Goal: Transaction & Acquisition: Purchase product/service

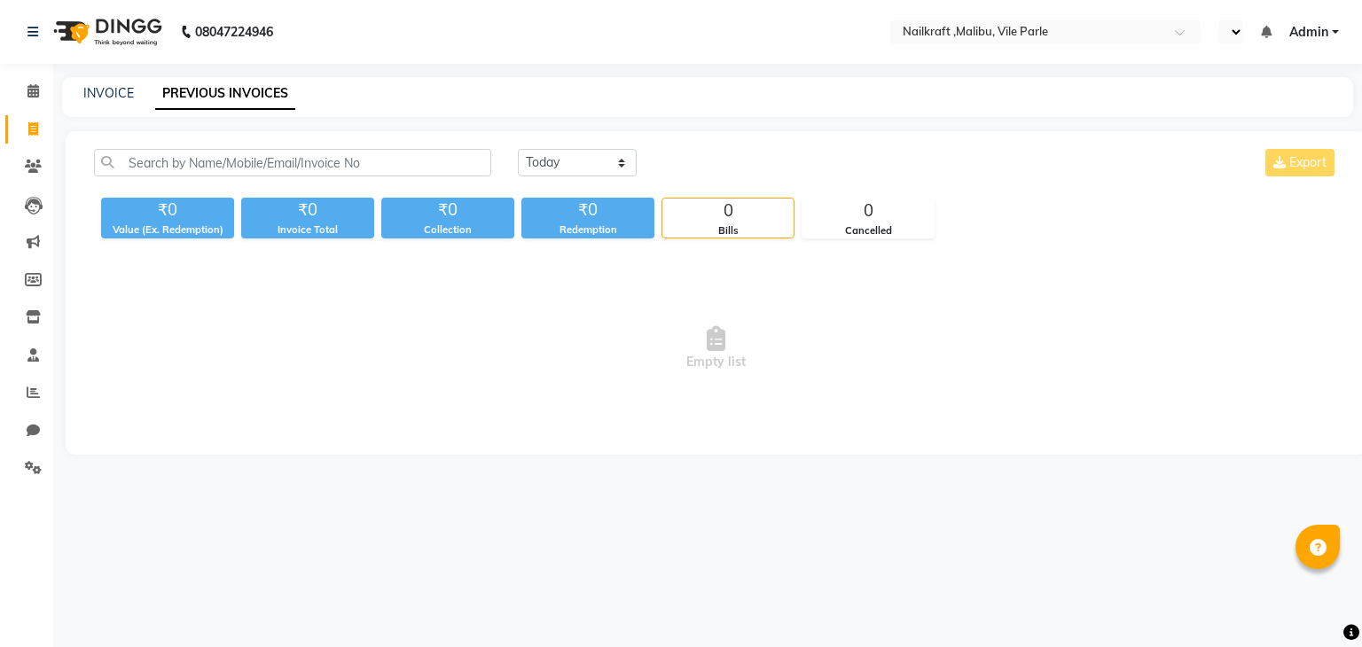
select select "en"
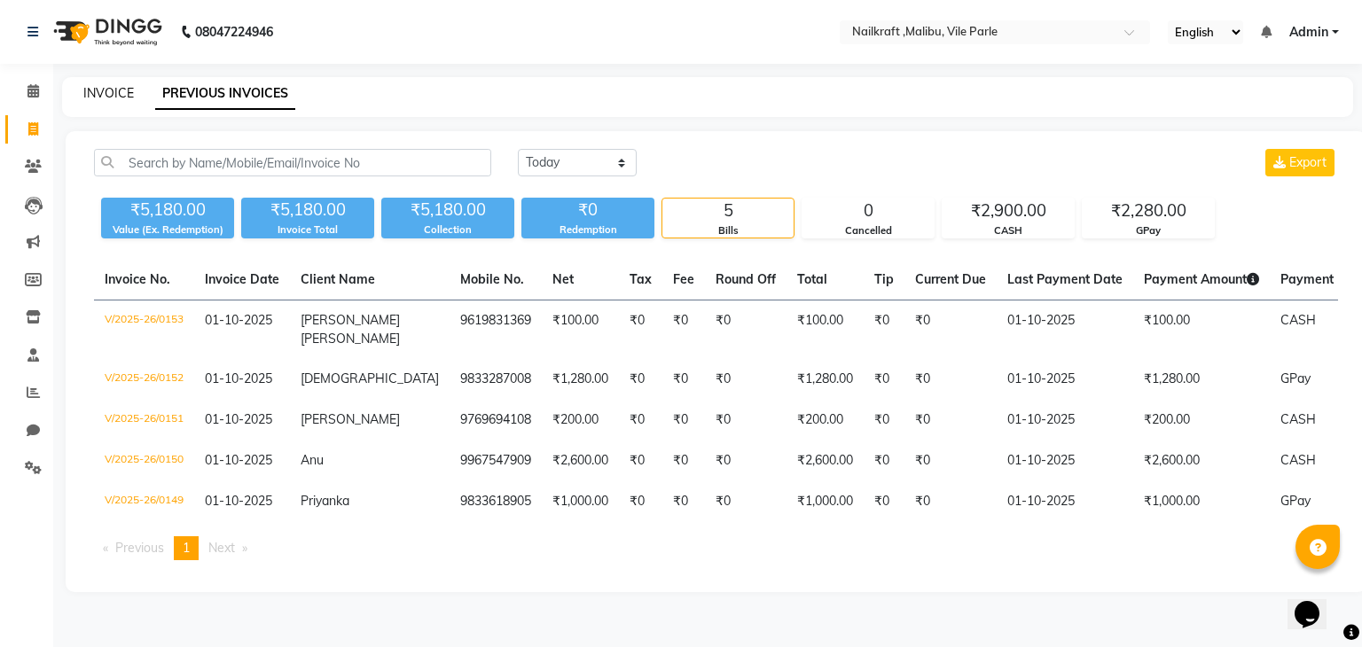
click at [108, 91] on link "INVOICE" at bounding box center [108, 93] width 51 height 16
select select "service"
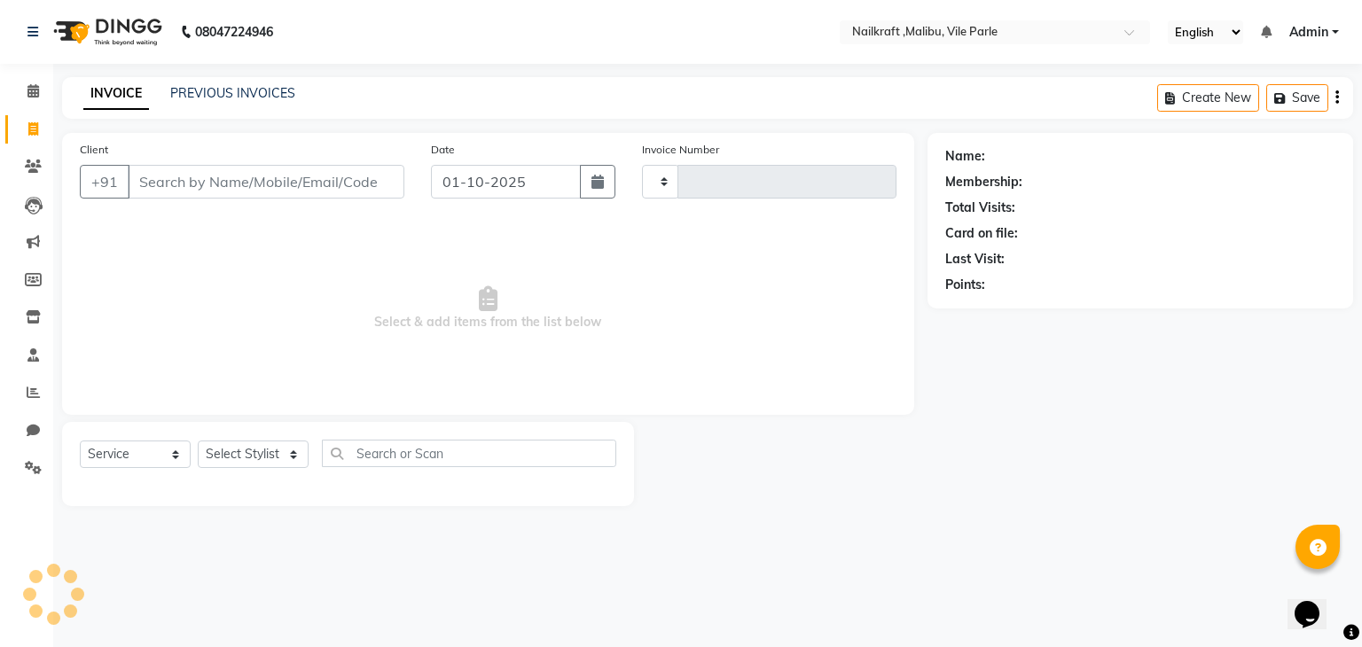
type input "0154"
select select "8988"
click at [190, 175] on input "Client" at bounding box center [266, 182] width 277 height 34
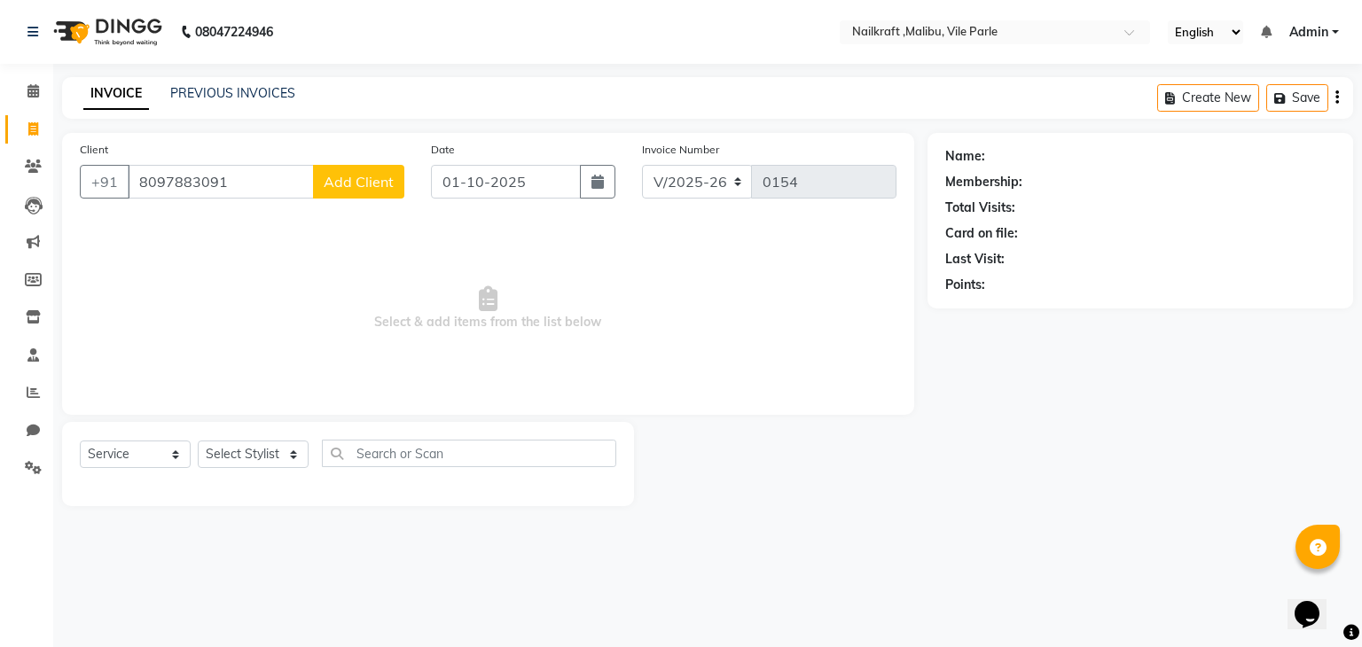
type input "8097883091"
click at [349, 171] on button "Add Client" at bounding box center [358, 182] width 91 height 34
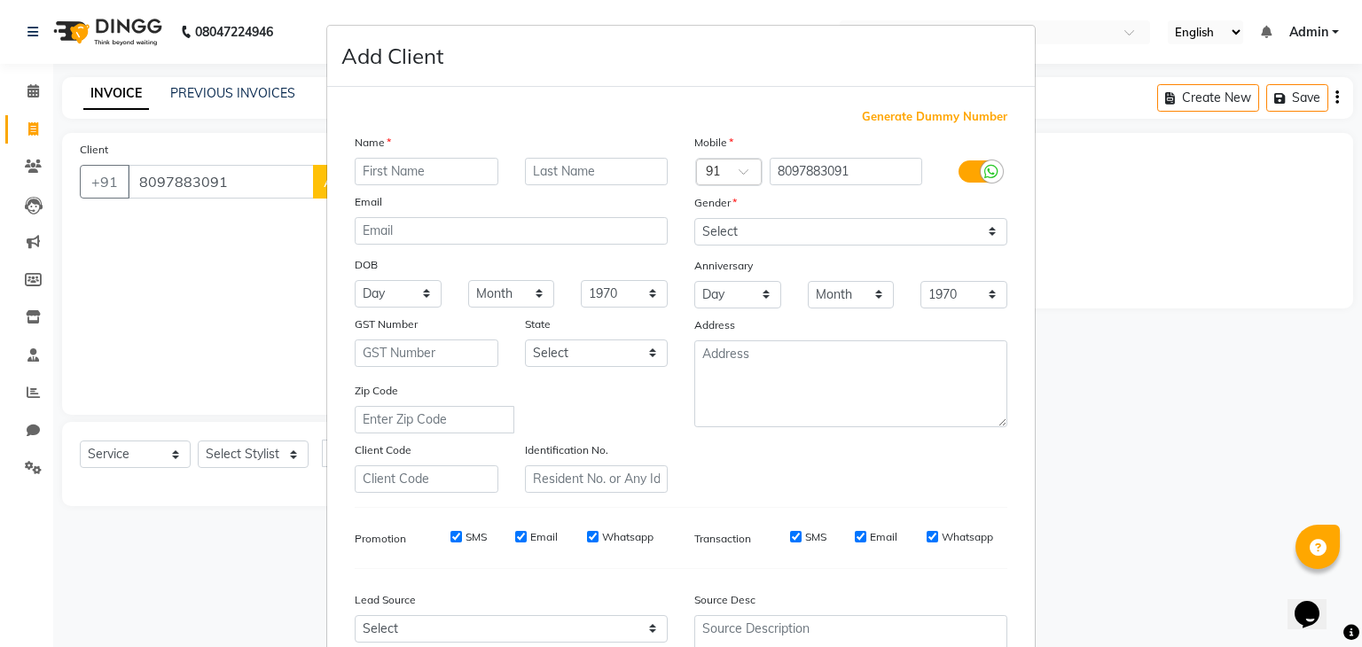
click at [393, 156] on div "Name" at bounding box center [511, 145] width 340 height 25
click at [395, 164] on input "text" at bounding box center [427, 171] width 144 height 27
type input "Saily"
click at [823, 231] on select "Select Male Female Other Prefer Not To Say" at bounding box center [850, 231] width 313 height 27
select select "female"
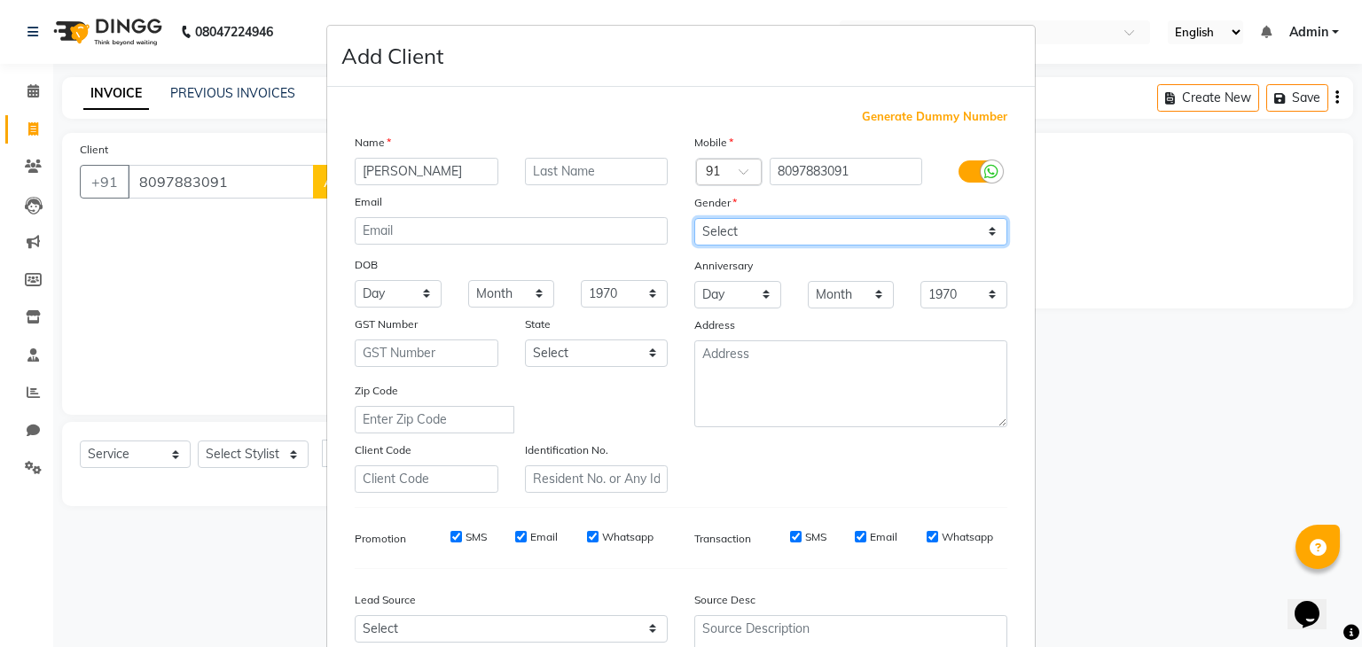
click at [694, 219] on select "Select Male Female Other Prefer Not To Say" at bounding box center [850, 231] width 313 height 27
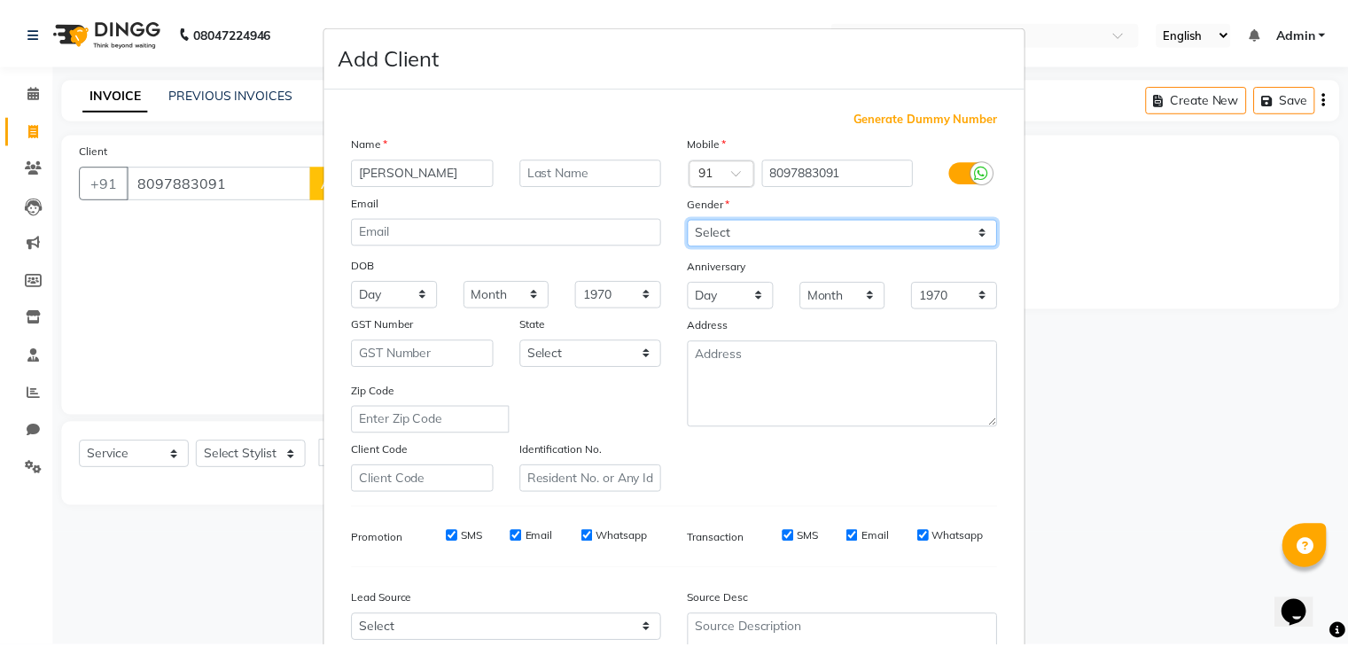
scroll to position [180, 0]
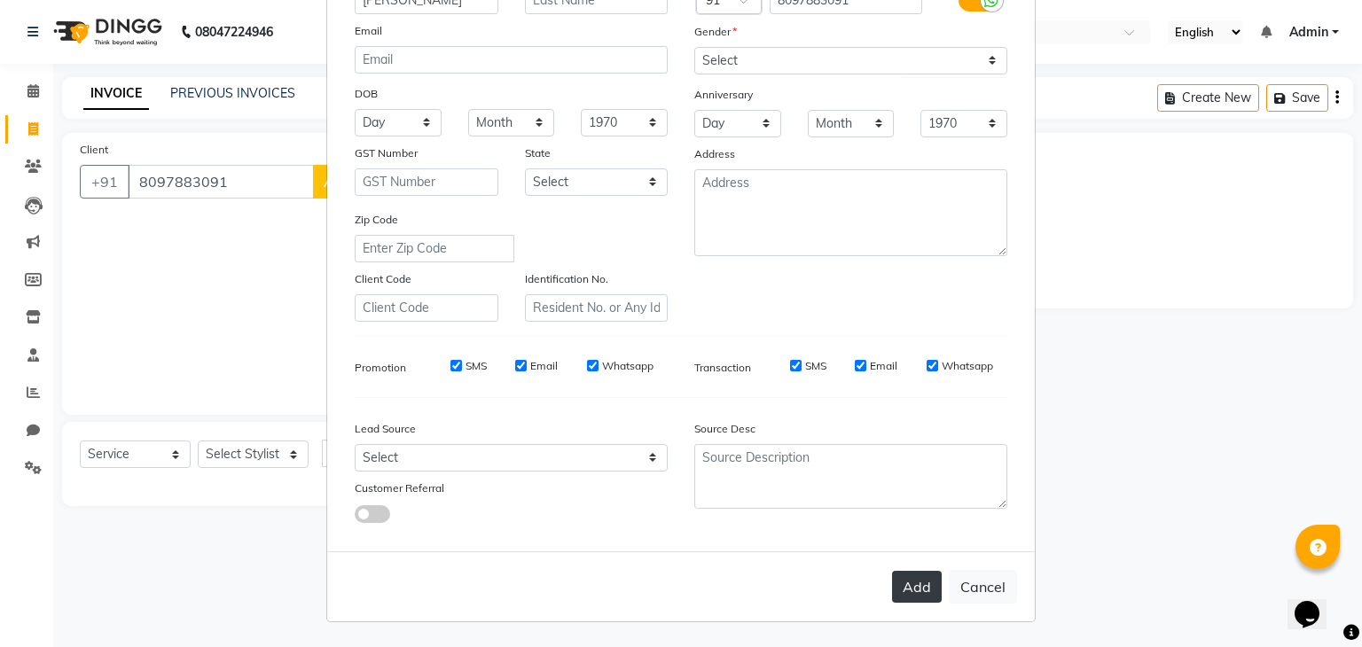
click at [917, 590] on button "Add" at bounding box center [917, 587] width 50 height 32
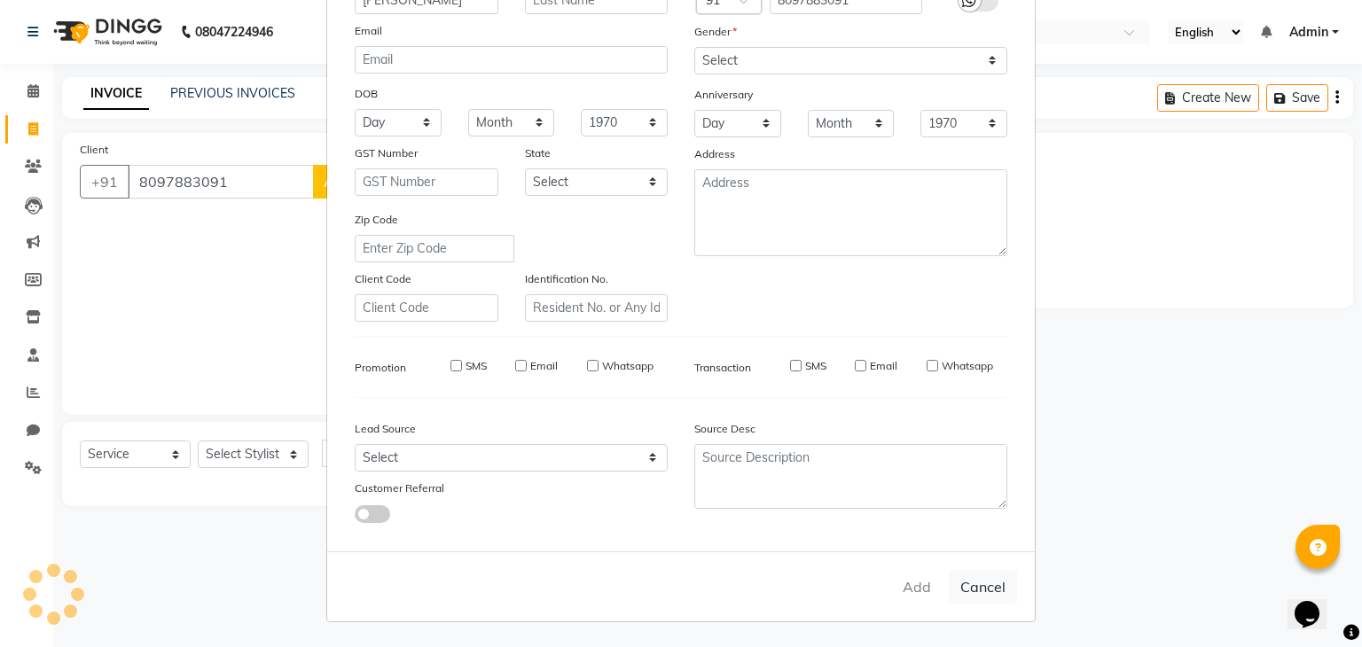
select select
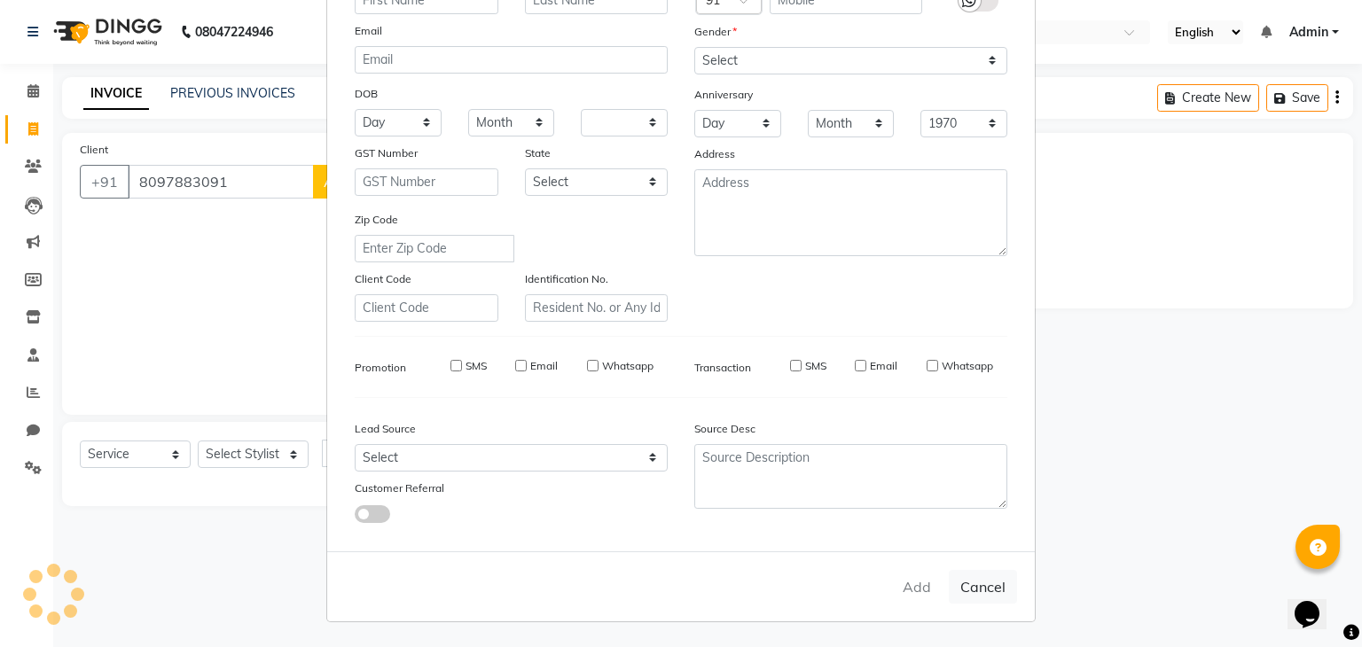
select select
checkbox input "false"
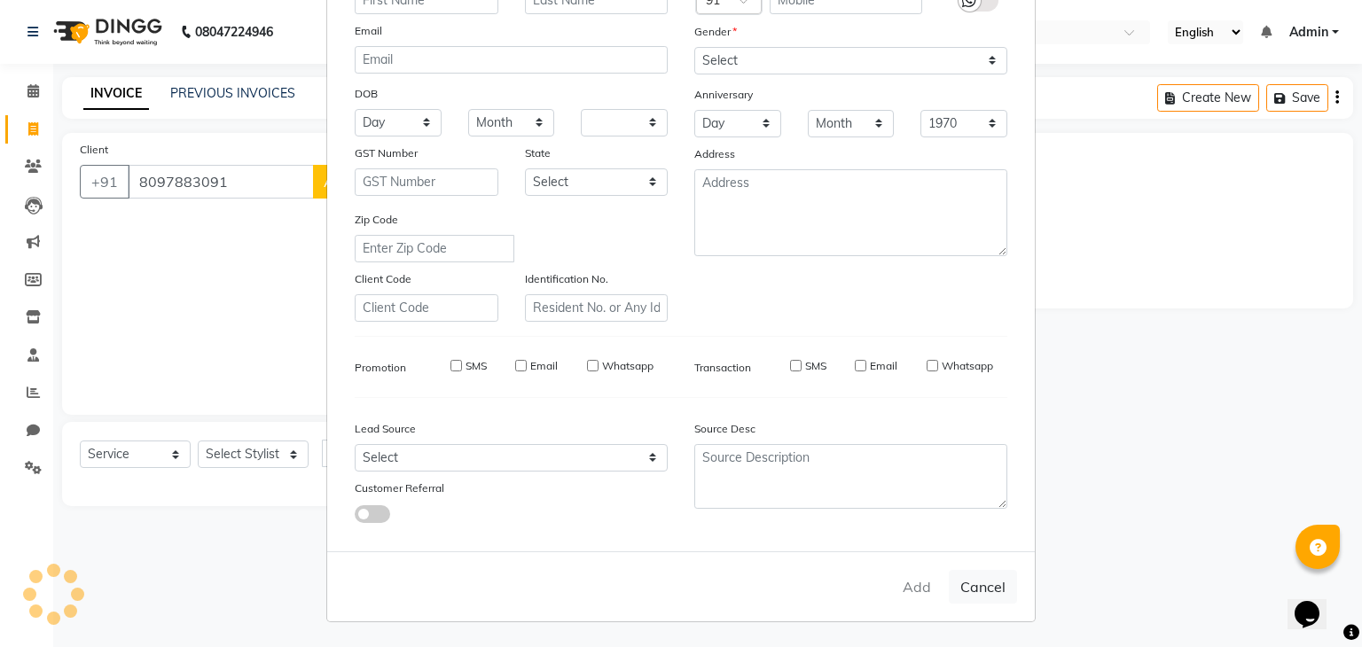
checkbox input "false"
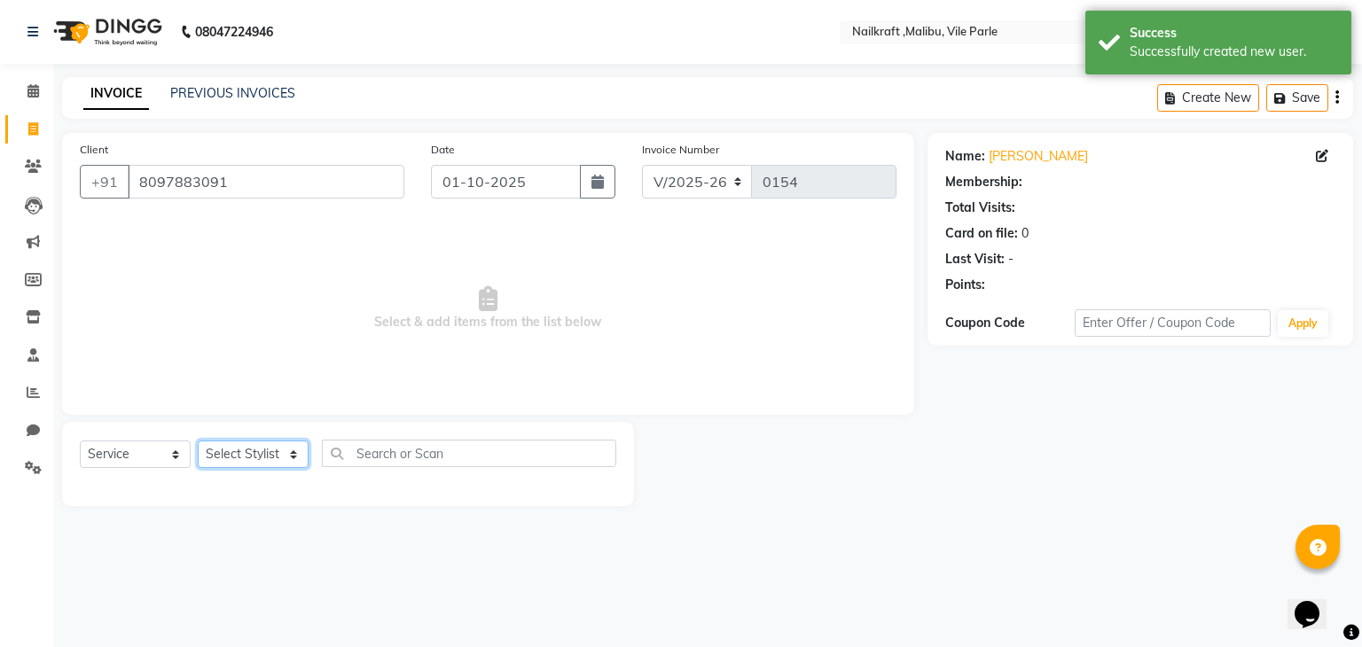
select select "1: Object"
click at [245, 455] on select "Select Stylist Alam Alfred Dakashta Deepali Deepu Chatry Mnagar ville parle Nai…" at bounding box center [253, 454] width 111 height 27
select select "91266"
click at [198, 441] on select "Select Stylist Alam Alfred Dakashta Deepali Deepu Chatry Mnagar ville parle Nai…" at bounding box center [253, 454] width 111 height 27
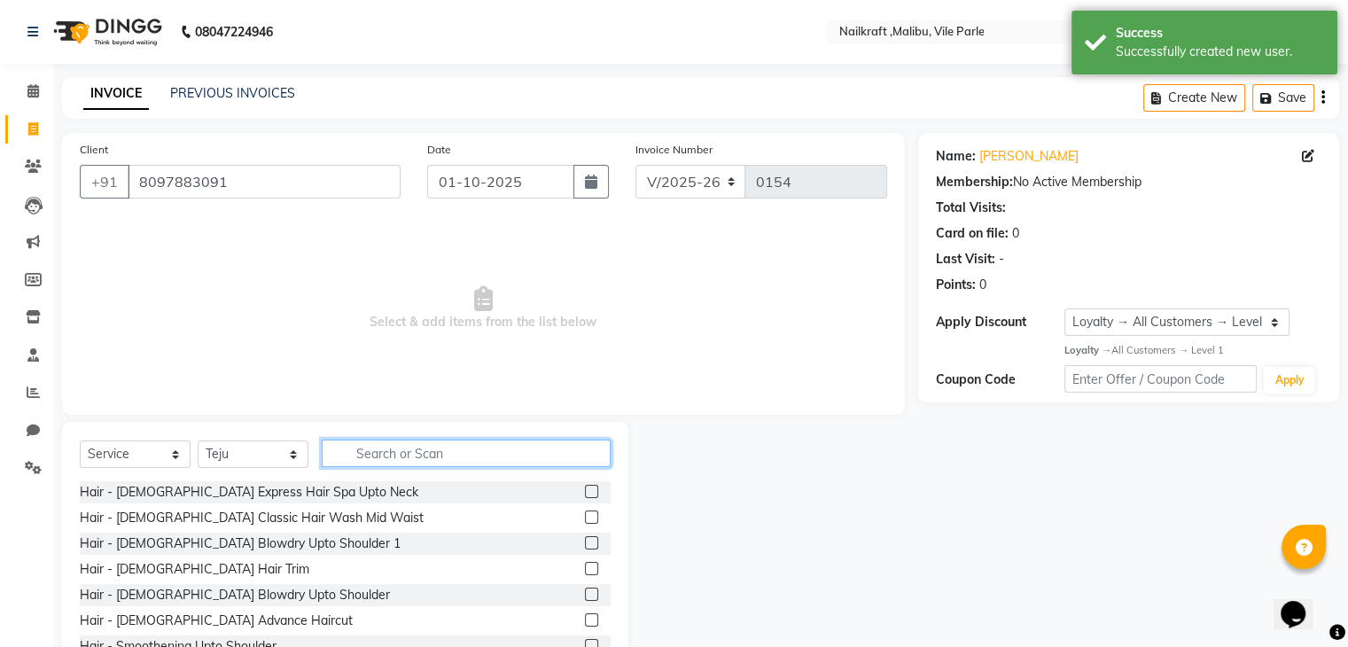
click at [441, 457] on input "text" at bounding box center [466, 453] width 289 height 27
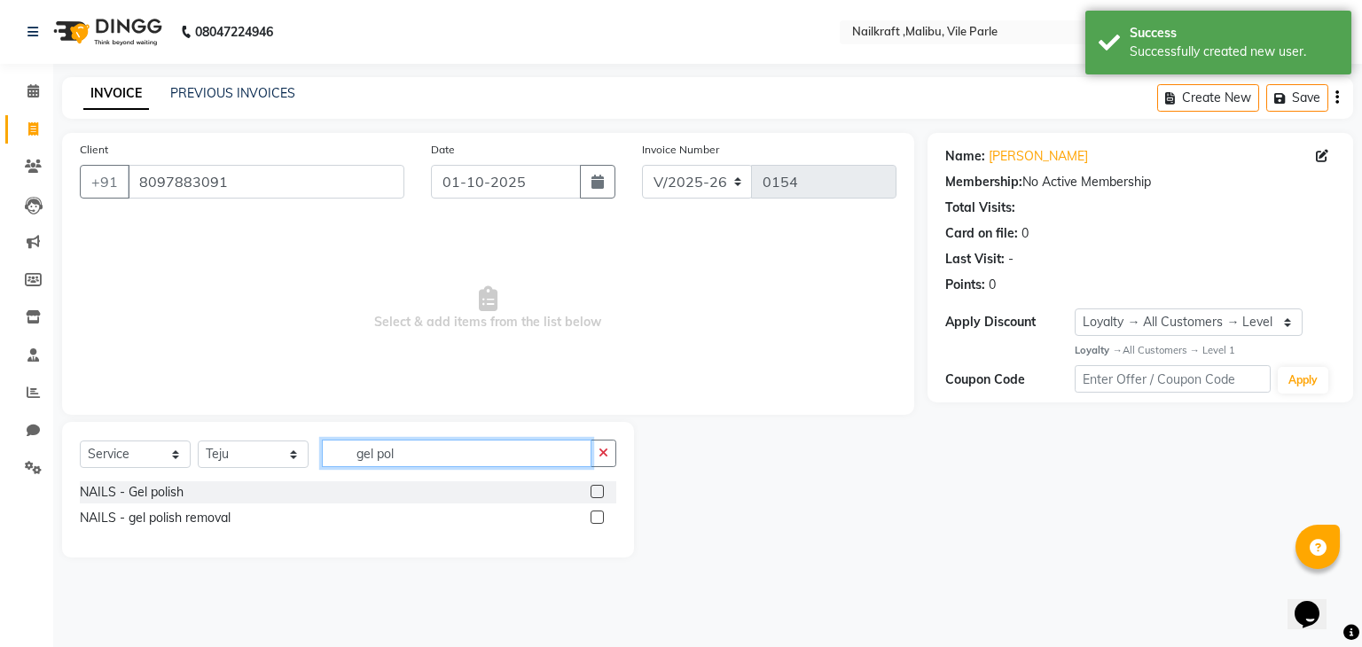
type input "gel pol"
click at [598, 492] on label at bounding box center [596, 491] width 13 height 13
click at [598, 492] on input "checkbox" at bounding box center [596, 493] width 12 height 12
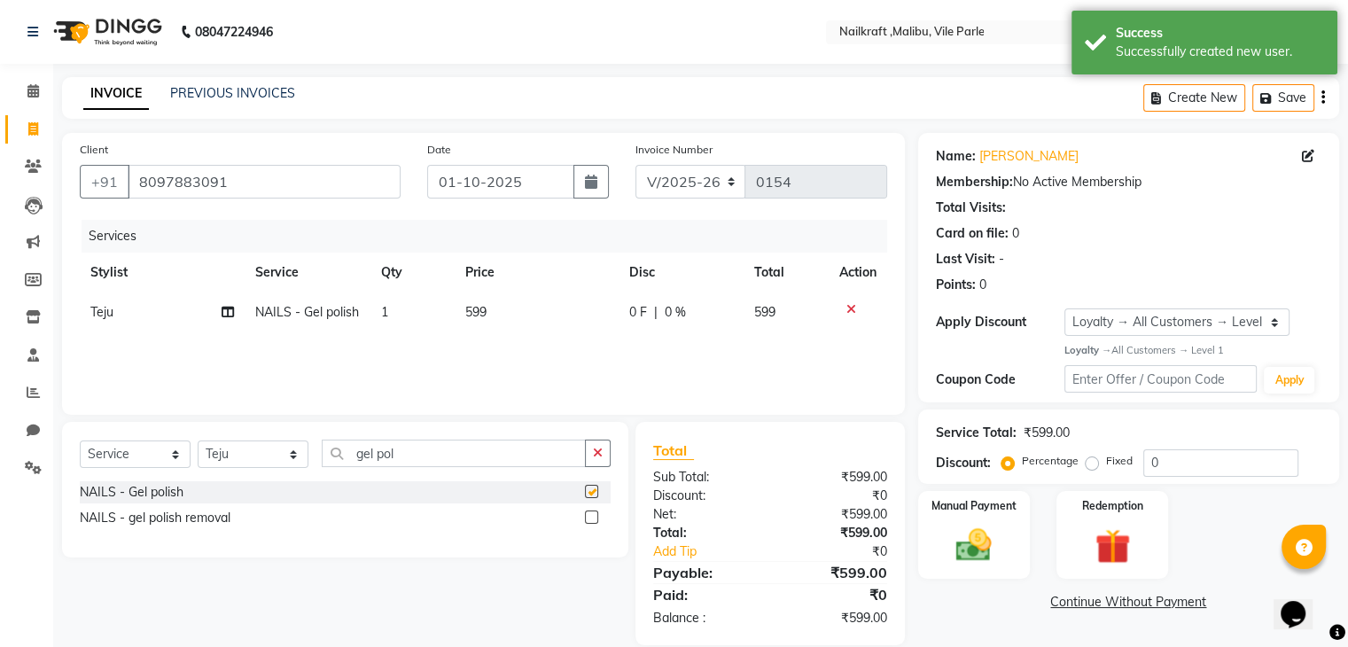
checkbox input "false"
click at [274, 443] on select "Select Stylist Alam Alfred Dakashta Deepali Deepu Chatry Mnagar ville parle Nai…" at bounding box center [253, 454] width 111 height 27
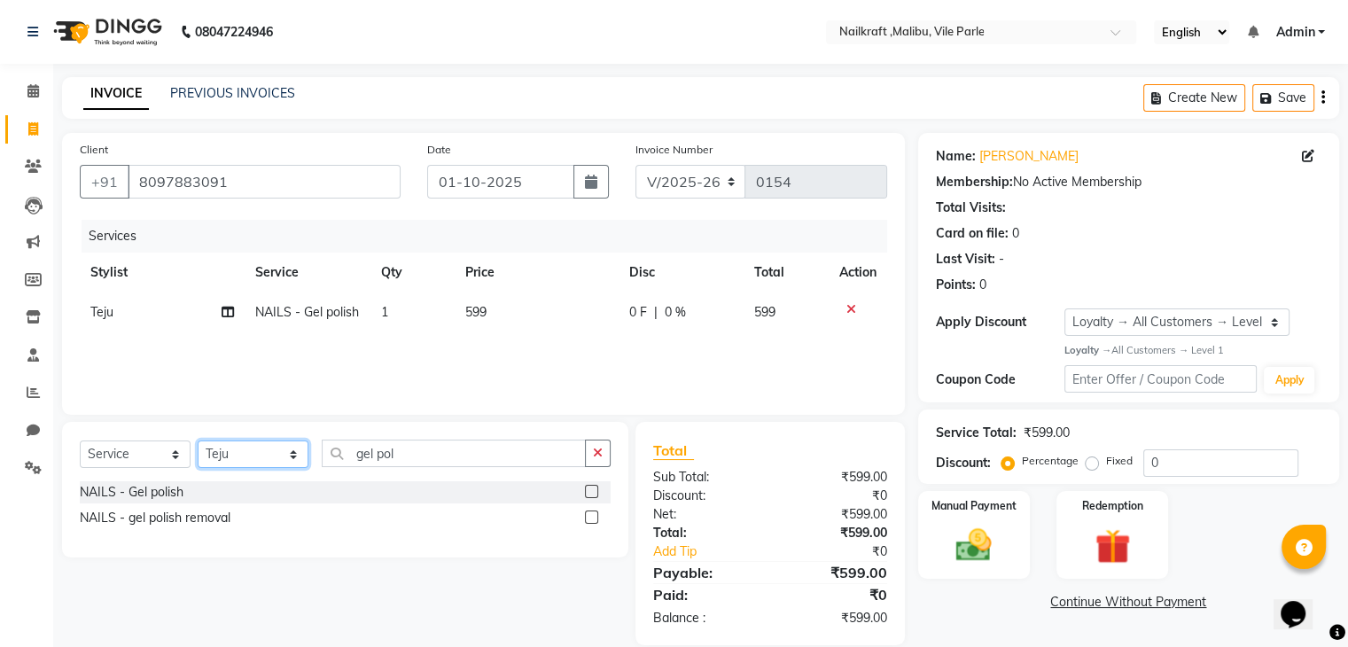
select select "91262"
click at [198, 441] on select "Select Stylist Alam Alfred Dakashta Deepali Deepu Chatry Mnagar ville parle Nai…" at bounding box center [253, 454] width 111 height 27
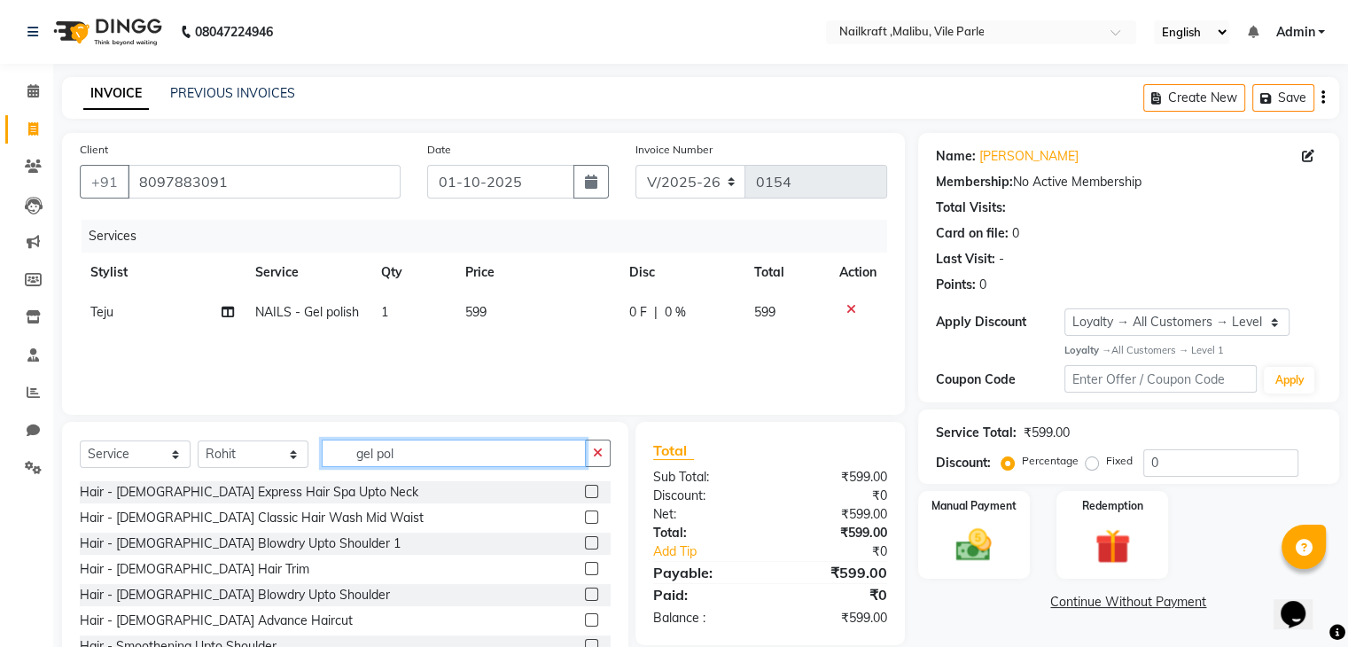
click at [422, 462] on input "gel pol" at bounding box center [454, 453] width 264 height 27
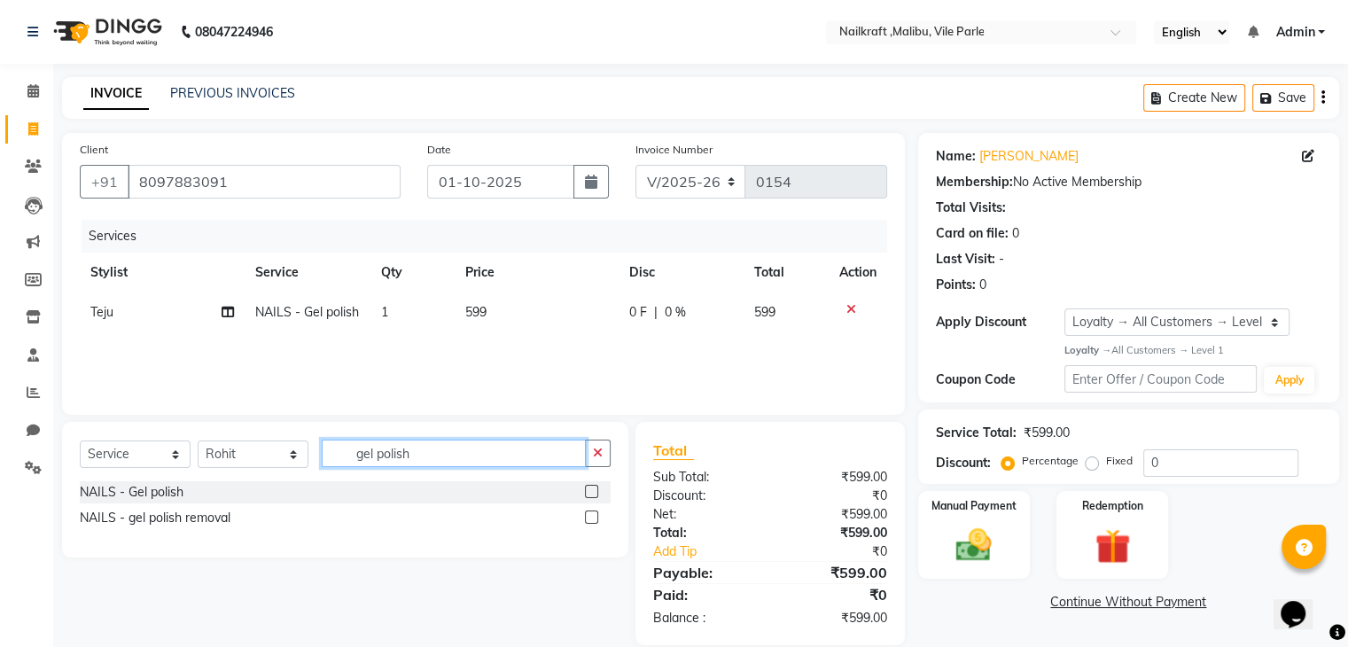
type input "gel polish"
click at [589, 489] on label at bounding box center [591, 491] width 13 height 13
click at [589, 489] on input "checkbox" at bounding box center [591, 493] width 12 height 12
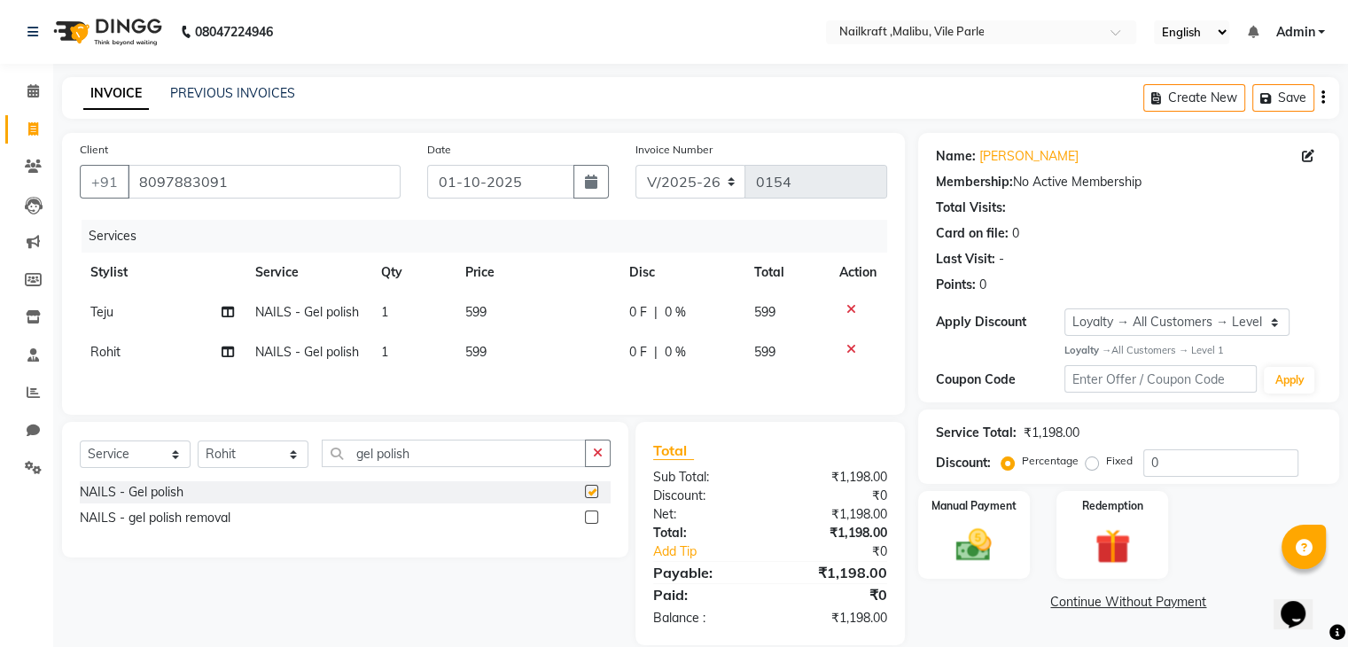
checkbox input "false"
click at [624, 327] on td "0 F | 0 %" at bounding box center [681, 313] width 125 height 40
select select "91266"
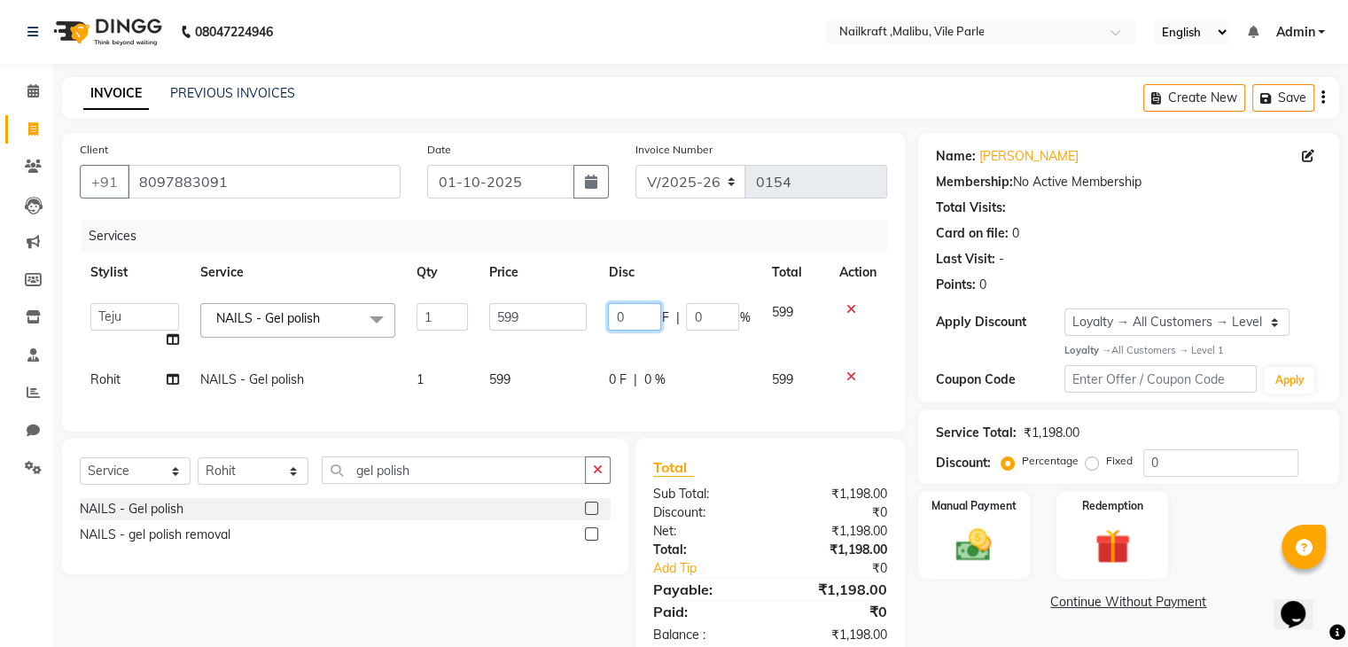
click at [635, 314] on input "0" at bounding box center [634, 316] width 53 height 27
type input "99"
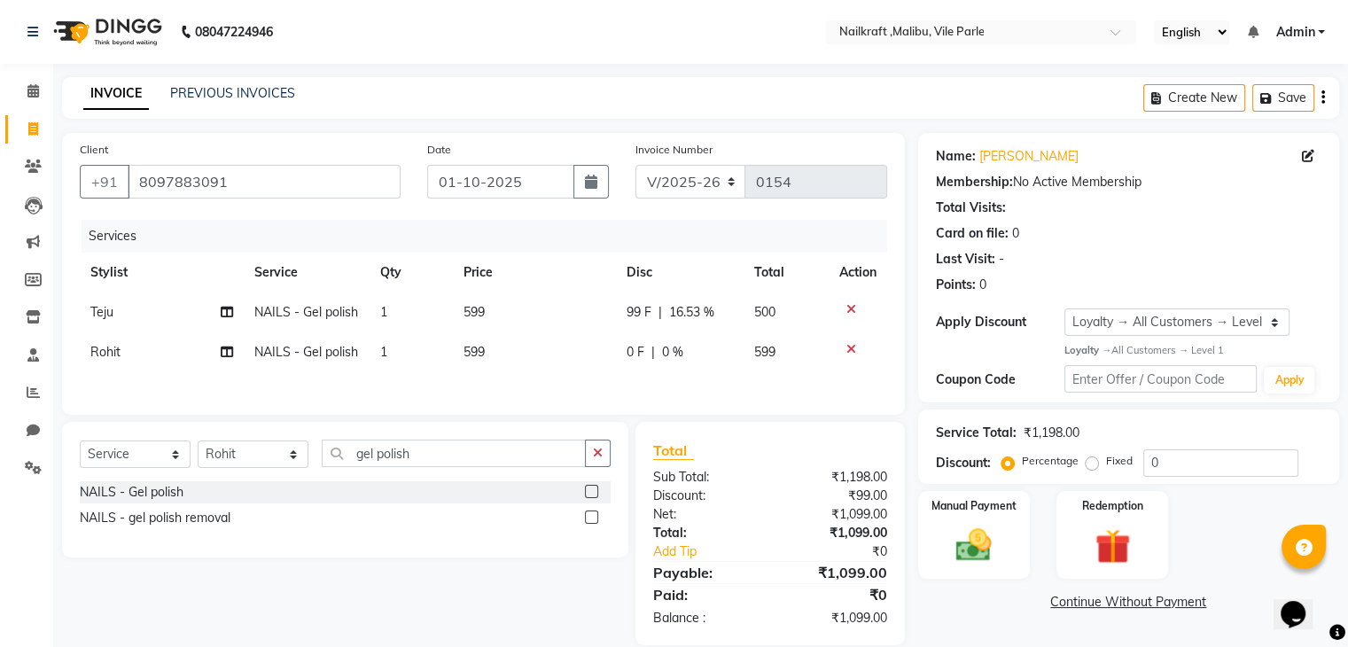
click at [625, 388] on div "Services Stylist Service Qty Price Disc Total Action Teju NAILS - Gel polish 1 …" at bounding box center [484, 308] width 808 height 177
click at [632, 363] on td "0 F | 0 %" at bounding box center [680, 352] width 128 height 40
select select "91262"
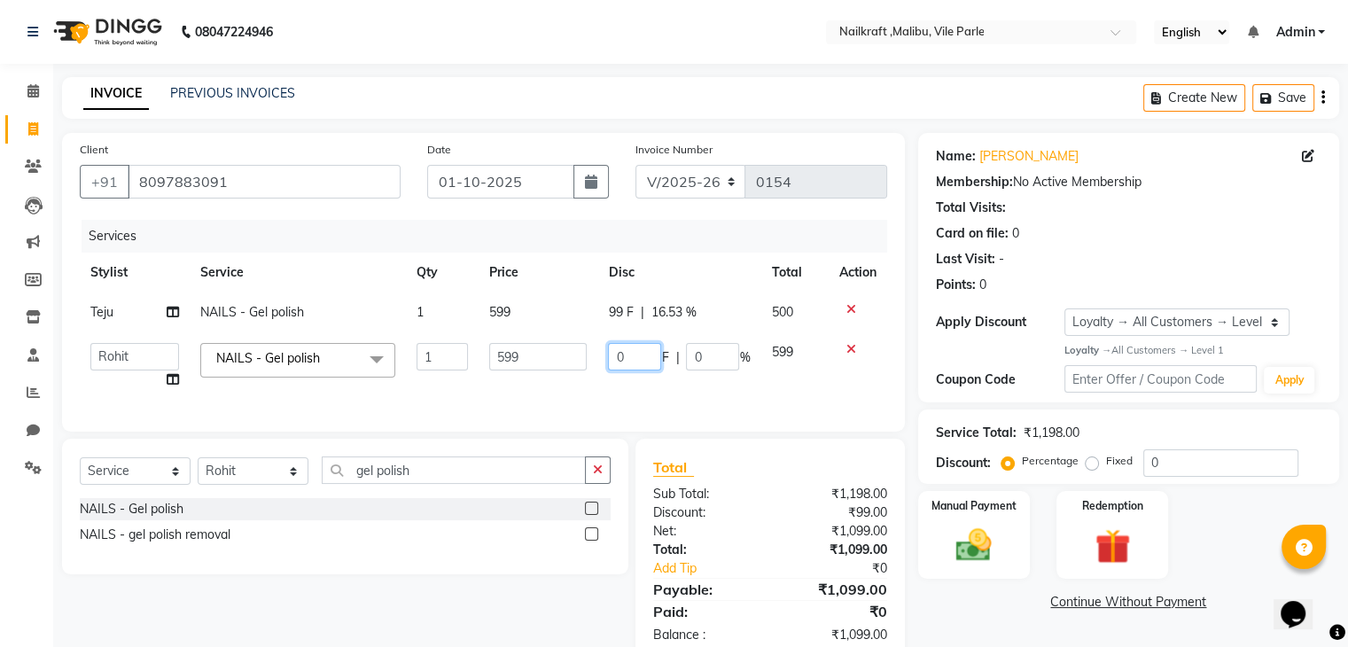
click at [630, 355] on input "0" at bounding box center [634, 356] width 53 height 27
type input "99"
click at [961, 623] on div "Name: Saily Membership: No Active Membership Total Visits: Card on file: 0 Last…" at bounding box center [1135, 397] width 434 height 529
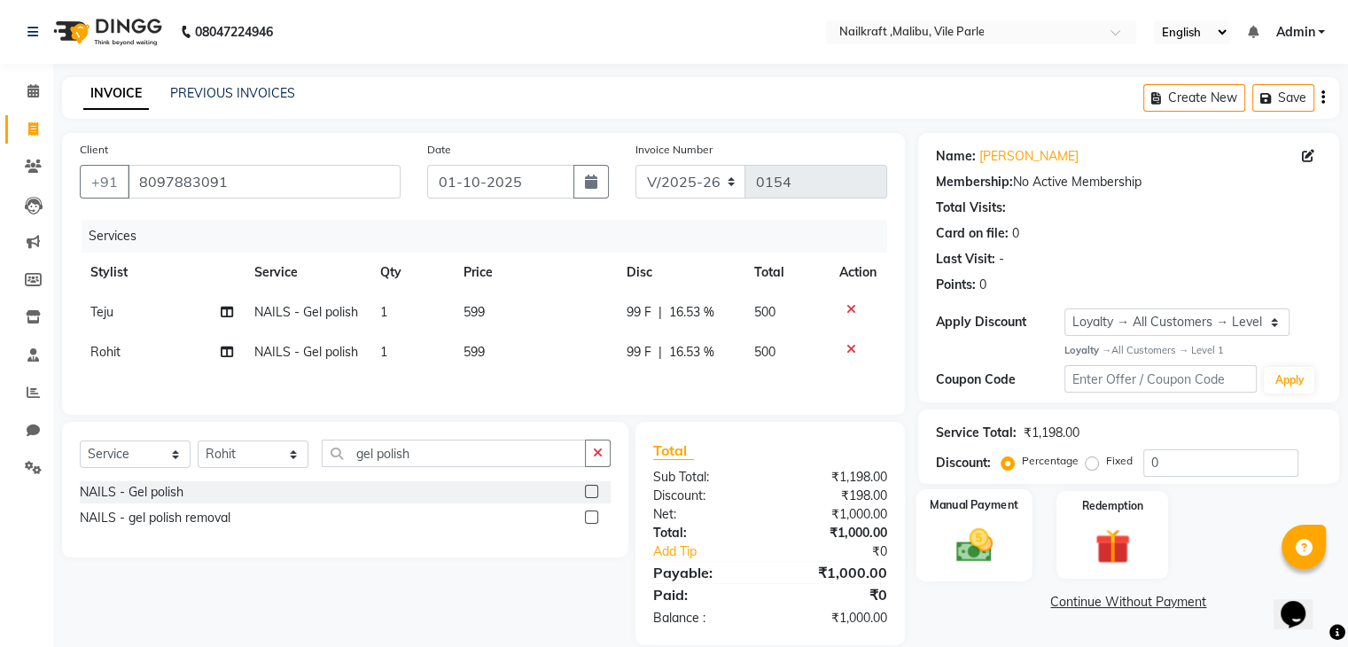
click at [986, 535] on img at bounding box center [973, 545] width 59 height 43
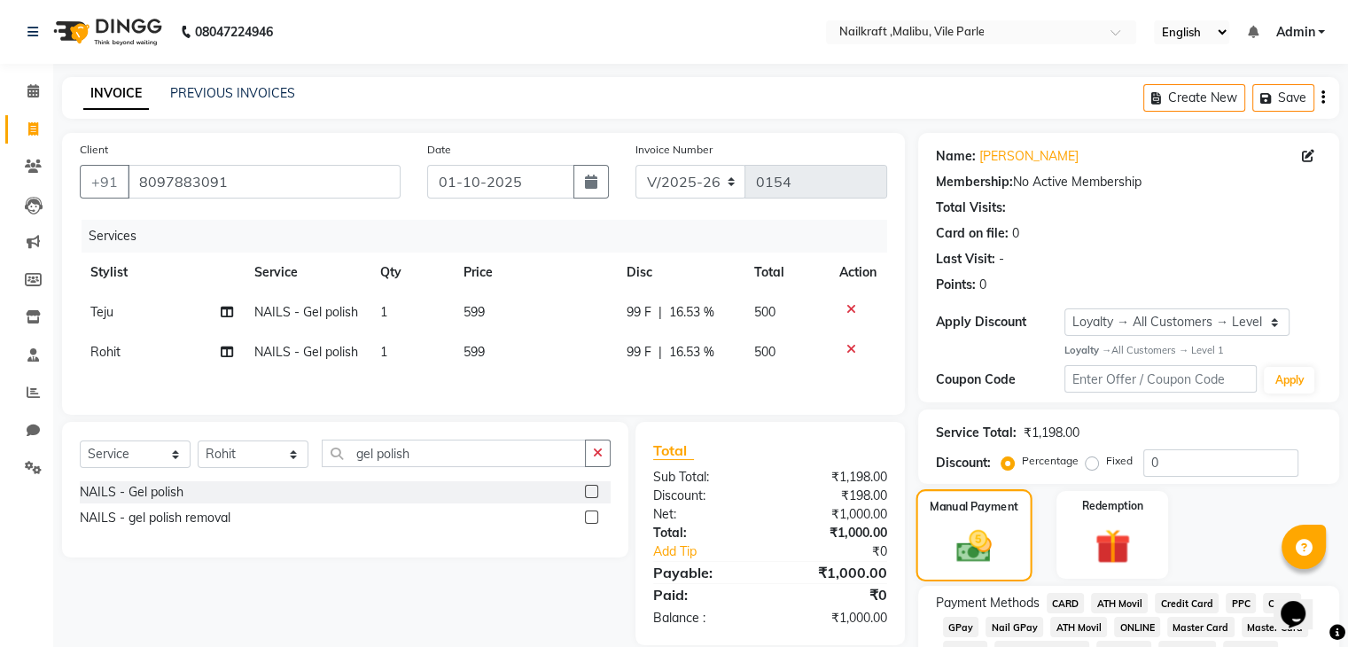
scroll to position [114, 0]
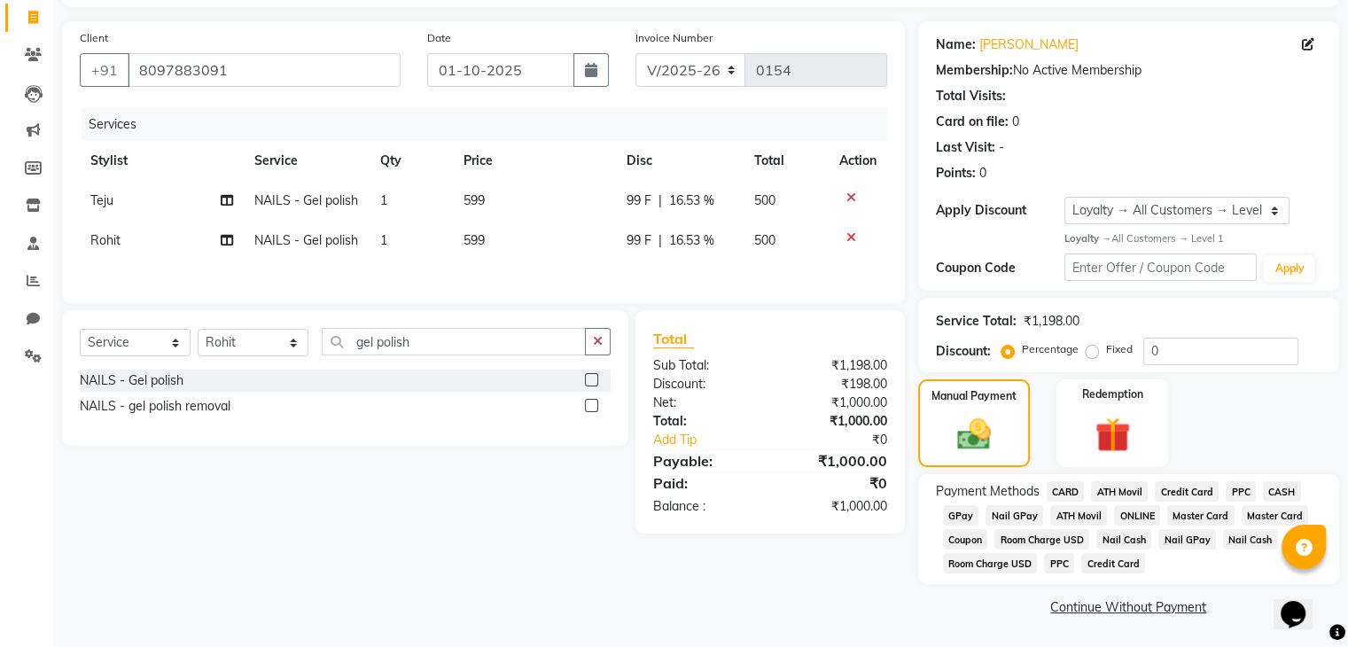
click at [1293, 483] on span "CASH" at bounding box center [1282, 491] width 38 height 20
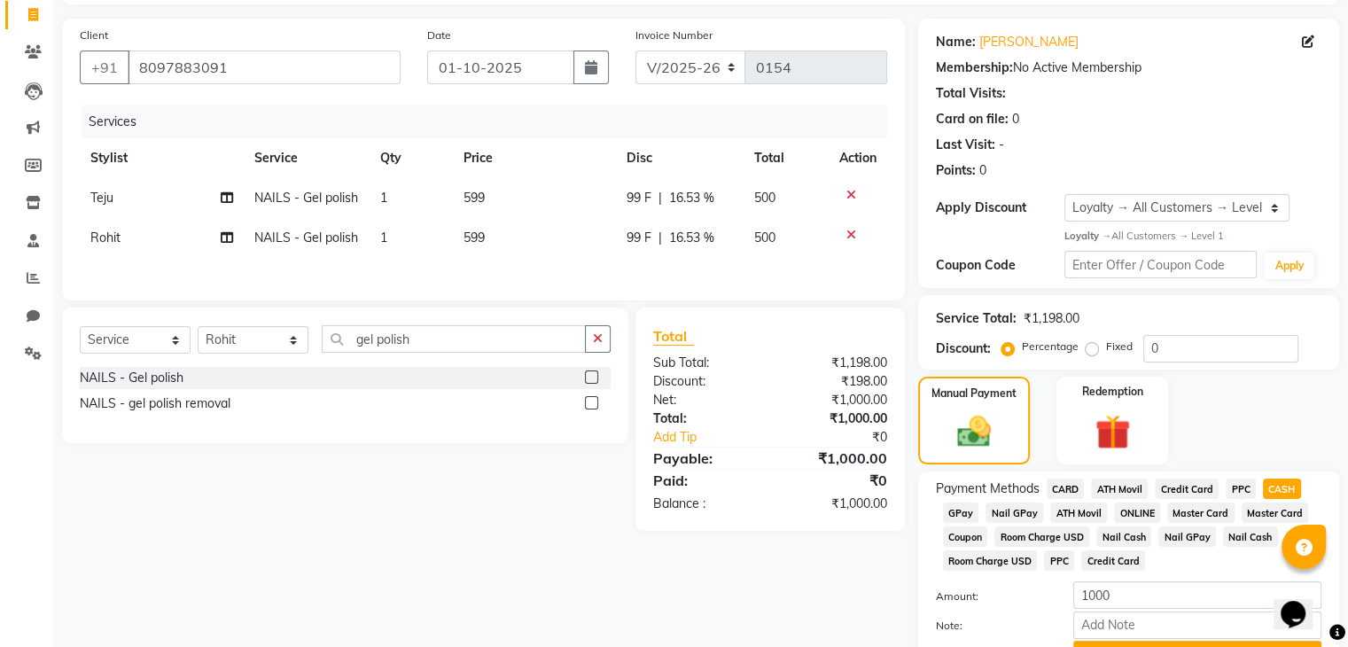
scroll to position [209, 0]
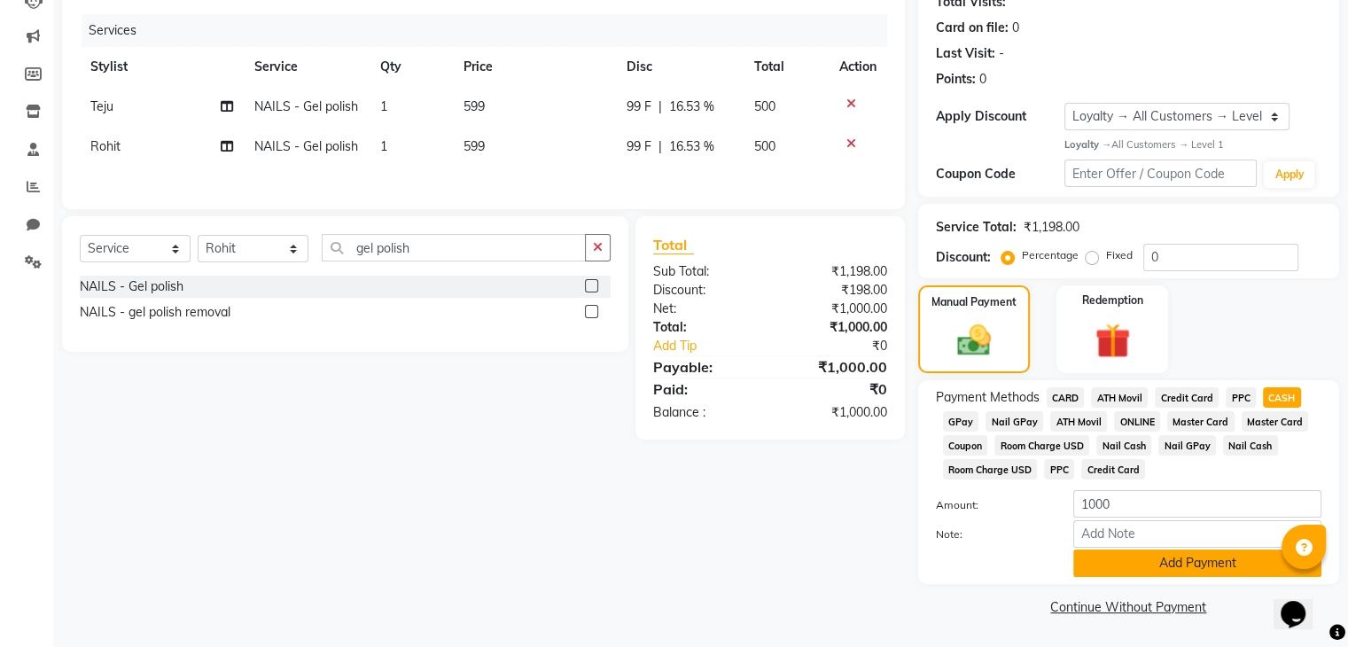
click at [1146, 565] on button "Add Payment" at bounding box center [1198, 563] width 248 height 27
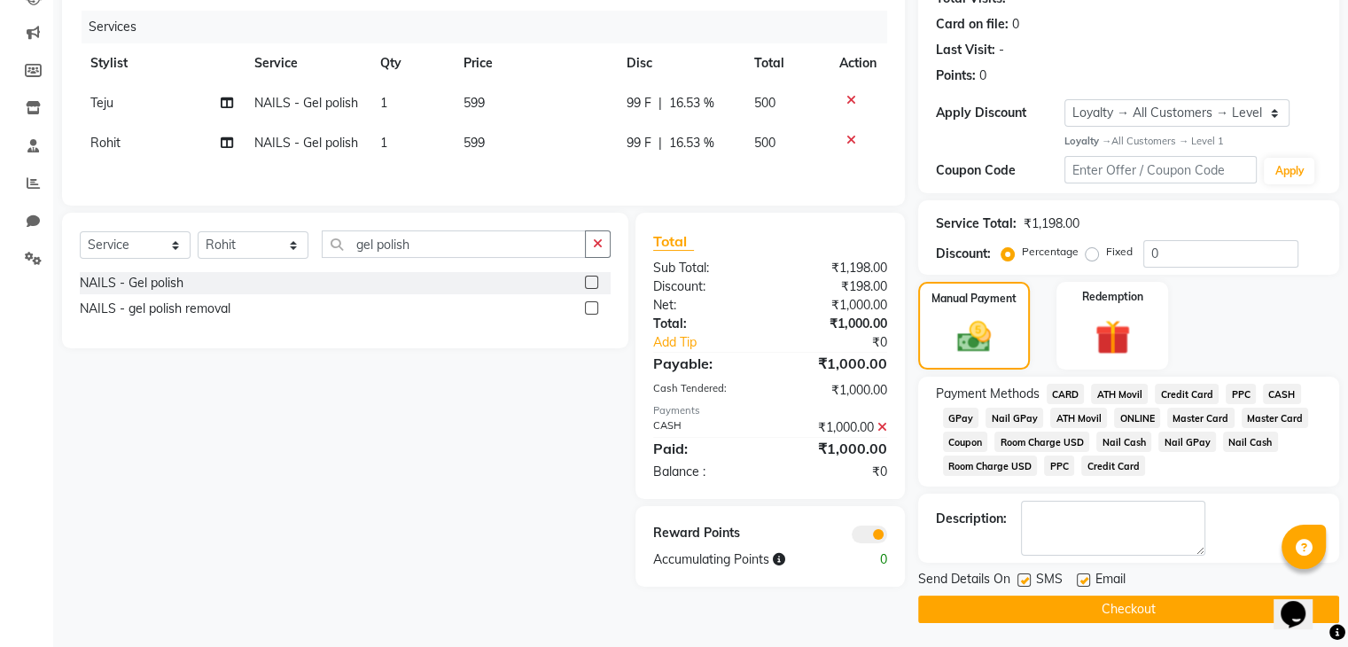
scroll to position [214, 0]
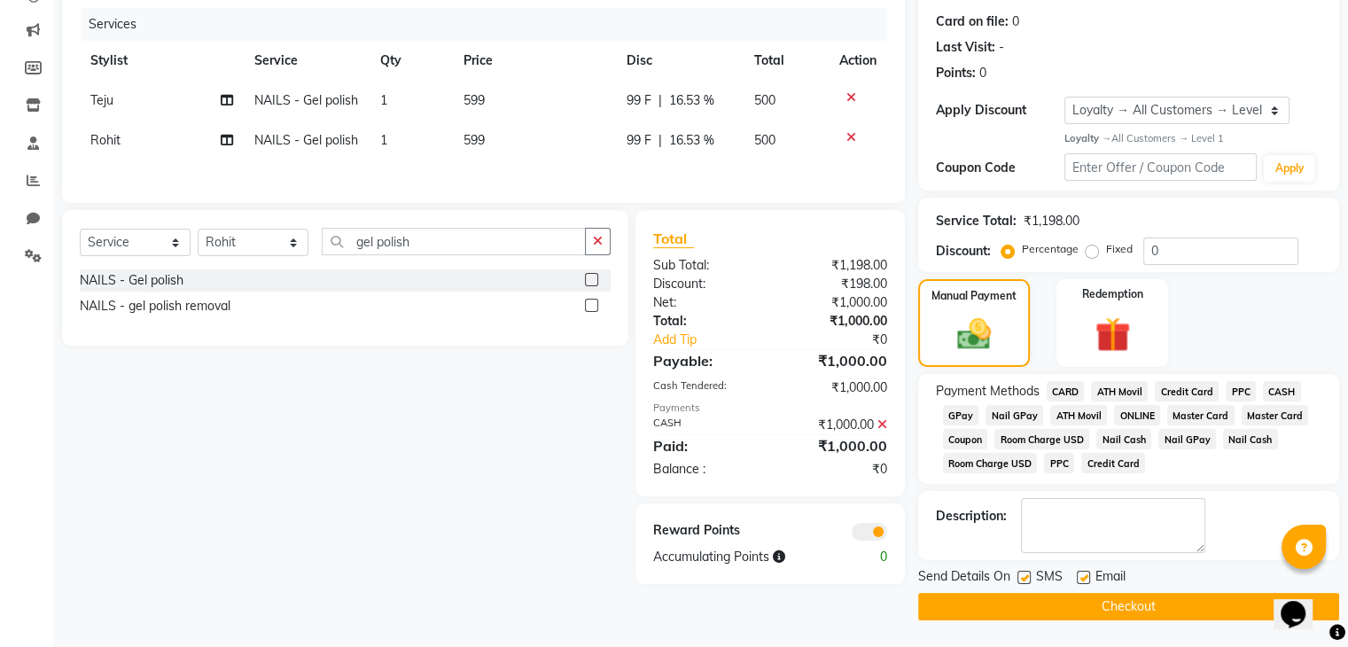
click at [1014, 607] on button "Checkout" at bounding box center [1128, 606] width 421 height 27
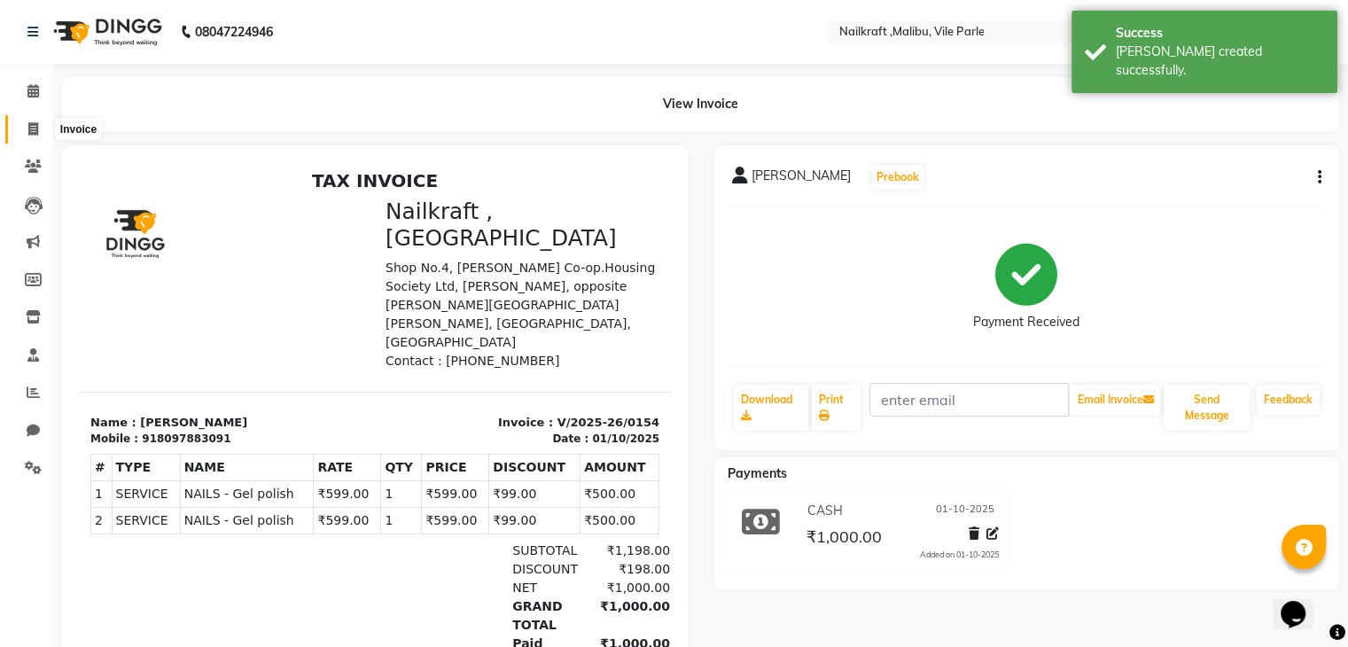
click at [25, 137] on span at bounding box center [33, 130] width 31 height 20
select select "service"
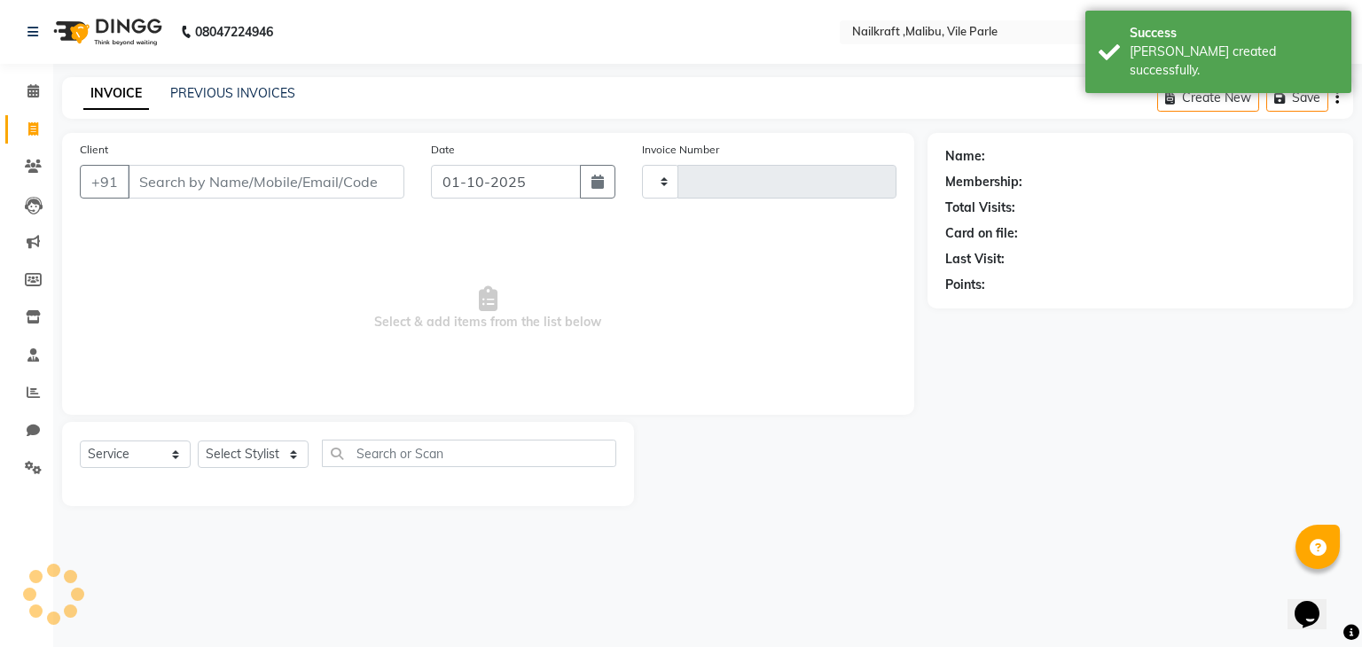
type input "0155"
select select "8988"
click at [37, 124] on icon at bounding box center [33, 128] width 10 height 13
select select "service"
type input "0155"
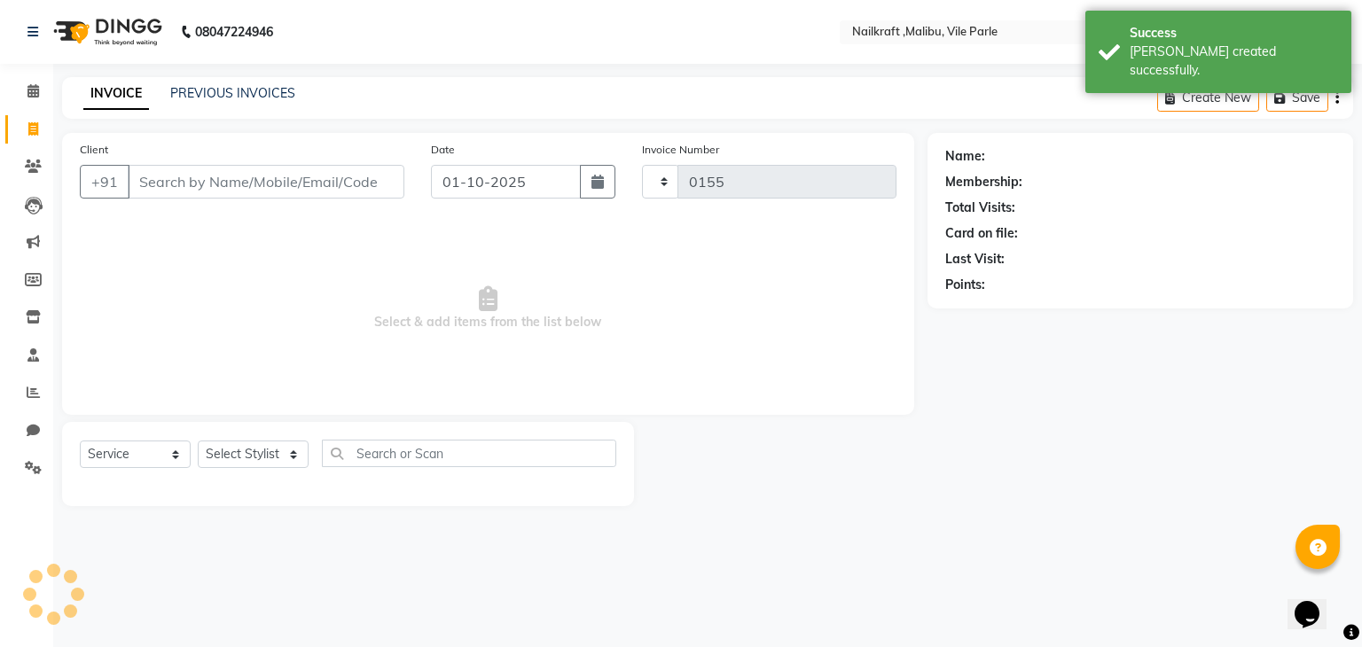
select select "8988"
click at [271, 191] on input "Client" at bounding box center [266, 182] width 277 height 34
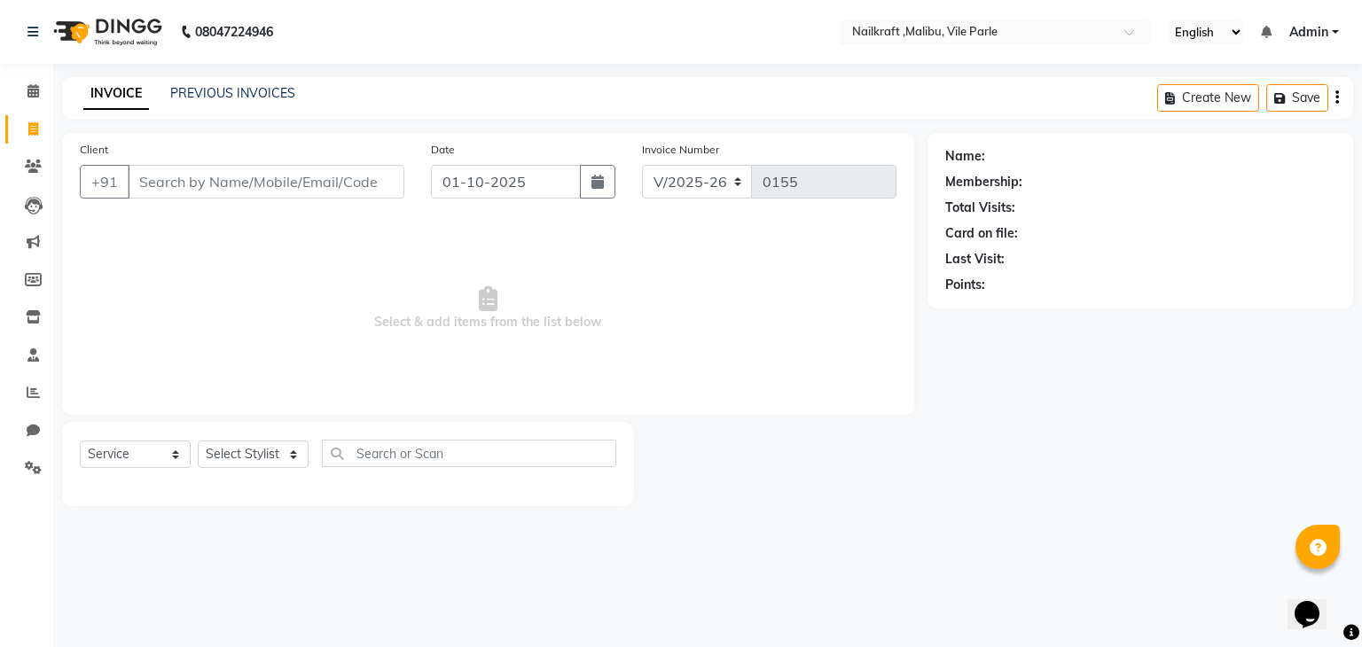
click at [234, 190] on input "Client" at bounding box center [266, 182] width 277 height 34
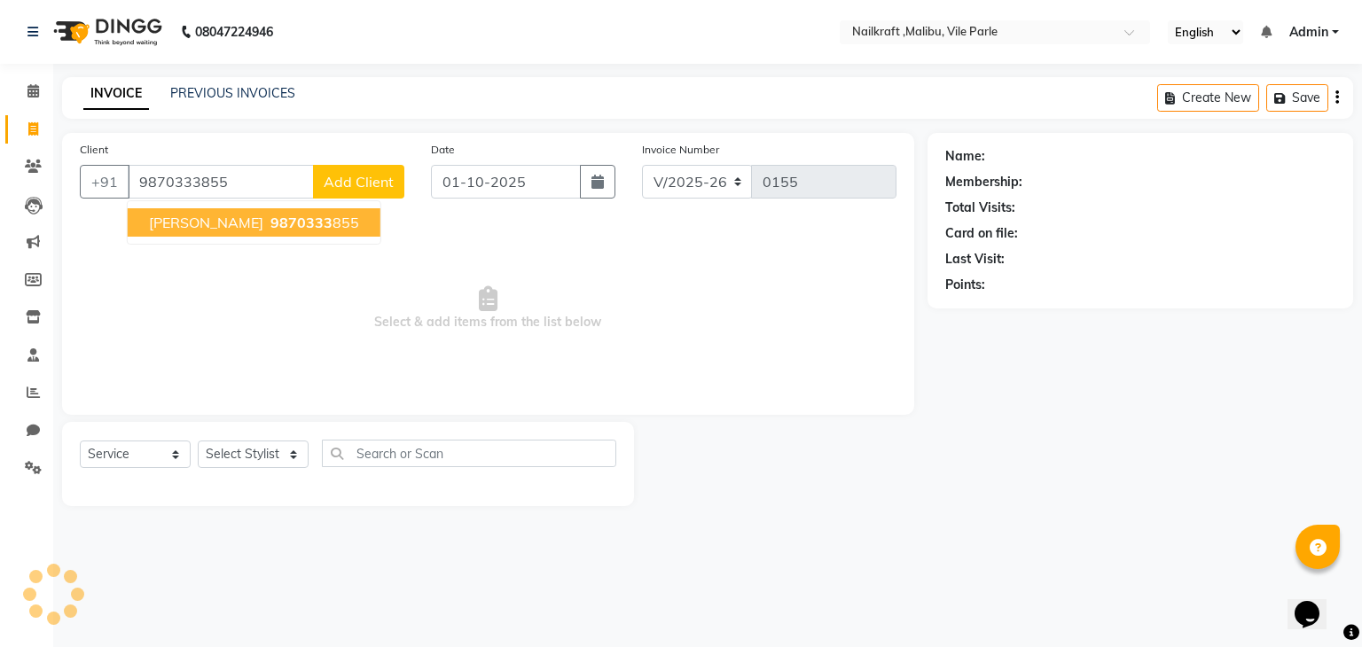
type input "9870333855"
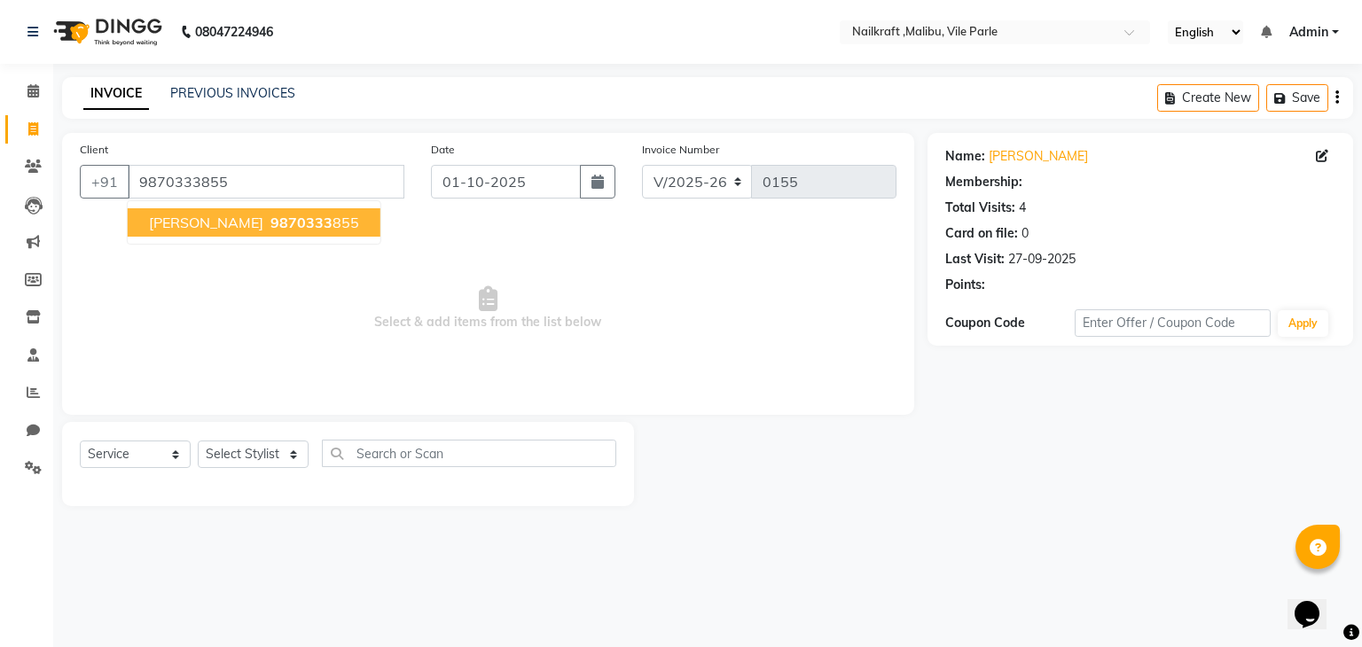
click at [241, 213] on button "jigna 9870333 855" at bounding box center [254, 222] width 253 height 28
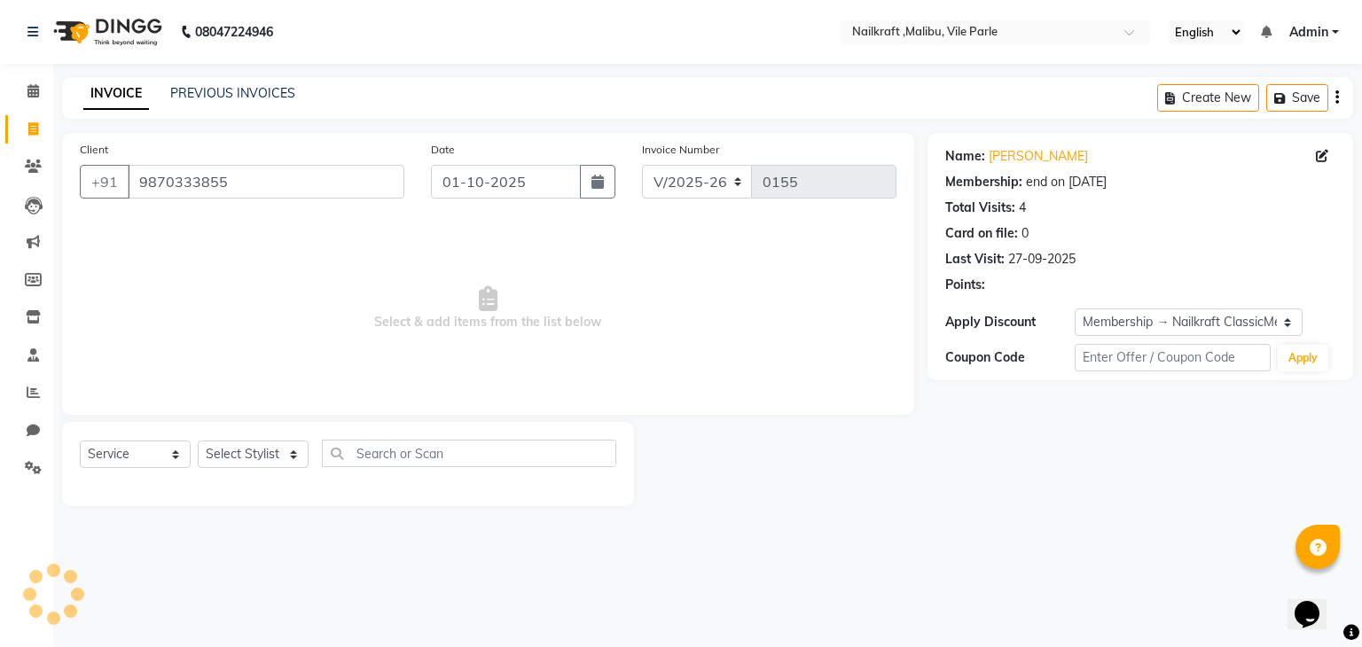
select select "3: Object"
click at [248, 457] on select "Select Stylist Alam Alfred Dakashta Deepali Deepu Chatry Mnagar ville parle Nai…" at bounding box center [253, 454] width 111 height 27
select select "91686"
click at [198, 441] on select "Select Stylist Alam Alfred Dakashta Deepali Deepu Chatry Mnagar ville parle Nai…" at bounding box center [253, 454] width 111 height 27
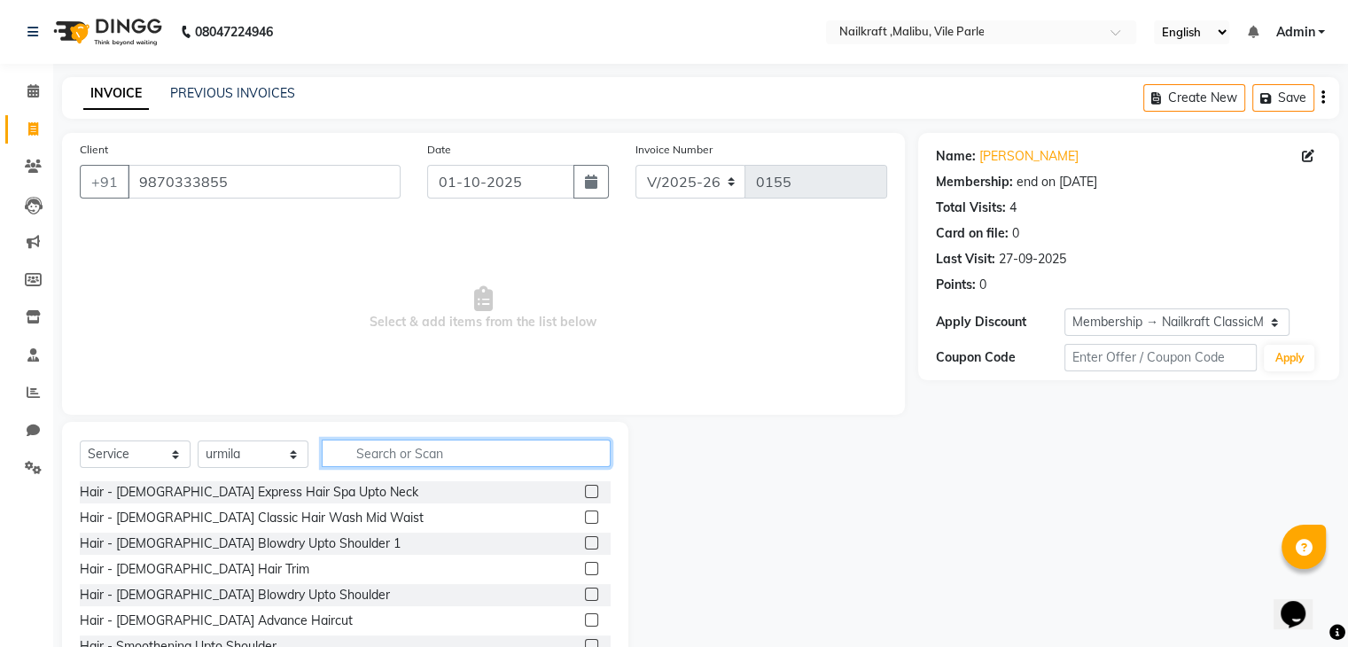
click at [488, 465] on input "text" at bounding box center [466, 453] width 289 height 27
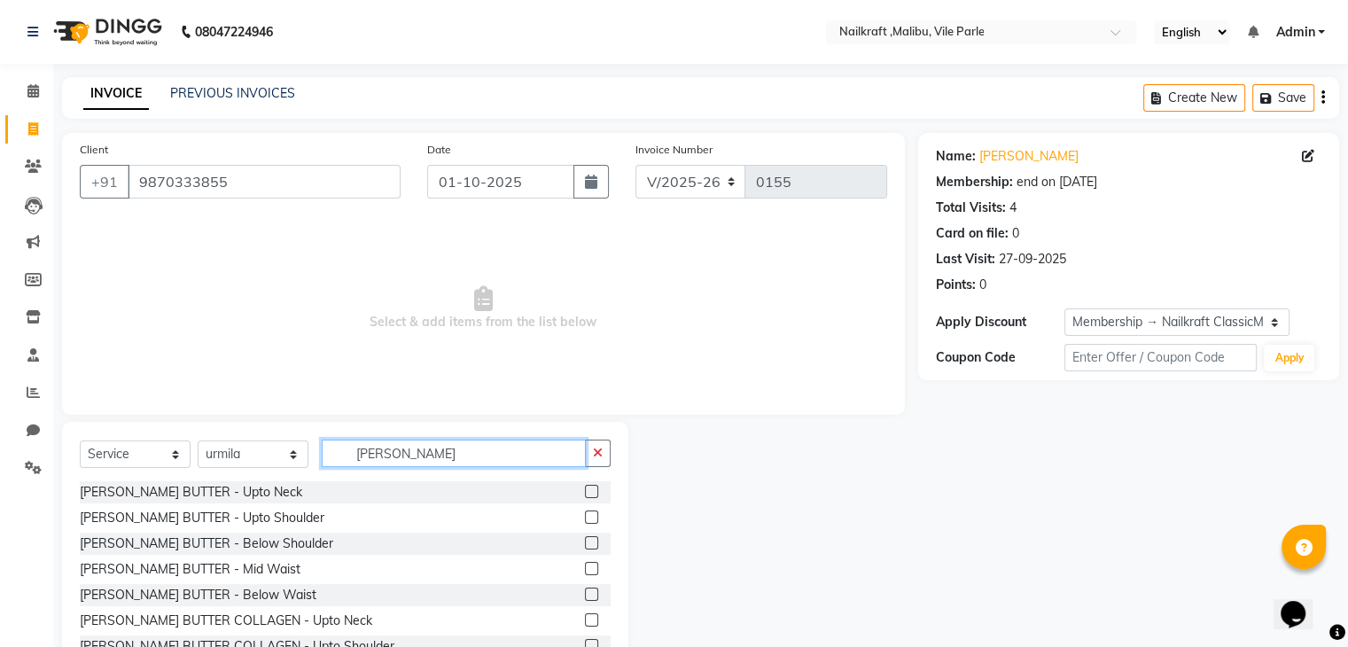
scroll to position [21, 0]
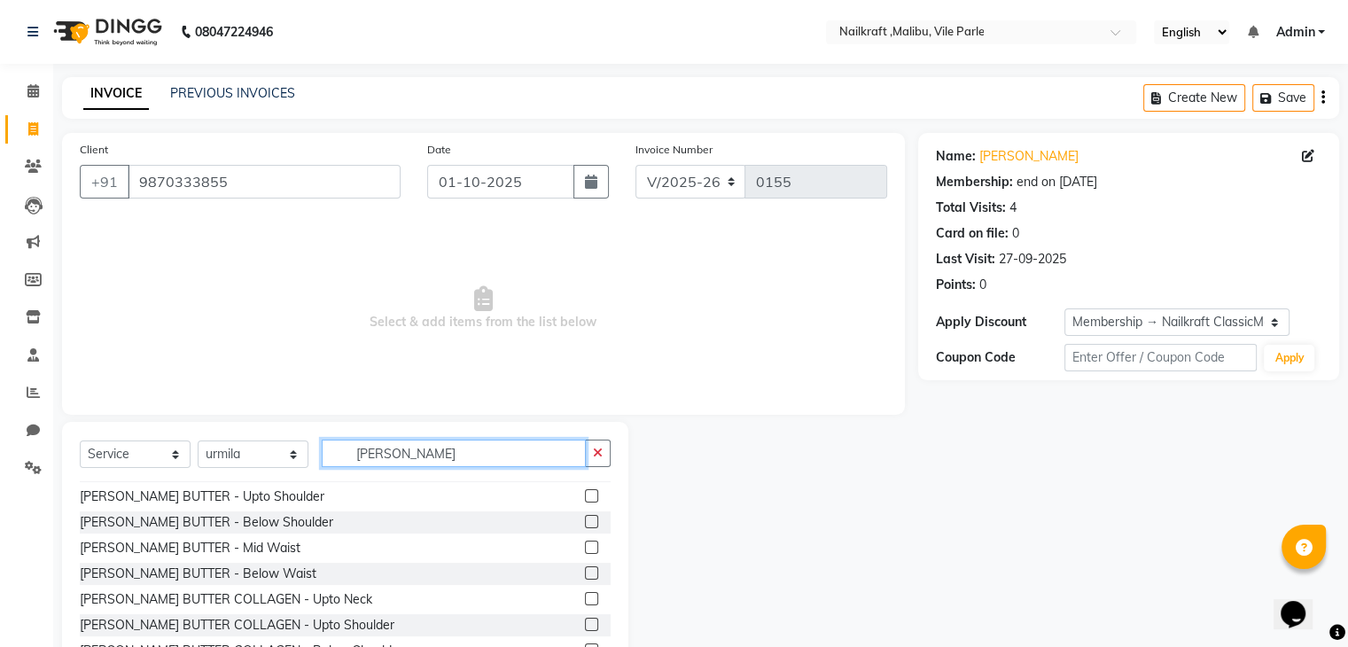
type input "Shea"
click at [585, 519] on label at bounding box center [591, 521] width 13 height 13
click at [585, 519] on input "checkbox" at bounding box center [591, 523] width 12 height 12
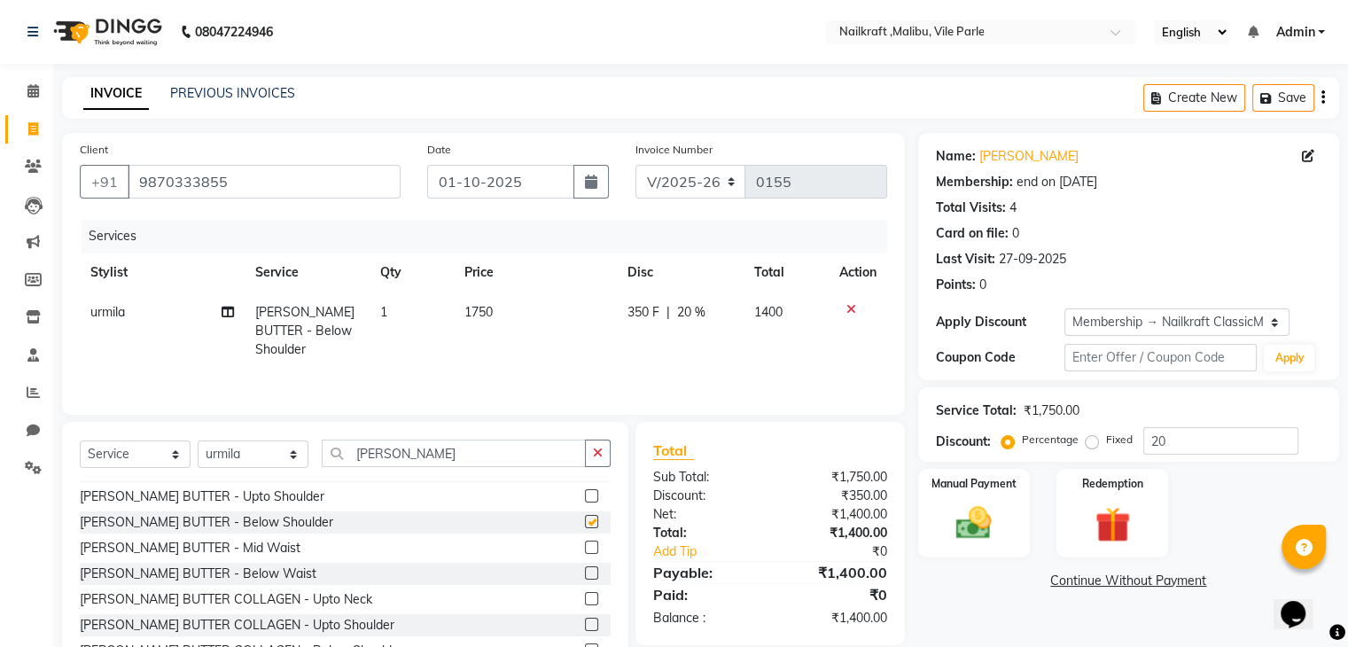
checkbox input "false"
click at [504, 315] on td "1750" at bounding box center [536, 331] width 164 height 77
select select "91686"
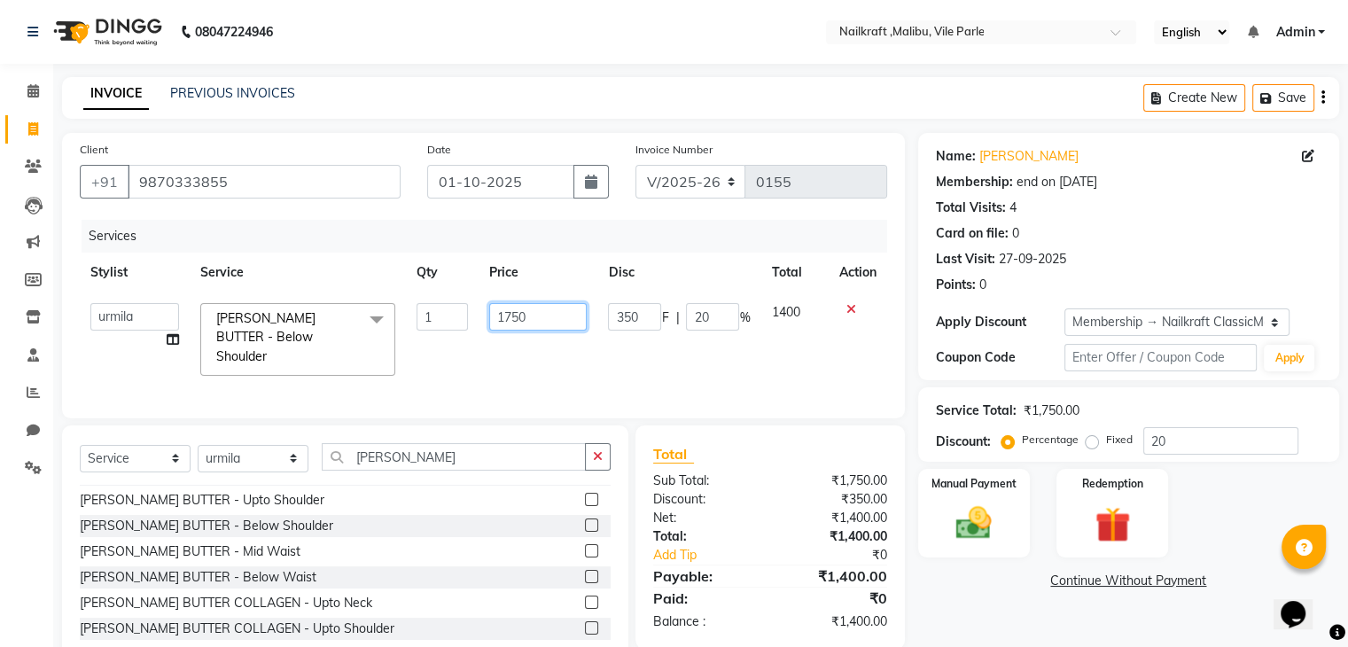
click at [547, 327] on input "1750" at bounding box center [538, 316] width 98 height 27
type input "1"
type input "2000"
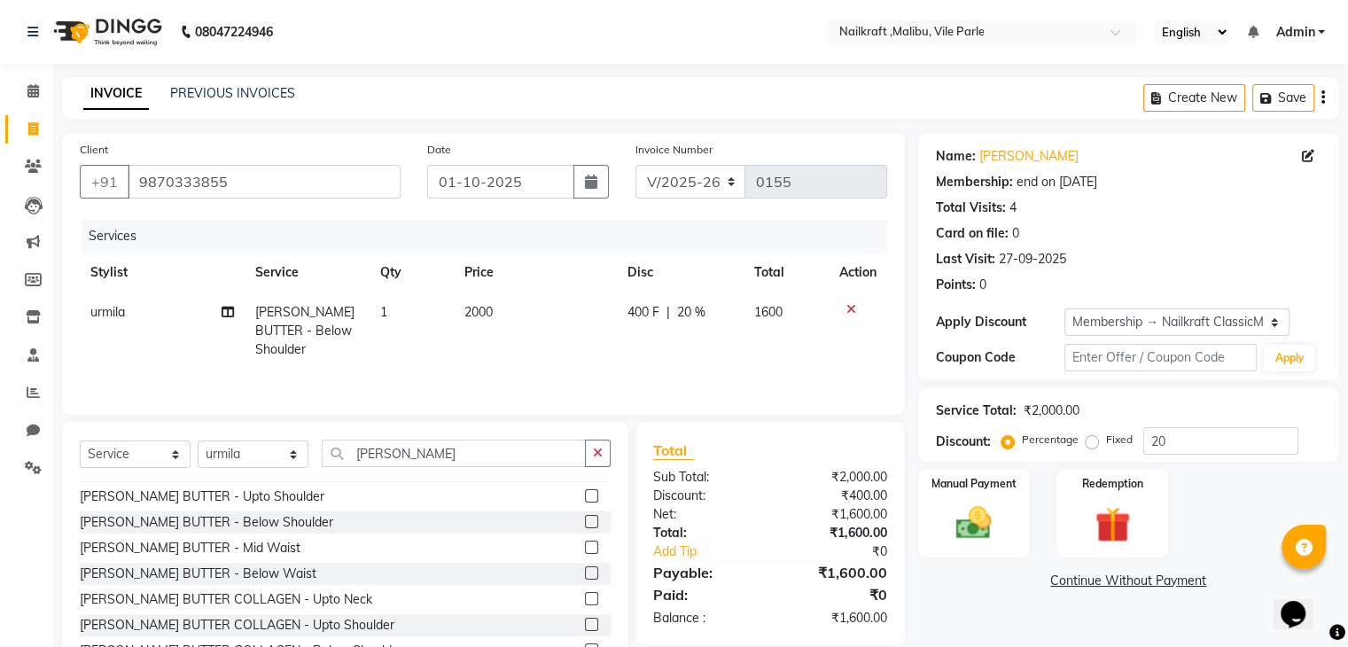
click at [991, 607] on div "Name: Jigna Membership: end on 16-09-2026 Total Visits: 4 Card on file: 0 Last …" at bounding box center [1135, 408] width 434 height 550
click at [644, 332] on td "400 F | 20 %" at bounding box center [680, 331] width 127 height 77
select select "91686"
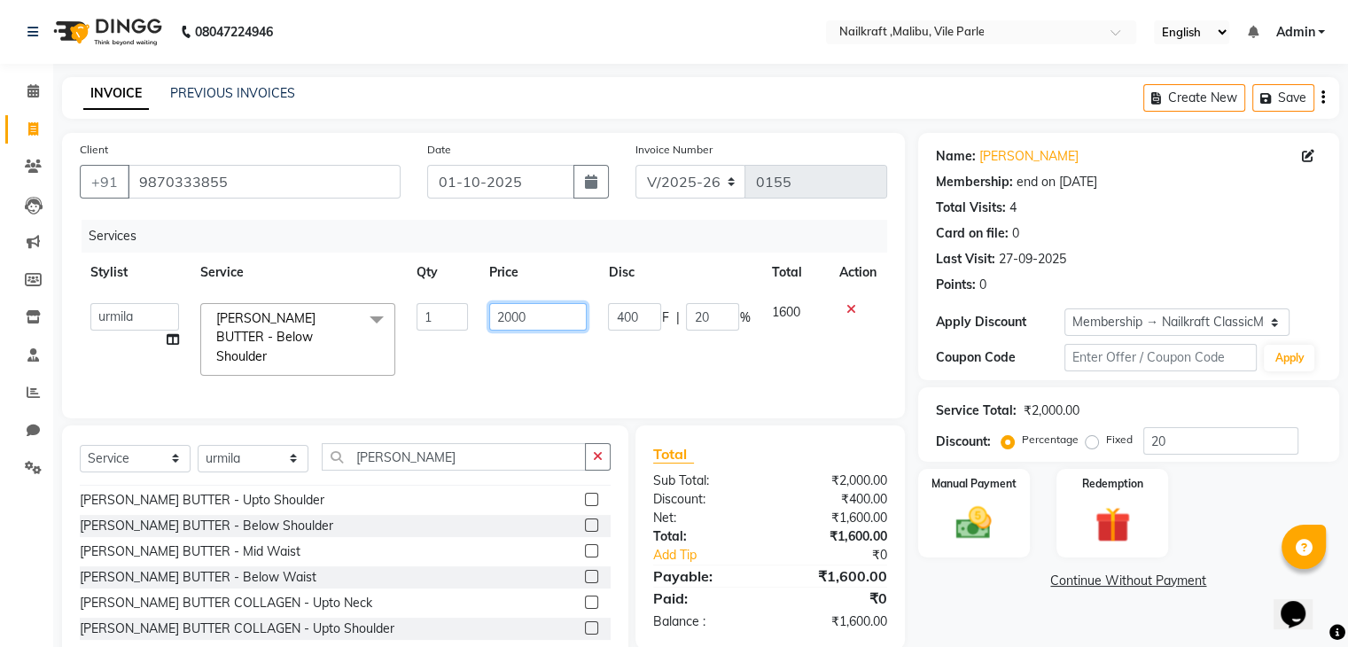
click at [512, 317] on input "2000" at bounding box center [538, 316] width 98 height 27
type input "2200"
click at [1023, 469] on div "Manual Payment" at bounding box center [974, 512] width 116 height 91
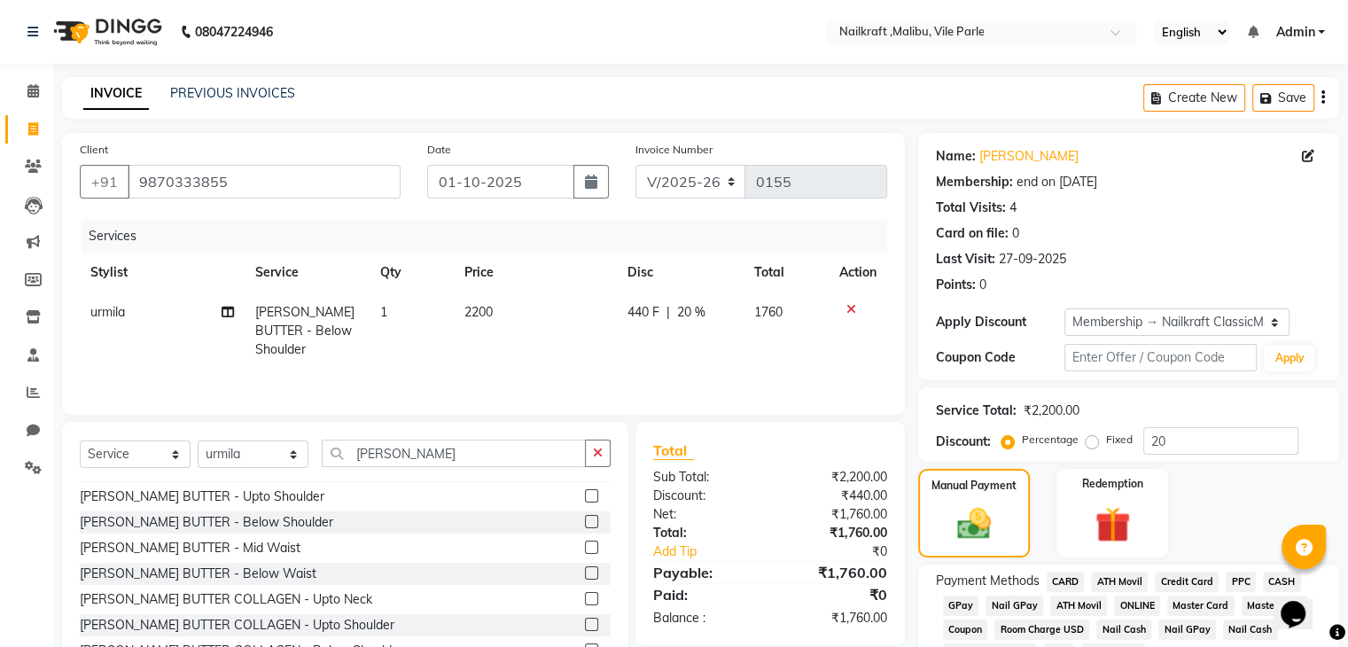
click at [475, 317] on span "2200" at bounding box center [479, 312] width 28 height 16
select select "91686"
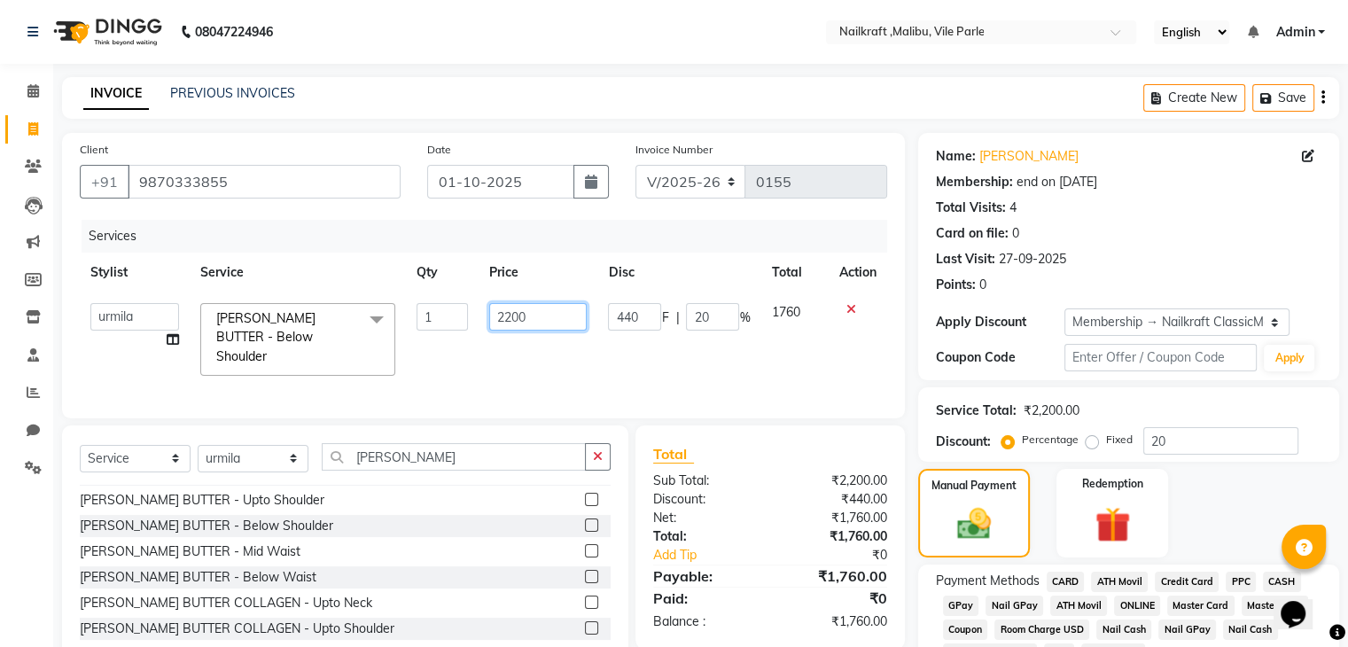
click at [533, 316] on input "2200" at bounding box center [538, 316] width 98 height 27
type input "2"
type input "1800"
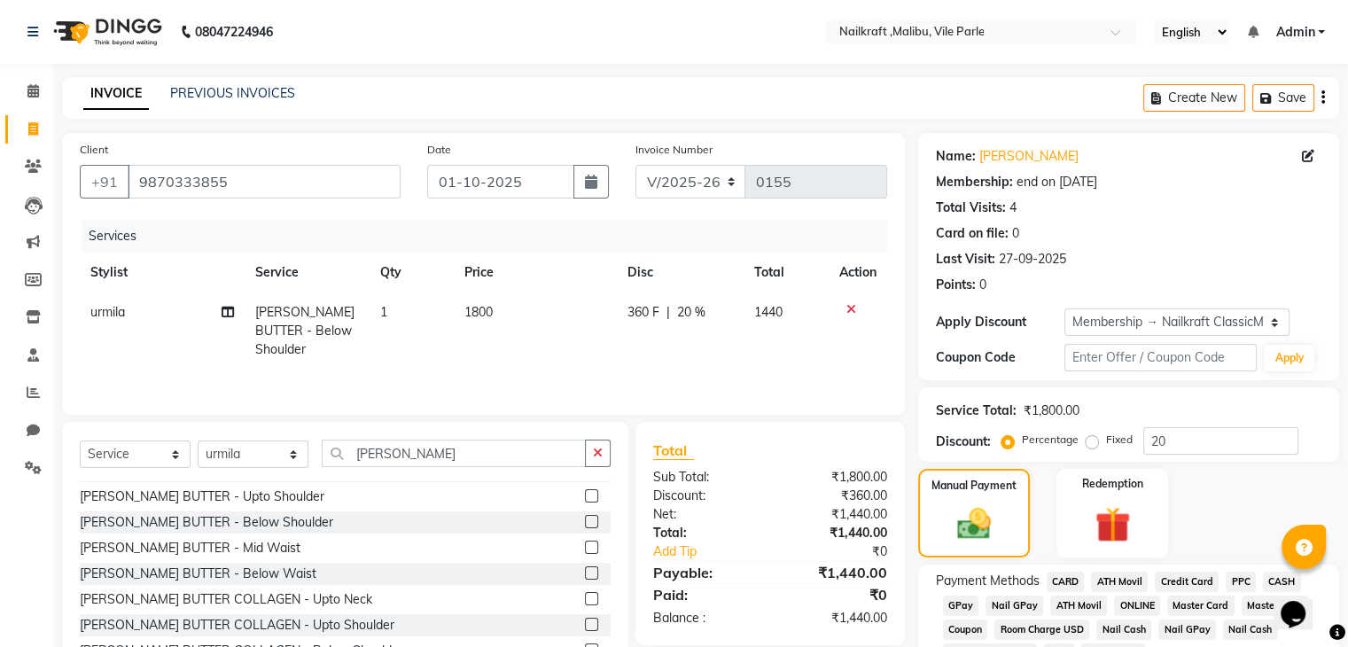
click at [713, 316] on div "360 F | 20 %" at bounding box center [680, 312] width 105 height 19
select select "91686"
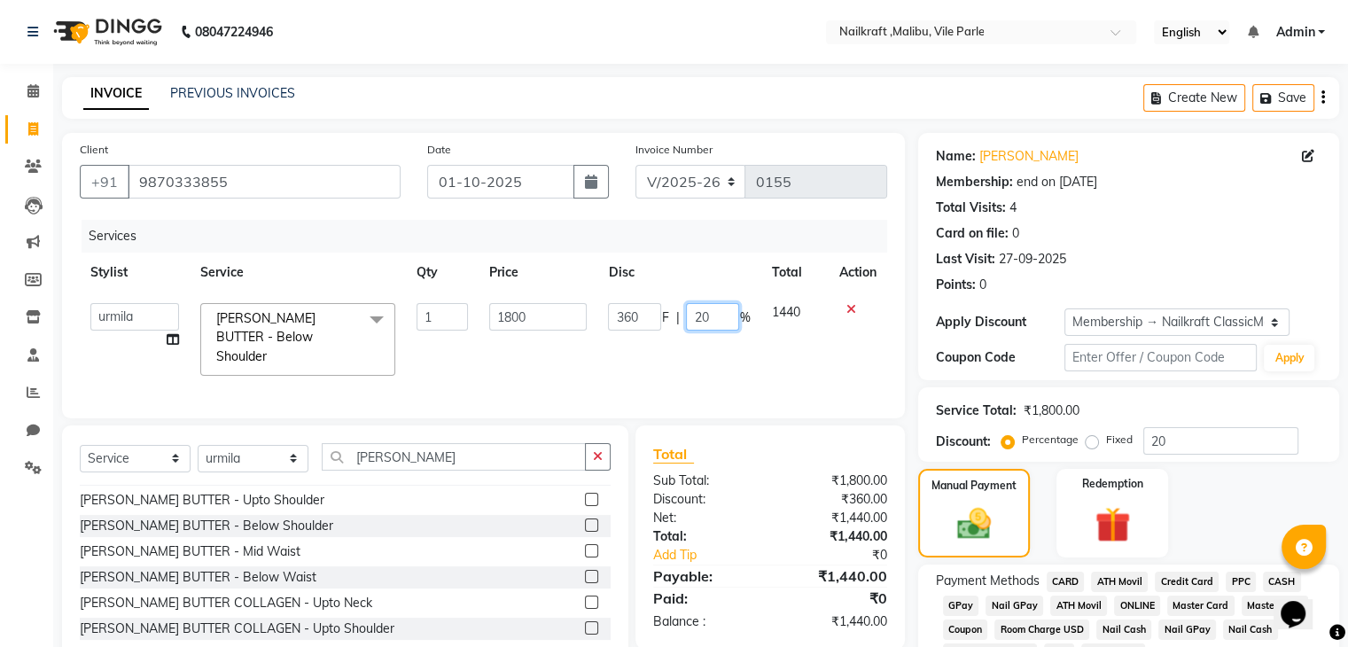
click at [714, 313] on input "20" at bounding box center [712, 316] width 53 height 27
type input "2"
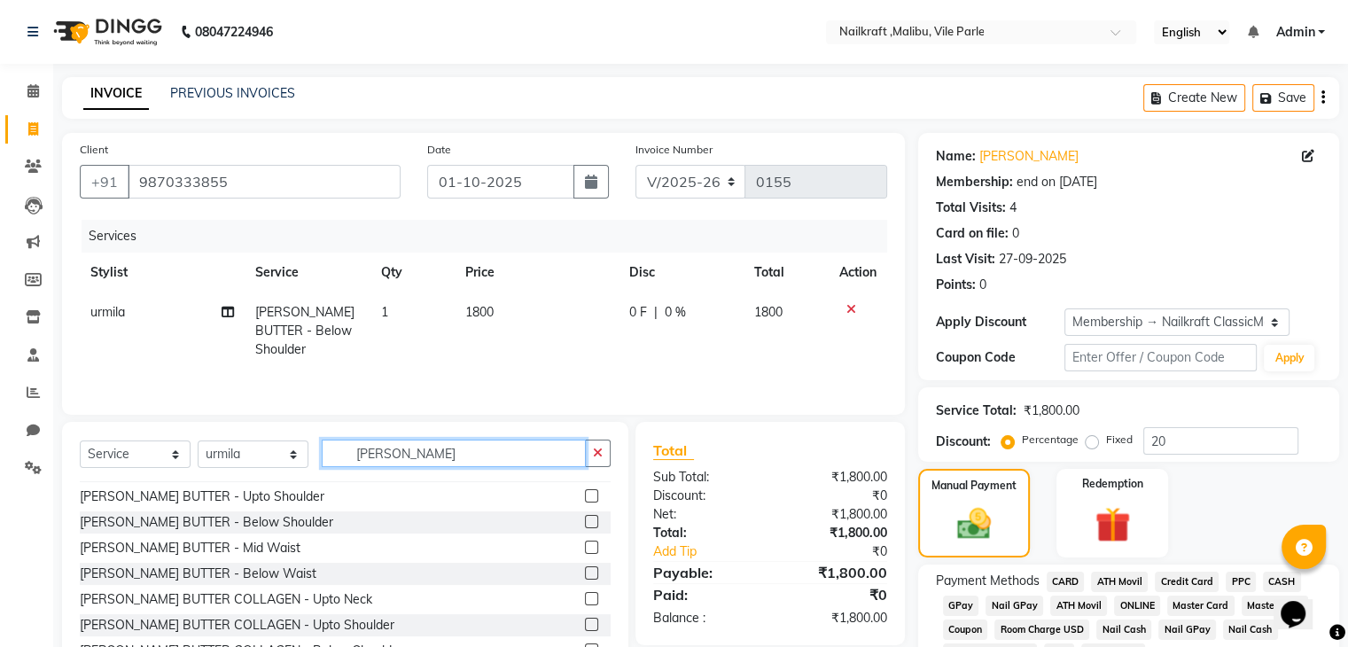
click at [415, 453] on input "Shea" at bounding box center [454, 453] width 264 height 27
type input "S"
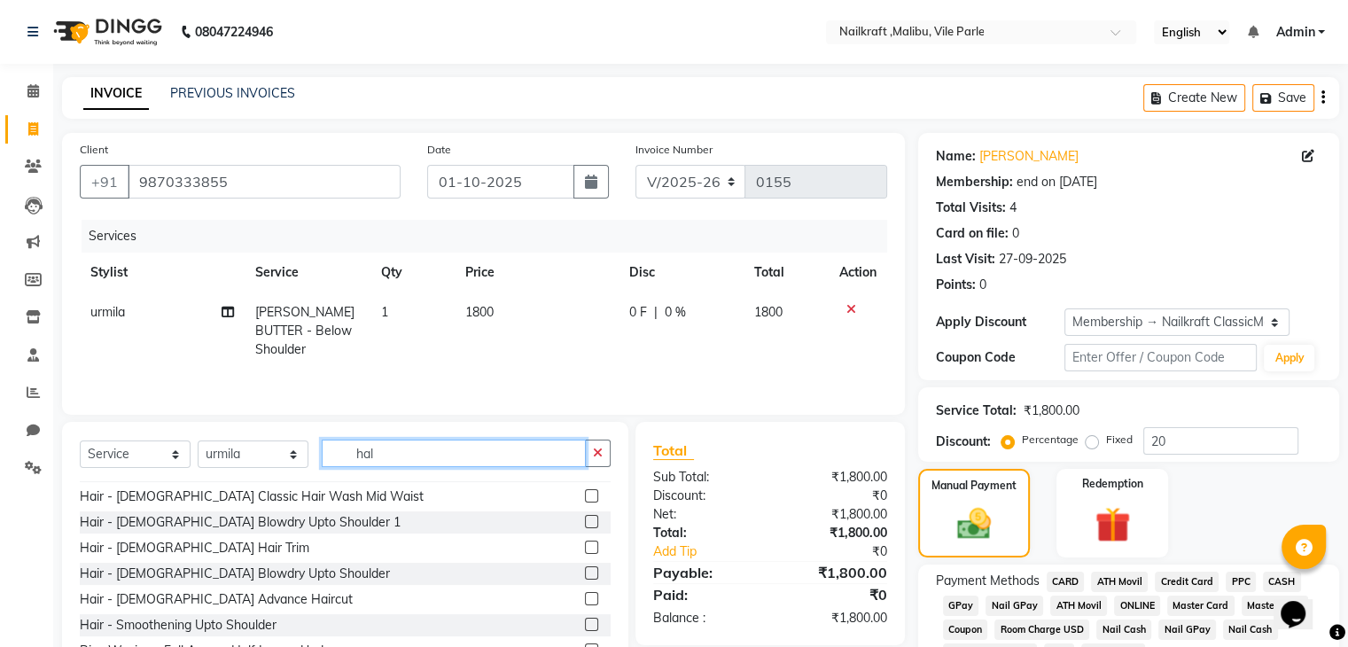
scroll to position [0, 0]
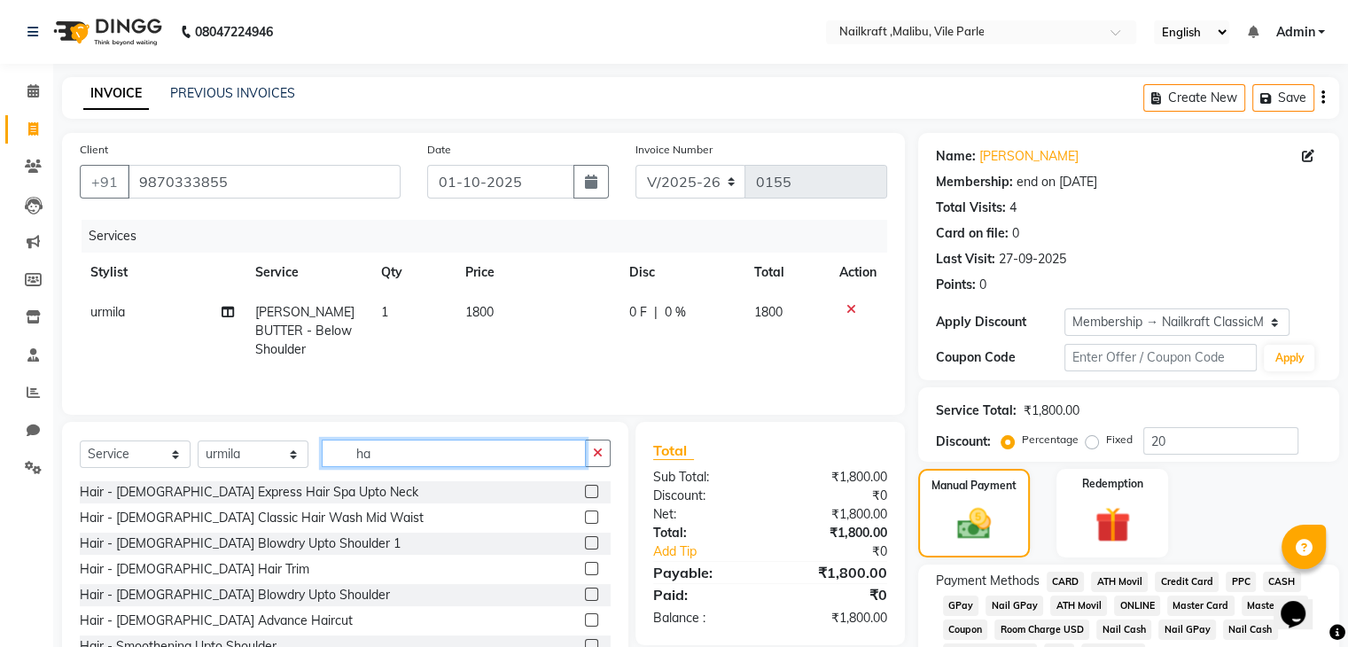
type input "h"
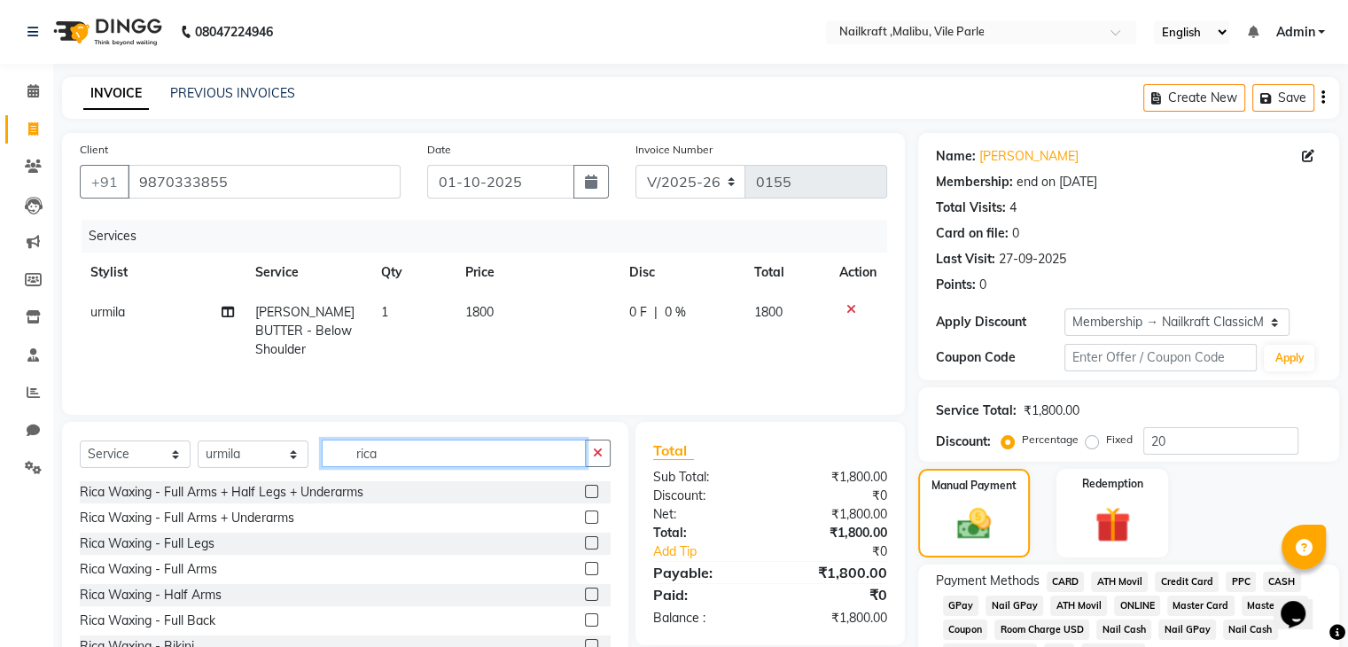
type input "rica"
click at [585, 541] on label at bounding box center [591, 542] width 13 height 13
click at [585, 541] on input "checkbox" at bounding box center [591, 544] width 12 height 12
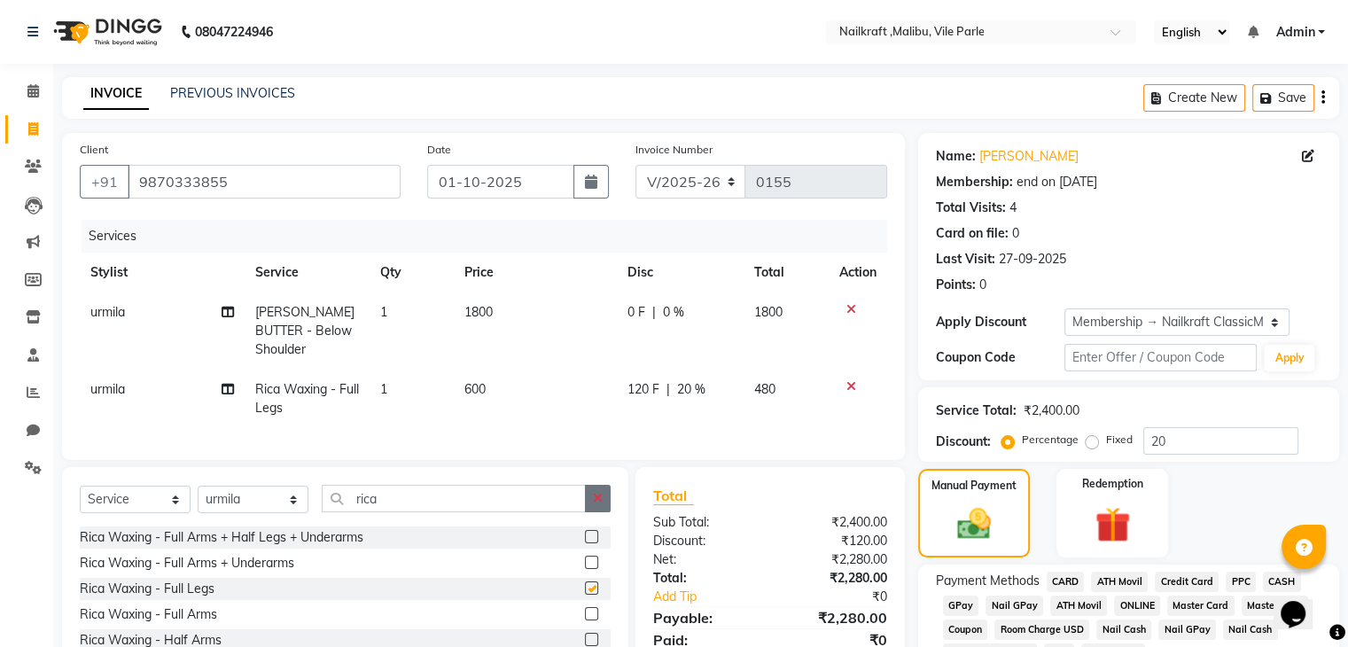
checkbox input "false"
click at [467, 381] on span "600" at bounding box center [475, 389] width 21 height 16
select select "91686"
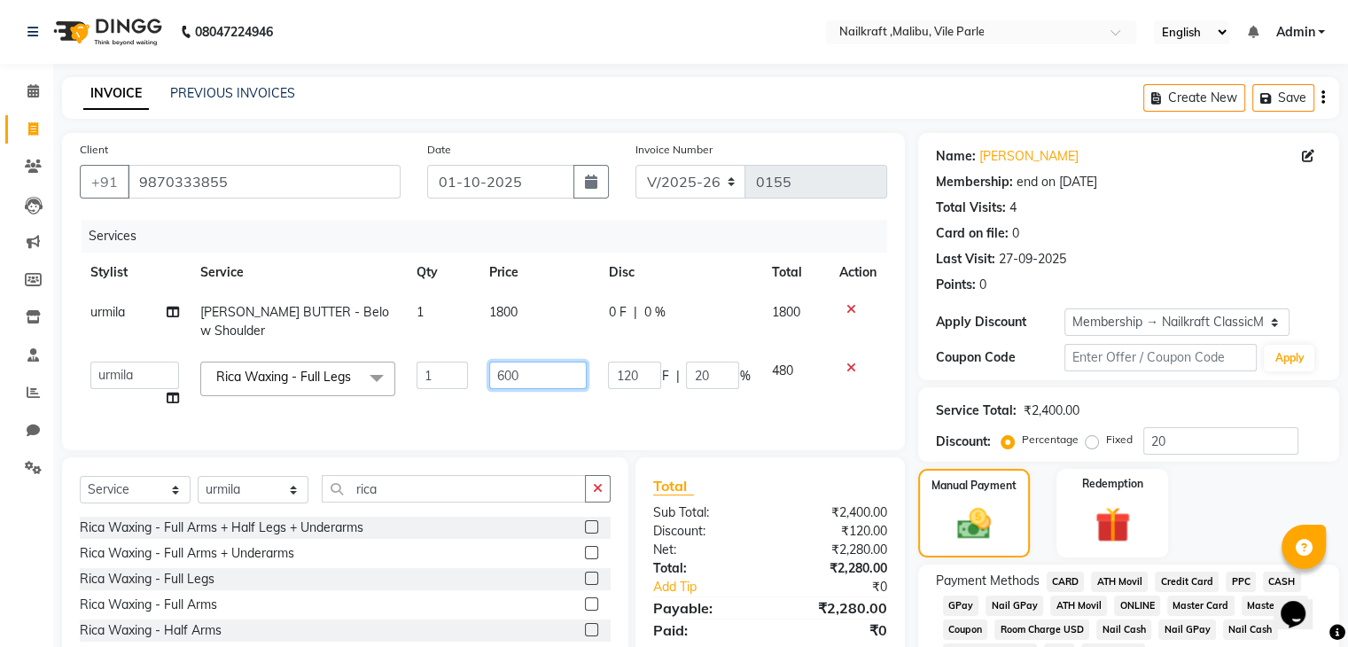
click at [502, 362] on input "600" at bounding box center [538, 375] width 98 height 27
type input "700"
click at [641, 412] on div "Services Stylist Service Qty Price Disc Total Action urmila SHEA BUTTER - Below…" at bounding box center [484, 326] width 808 height 213
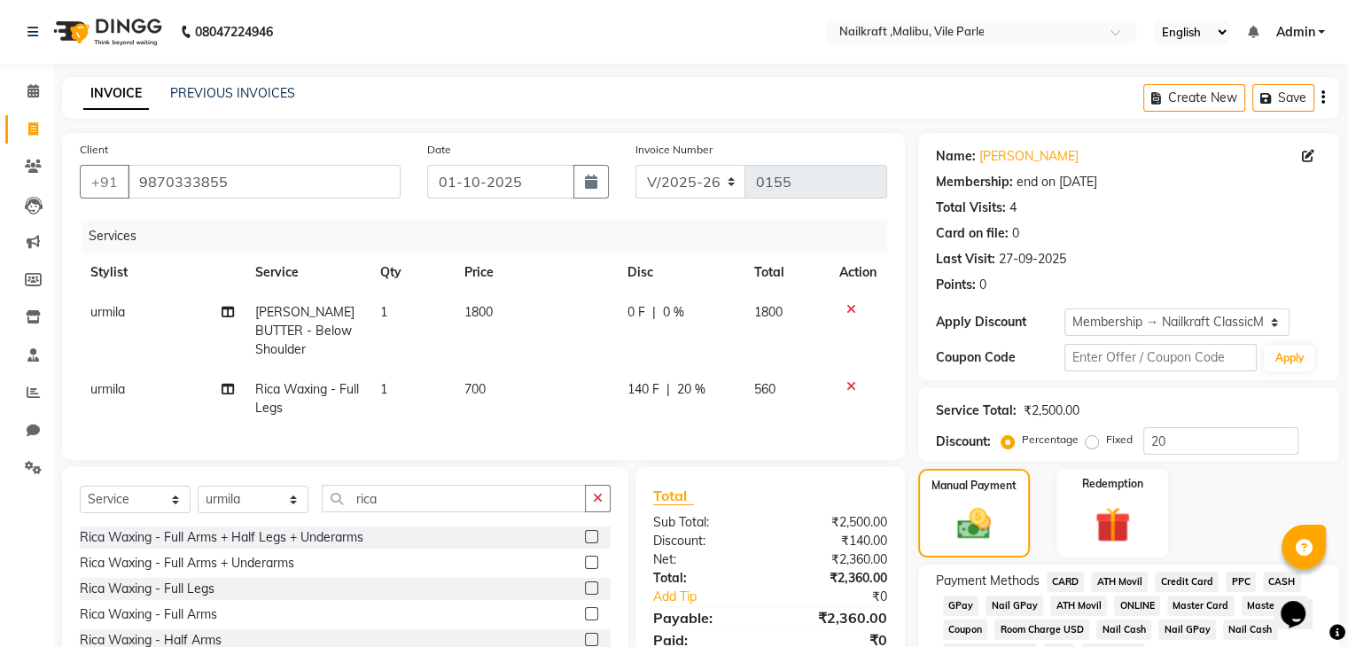
click at [486, 370] on td "700" at bounding box center [536, 399] width 164 height 59
select select "91686"
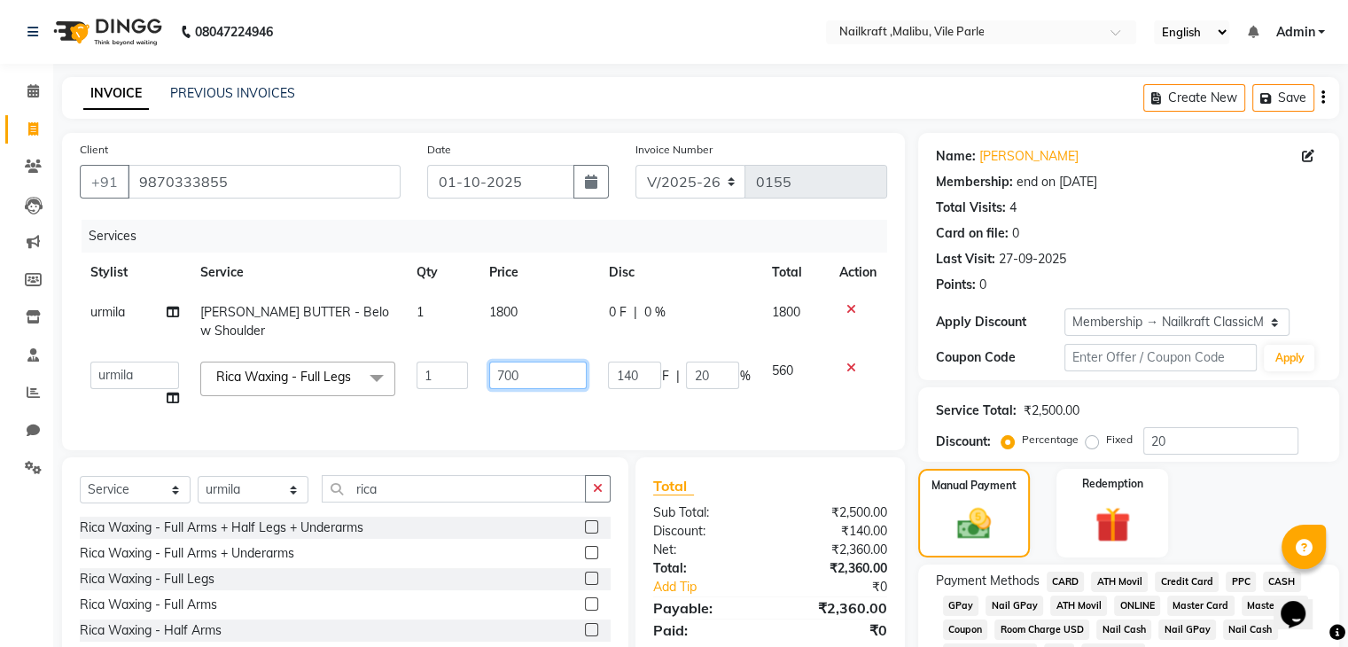
click at [531, 362] on input "700" at bounding box center [538, 375] width 98 height 27
type input "7"
type input "550"
click at [896, 407] on div "Client +91 9870333855 Date 01-10-2025 Invoice Number V/2025 V/2025-26 0155 Serv…" at bounding box center [483, 291] width 843 height 317
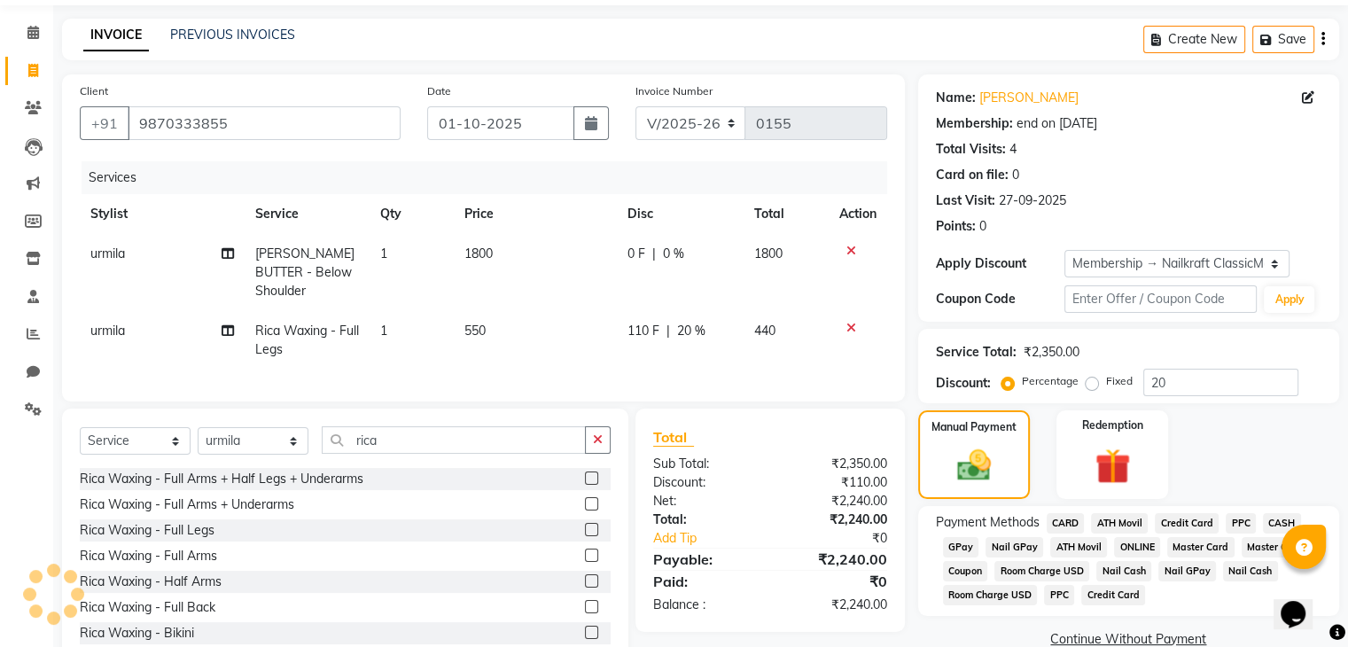
scroll to position [59, 0]
click at [680, 321] on span "20 %" at bounding box center [691, 330] width 28 height 19
select select "91686"
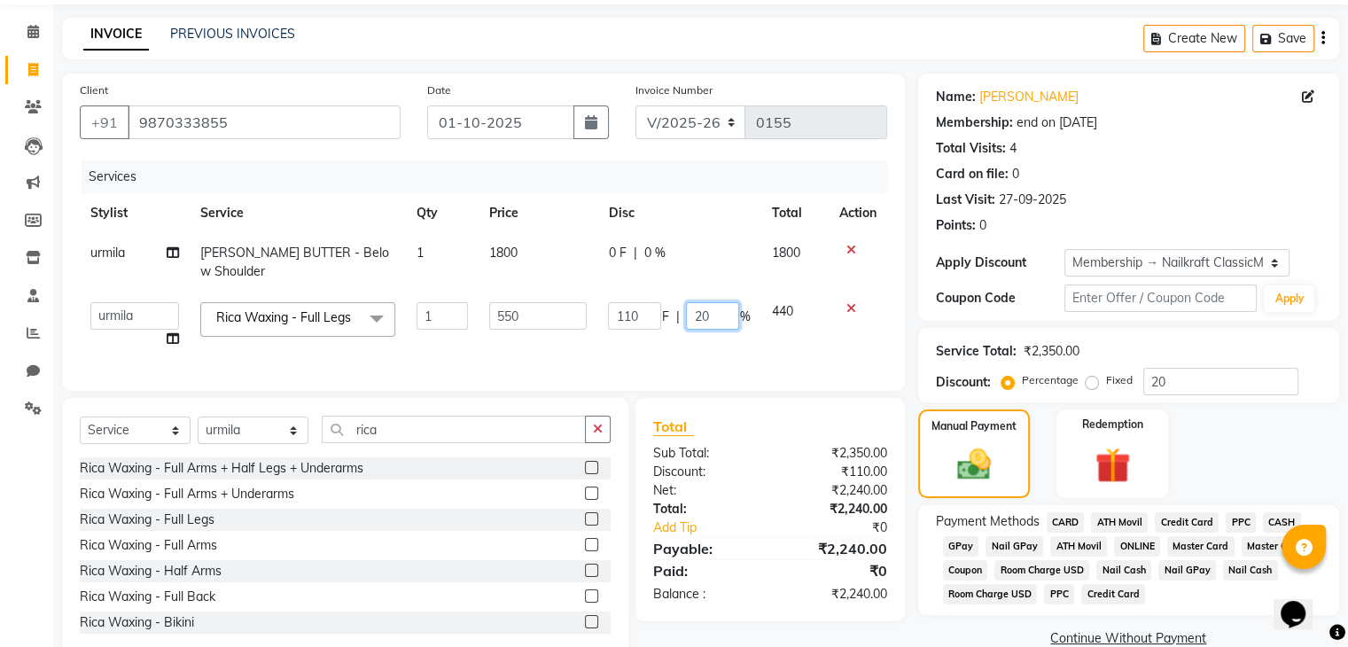
click at [722, 302] on input "20" at bounding box center [712, 315] width 53 height 27
type input "2"
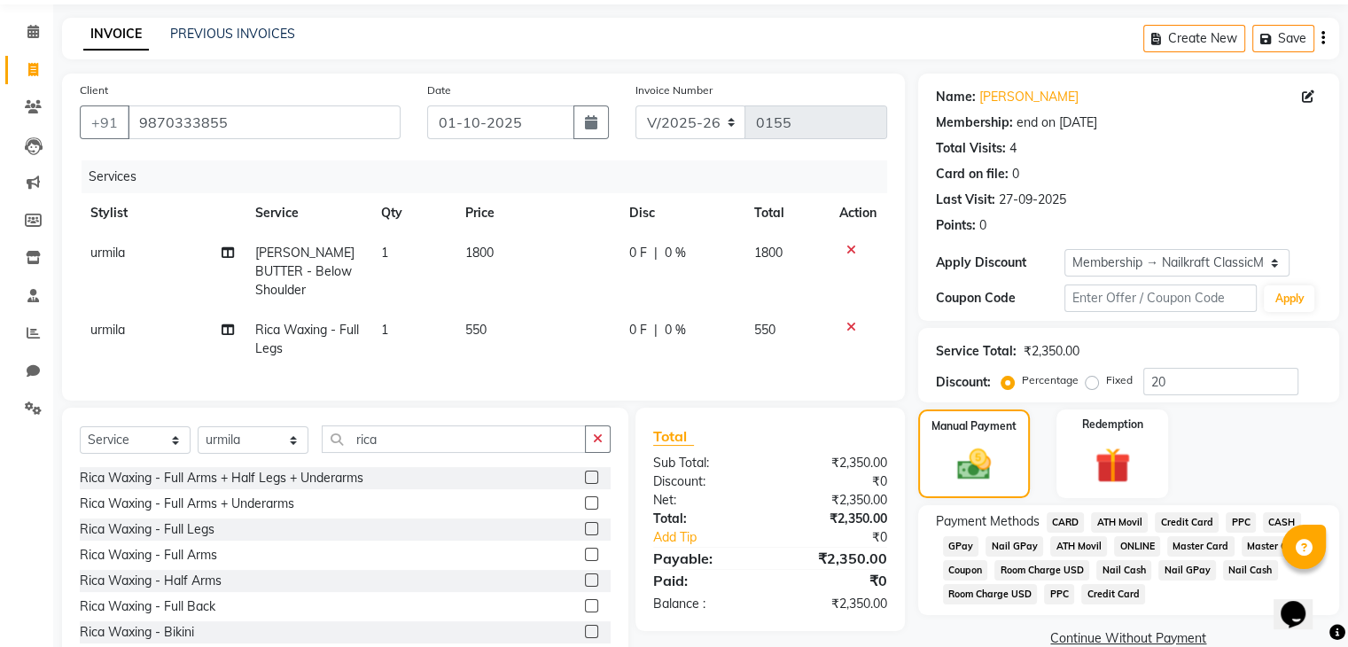
click at [1121, 340] on div "Service Total: ₹2,350.00 Discount: Percentage Fixed 20" at bounding box center [1129, 365] width 386 height 60
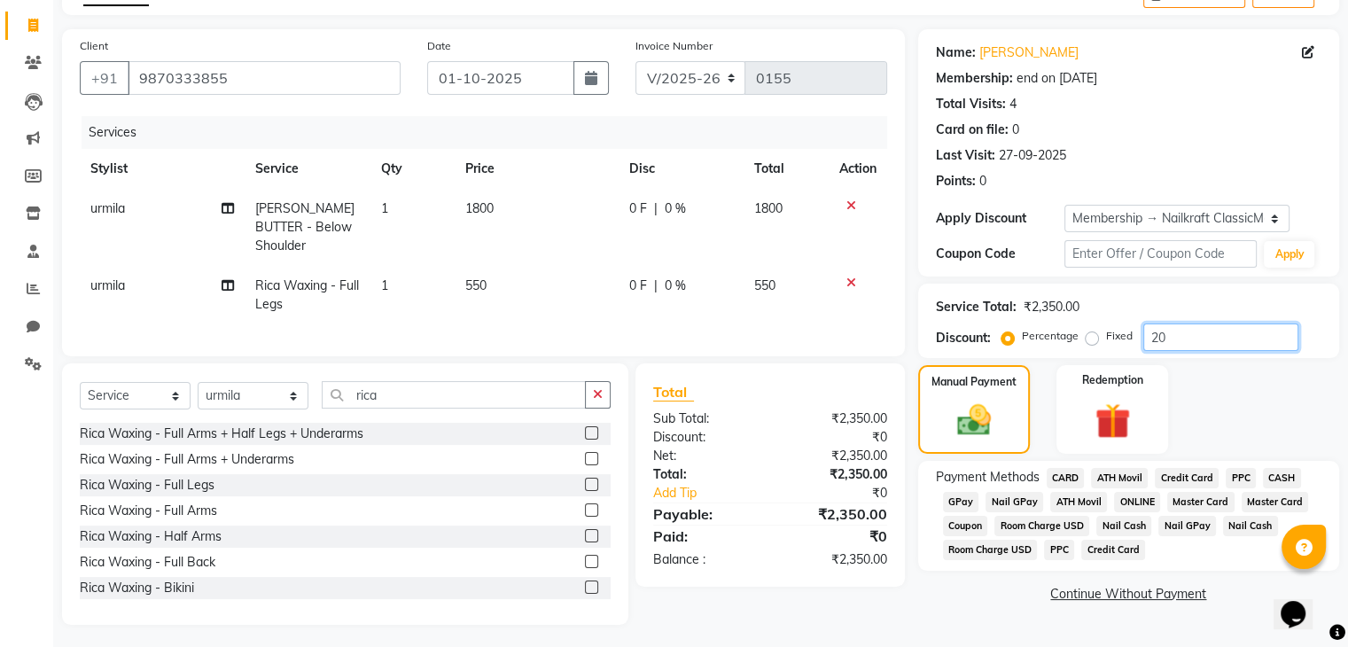
click at [1215, 331] on input "20" at bounding box center [1221, 337] width 155 height 27
type input "2"
type input "20"
click at [1184, 394] on div "Manual Payment Redemption" at bounding box center [1129, 409] width 448 height 89
click at [550, 207] on td "1800" at bounding box center [536, 227] width 164 height 77
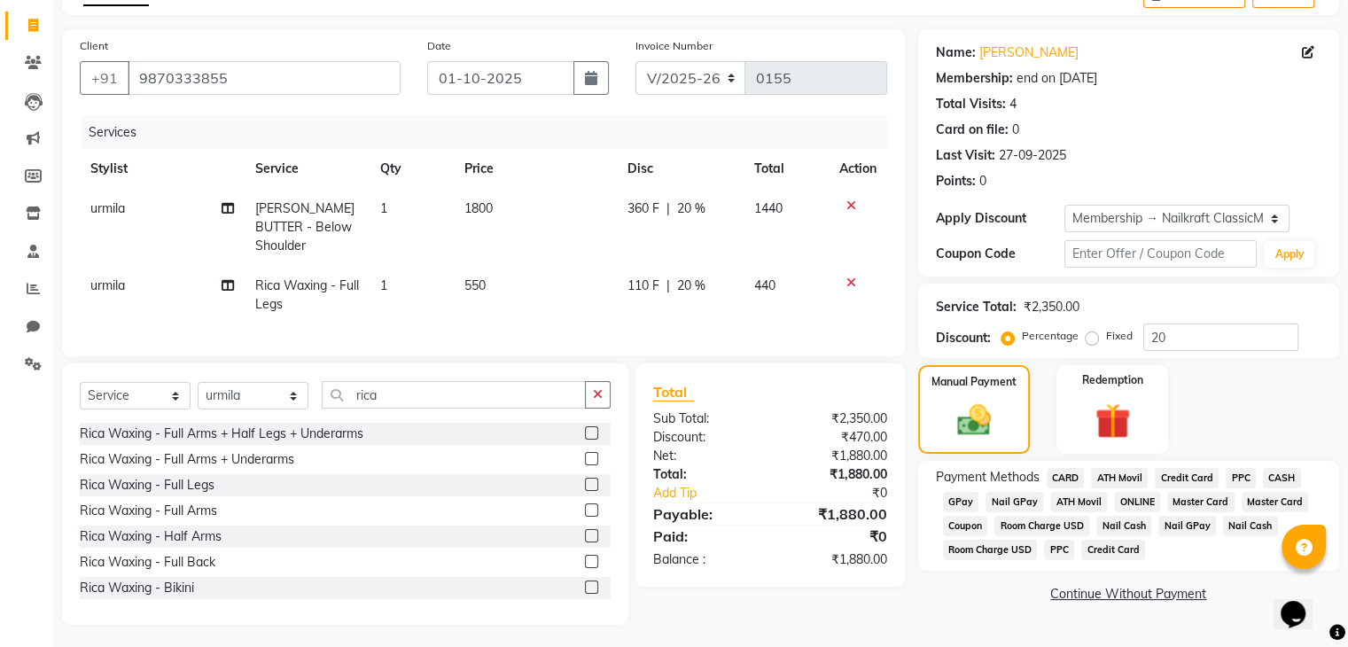
select select "91686"
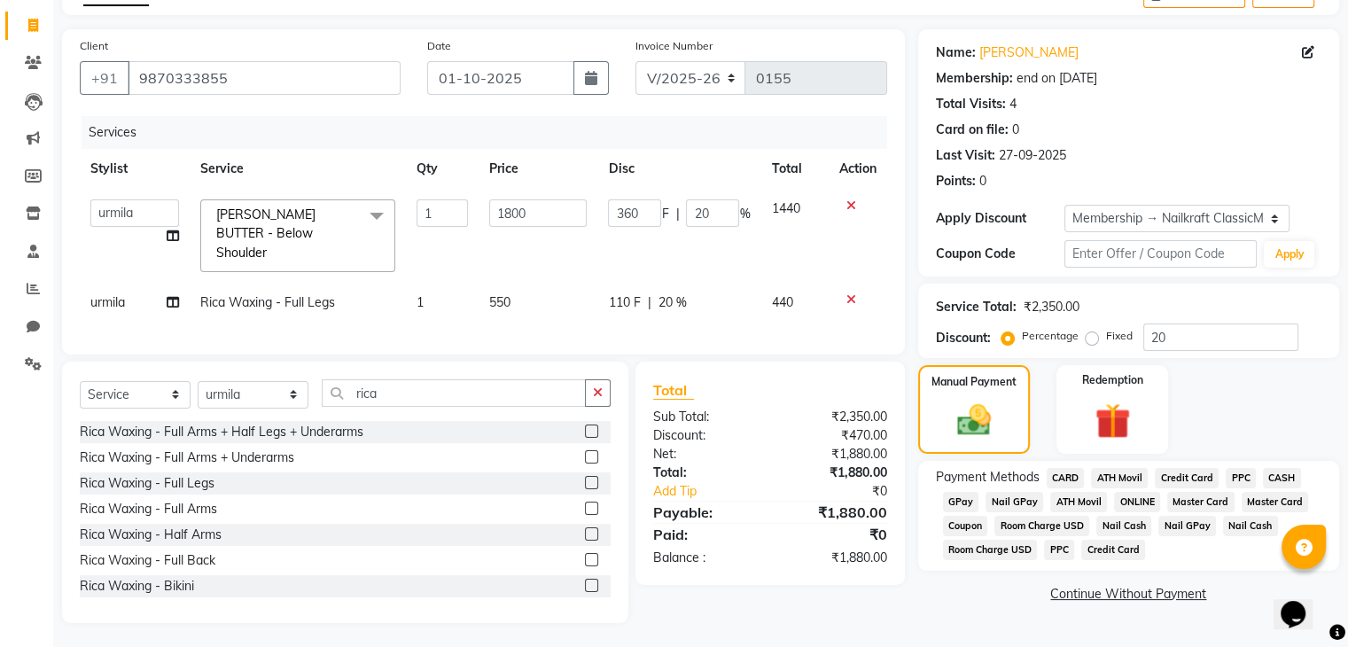
scroll to position [102, 0]
click at [718, 216] on input "20" at bounding box center [712, 214] width 53 height 27
type input "2"
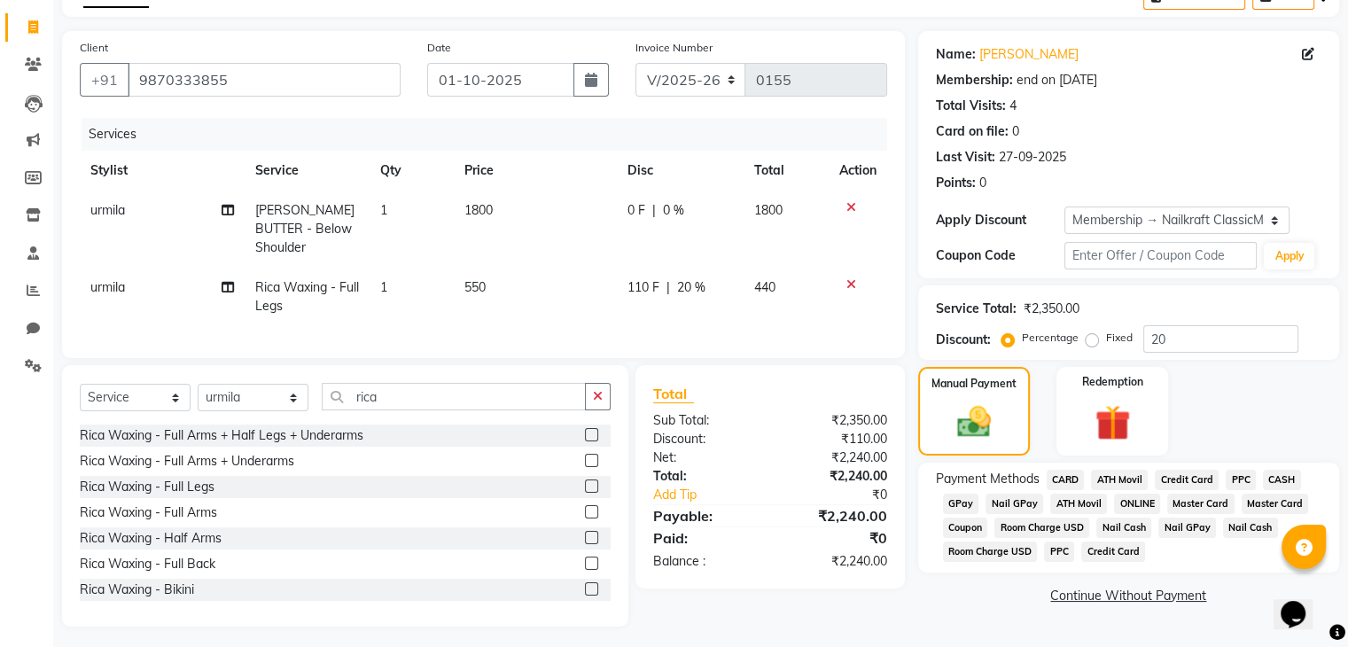
click at [1253, 387] on div "Manual Payment Redemption" at bounding box center [1129, 411] width 448 height 89
click at [490, 207] on span "1800" at bounding box center [479, 210] width 28 height 16
select select "91686"
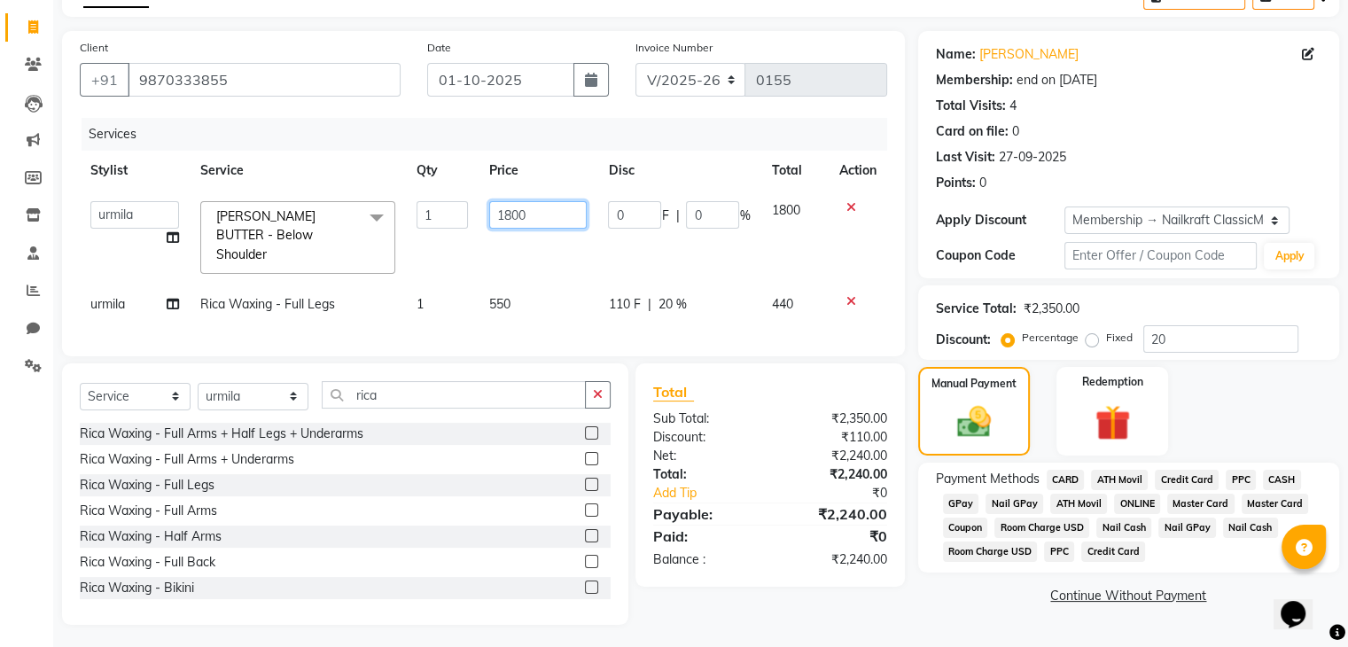
click at [511, 215] on input "1800" at bounding box center [538, 214] width 98 height 27
type input "1600"
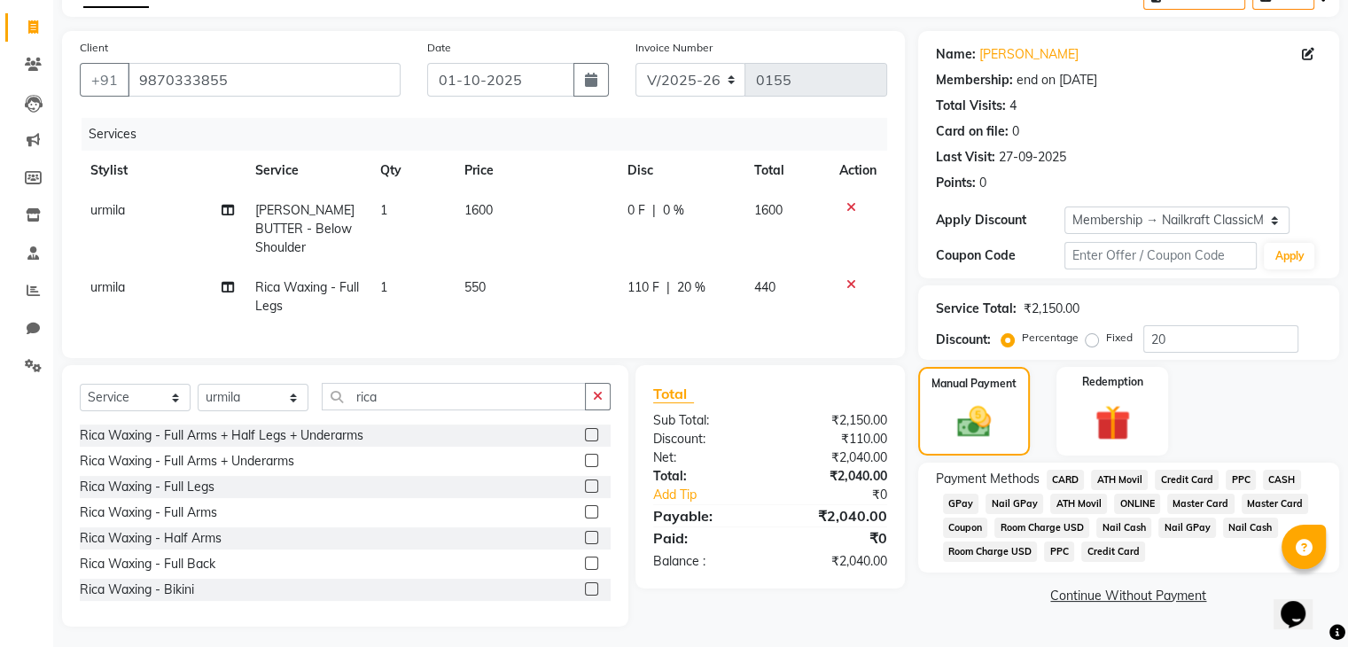
click at [551, 276] on td "550" at bounding box center [536, 297] width 164 height 59
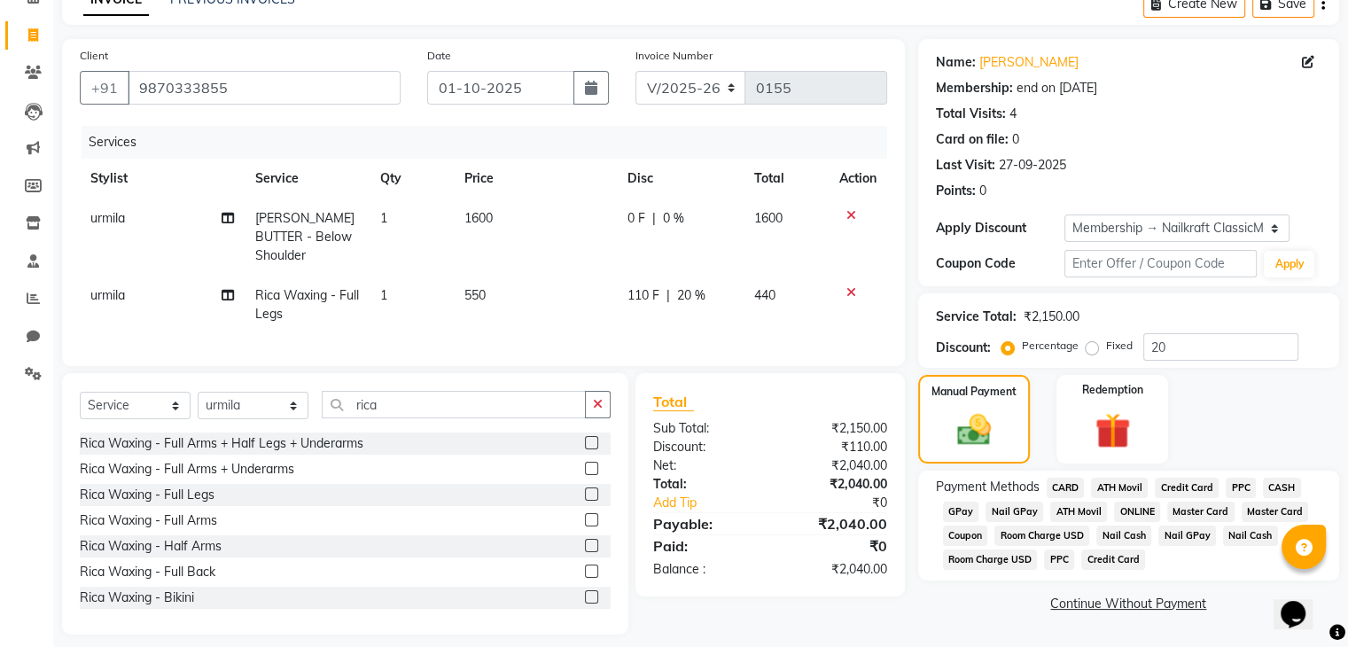
select select "91686"
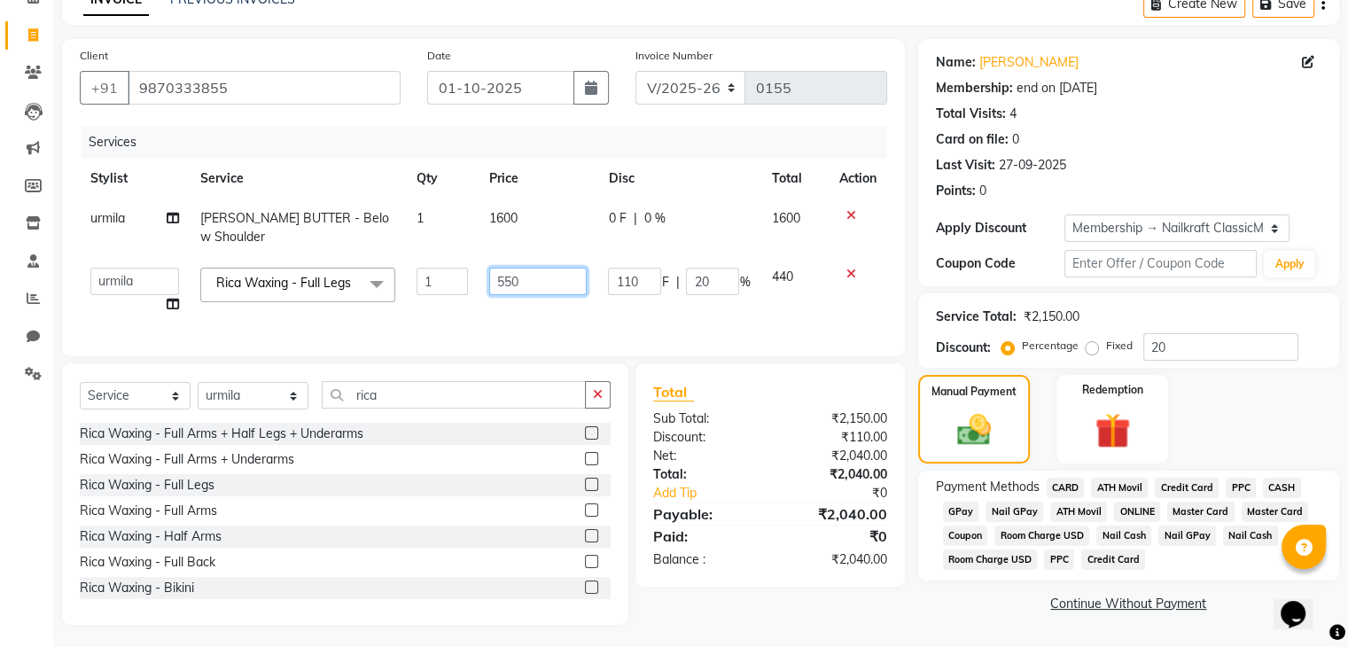
click at [535, 268] on input "550" at bounding box center [538, 281] width 98 height 27
type input "5"
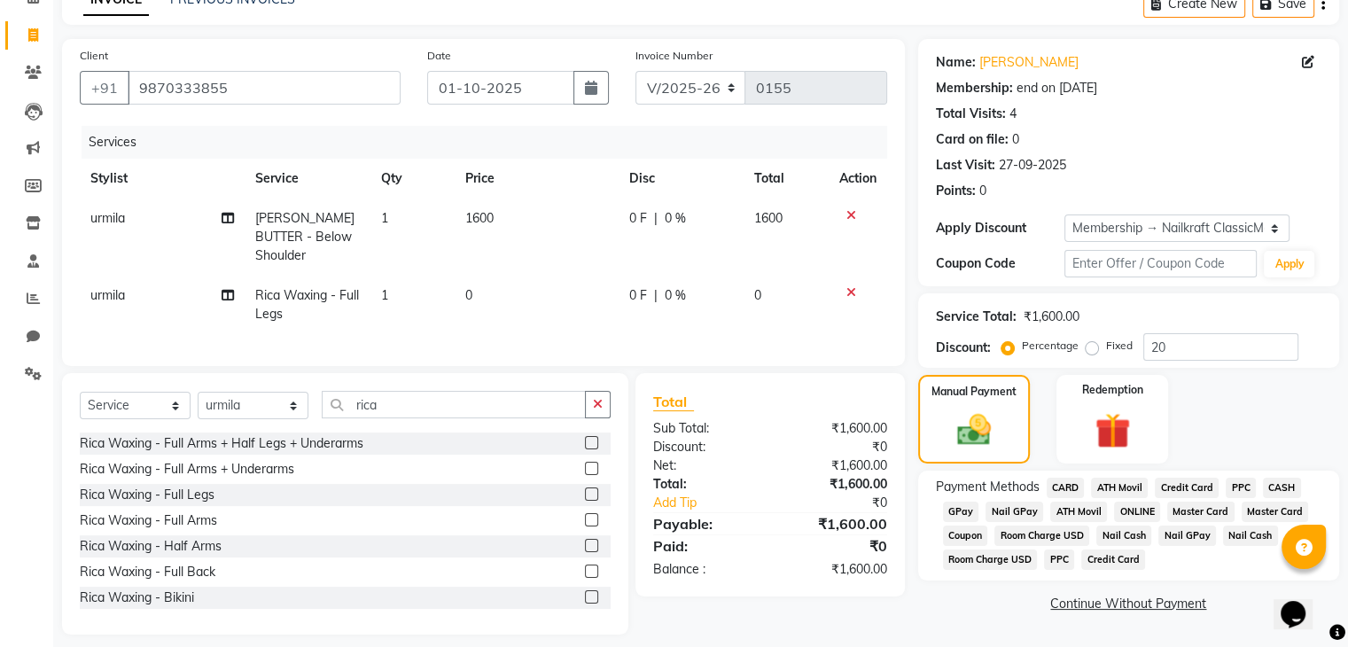
click at [1218, 413] on div "Manual Payment Redemption" at bounding box center [1129, 419] width 448 height 89
click at [481, 276] on td "0" at bounding box center [537, 305] width 164 height 59
select select "91686"
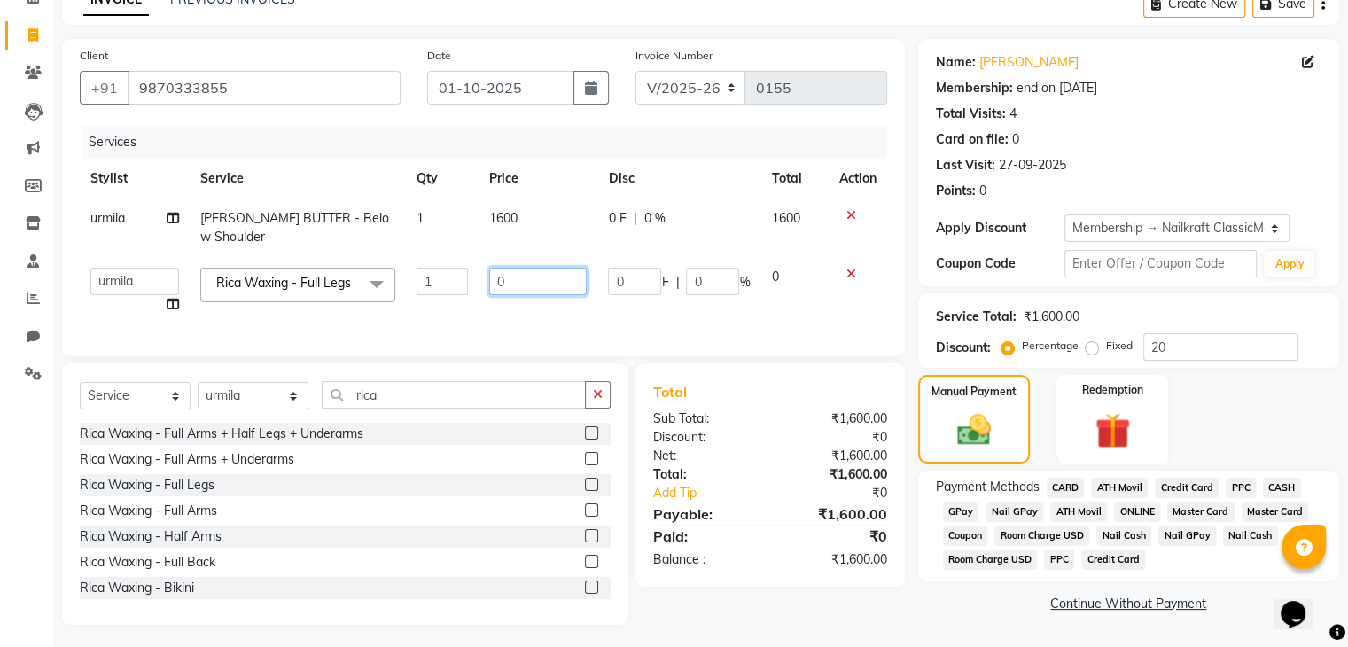
click at [525, 268] on input "0" at bounding box center [538, 281] width 98 height 27
type input "440"
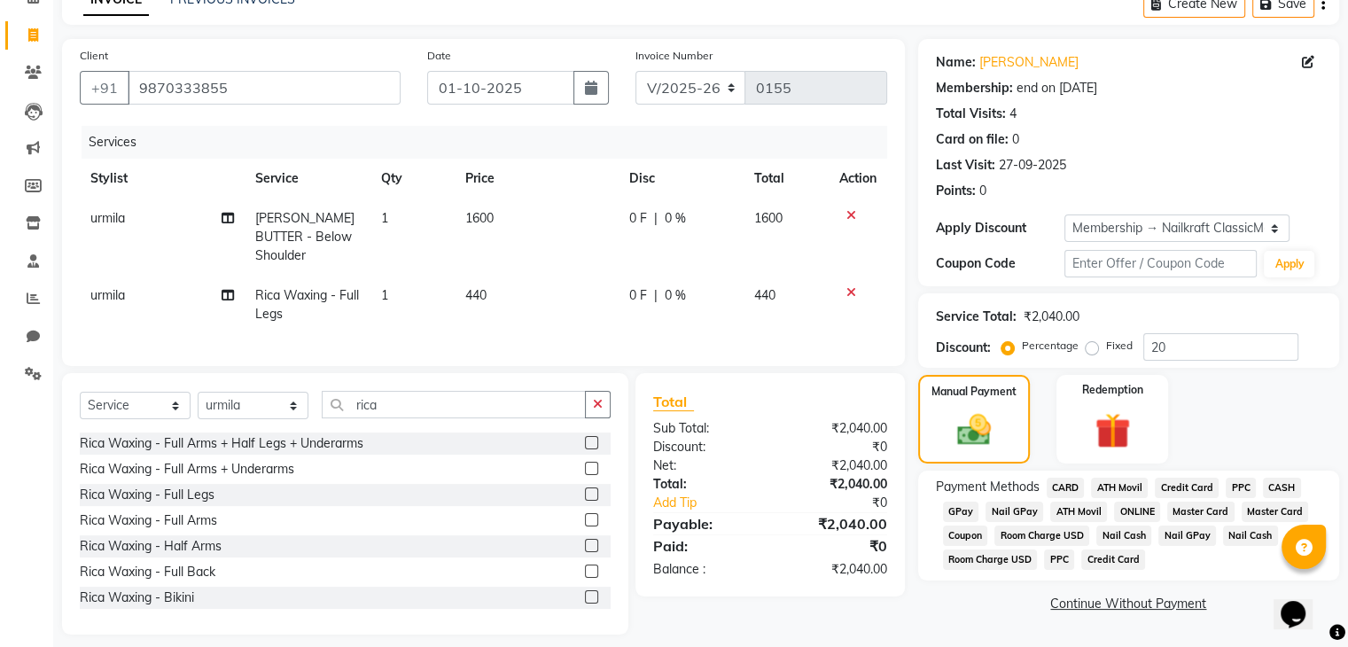
click at [925, 238] on div "Name: Jigna Membership: end on 16-09-2026 Total Visits: 4 Card on file: 0 Last …" at bounding box center [1128, 162] width 421 height 247
click at [957, 508] on span "GPay" at bounding box center [961, 512] width 36 height 20
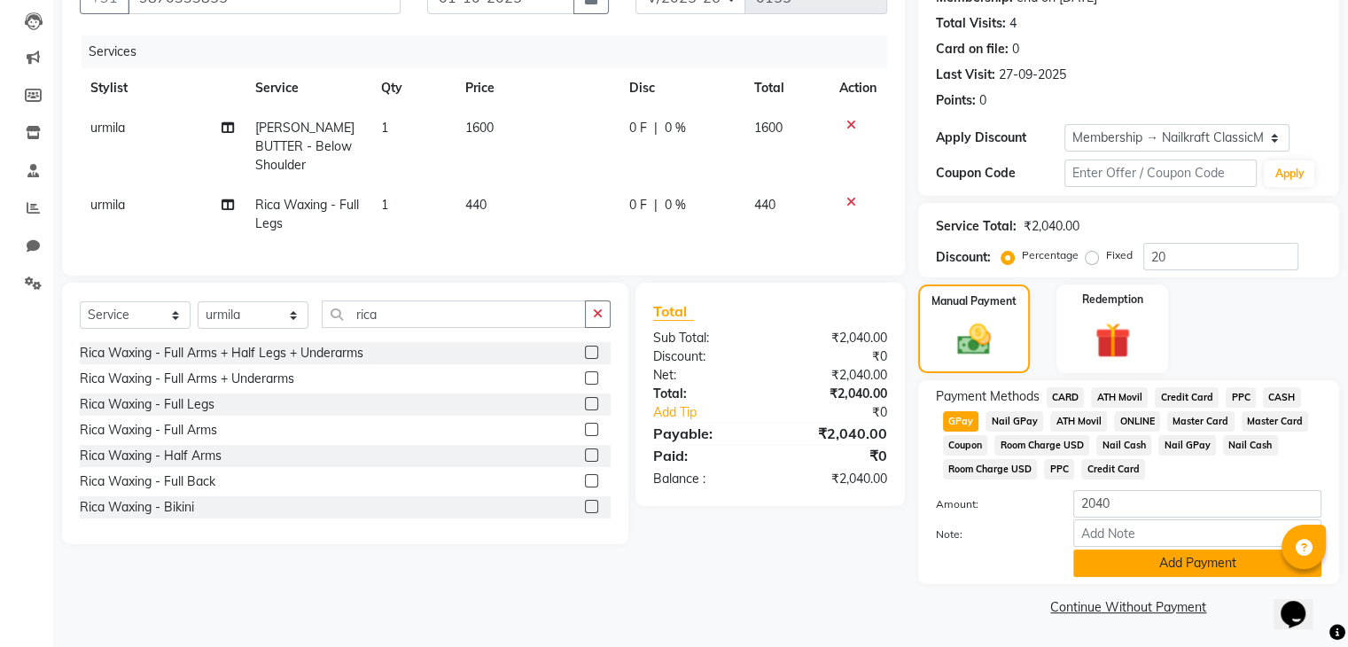
click at [1136, 558] on button "Add Payment" at bounding box center [1198, 563] width 248 height 27
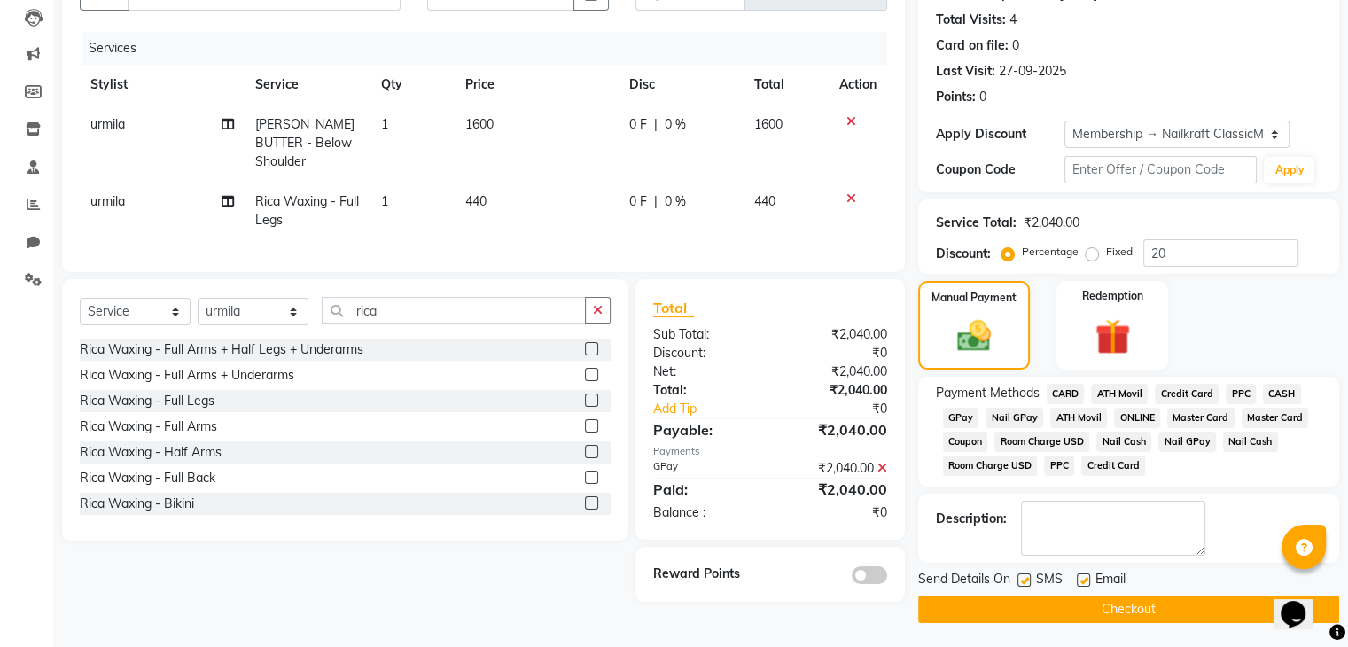
scroll to position [191, 0]
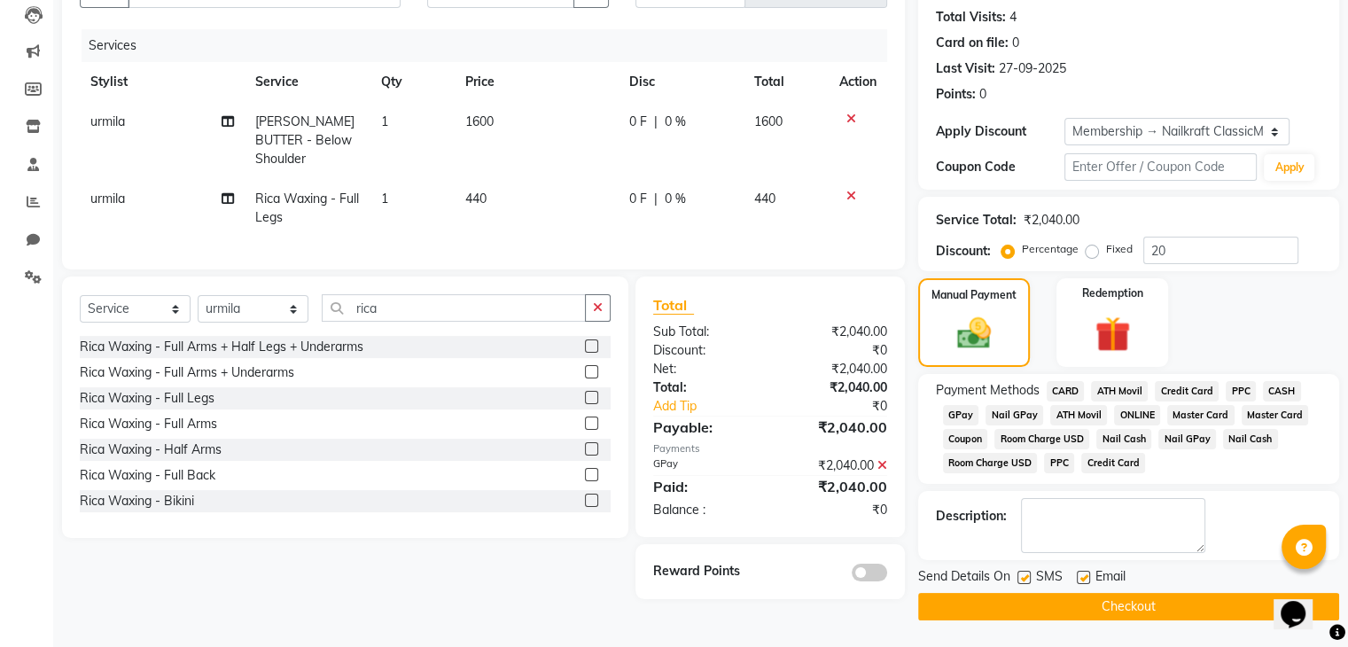
click at [1040, 611] on button "Checkout" at bounding box center [1128, 606] width 421 height 27
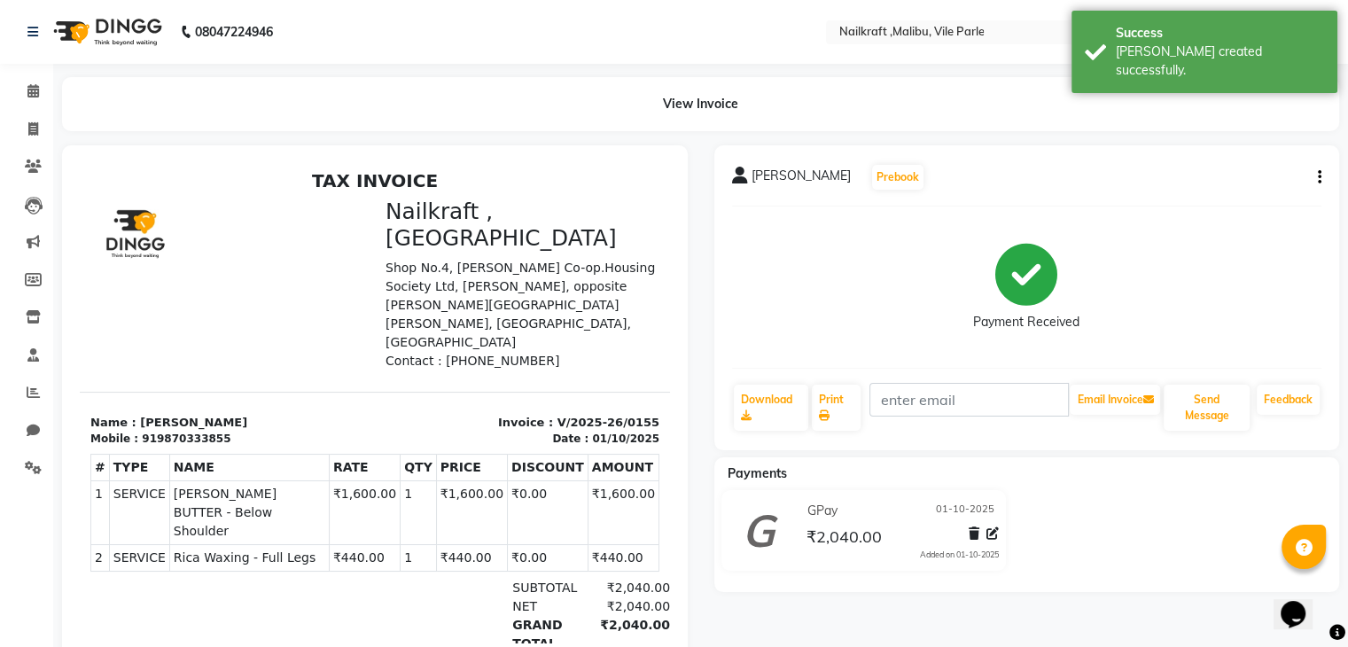
click at [1318, 177] on icon "button" at bounding box center [1320, 177] width 4 height 1
click at [1209, 204] on div "Edit Invoice" at bounding box center [1230, 200] width 121 height 22
select select "service"
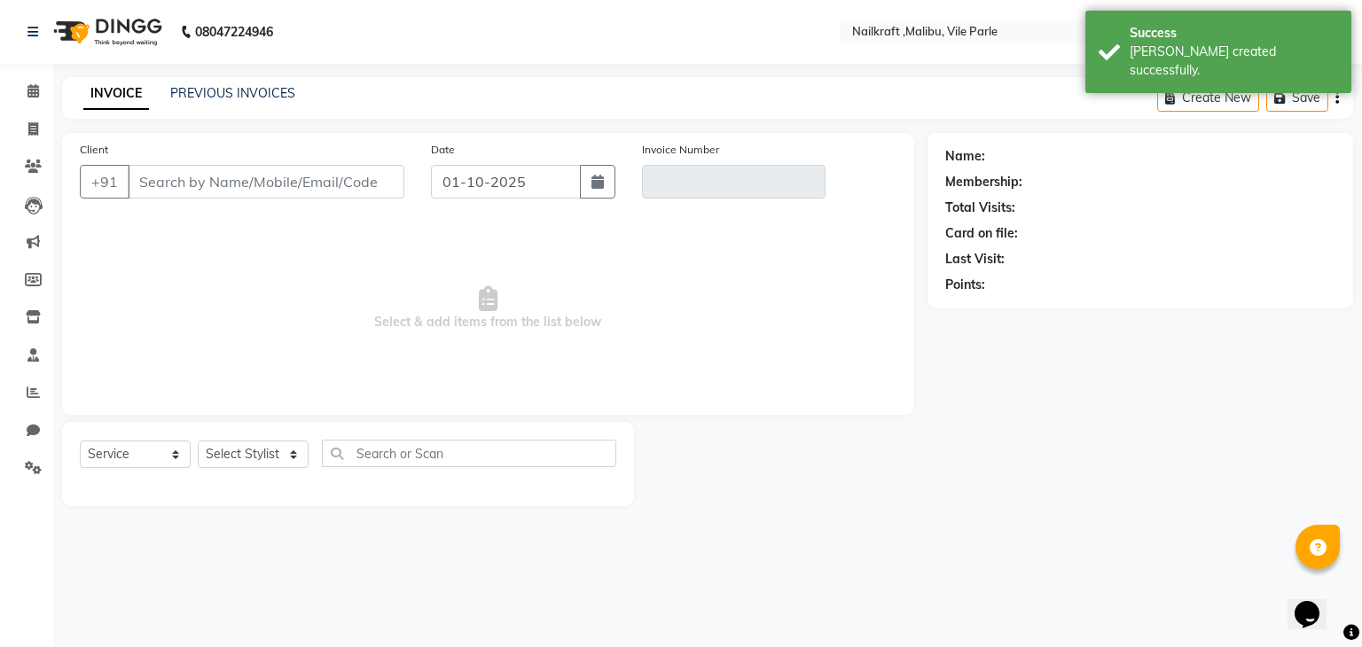
type input "9870333855"
type input "V/2025-26/0155"
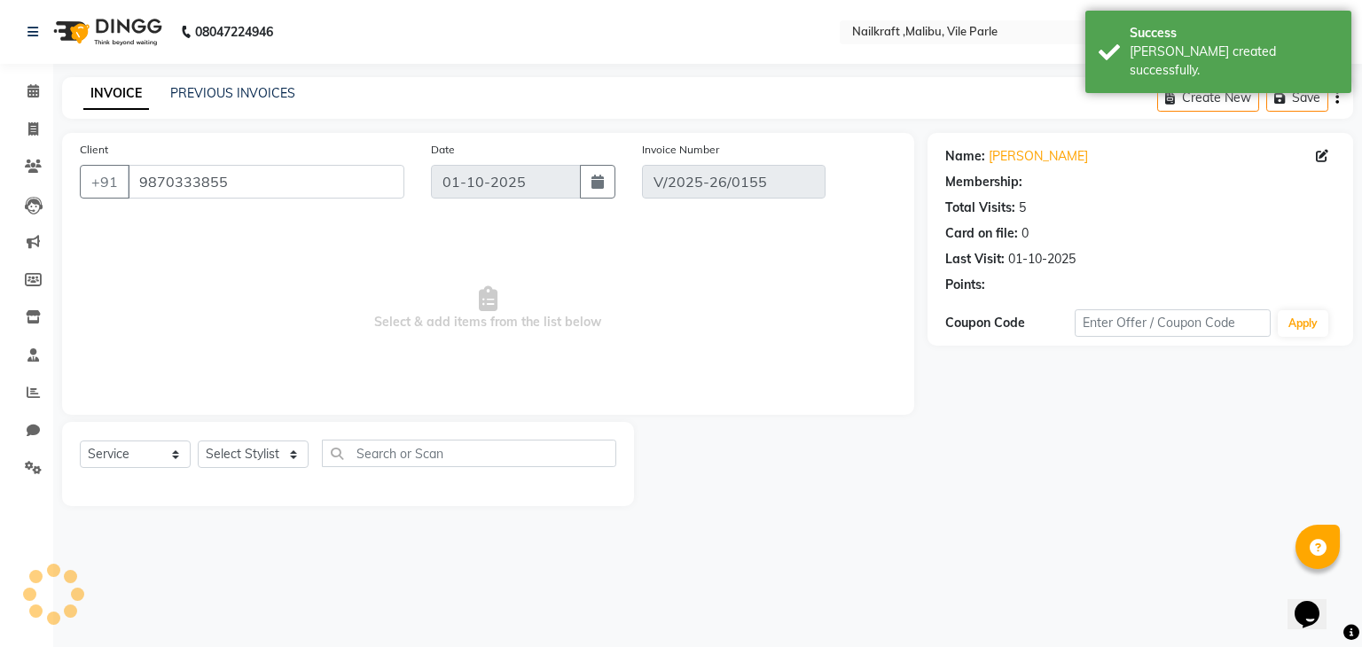
select select "2: Object"
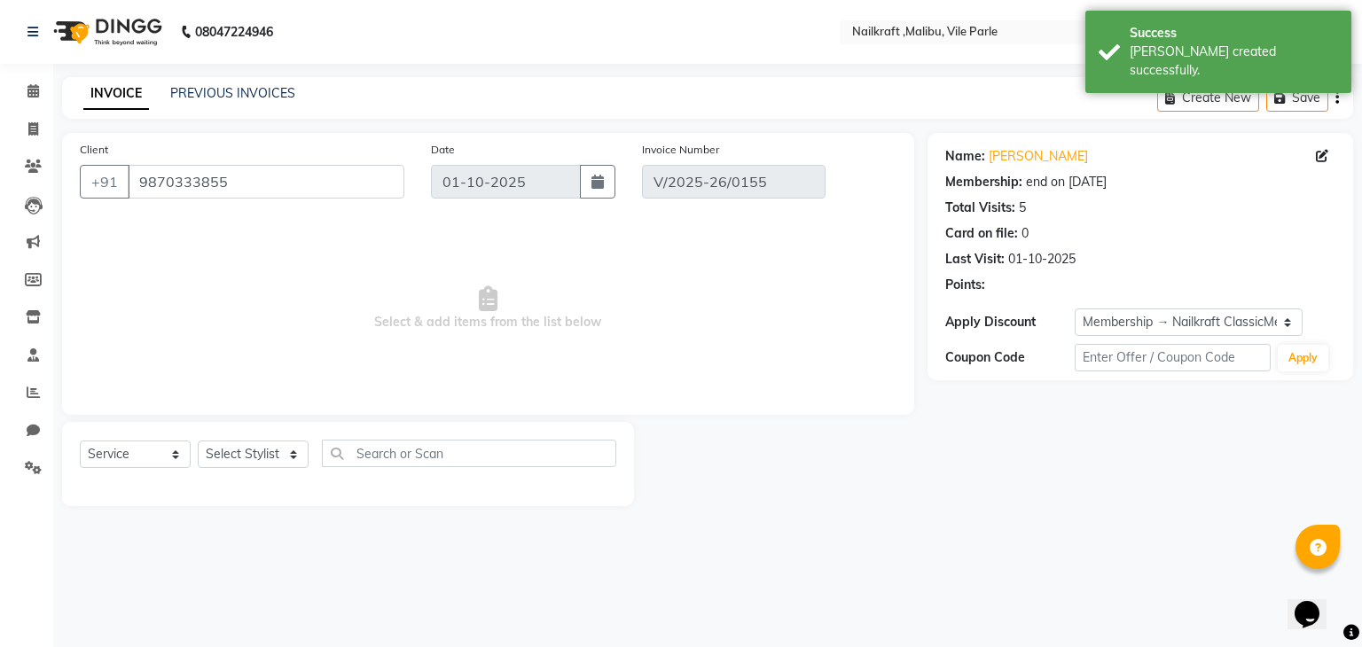
select select "select"
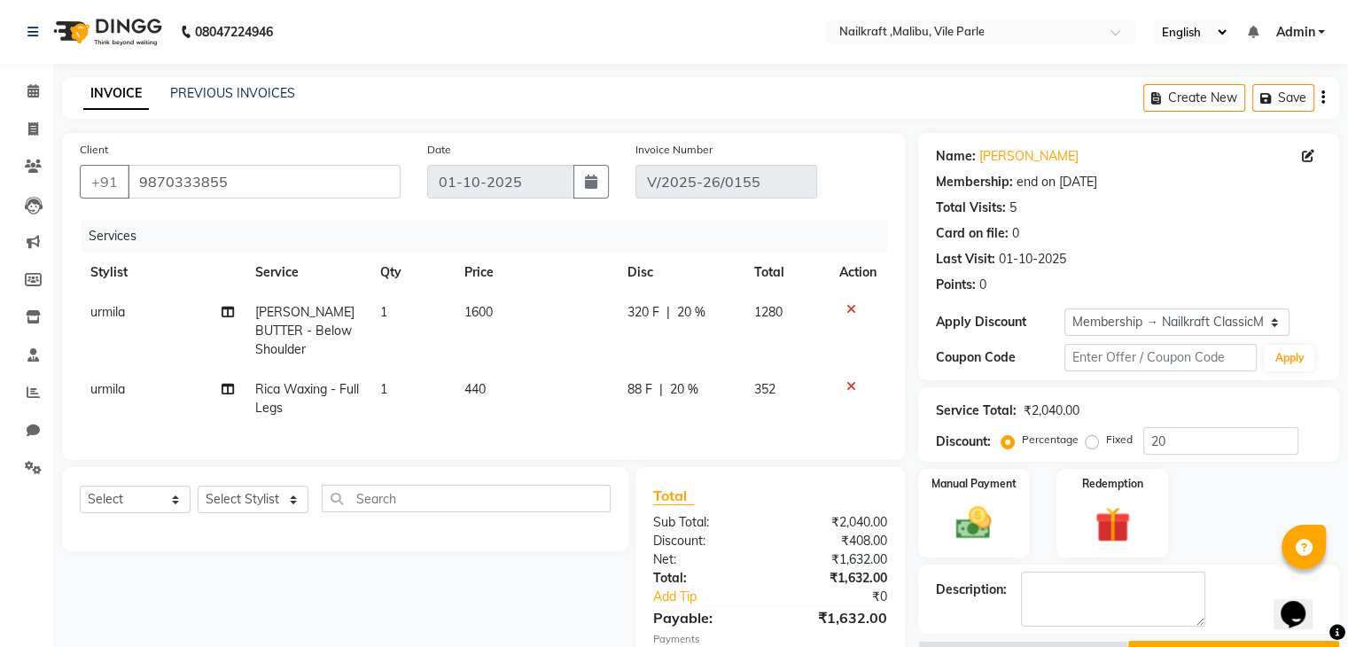
scroll to position [181, 0]
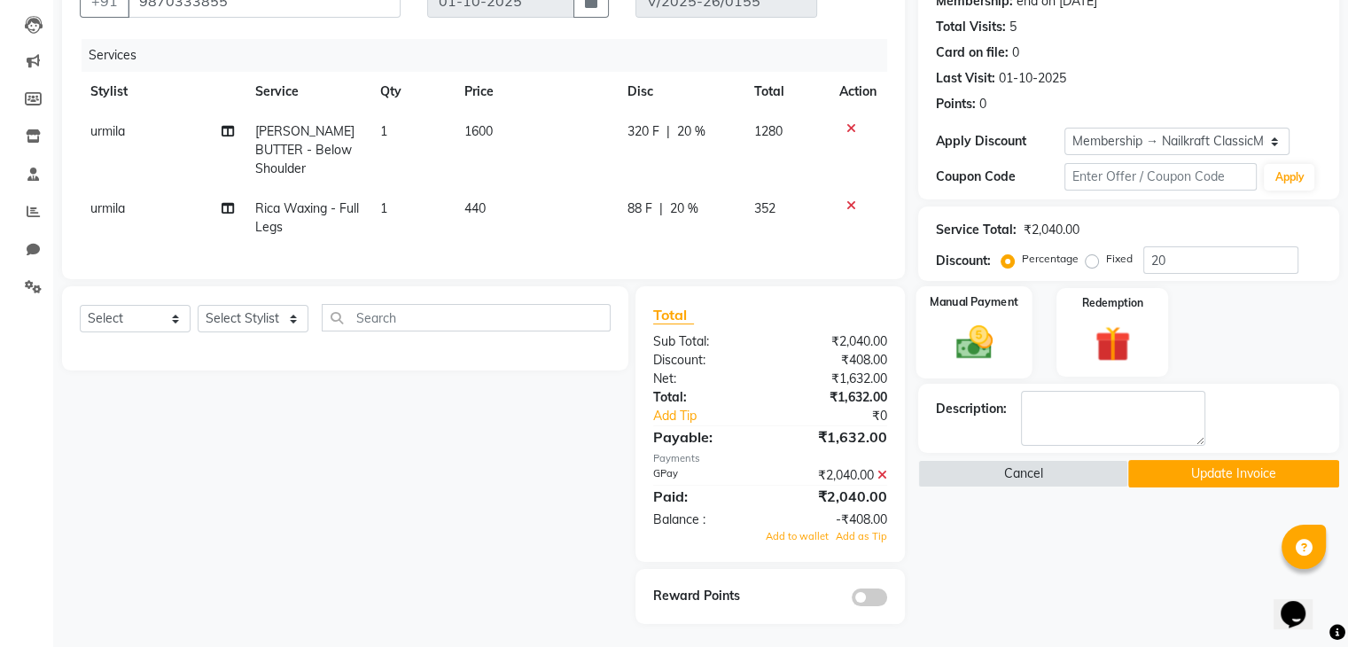
click at [1023, 338] on div "Manual Payment" at bounding box center [974, 331] width 116 height 91
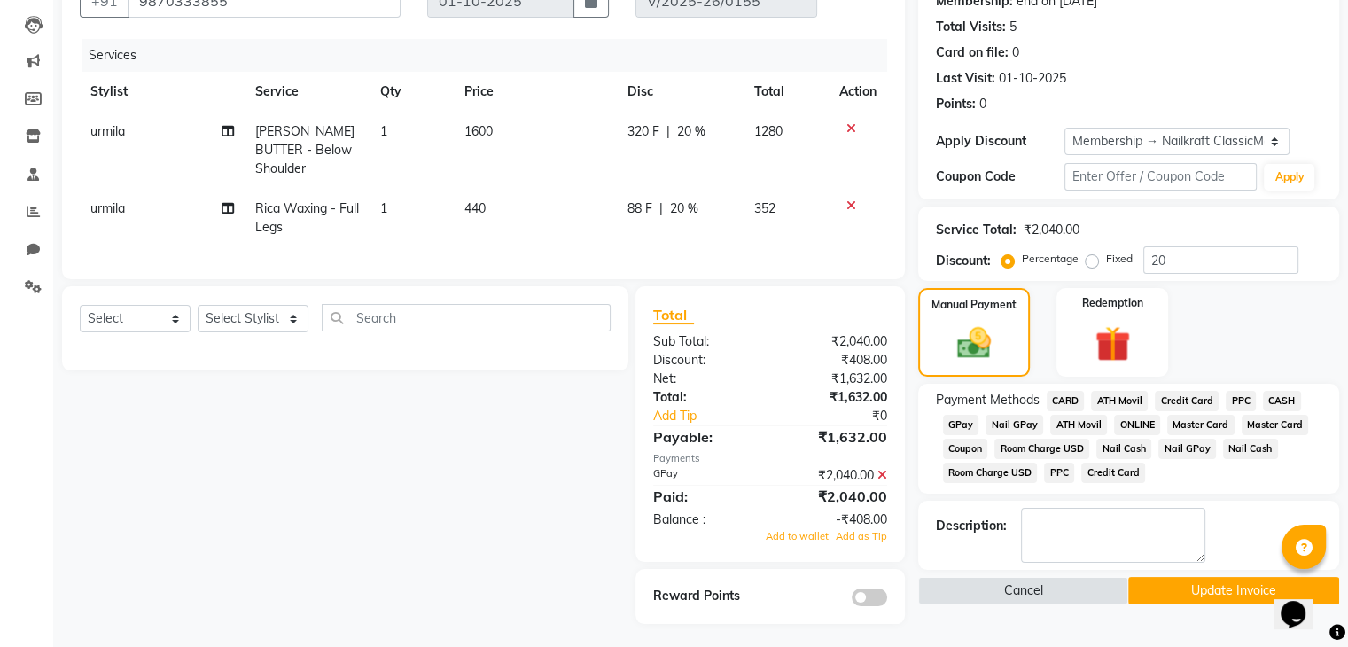
click at [684, 138] on span "20 %" at bounding box center [691, 131] width 28 height 19
select select "91686"
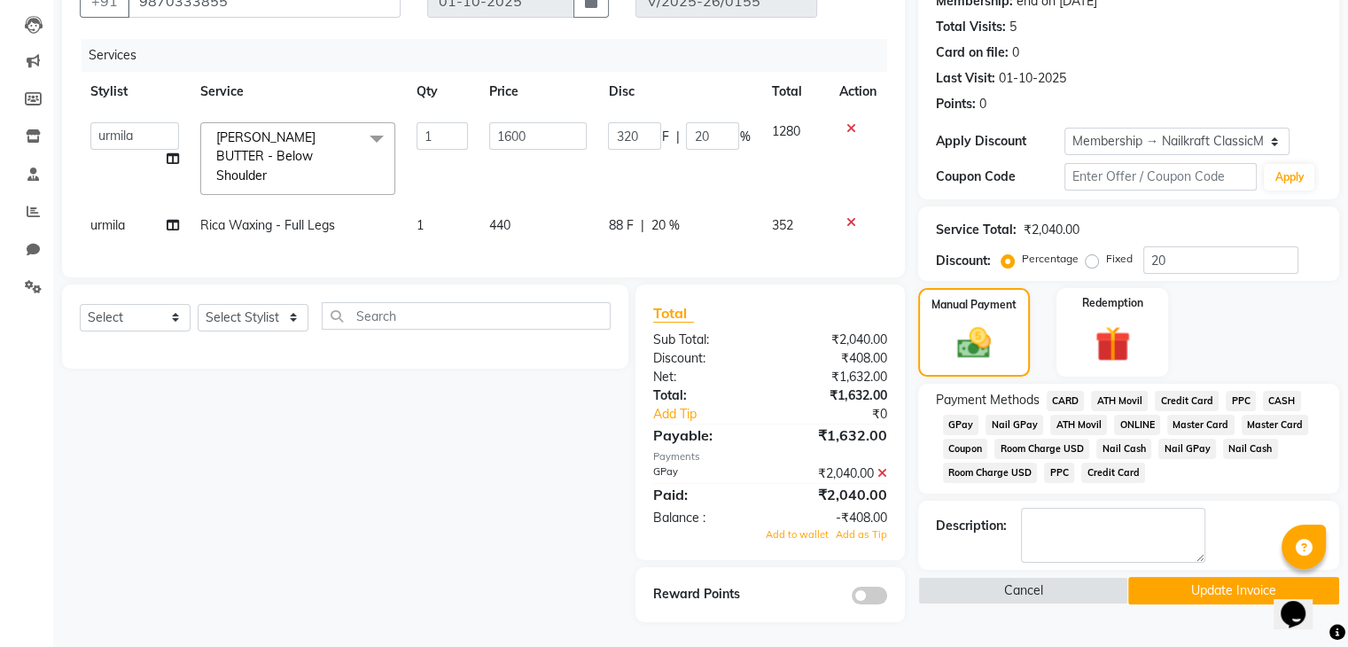
scroll to position [178, 0]
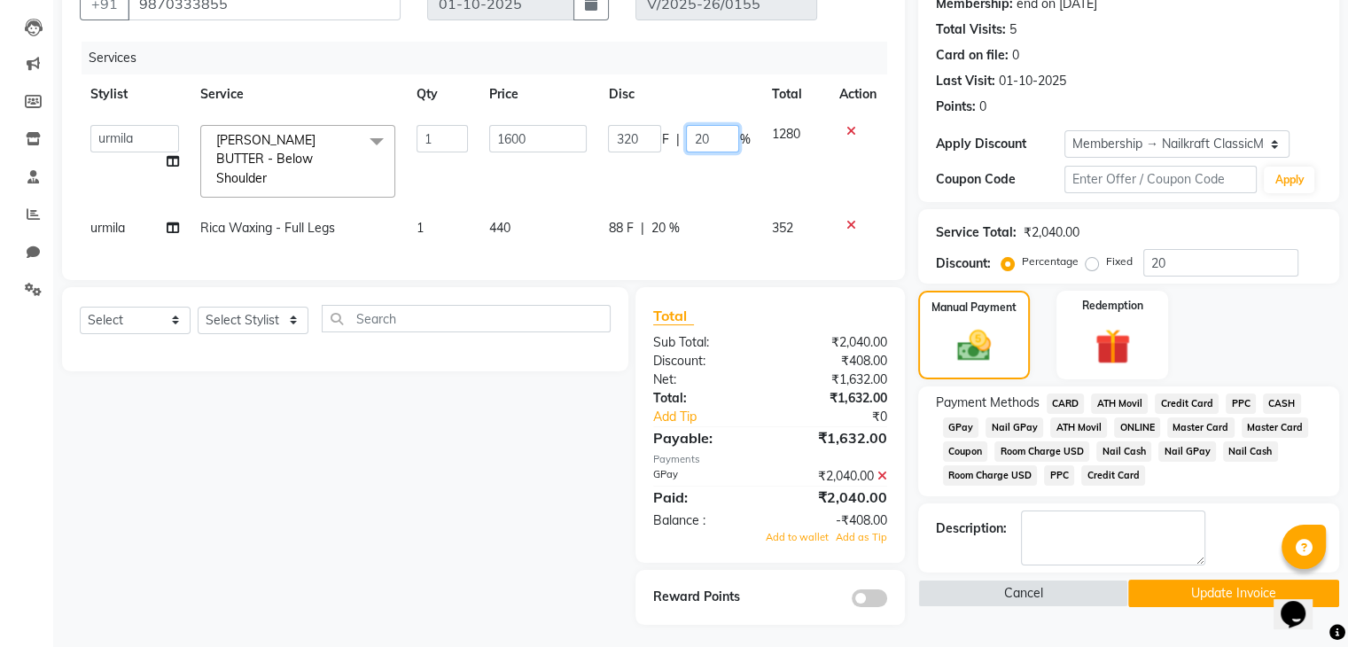
click at [712, 135] on input "20" at bounding box center [712, 138] width 53 height 27
type input "2"
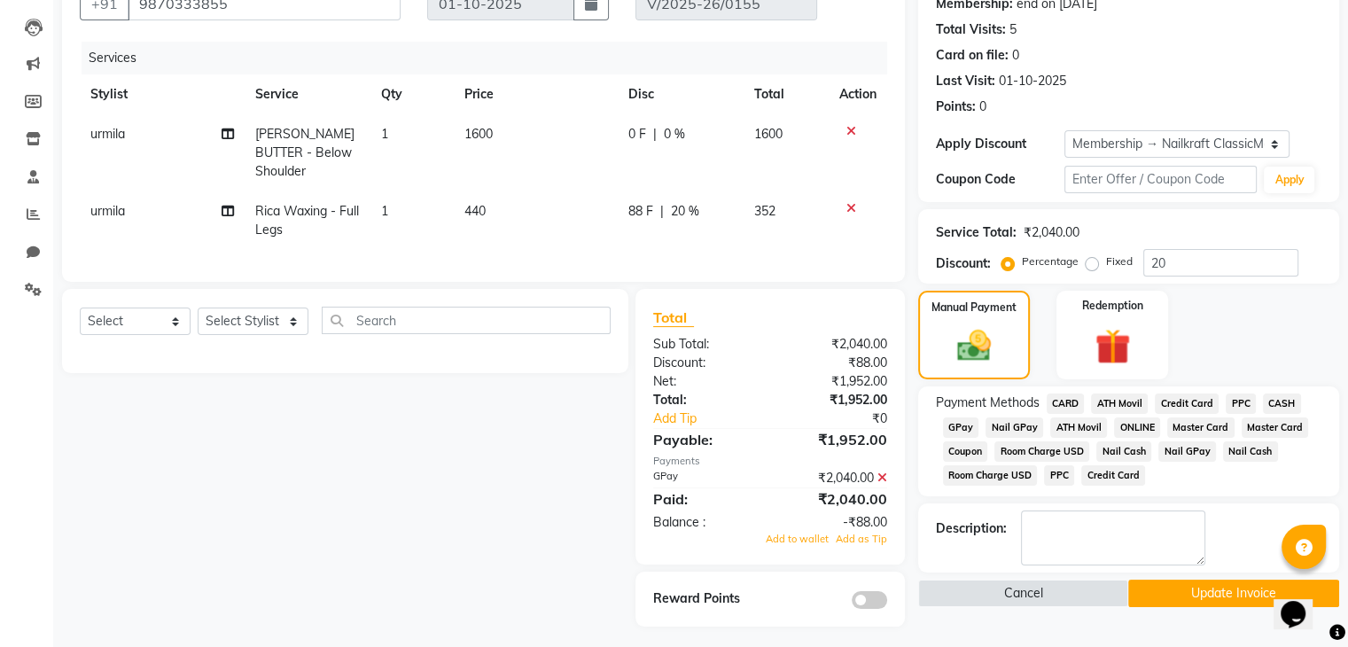
click at [646, 210] on td "88 F | 20 %" at bounding box center [681, 220] width 126 height 59
select select "91686"
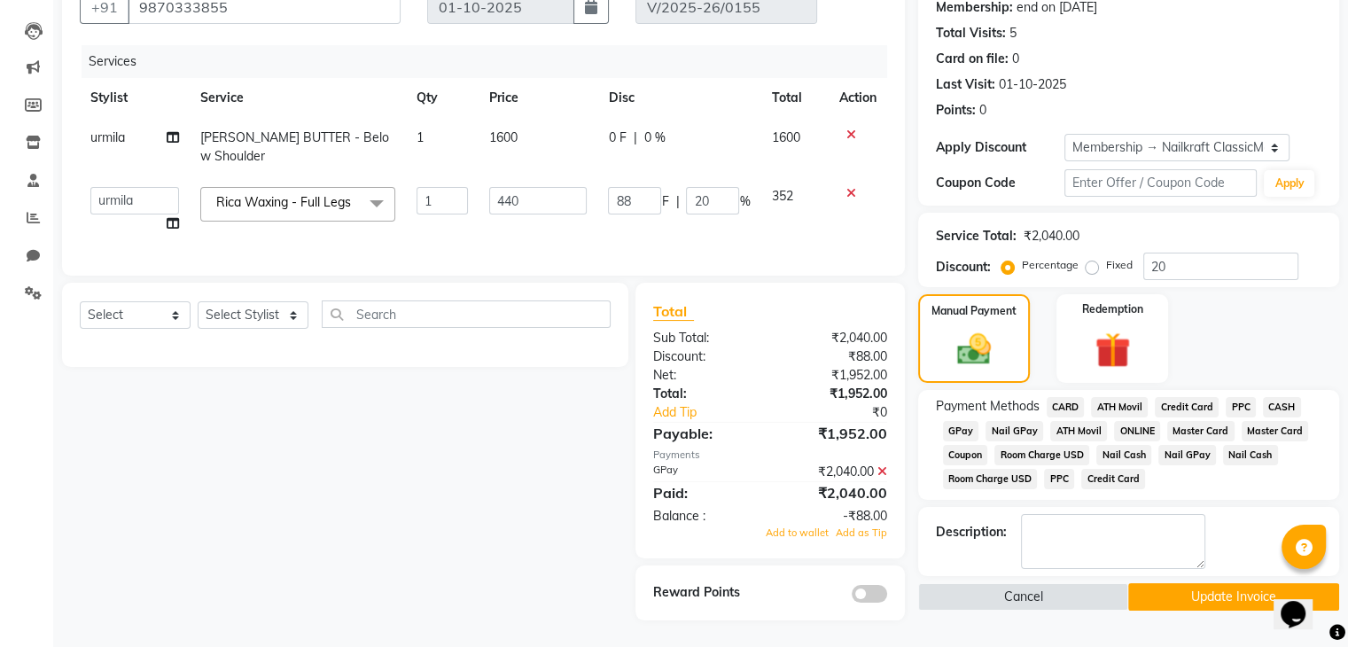
scroll to position [170, 0]
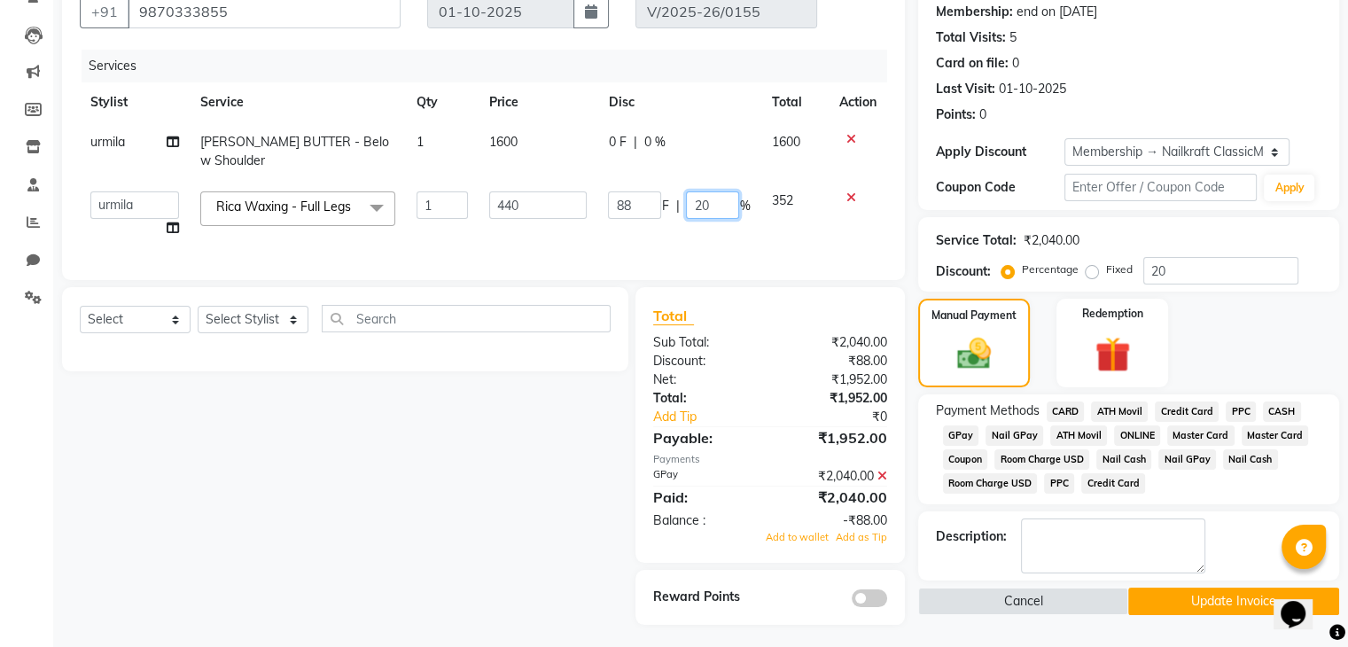
click at [713, 191] on input "20" at bounding box center [712, 204] width 53 height 27
type input "2"
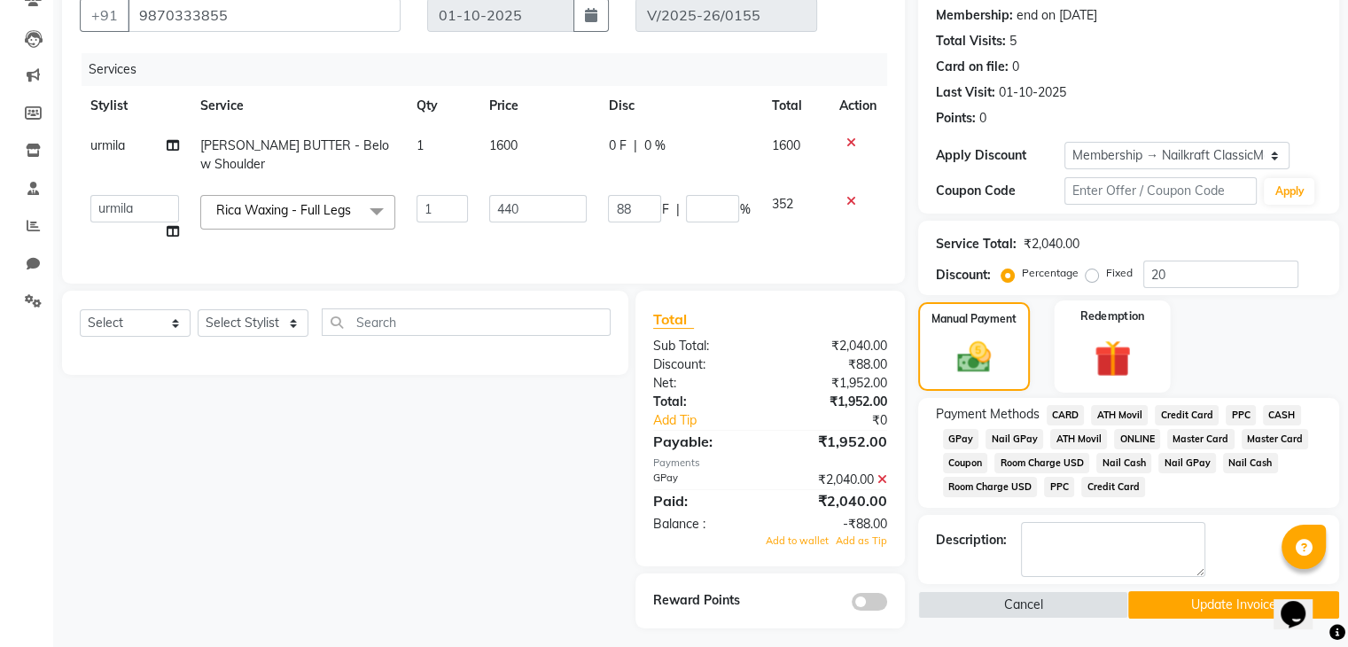
click at [1146, 331] on div "Redemption" at bounding box center [1112, 346] width 116 height 91
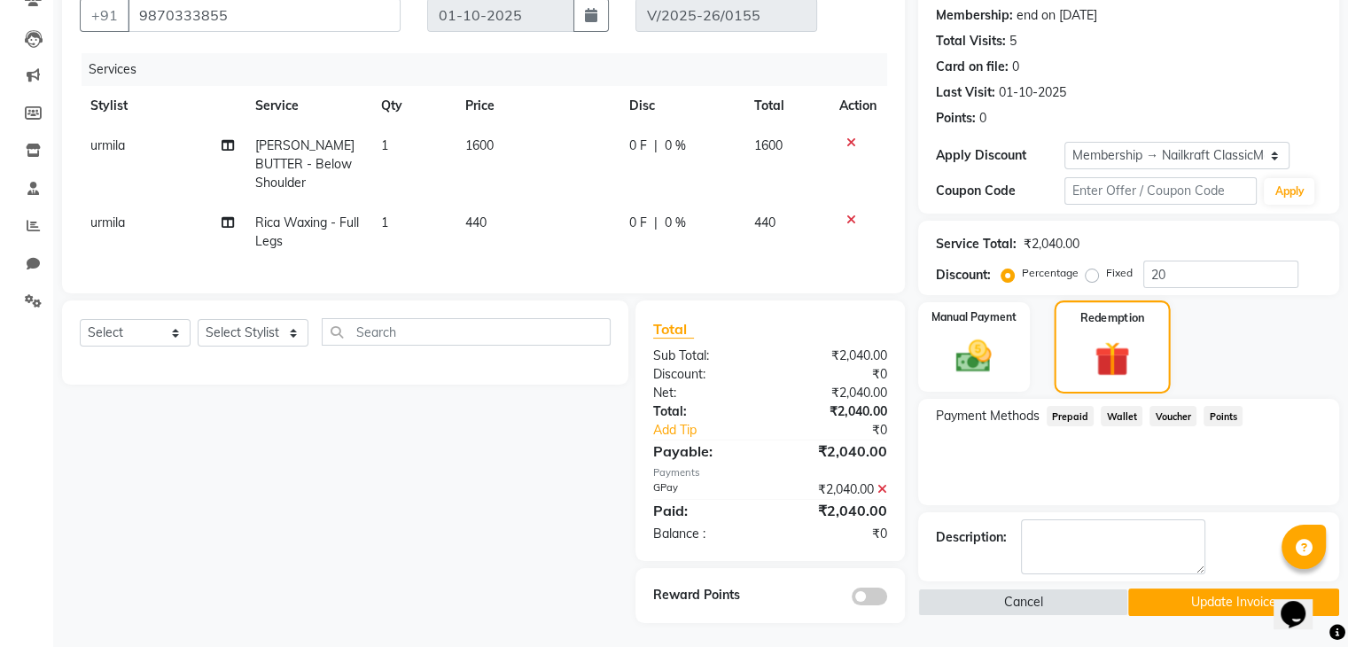
scroll to position [166, 0]
click at [1003, 334] on div "Manual Payment" at bounding box center [974, 347] width 116 height 93
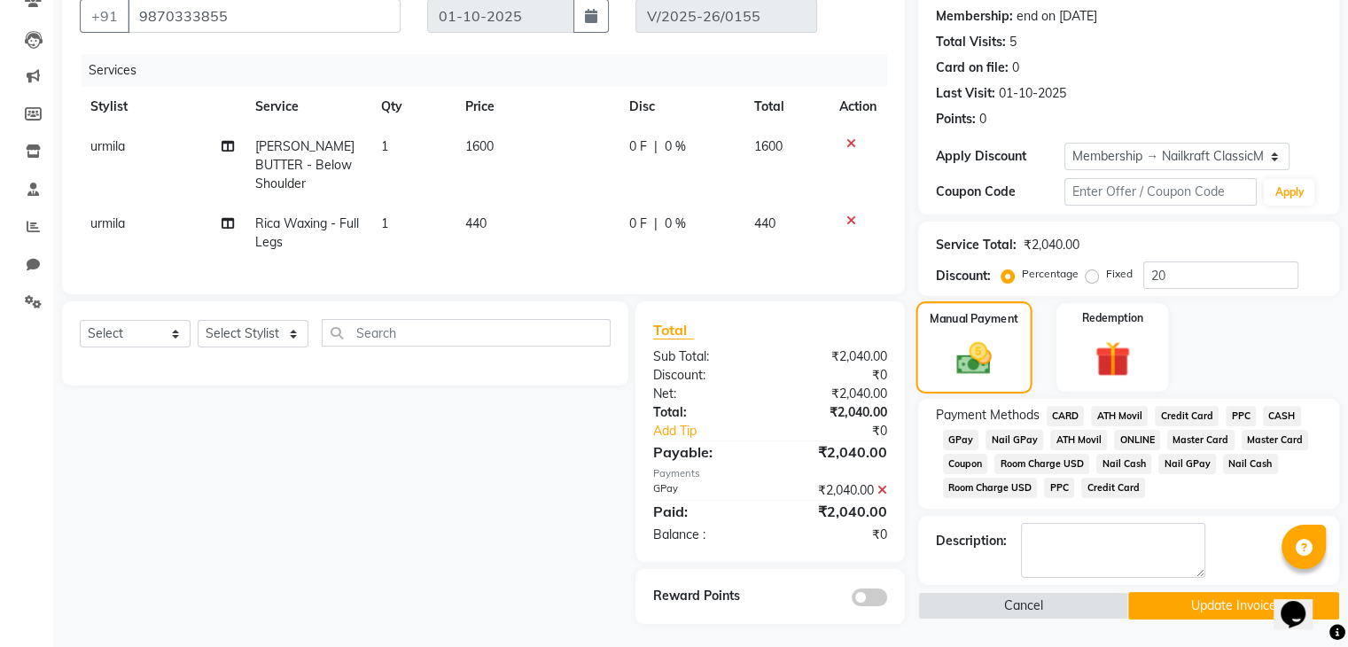
scroll to position [167, 0]
click at [965, 439] on span "GPay" at bounding box center [961, 439] width 36 height 20
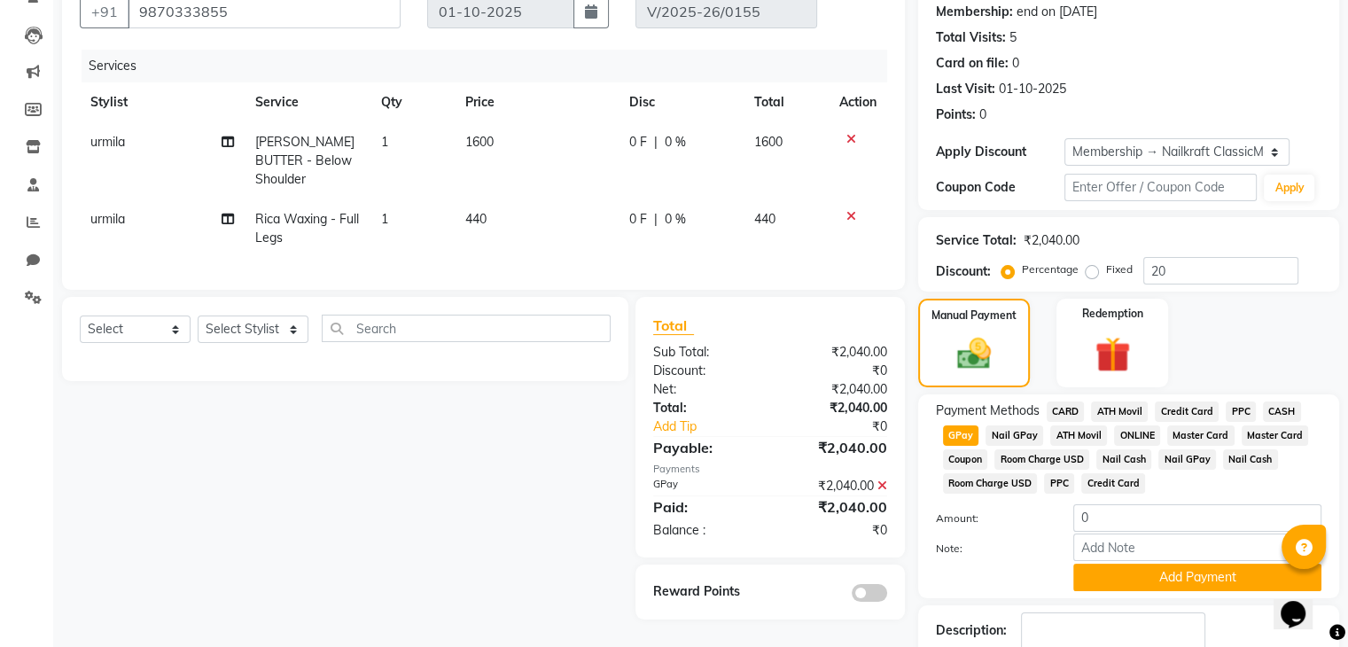
scroll to position [262, 0]
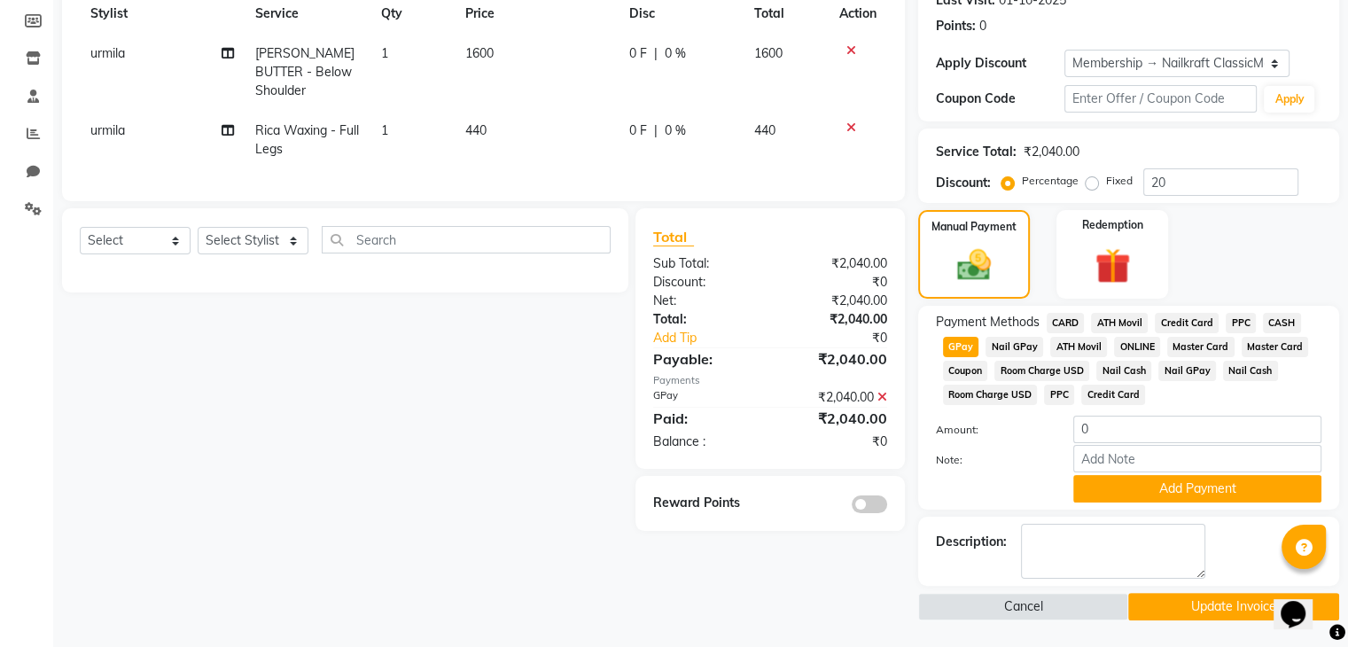
click at [1206, 607] on button "Update Invoice" at bounding box center [1233, 606] width 211 height 27
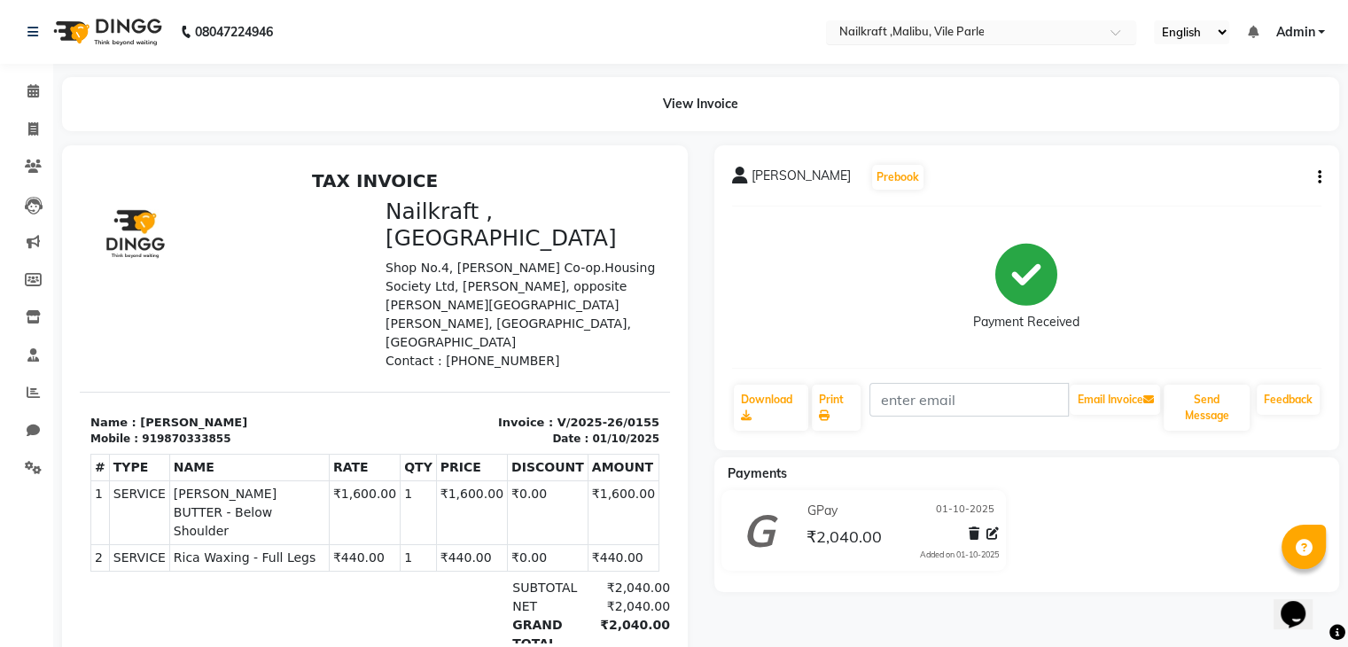
click at [987, 35] on input "text" at bounding box center [963, 34] width 257 height 18
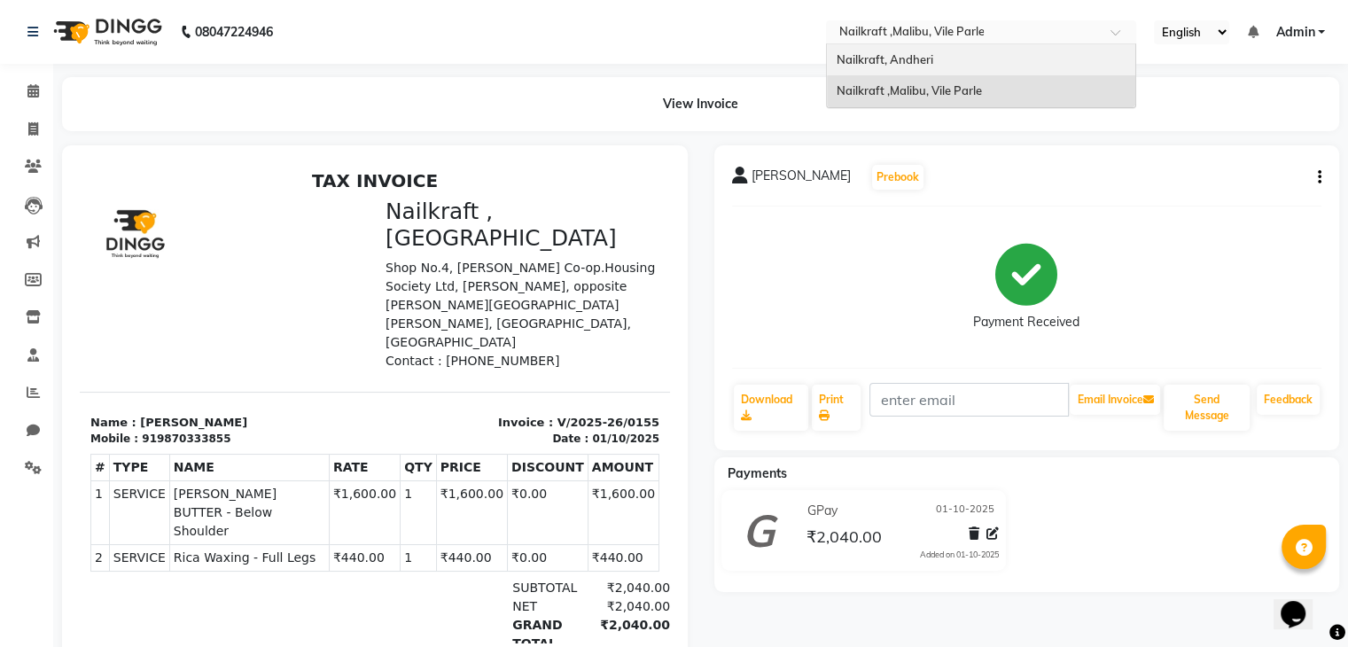
click at [960, 61] on div "Nailkraft, Andheri" at bounding box center [981, 60] width 308 height 32
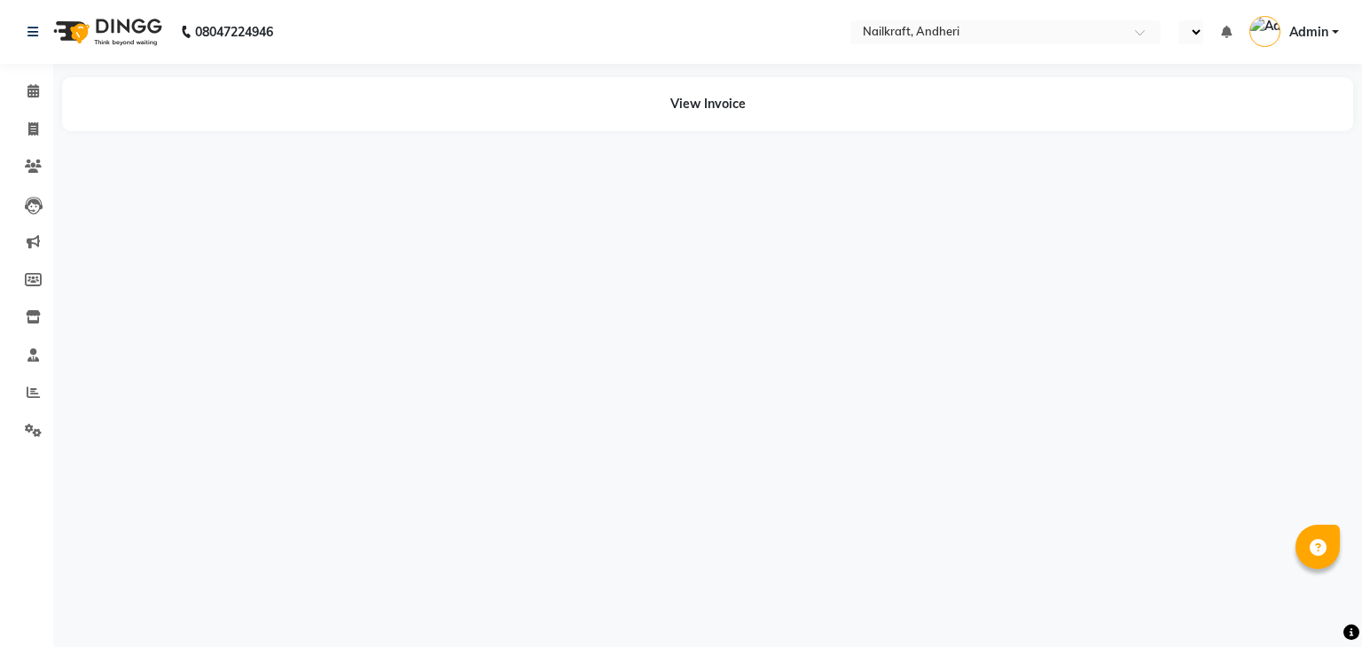
select select "en"
click at [37, 133] on icon at bounding box center [33, 128] width 10 height 13
select select "service"
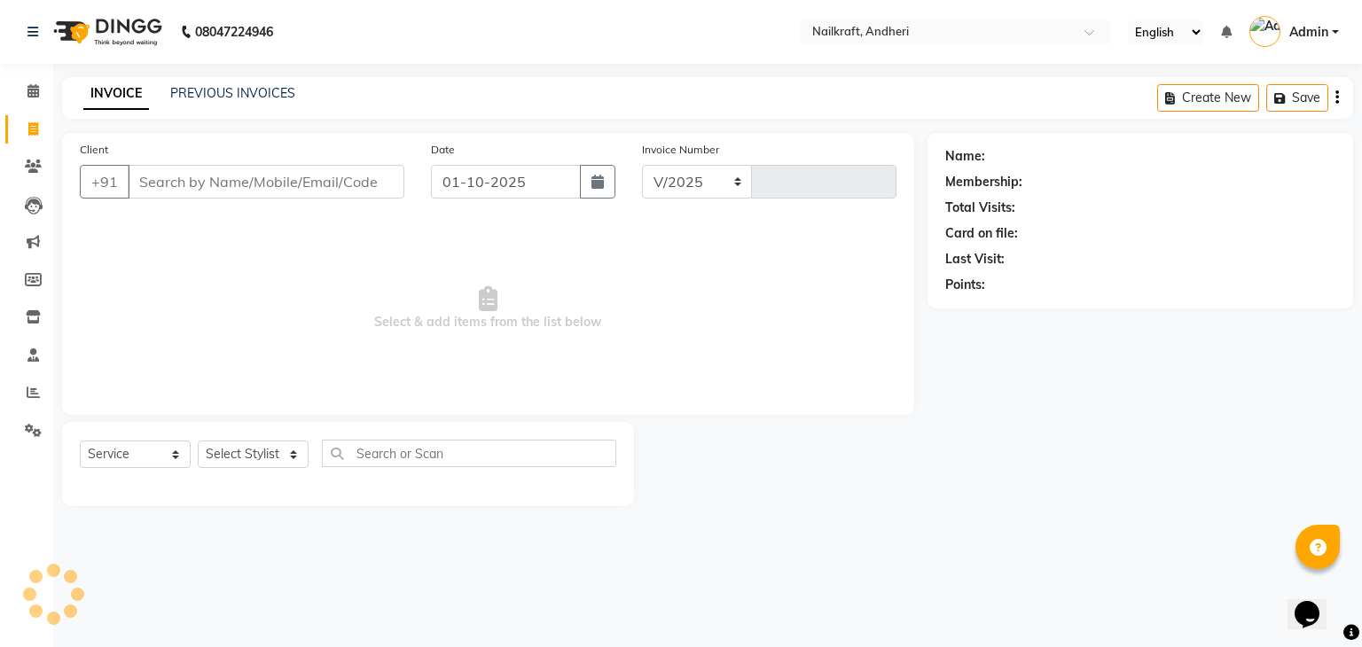
select select "6081"
type input "2373"
click at [199, 176] on input "Client" at bounding box center [266, 182] width 277 height 34
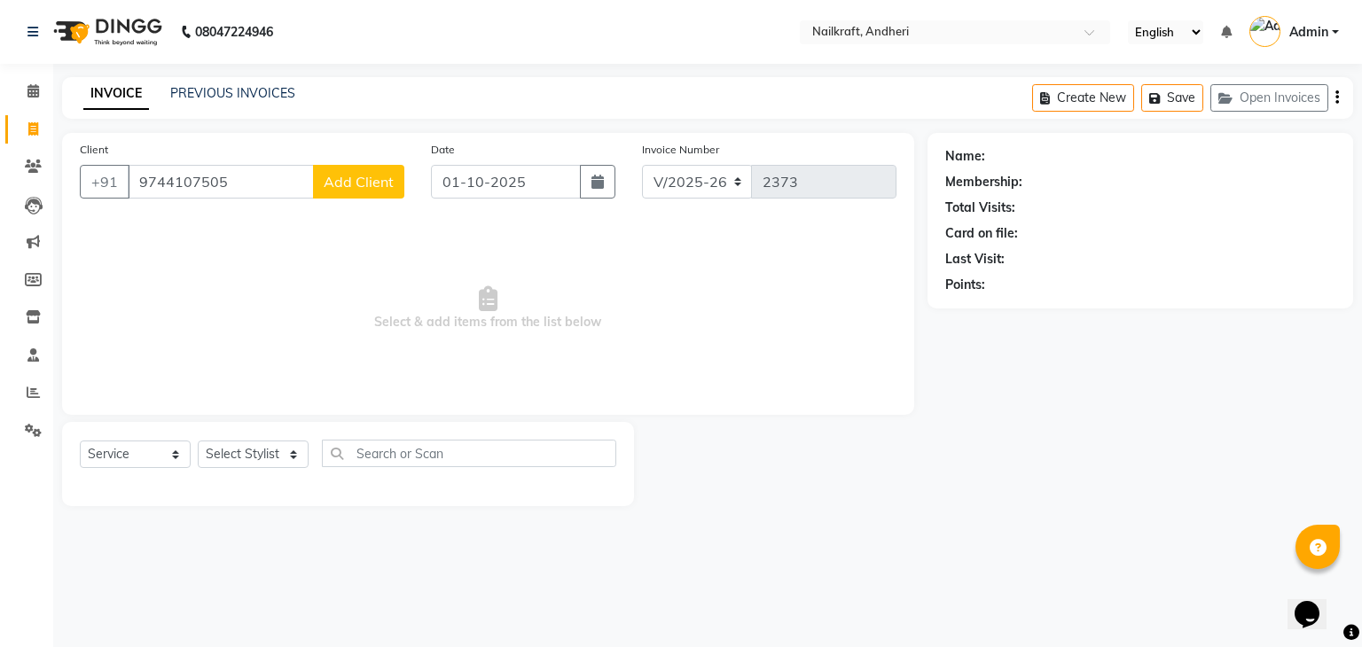
type input "9744107505"
click at [369, 185] on span "Add Client" at bounding box center [359, 182] width 70 height 18
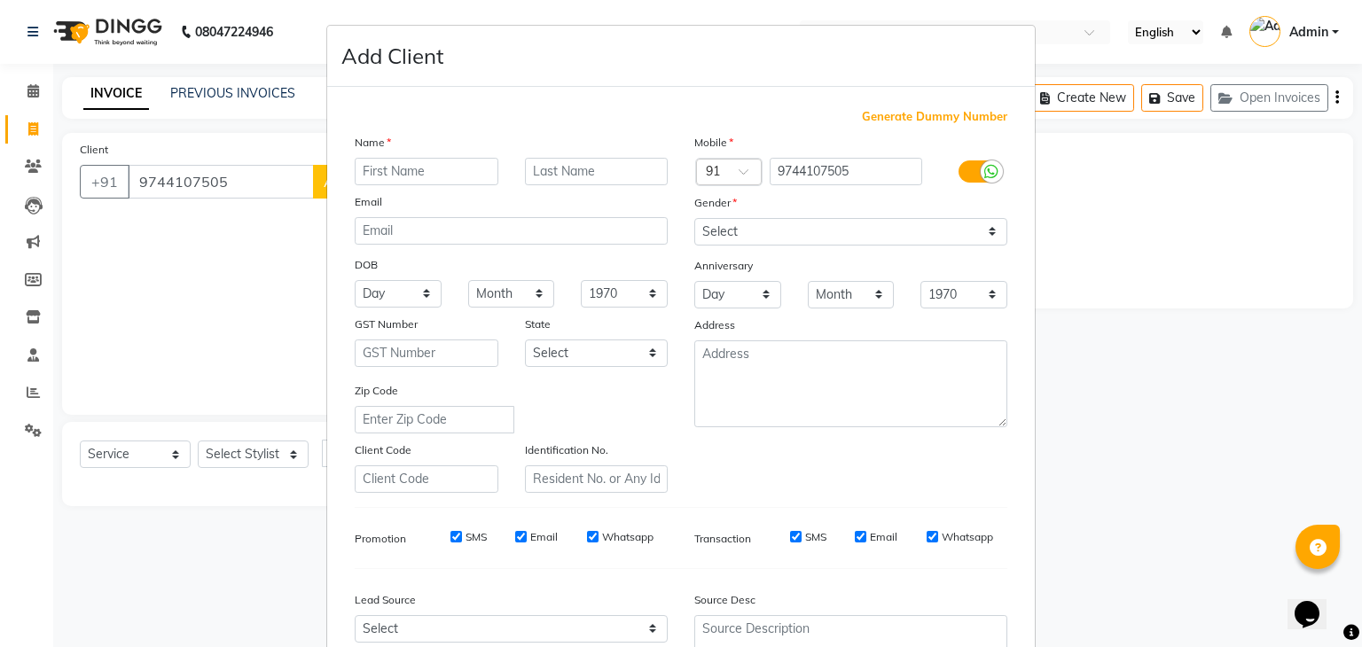
click at [410, 174] on input "text" at bounding box center [427, 171] width 144 height 27
type input "Sauja"
click at [851, 232] on select "Select Male Female Other Prefer Not To Say" at bounding box center [850, 231] width 313 height 27
select select "female"
click at [694, 219] on select "Select Male Female Other Prefer Not To Say" at bounding box center [850, 231] width 313 height 27
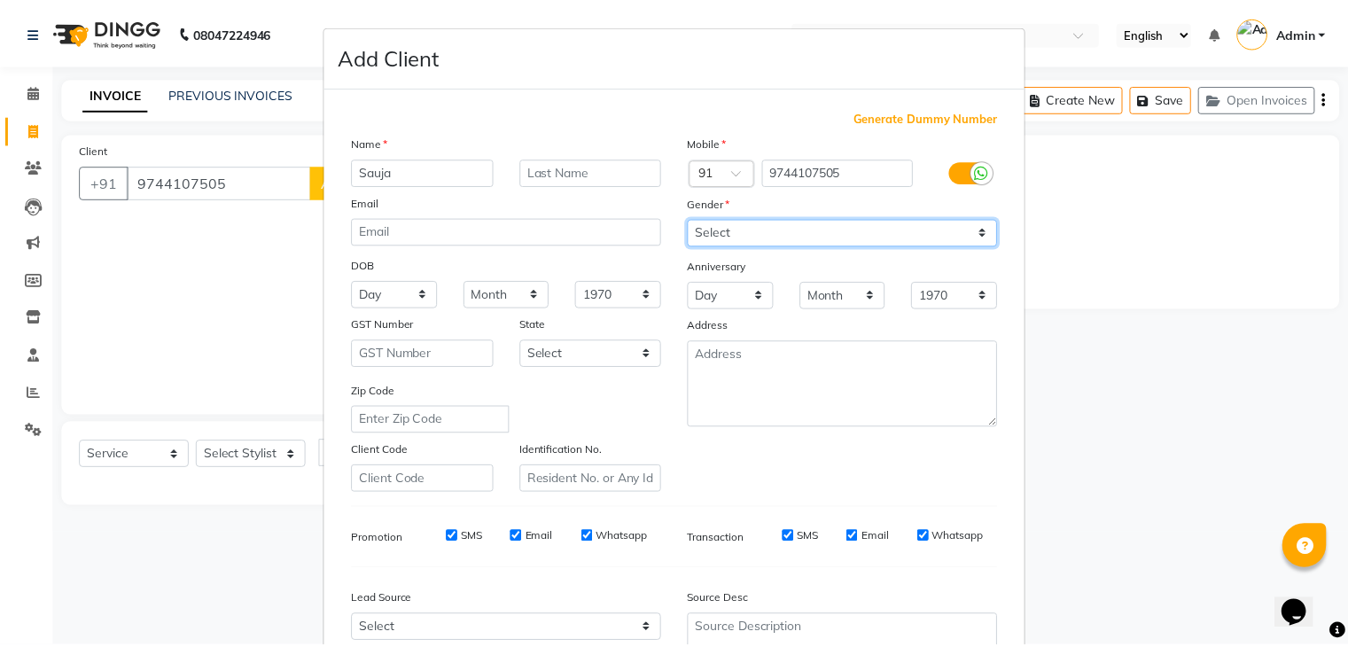
scroll to position [180, 0]
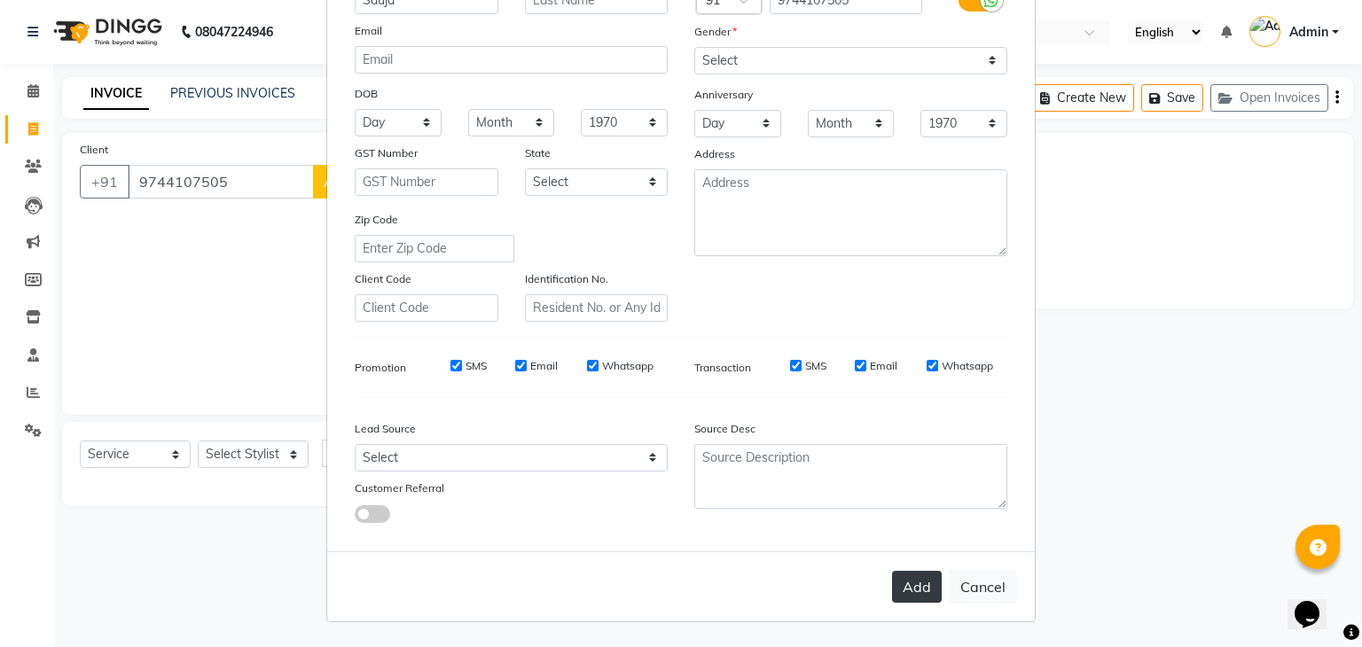
click at [906, 577] on button "Add" at bounding box center [917, 587] width 50 height 32
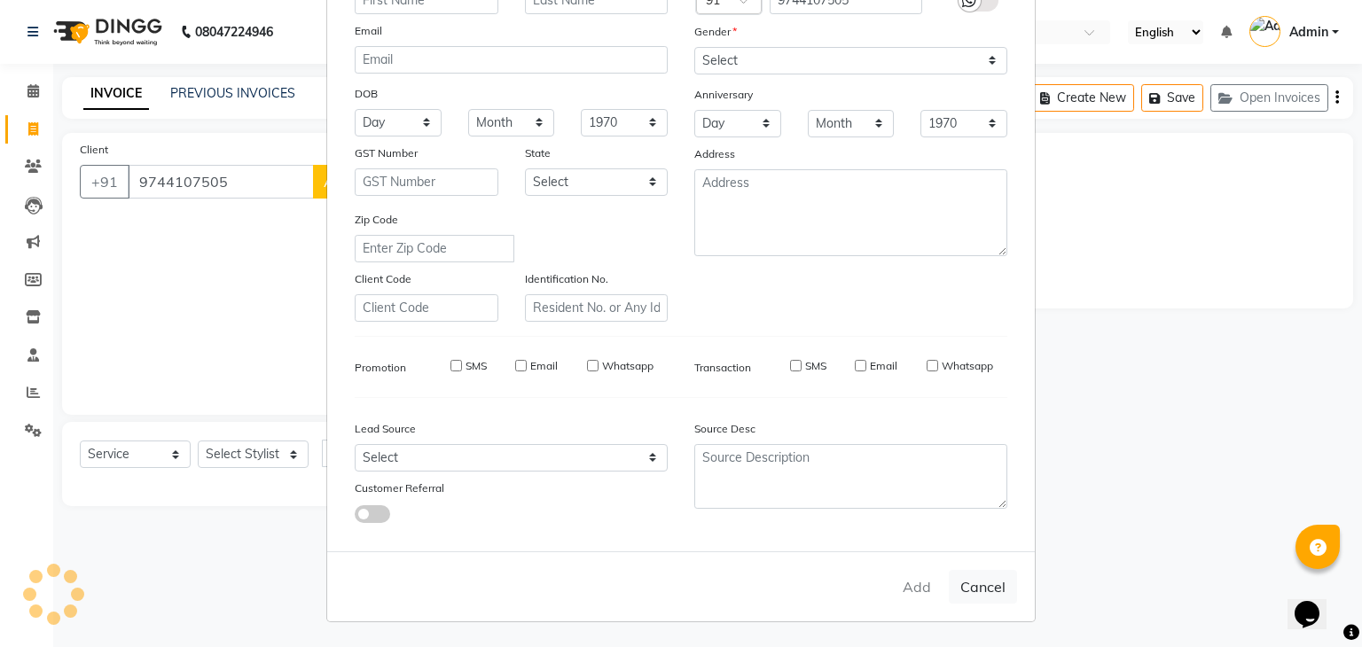
select select
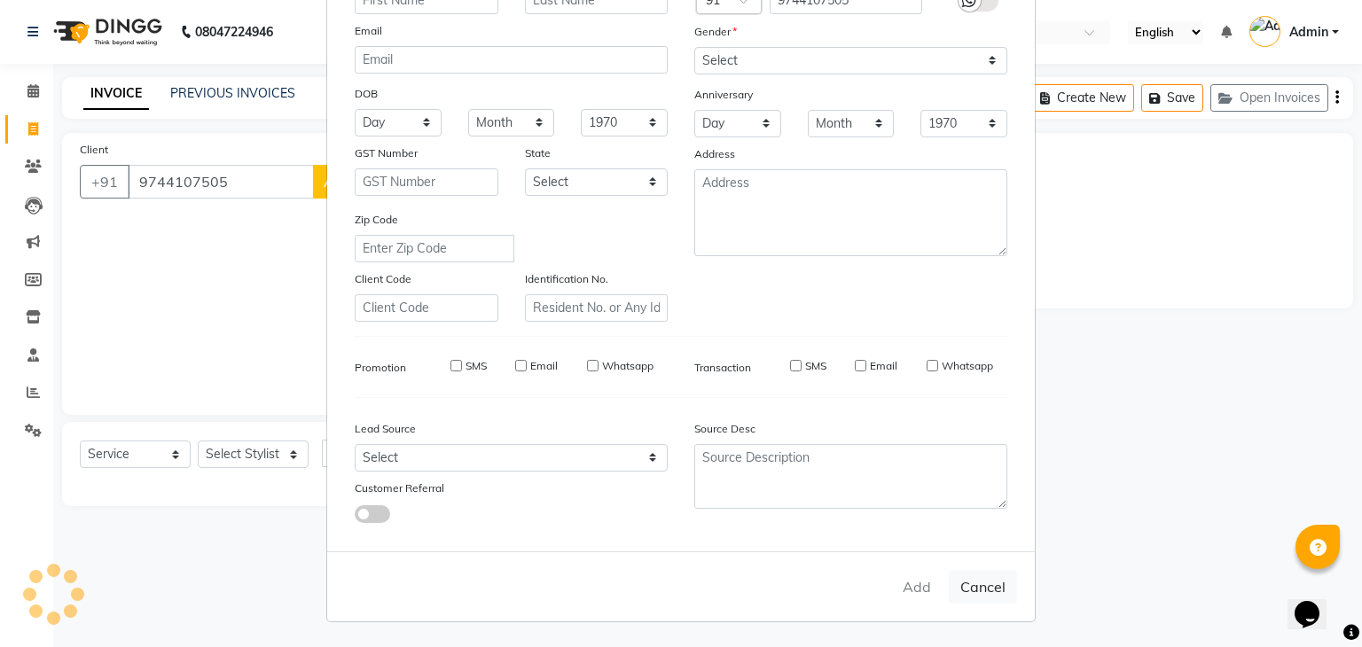
select select
checkbox input "false"
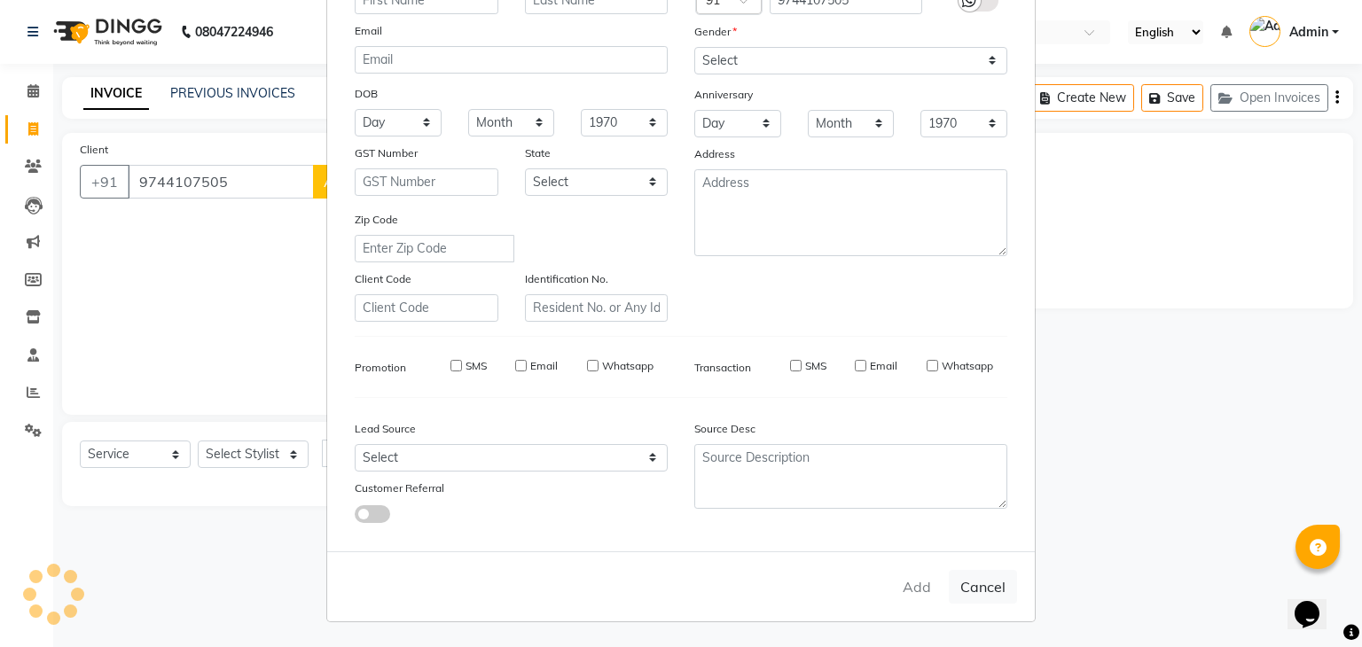
checkbox input "false"
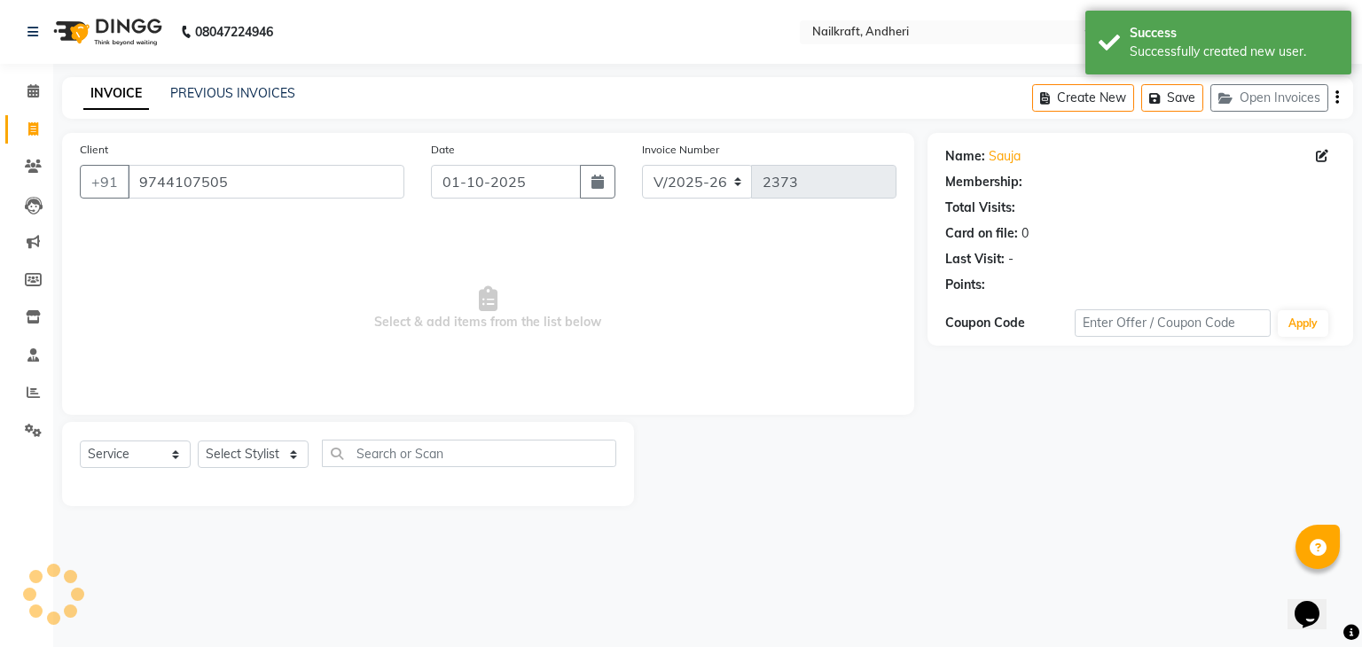
select select "1: Object"
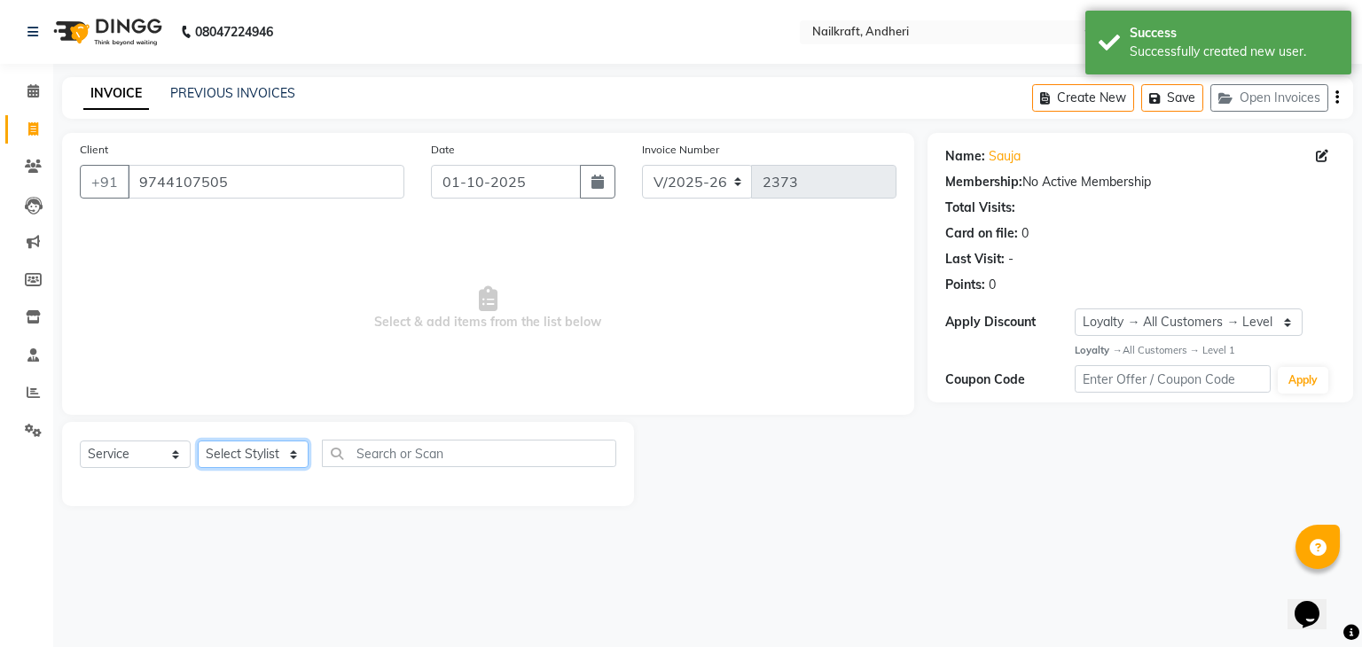
click at [254, 450] on select "Select Stylist Aarti Alam Alfred Dakashta Deepali Deepu Chatry NailKraft Nikita…" at bounding box center [253, 454] width 111 height 27
select select "88727"
click at [198, 441] on select "Select Stylist Aarti Alam Alfred Dakashta Deepali Deepu Chatry NailKraft Nikita…" at bounding box center [253, 454] width 111 height 27
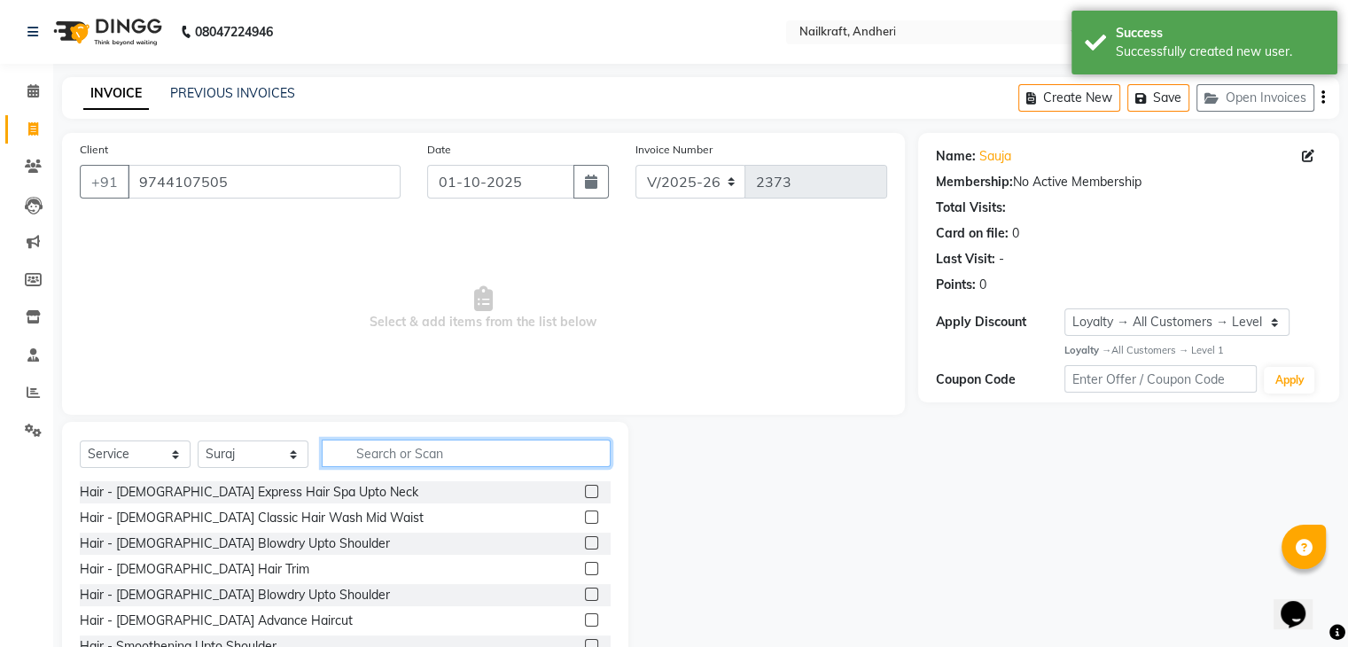
click at [496, 463] on input "text" at bounding box center [466, 453] width 289 height 27
type input "g"
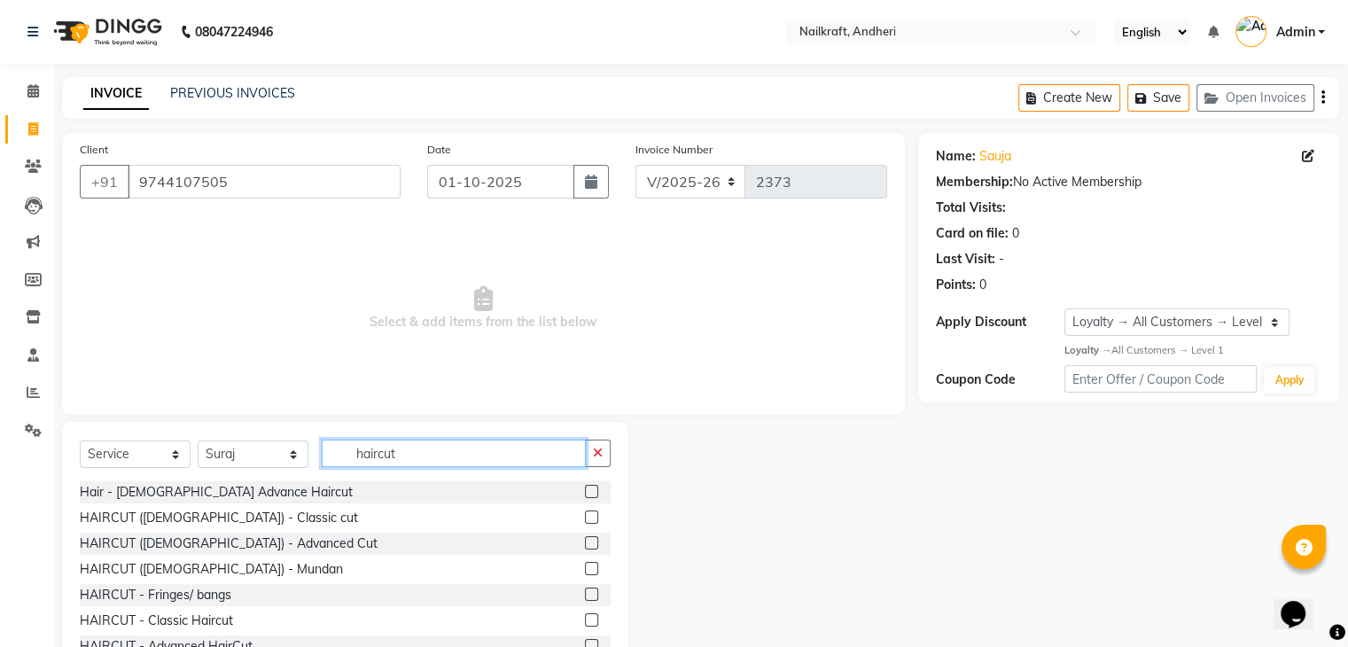
type input "haircut"
click at [585, 494] on label at bounding box center [591, 491] width 13 height 13
click at [585, 494] on input "checkbox" at bounding box center [591, 493] width 12 height 12
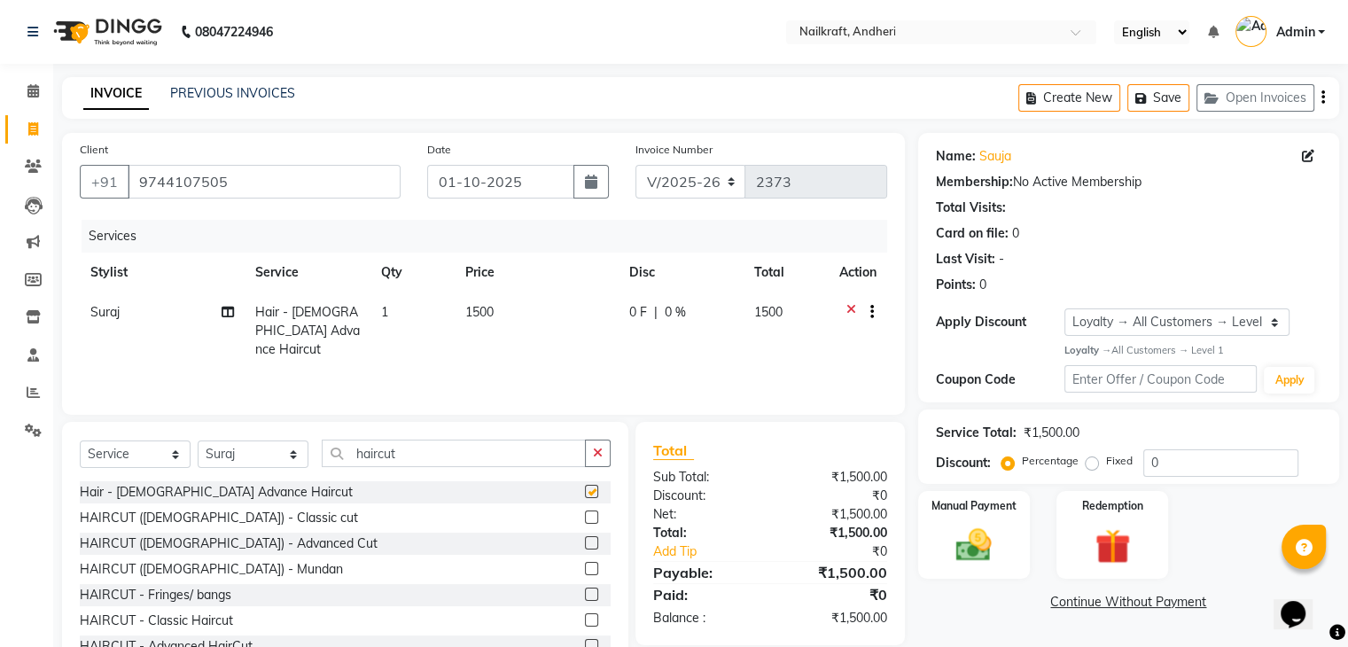
checkbox input "false"
click at [619, 314] on td "0 F | 0 %" at bounding box center [681, 331] width 125 height 77
select select "88727"
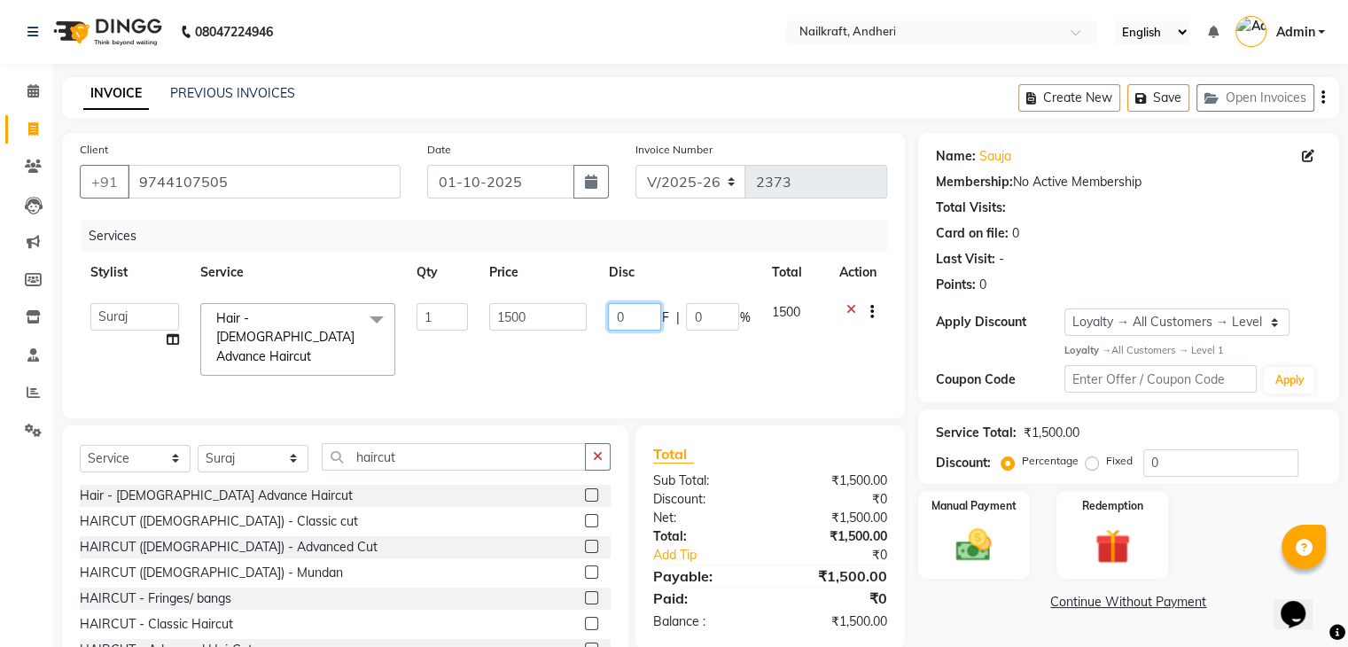
click at [637, 320] on input "0" at bounding box center [634, 316] width 53 height 27
click at [648, 316] on input "1000" at bounding box center [634, 316] width 53 height 27
type input "1"
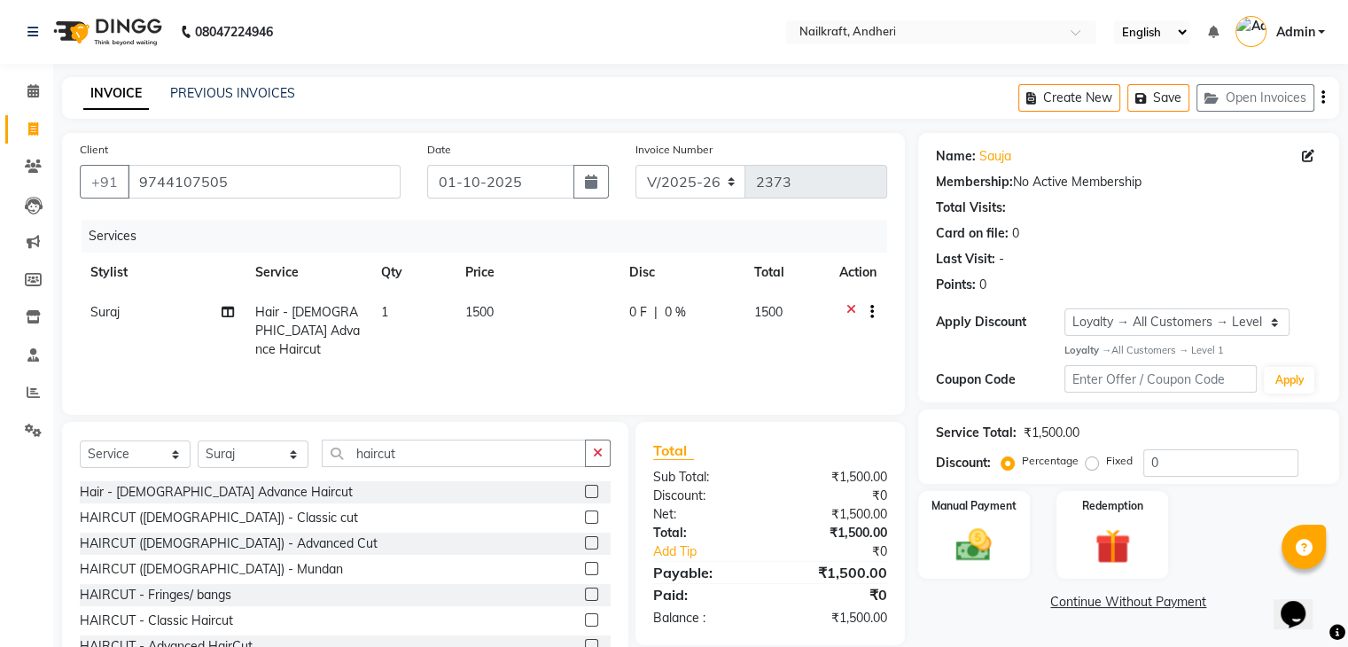
click at [476, 312] on span "1500" at bounding box center [479, 312] width 28 height 16
select select "88727"
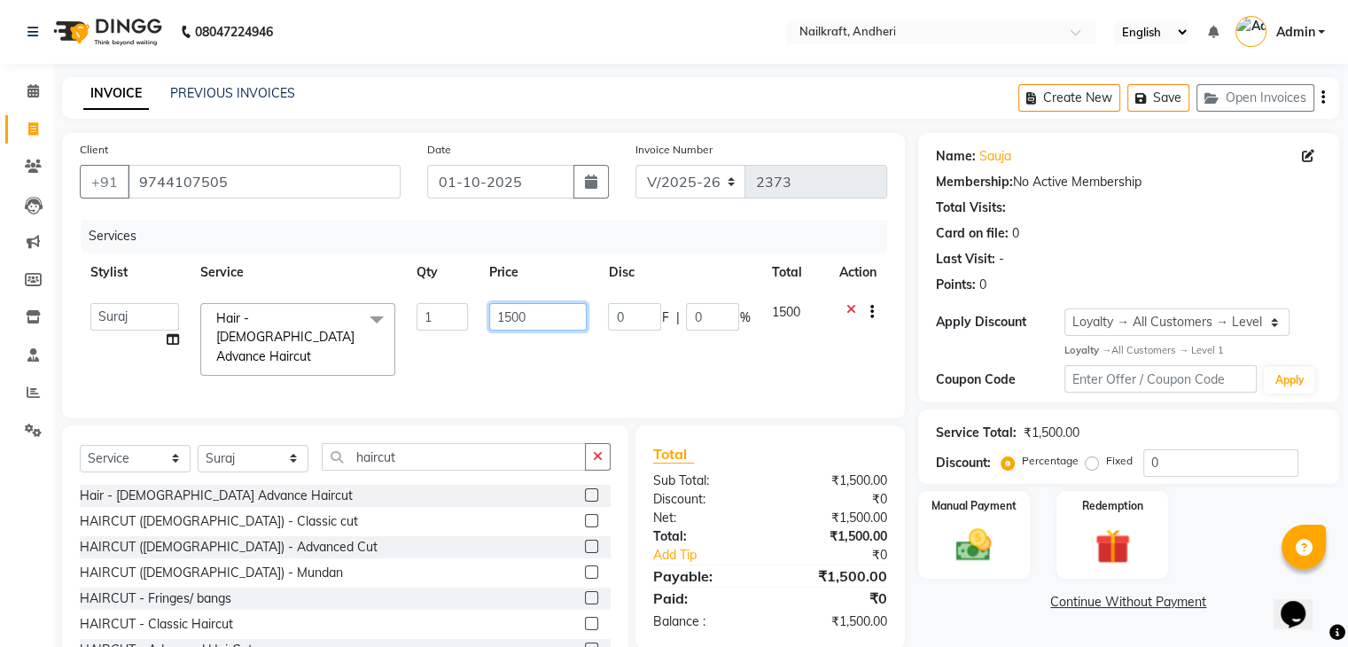
click at [504, 316] on input "1500" at bounding box center [538, 316] width 98 height 27
type input "500"
click at [1015, 594] on link "Continue Without Payment" at bounding box center [1129, 602] width 414 height 19
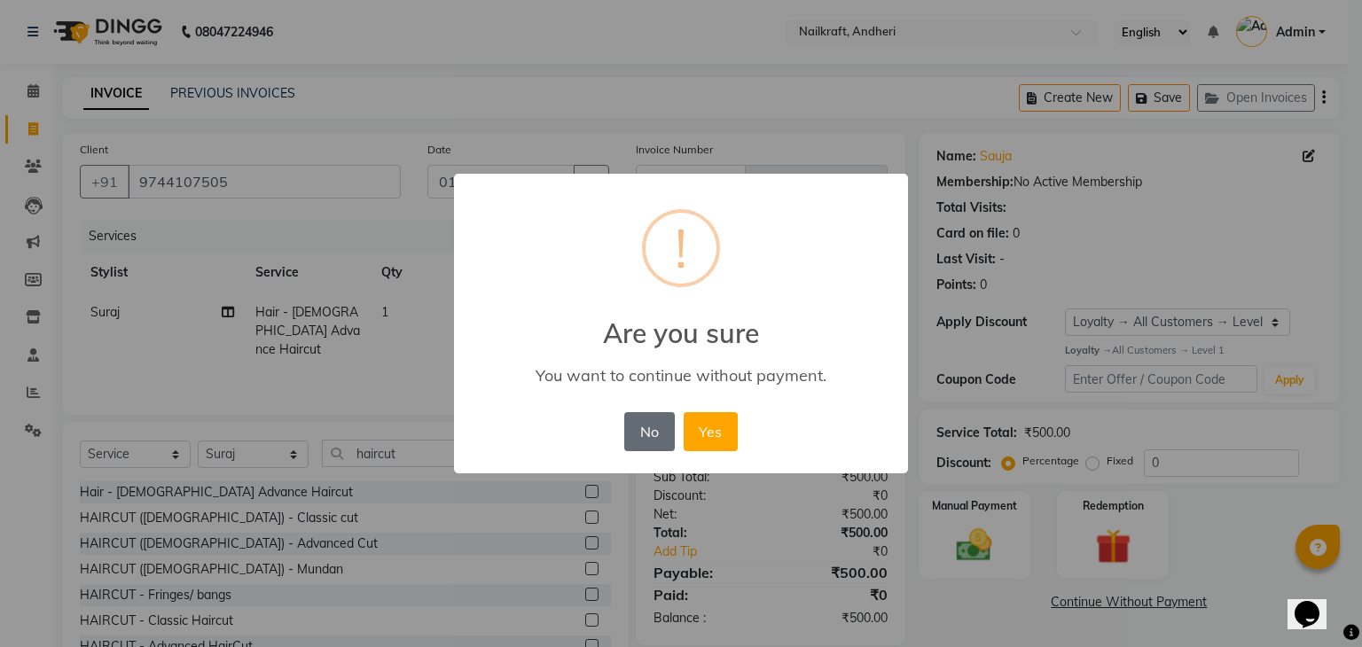
click at [648, 419] on button "No" at bounding box center [649, 431] width 50 height 39
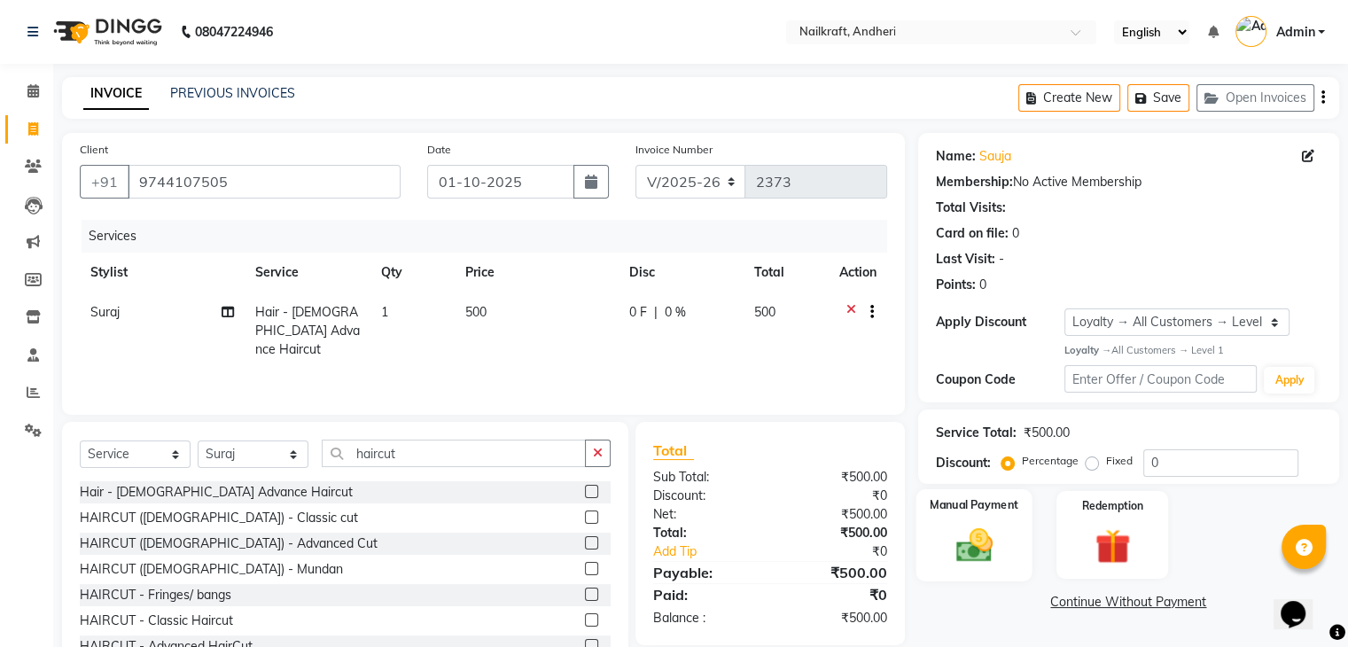
click at [938, 546] on div "Manual Payment" at bounding box center [974, 534] width 116 height 91
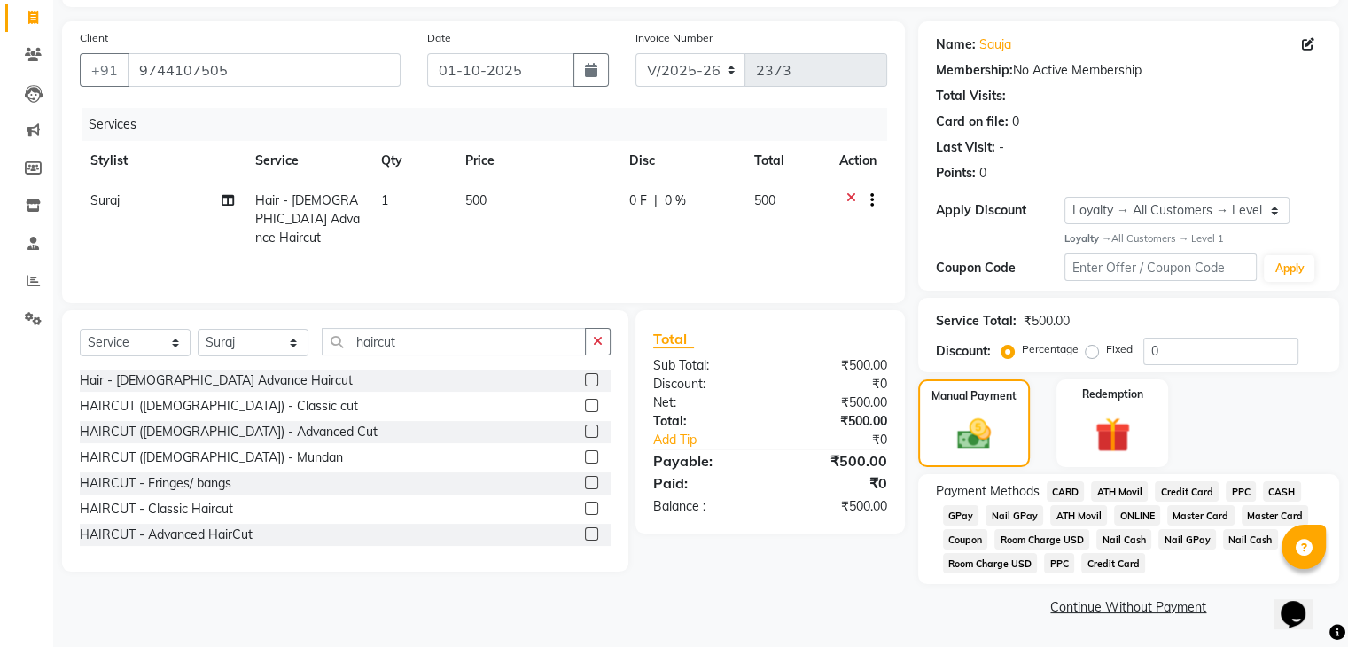
scroll to position [113, 0]
click at [961, 511] on span "GPay" at bounding box center [961, 515] width 36 height 20
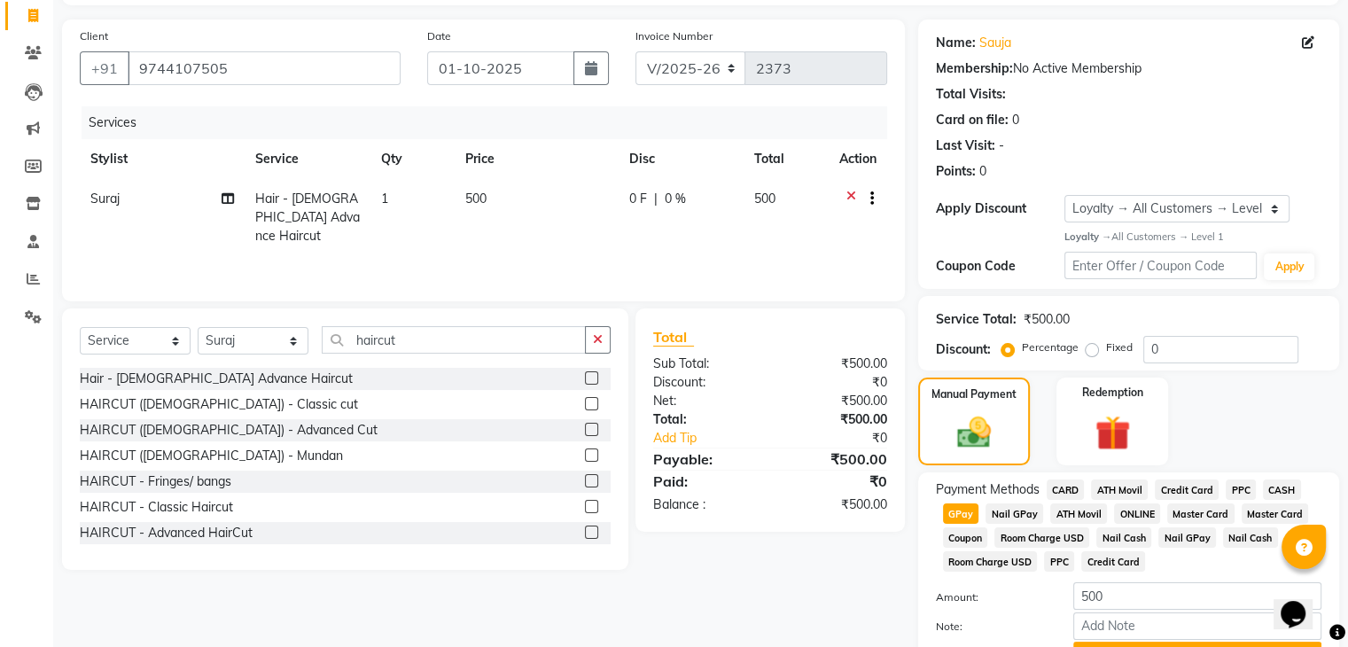
scroll to position [209, 0]
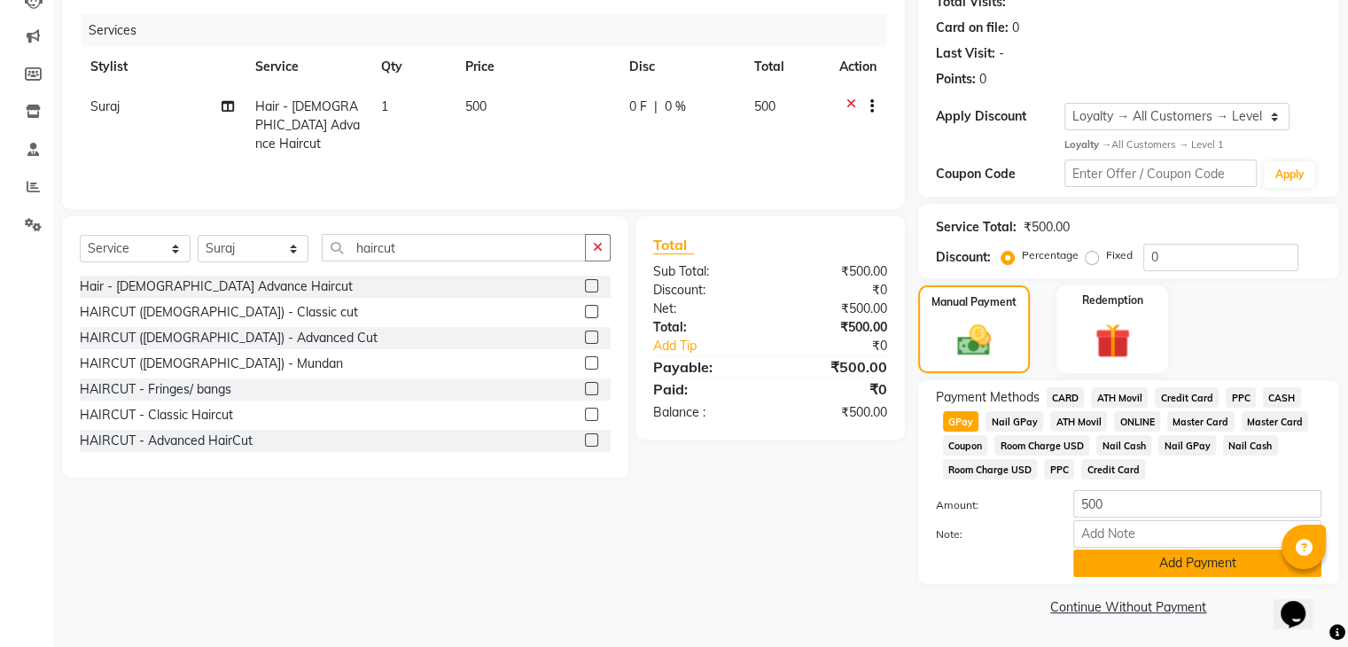
click at [1101, 557] on button "Add Payment" at bounding box center [1198, 563] width 248 height 27
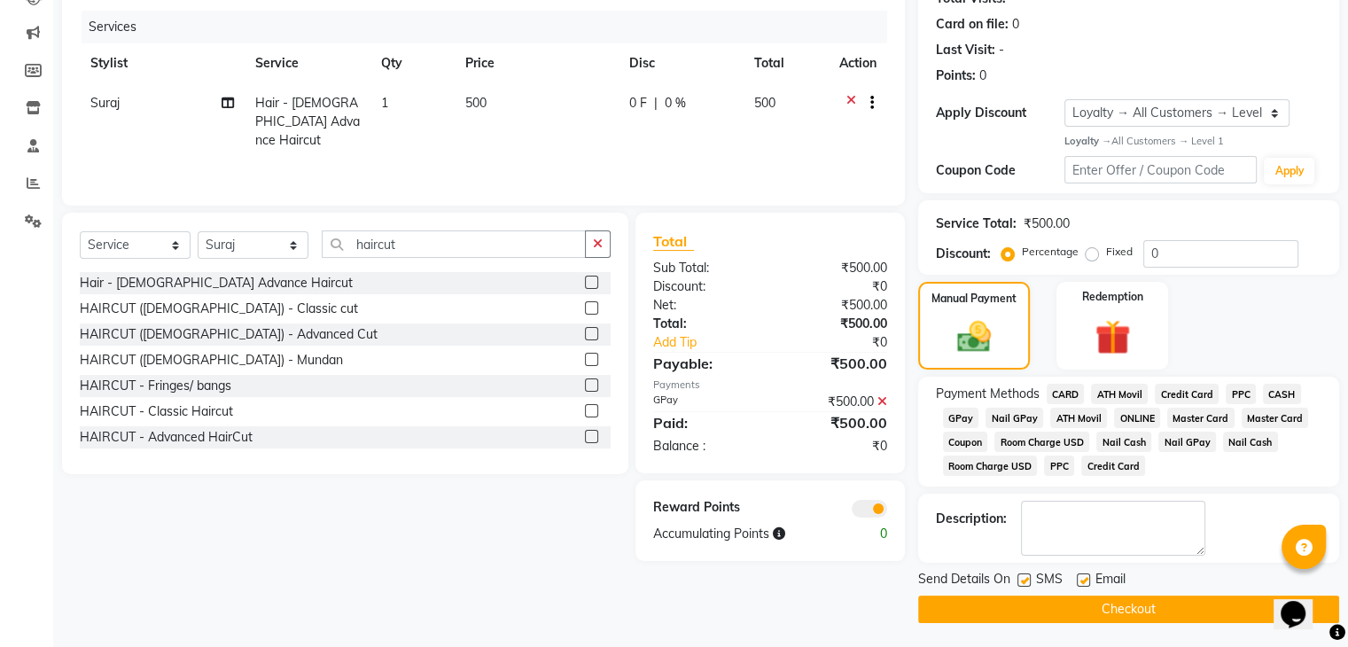
click at [983, 617] on button "Checkout" at bounding box center [1128, 609] width 421 height 27
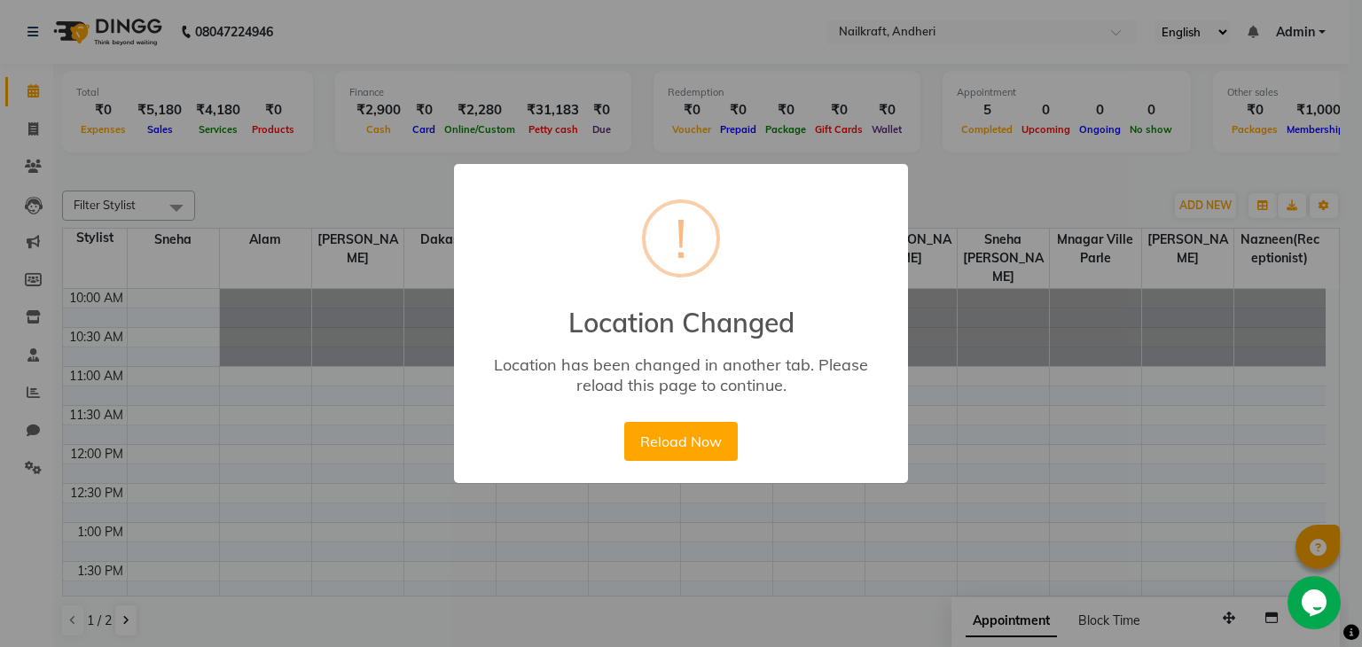
click at [660, 443] on button "Reload Now" at bounding box center [680, 441] width 113 height 39
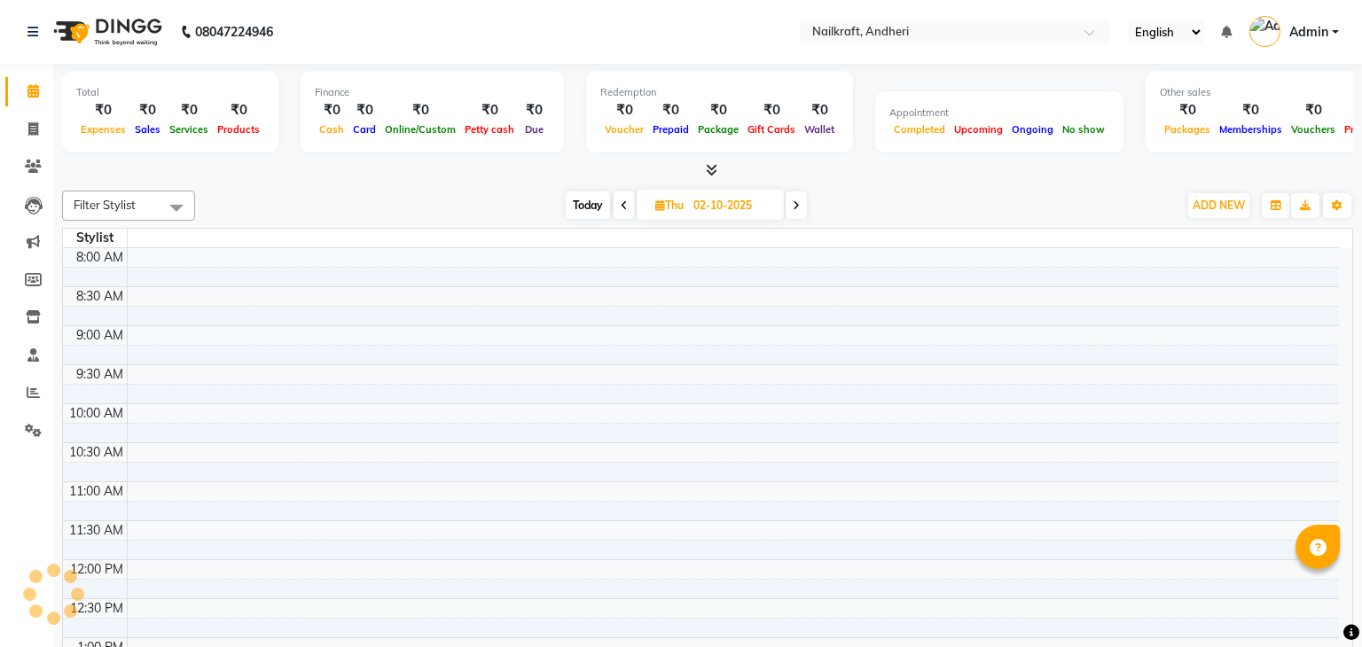
select select "en"
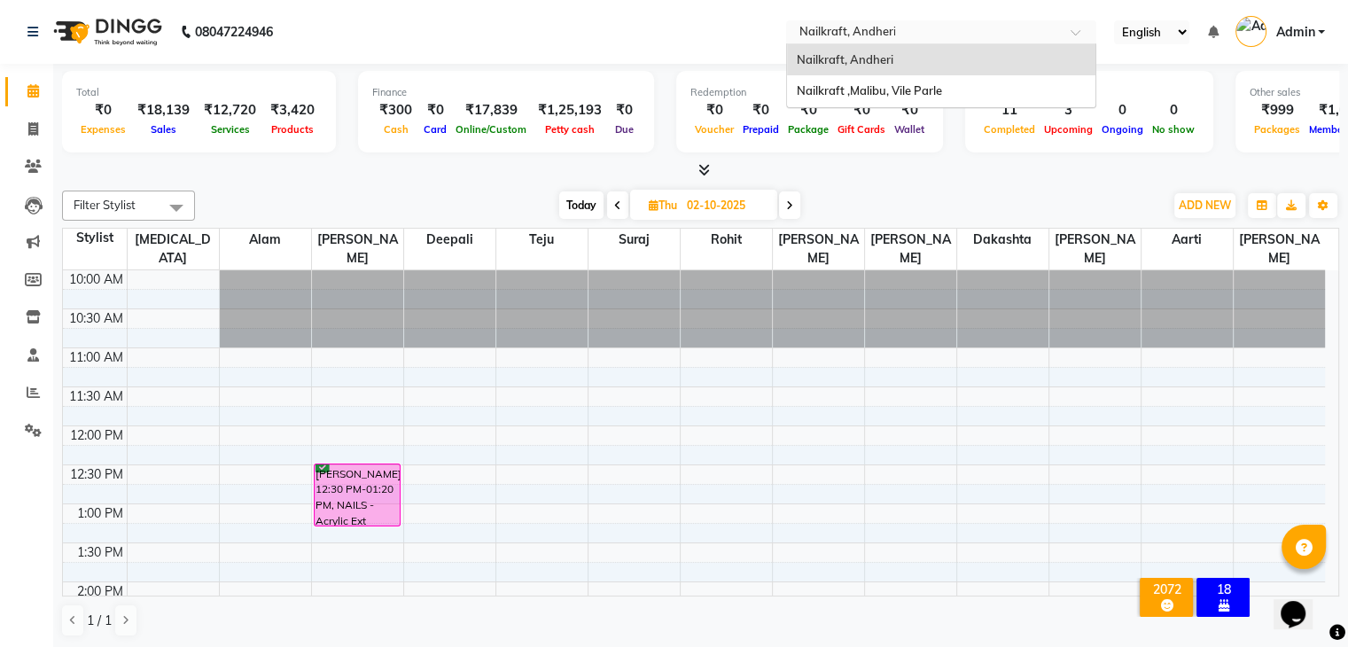
click at [832, 23] on div "× Nailkraft, Andheri" at bounding box center [847, 32] width 97 height 18
click at [837, 75] on div "Nailkraft ,Malibu, Vile Parle" at bounding box center [941, 91] width 308 height 32
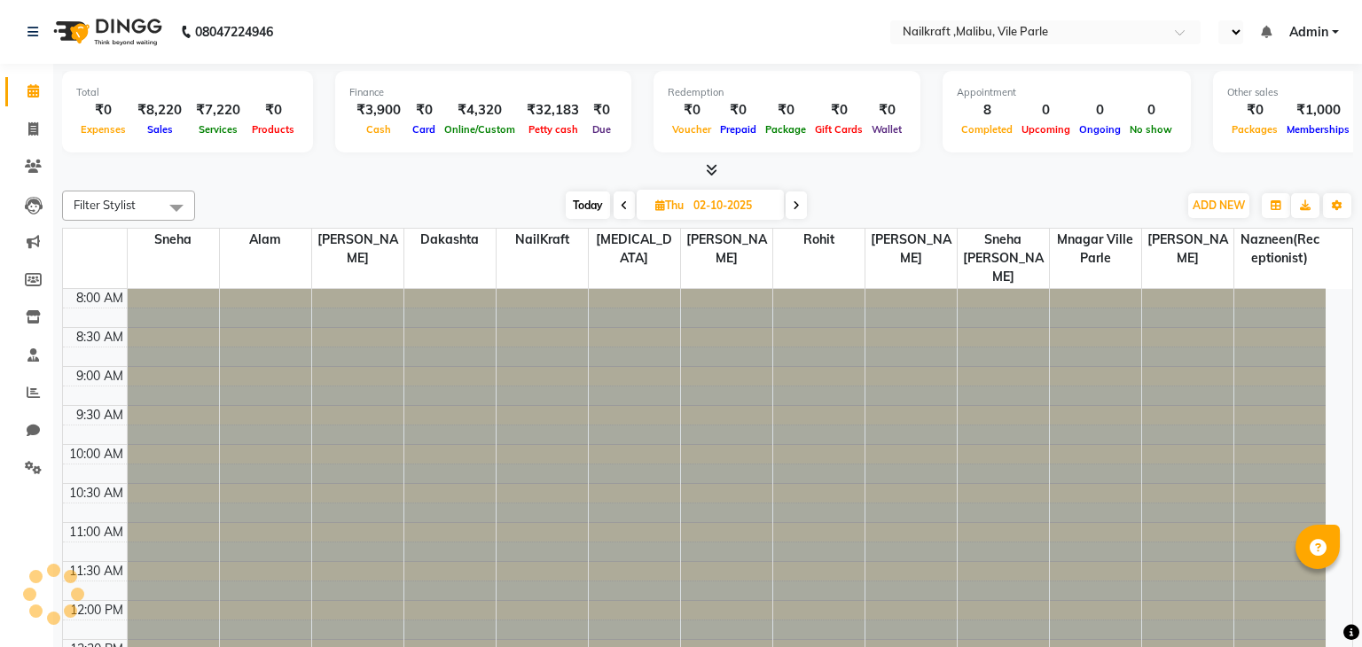
select select "en"
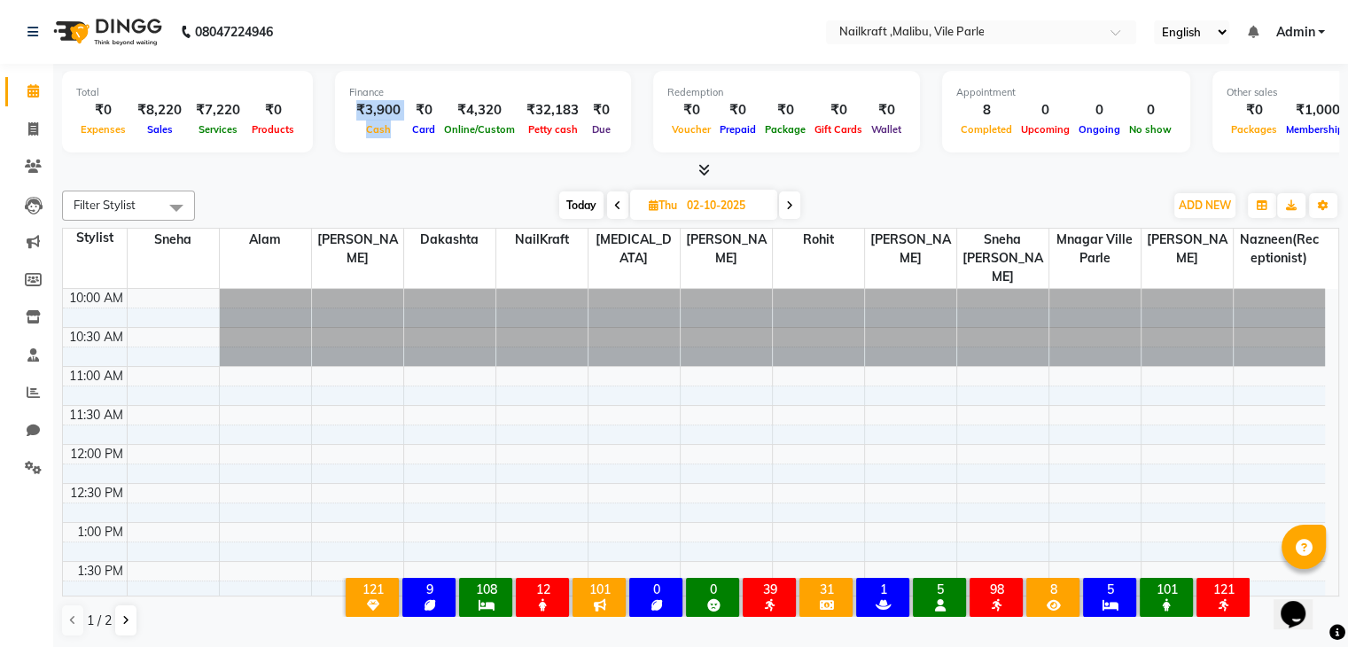
drag, startPoint x: 347, startPoint y: 102, endPoint x: 412, endPoint y: 105, distance: 65.7
click at [412, 105] on div "₹3,900 Cash ₹0 Card ₹4,320 Online/Custom ₹32,183 Petty cash ₹0 Due" at bounding box center [483, 119] width 268 height 39
click at [530, 36] on nav "08047224946 Select Location × Nailkraft ,Malibu, Vile Parle English ENGLISH Esp…" at bounding box center [674, 32] width 1348 height 64
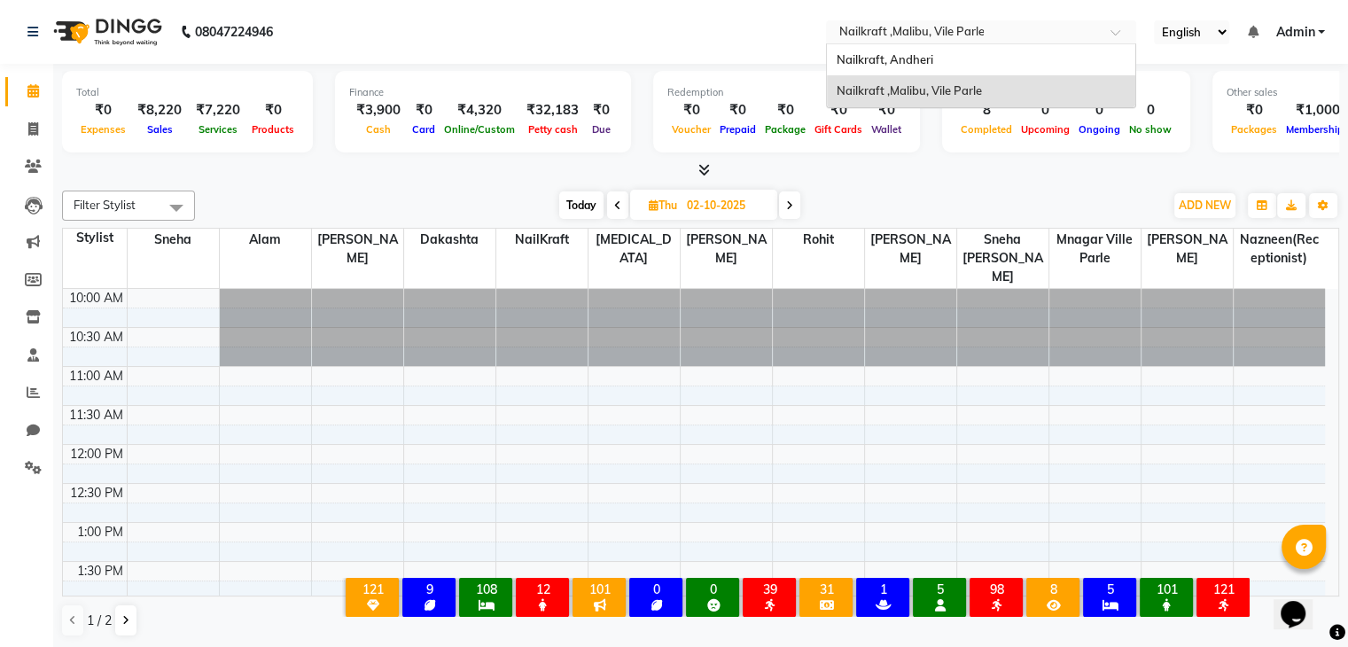
click at [1046, 27] on input "text" at bounding box center [963, 34] width 257 height 18
click at [949, 95] on span "Nailkraft ,Malibu, Vile Parle" at bounding box center [908, 90] width 145 height 14
click at [894, 27] on input "text" at bounding box center [963, 34] width 257 height 18
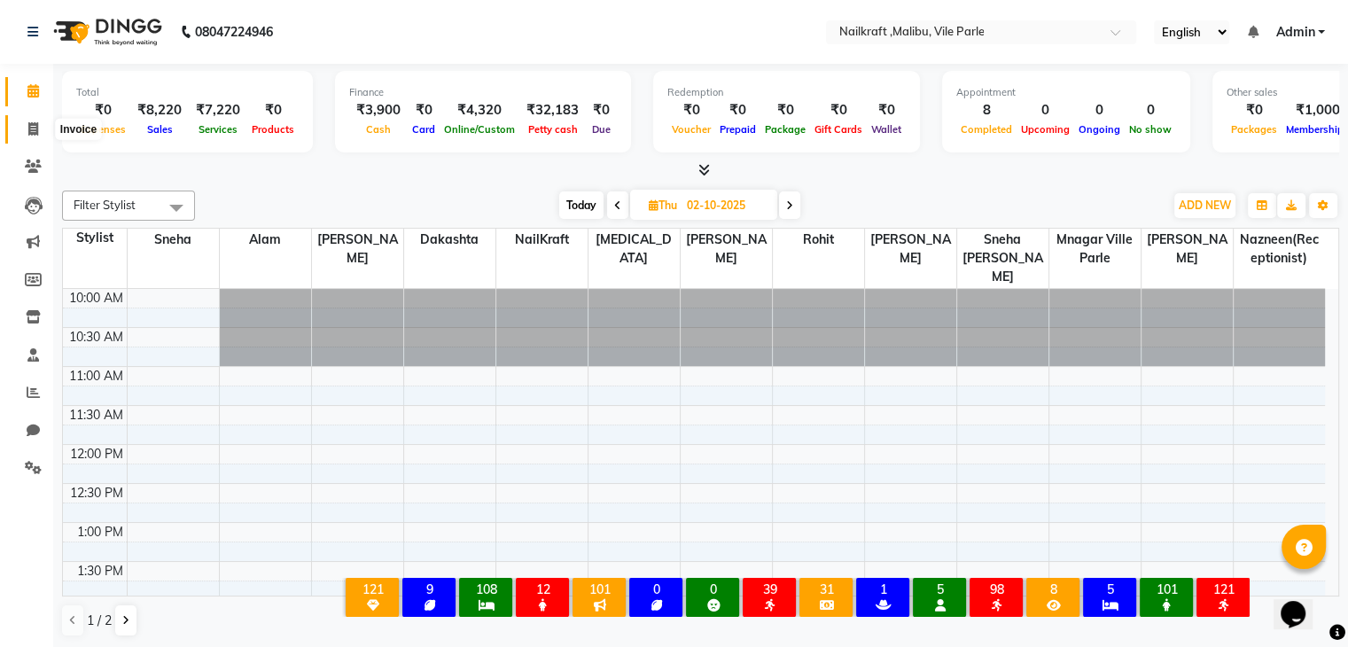
click at [33, 127] on icon at bounding box center [33, 128] width 10 height 13
select select "service"
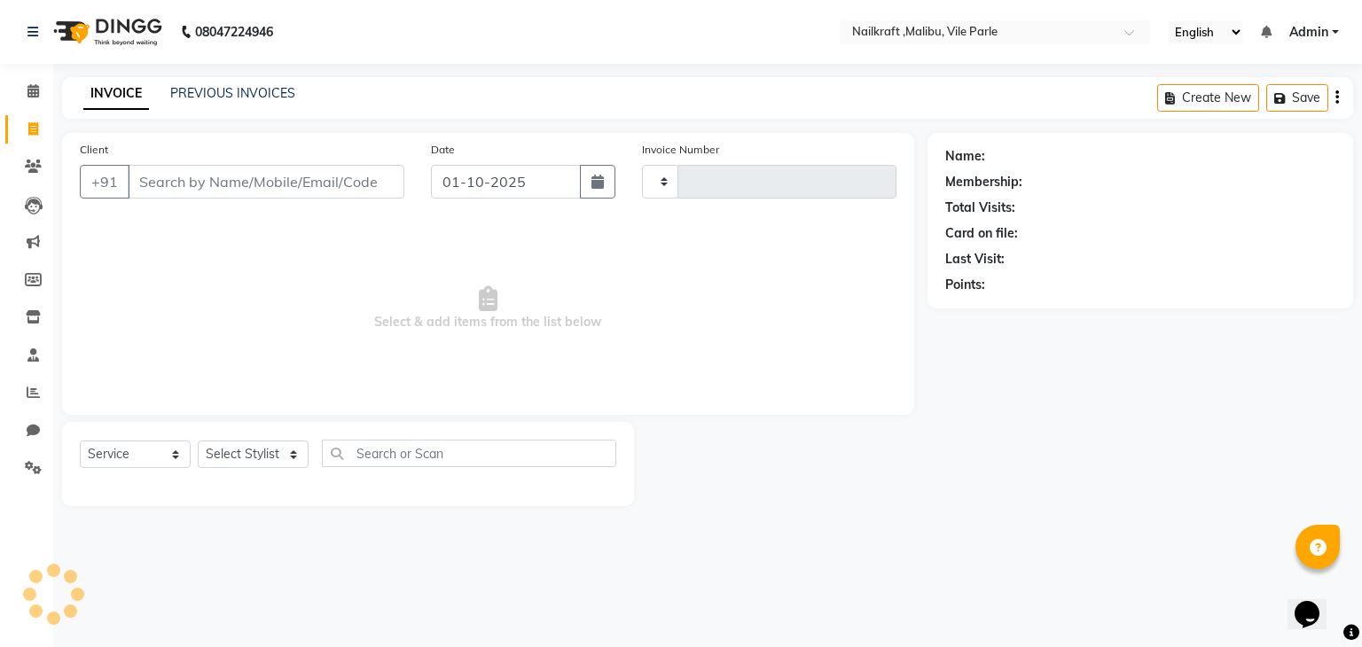
type input "0156"
select select "8988"
click at [223, 99] on link "PREVIOUS INVOICES" at bounding box center [232, 93] width 125 height 16
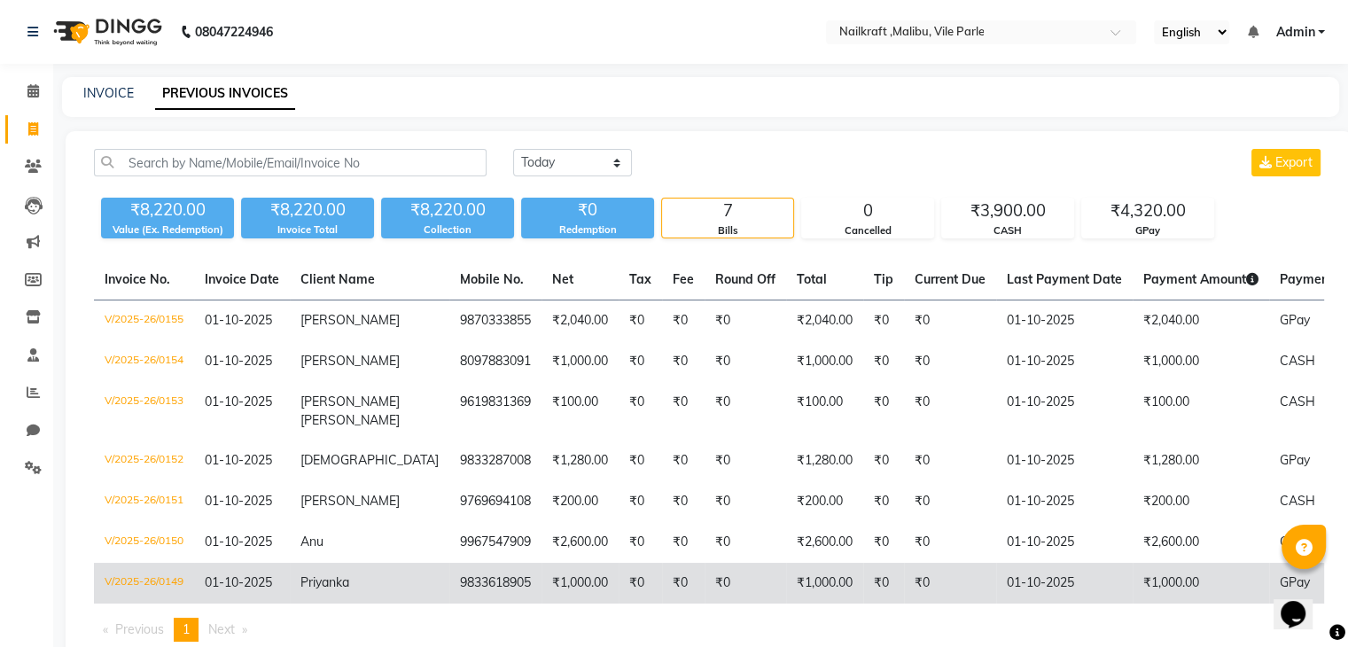
scroll to position [30, 0]
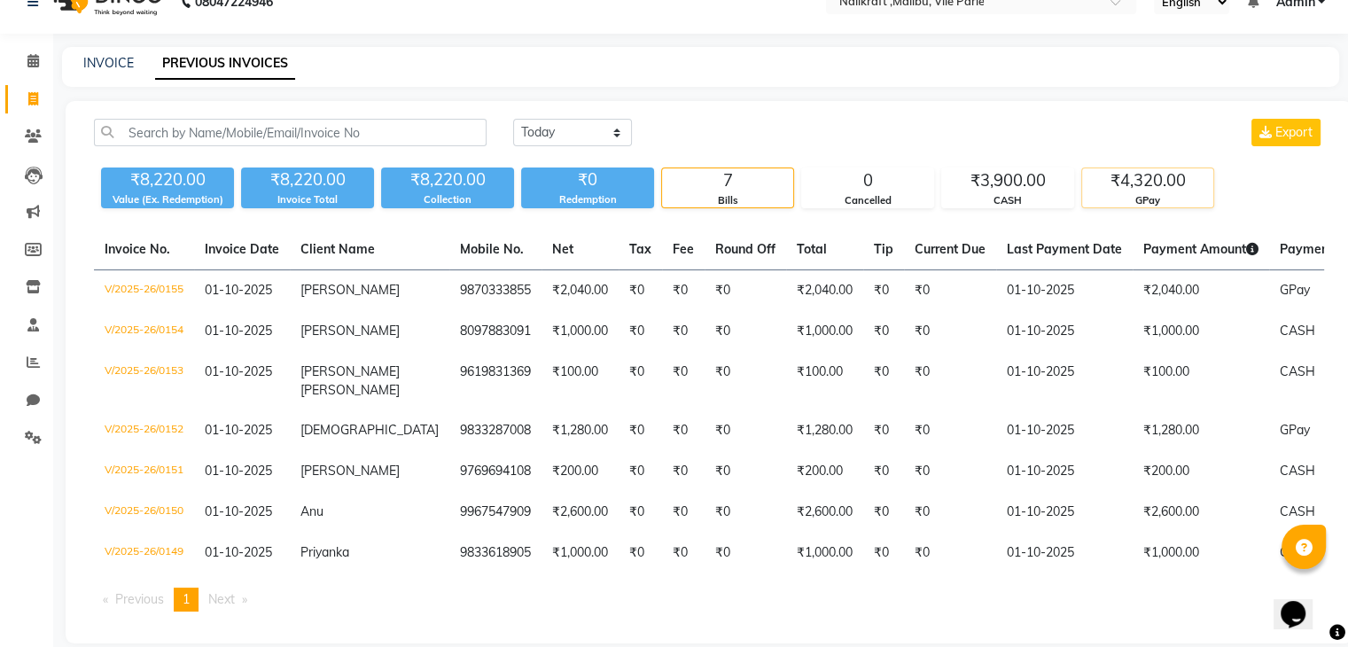
click at [1160, 198] on div "GPay" at bounding box center [1147, 200] width 131 height 15
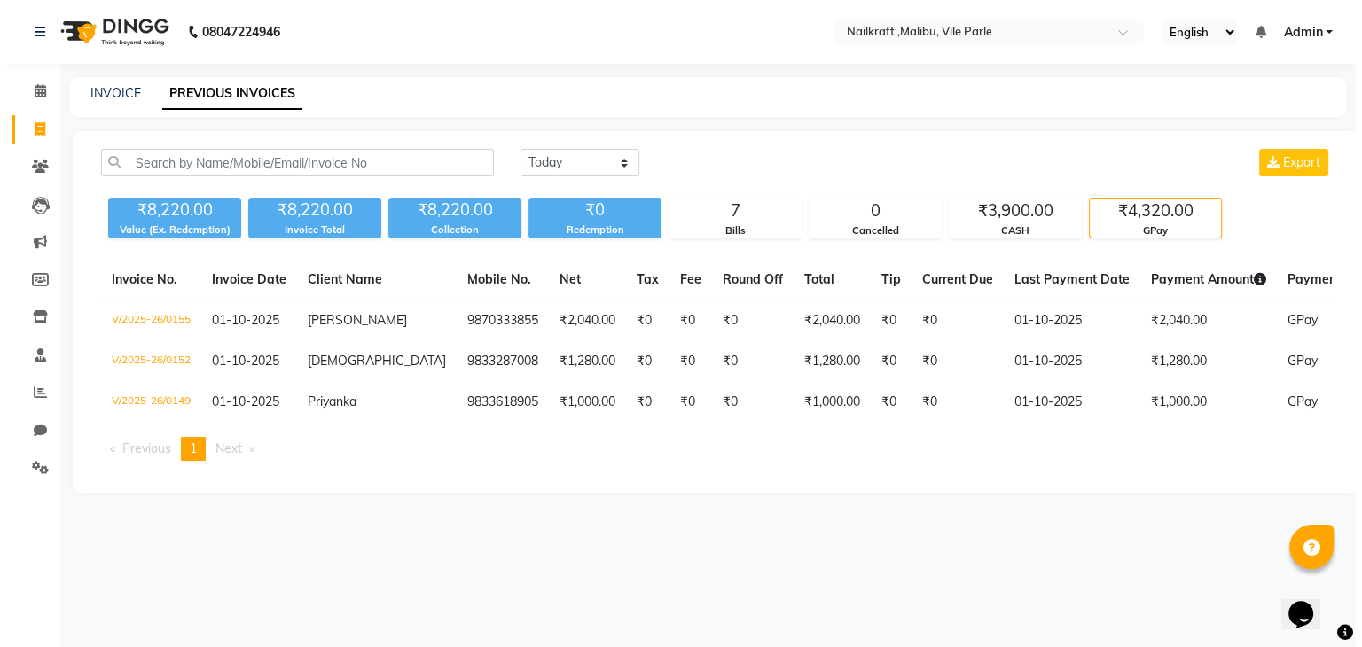
scroll to position [0, 0]
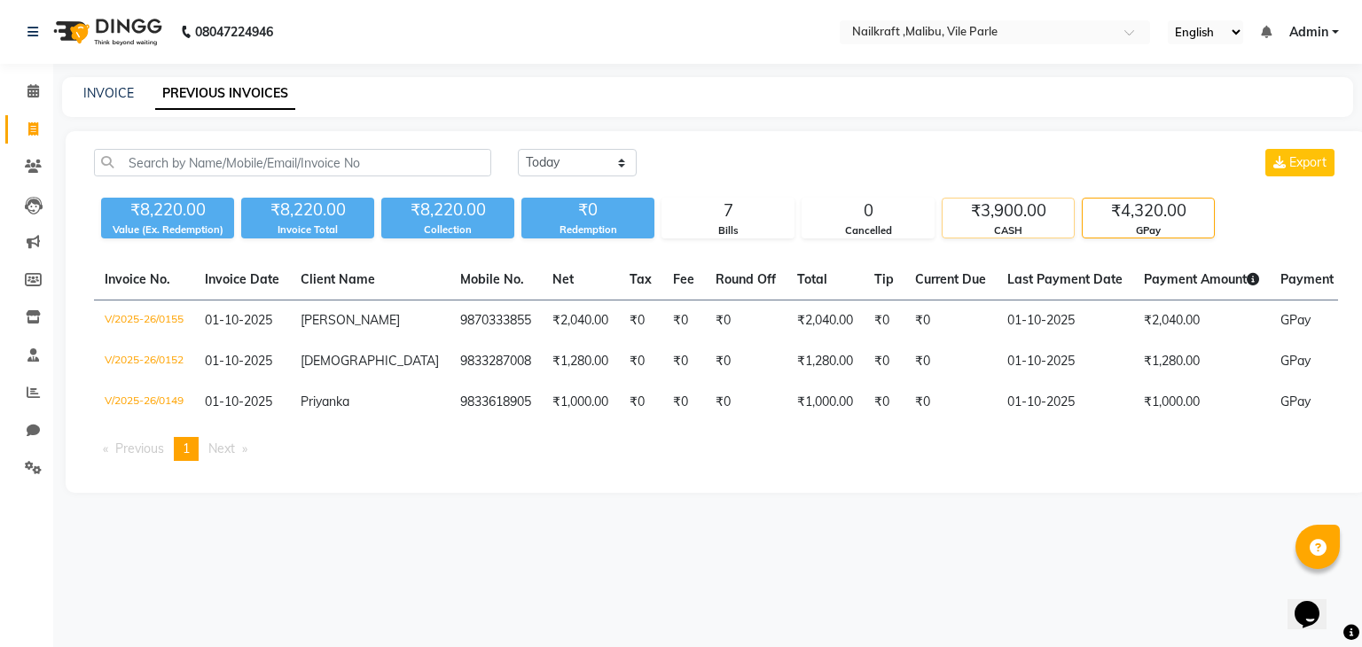
click at [1010, 221] on div "₹3,900.00" at bounding box center [1007, 211] width 131 height 25
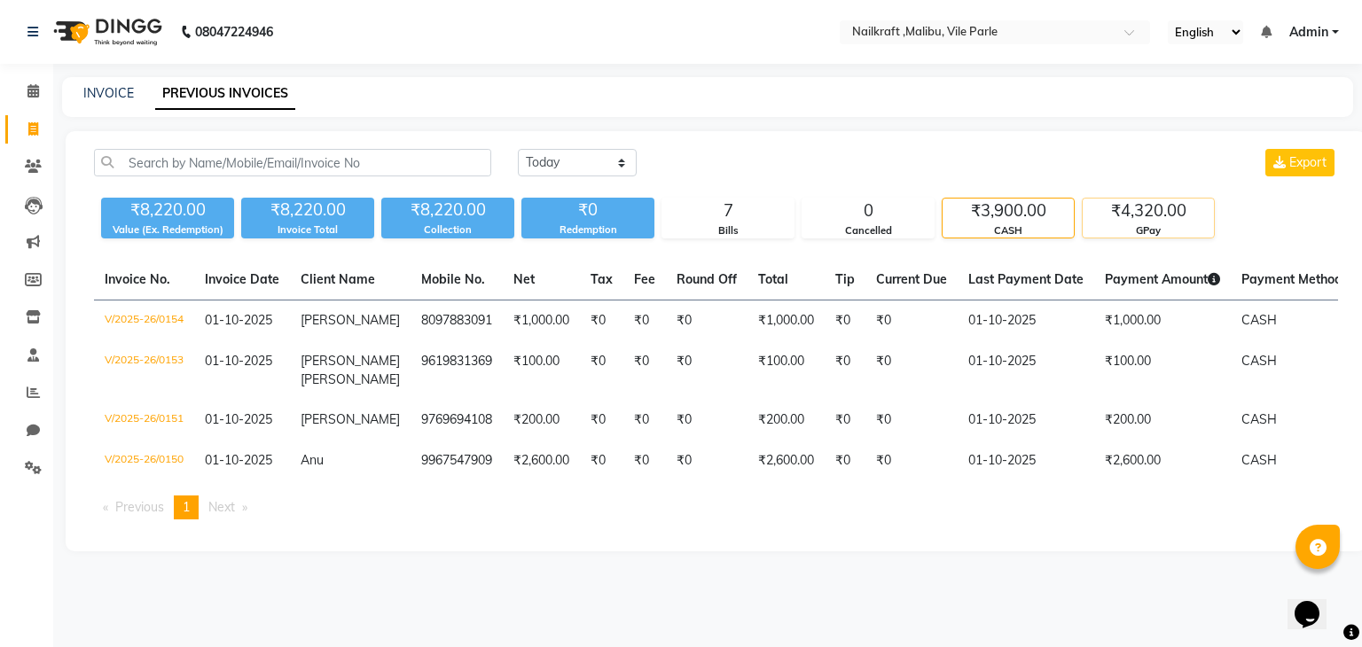
click at [1122, 210] on div "₹4,320.00" at bounding box center [1147, 211] width 131 height 25
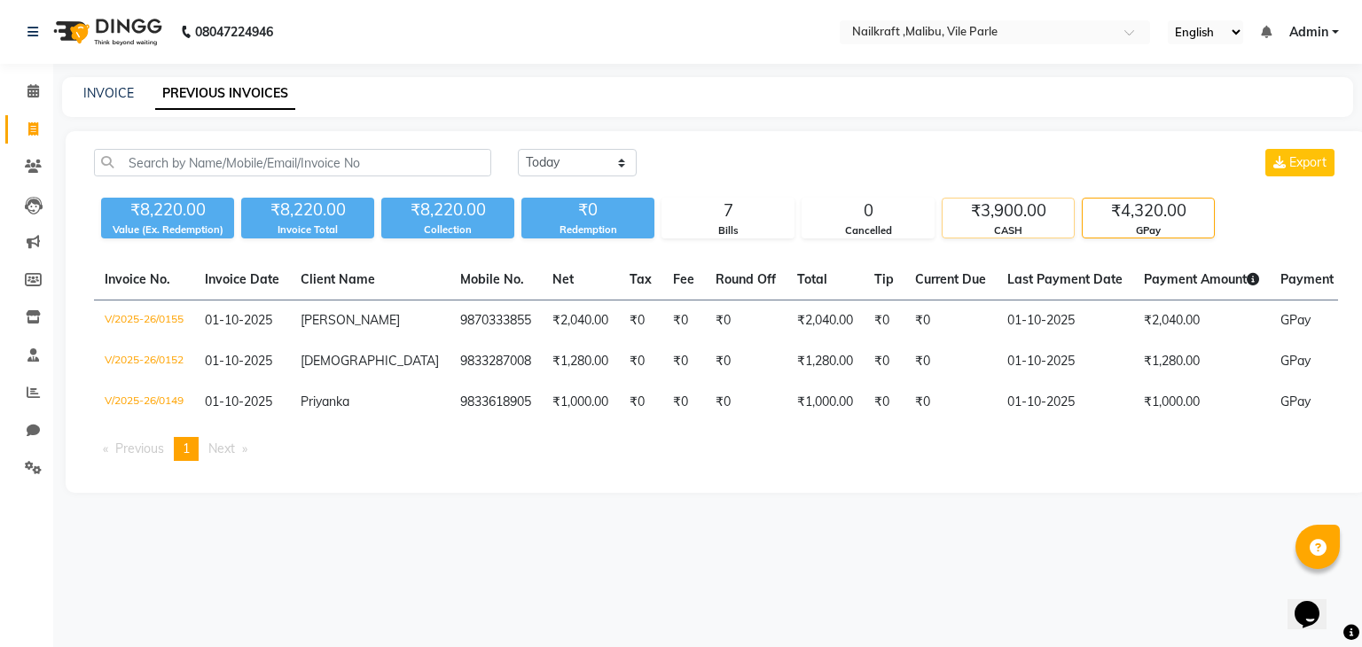
click at [996, 231] on div "CASH" at bounding box center [1007, 230] width 131 height 15
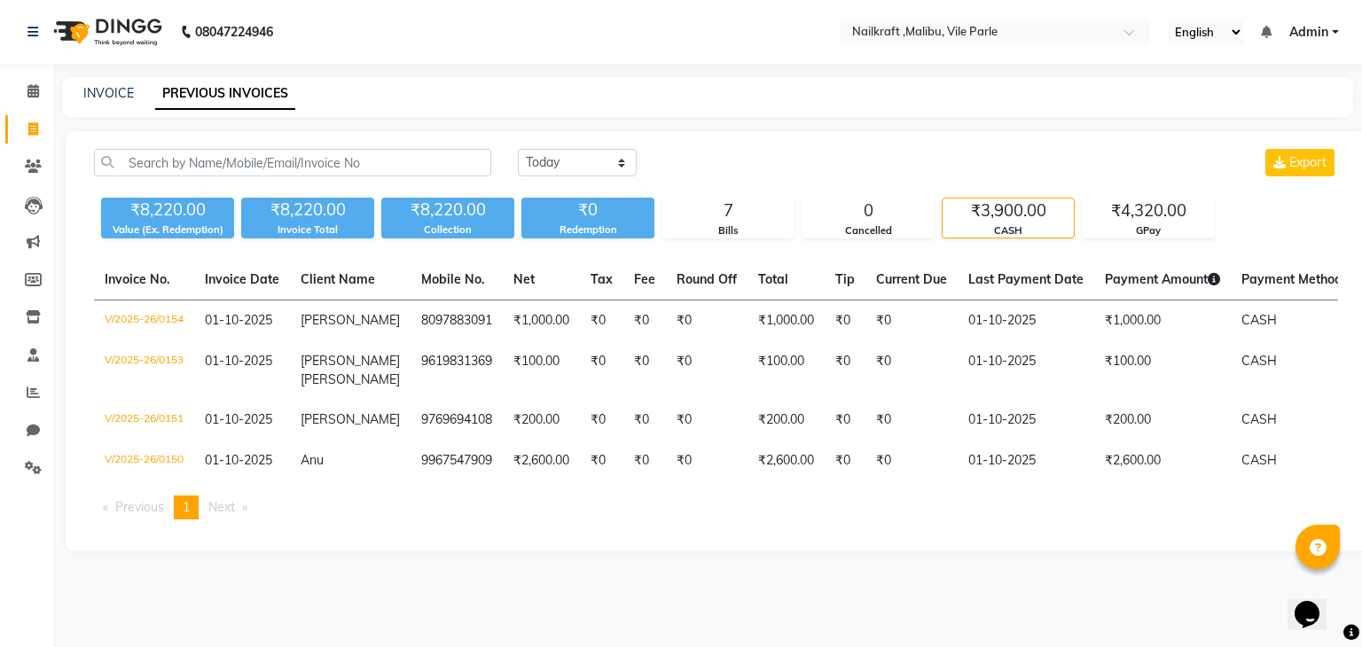
click at [996, 231] on div "CASH" at bounding box center [1007, 230] width 131 height 15
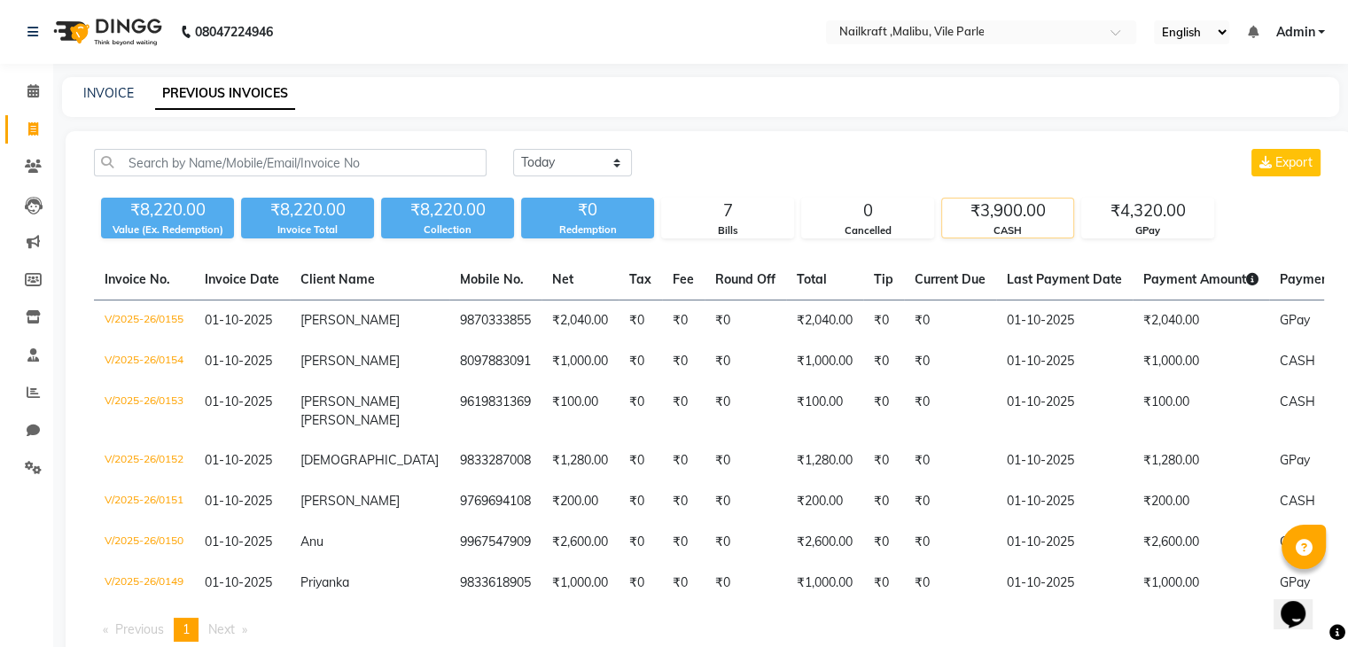
click at [1002, 215] on div "₹3,900.00" at bounding box center [1007, 211] width 131 height 25
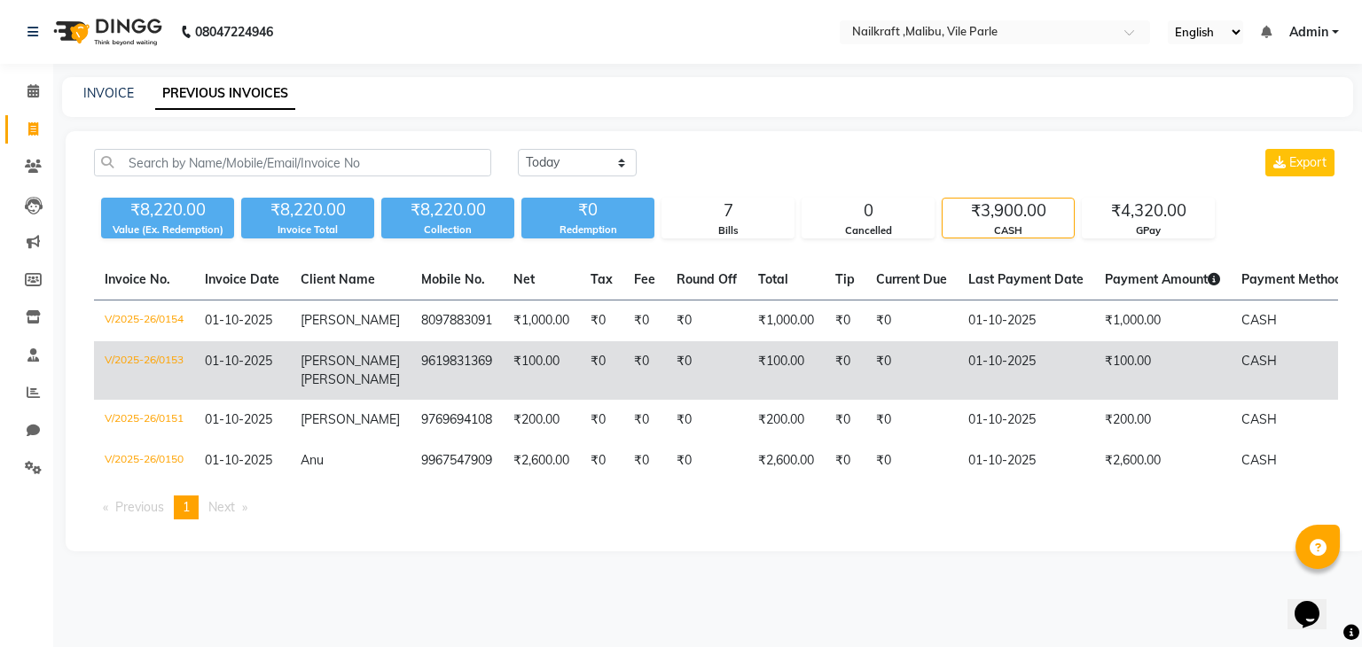
click at [96, 343] on td "V/2025-26/0153" at bounding box center [144, 370] width 100 height 59
click at [113, 356] on td "V/2025-26/0153" at bounding box center [144, 370] width 100 height 59
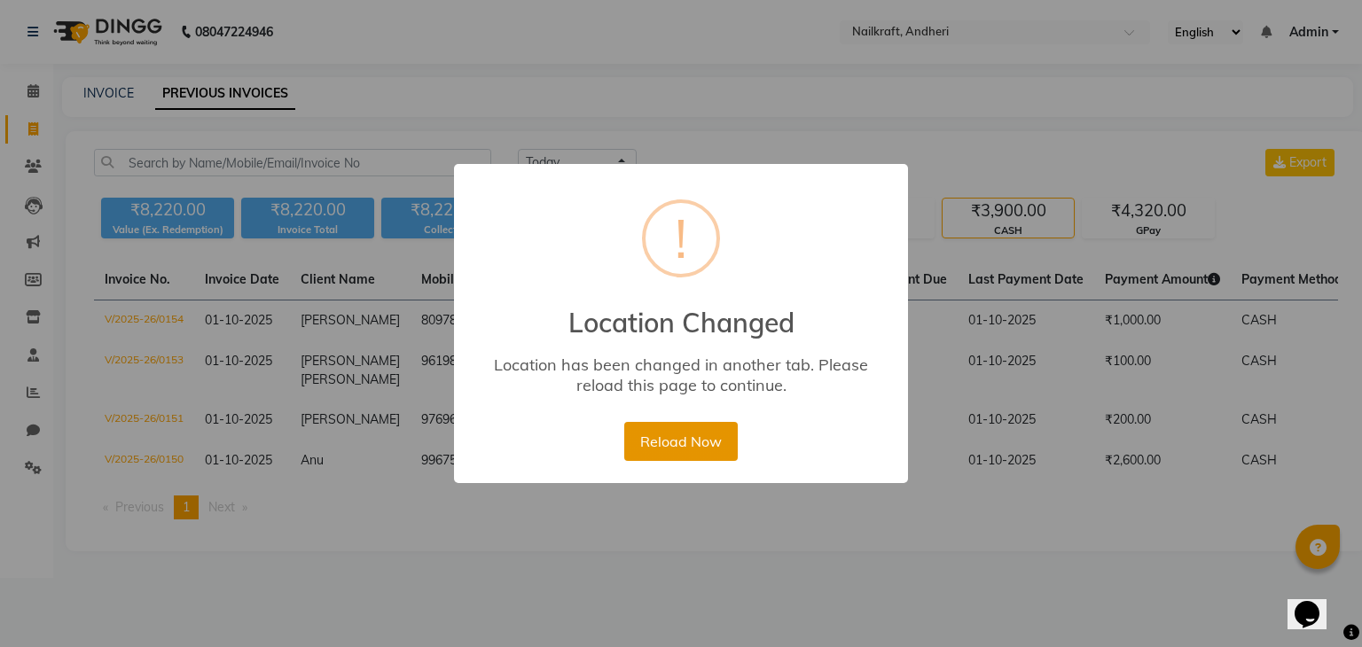
click at [698, 441] on button "Reload Now" at bounding box center [680, 441] width 113 height 39
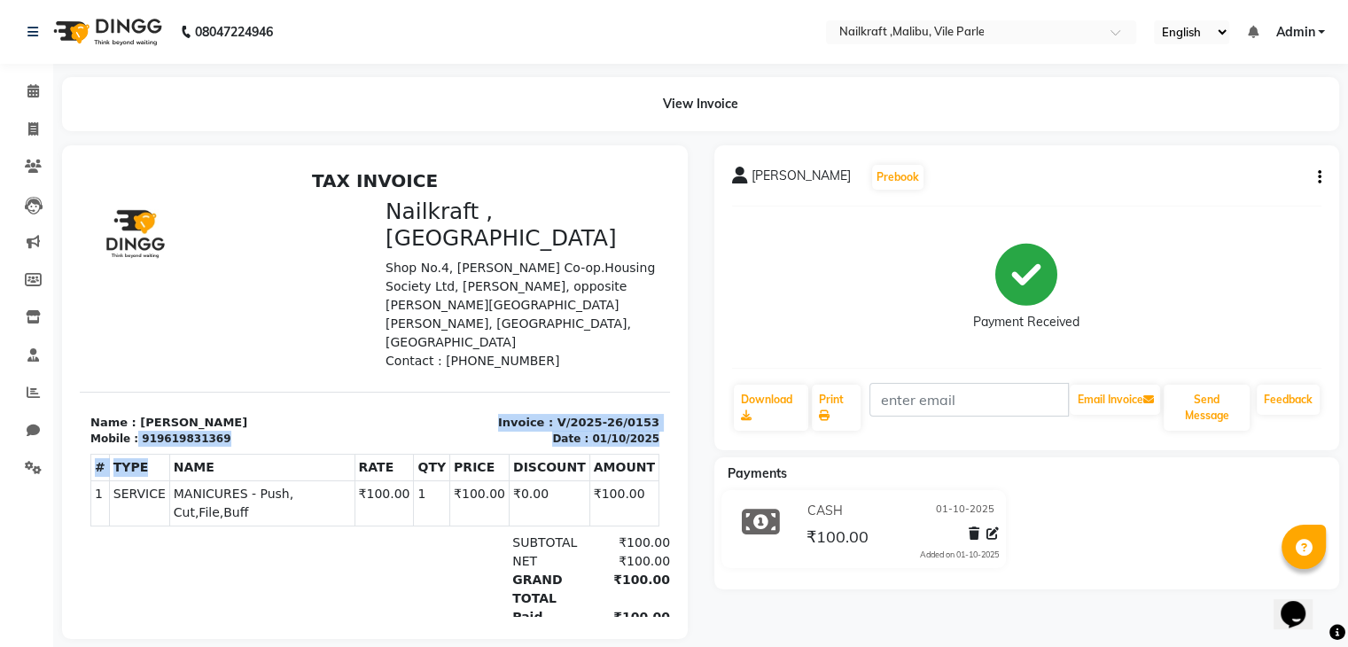
drag, startPoint x: 152, startPoint y: 433, endPoint x: 144, endPoint y: 402, distance: 32.7
click at [144, 447] on div "# TYPE NAME RATE QTY PRICE DISCOUNT AMOUNT 1" at bounding box center [374, 490] width 569 height 87
click at [36, 125] on icon at bounding box center [33, 128] width 10 height 13
select select "service"
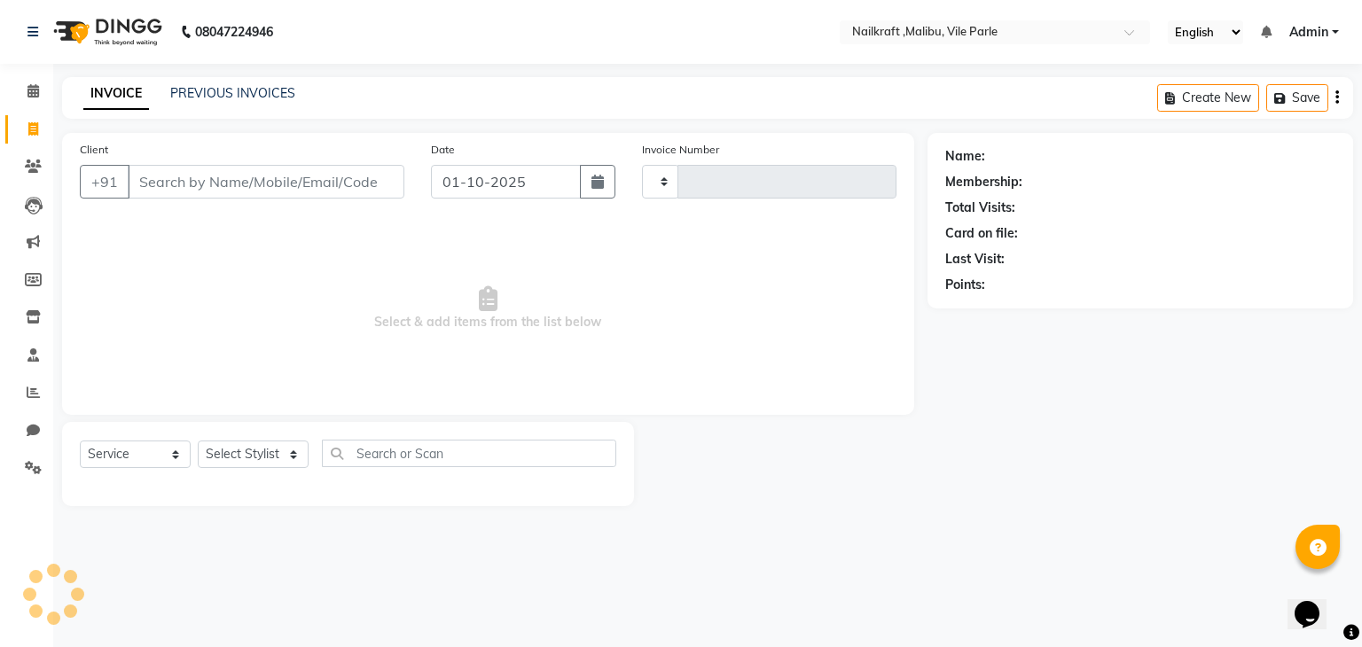
type input "0156"
select select "8988"
click at [182, 91] on link "PREVIOUS INVOICES" at bounding box center [232, 93] width 125 height 16
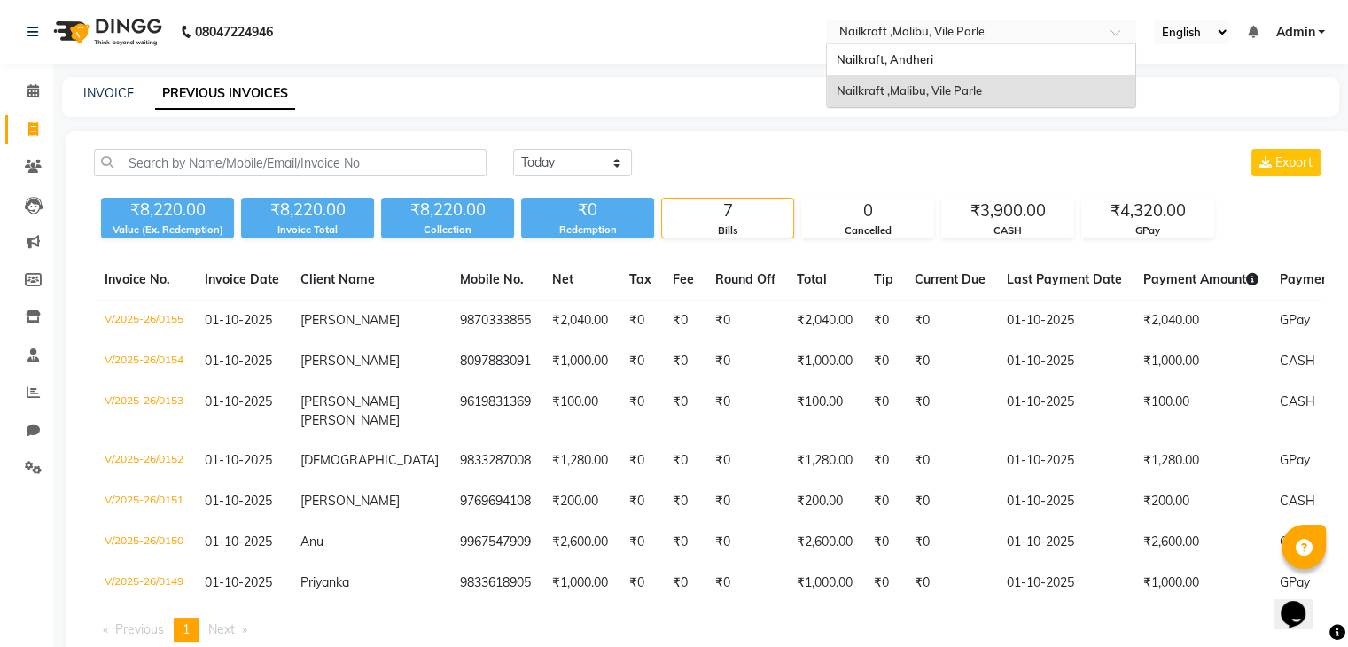
click at [1031, 25] on input "text" at bounding box center [963, 34] width 257 height 18
click at [1007, 90] on div "Nailkraft ,Malibu, Vile Parle" at bounding box center [981, 91] width 308 height 32
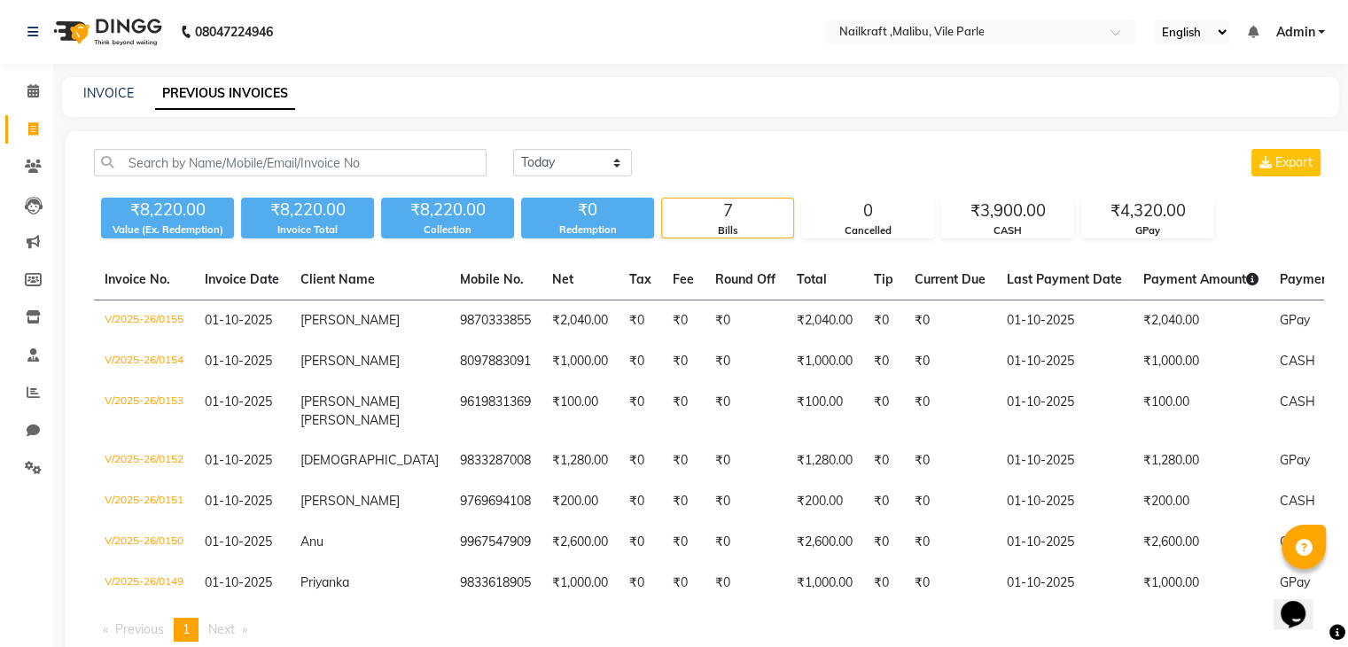
click at [346, 217] on div "₹8,220.00" at bounding box center [307, 210] width 133 height 25
click at [103, 90] on link "INVOICE" at bounding box center [108, 93] width 51 height 16
select select "service"
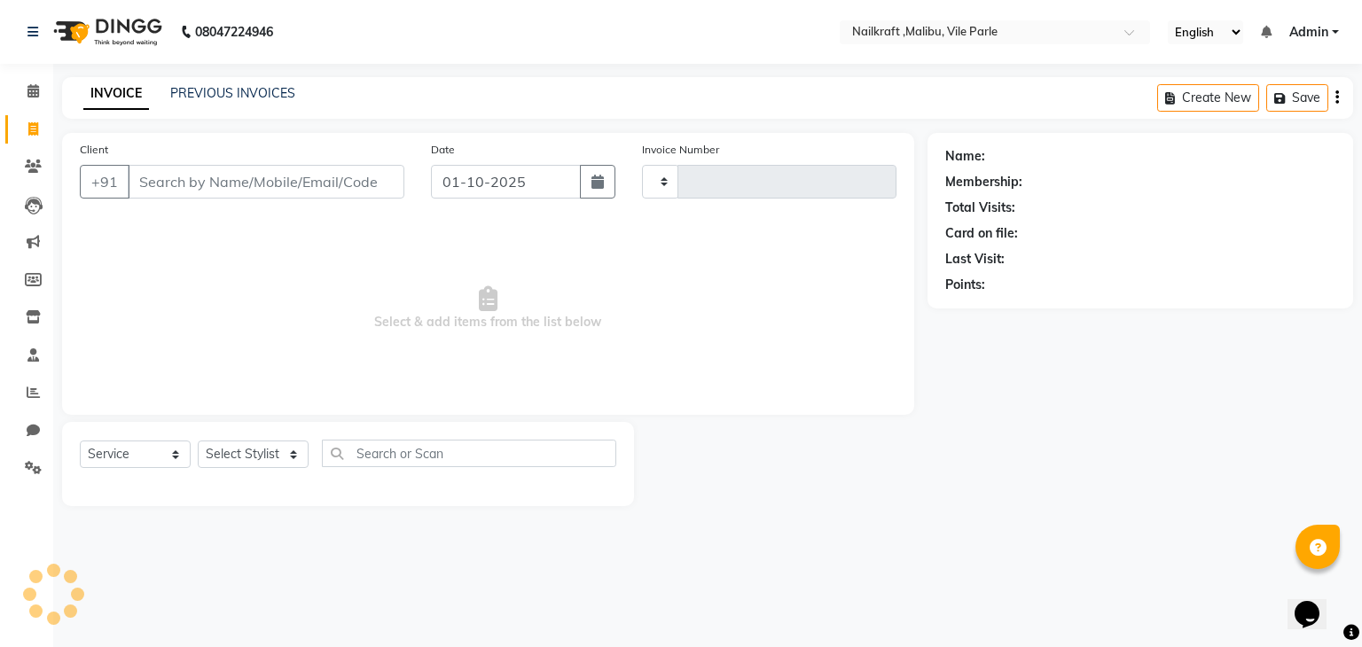
type input "0156"
select select "8988"
click at [1007, 28] on input "text" at bounding box center [976, 34] width 257 height 18
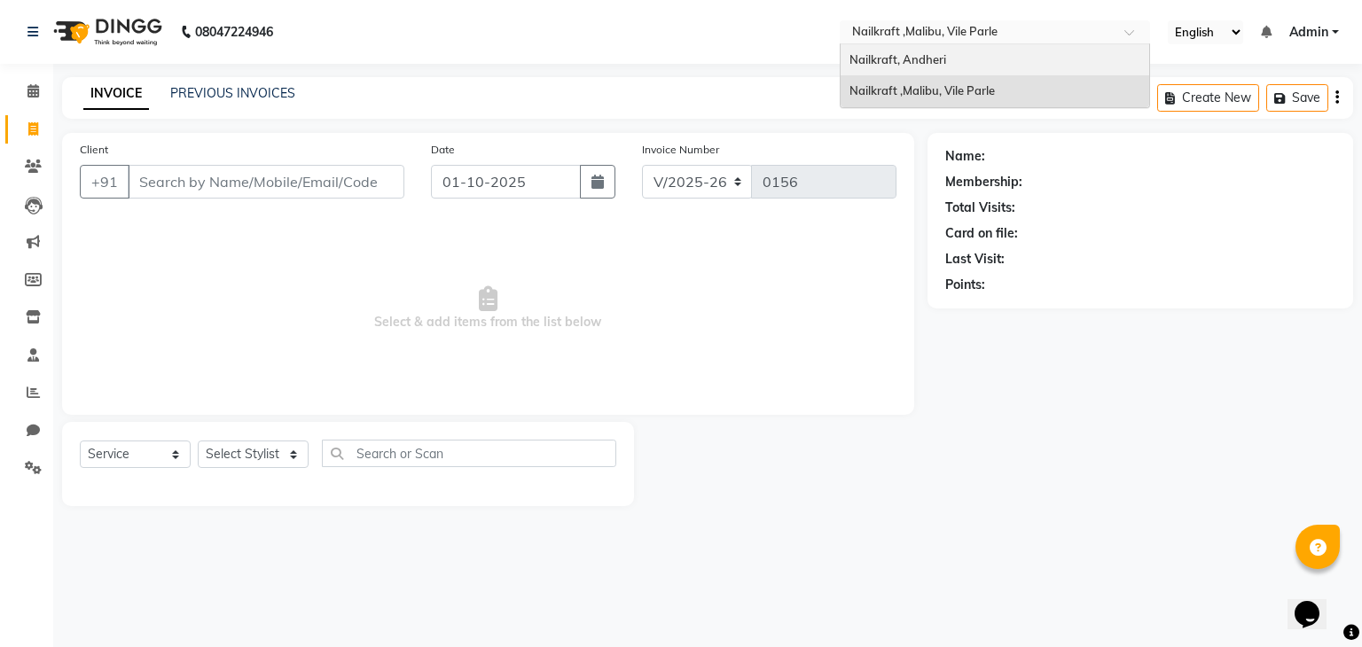
click at [972, 56] on div "Nailkraft, Andheri" at bounding box center [994, 60] width 308 height 32
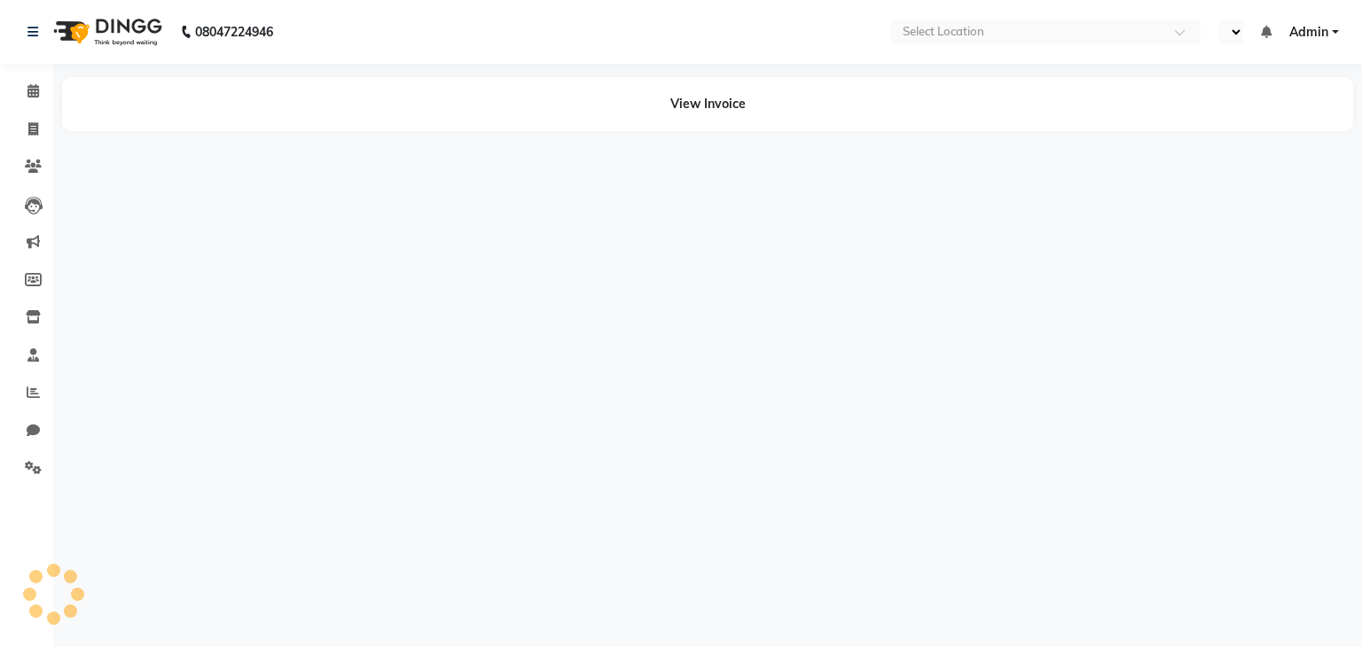
select select "en"
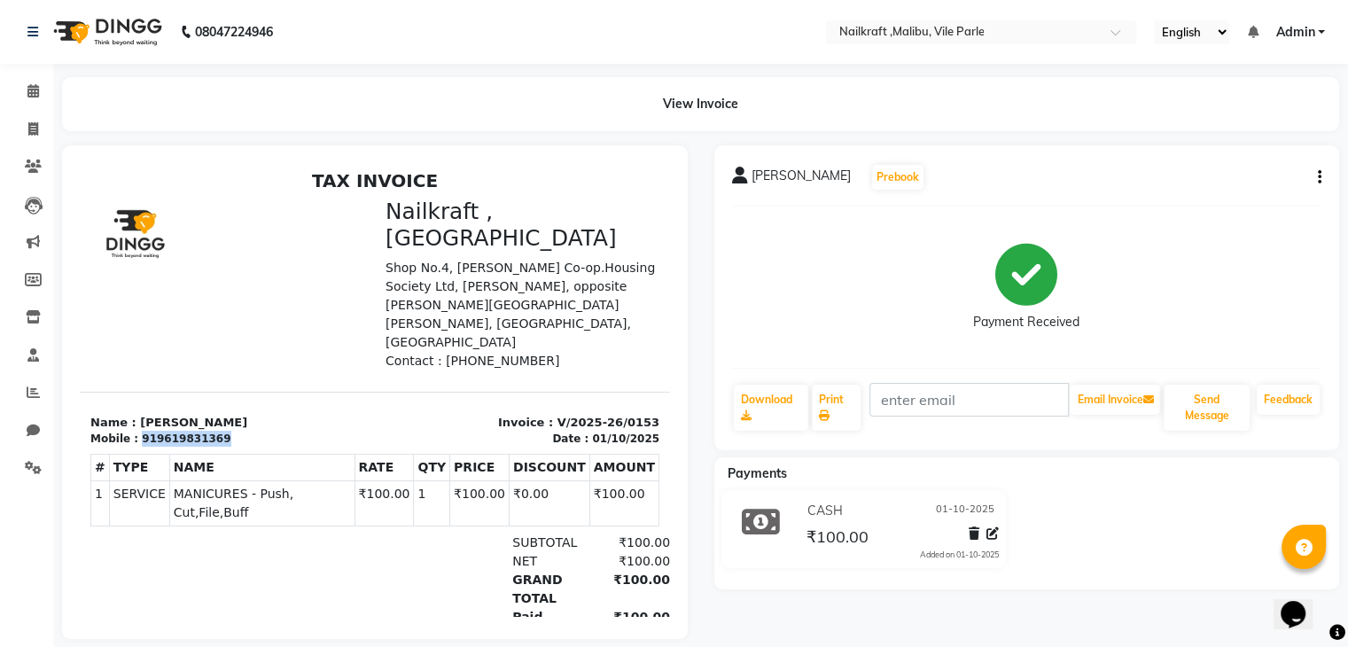
drag, startPoint x: 134, startPoint y: 391, endPoint x: 217, endPoint y: 387, distance: 83.4
click at [217, 431] on div "Mobile : 919619831369" at bounding box center [227, 439] width 274 height 16
copy div "919619831369"
click at [1204, 174] on div "[PERSON_NAME] Prebook" at bounding box center [1027, 177] width 590 height 28
click at [690, 2] on nav "08047224946 Select Location × Nailkraft ,[GEOGRAPHIC_DATA], Vile Parle English …" at bounding box center [674, 32] width 1348 height 64
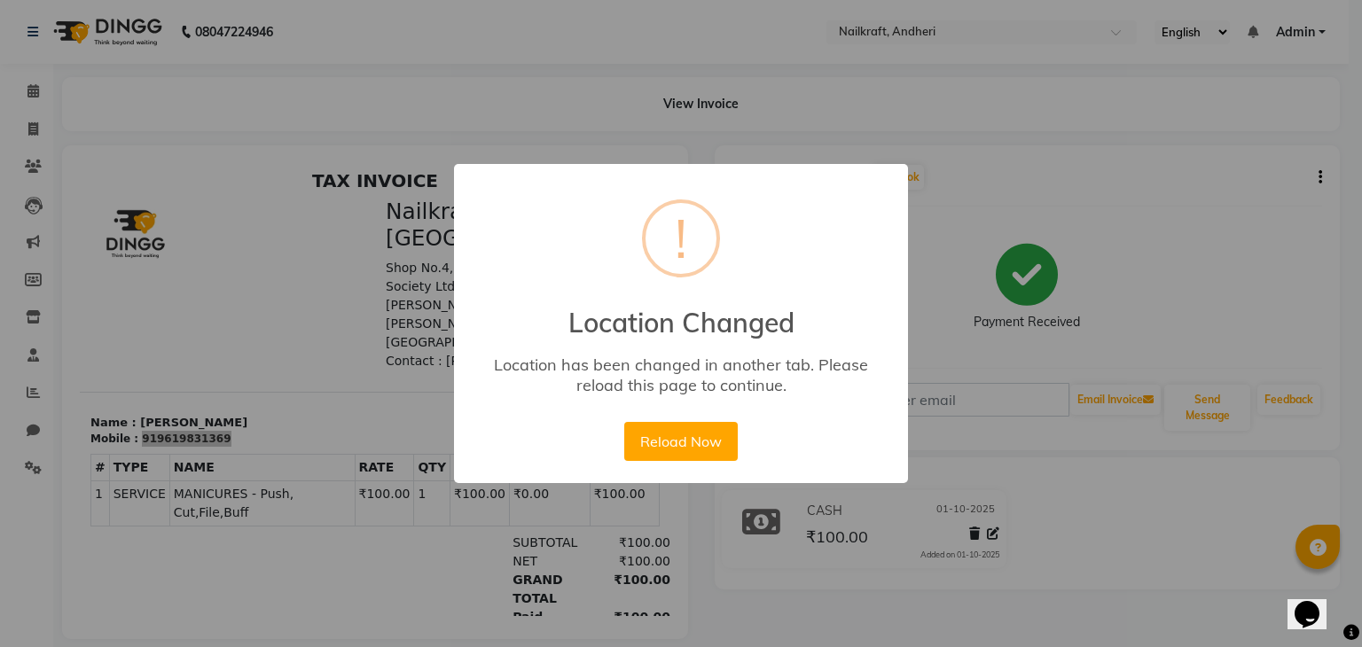
click at [599, 29] on div "× ! Location Changed Location has been changed in another tab. Please reload th…" at bounding box center [681, 323] width 1362 height 647
click at [1005, 138] on div "× ! Location Changed Location has been changed in another tab. Please reload th…" at bounding box center [681, 323] width 1362 height 647
click at [1097, 196] on div "× ! Location Changed Location has been changed in another tab. Please reload th…" at bounding box center [681, 323] width 1362 height 647
click at [668, 436] on button "Reload Now" at bounding box center [680, 441] width 113 height 39
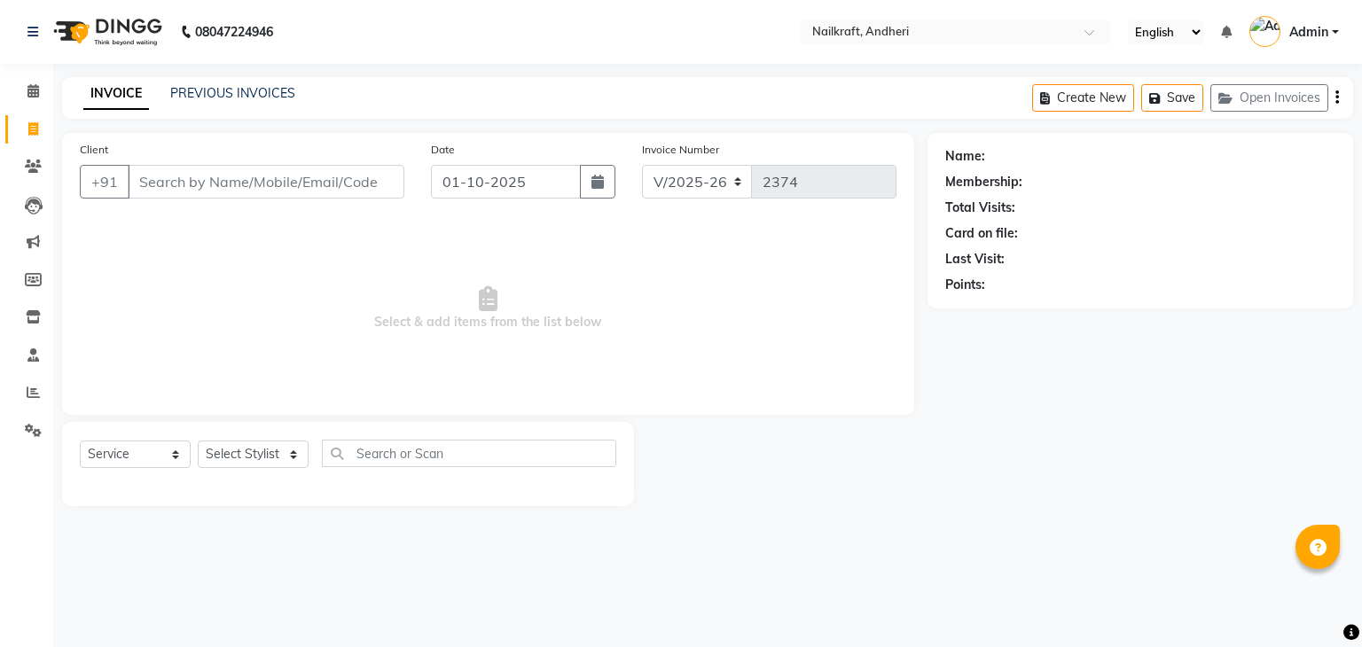
select select "6081"
select select "service"
click at [155, 187] on input "Client" at bounding box center [266, 182] width 277 height 34
type input "9"
click at [273, 454] on select "Select Stylist Aarti [PERSON_NAME] [PERSON_NAME] [PERSON_NAME] NailKraft [MEDIC…" at bounding box center [253, 454] width 111 height 27
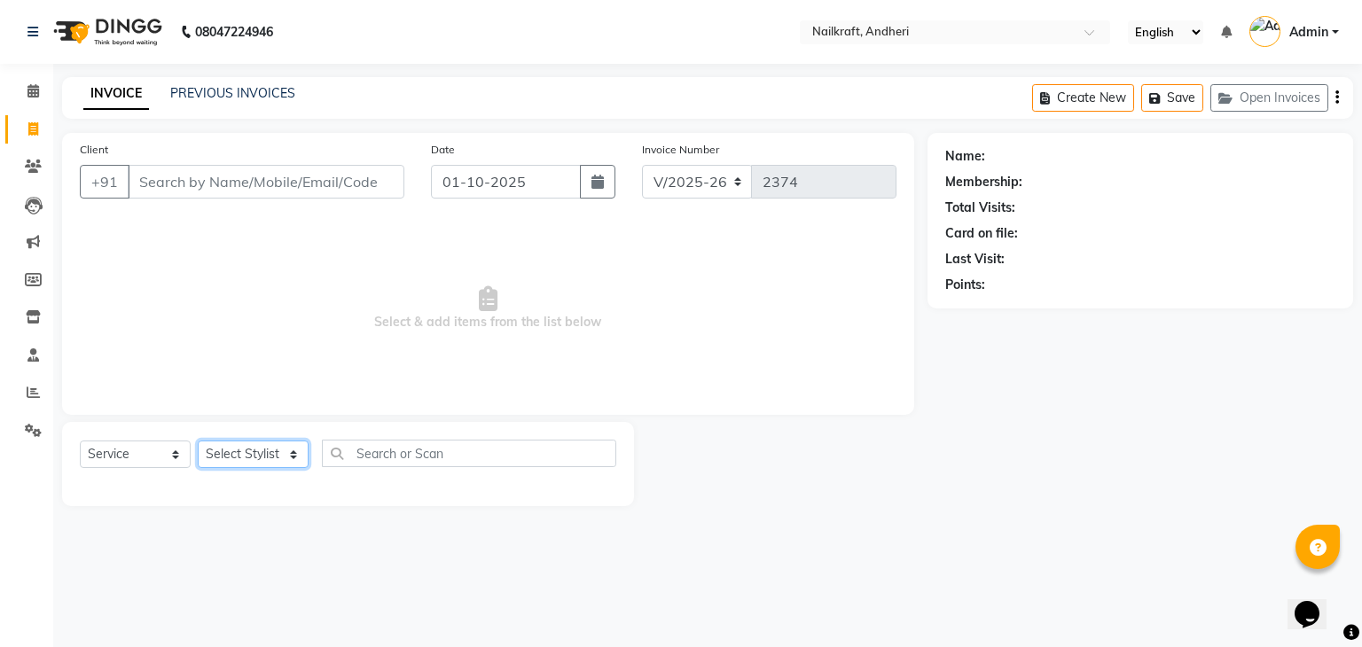
select select "92124"
click at [198, 441] on select "Select Stylist Aarti [PERSON_NAME] [PERSON_NAME] [PERSON_NAME] NailKraft [MEDIC…" at bounding box center [253, 454] width 111 height 27
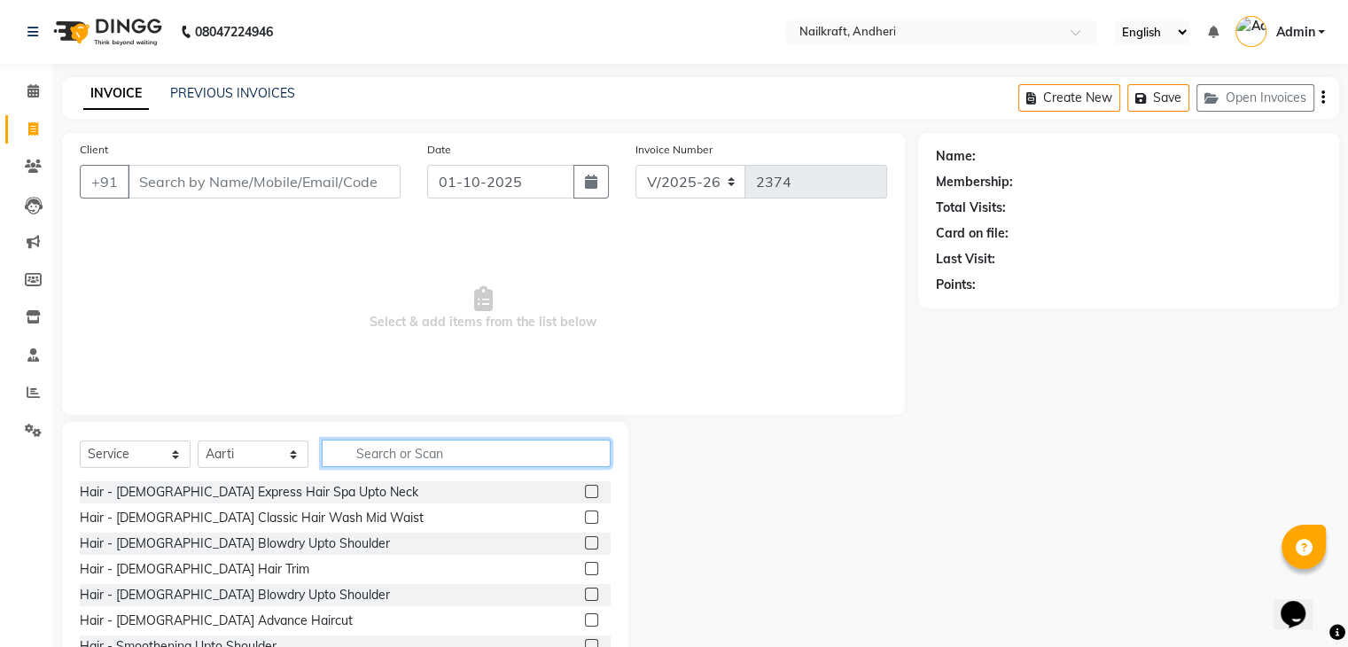
click at [401, 455] on input "text" at bounding box center [466, 453] width 289 height 27
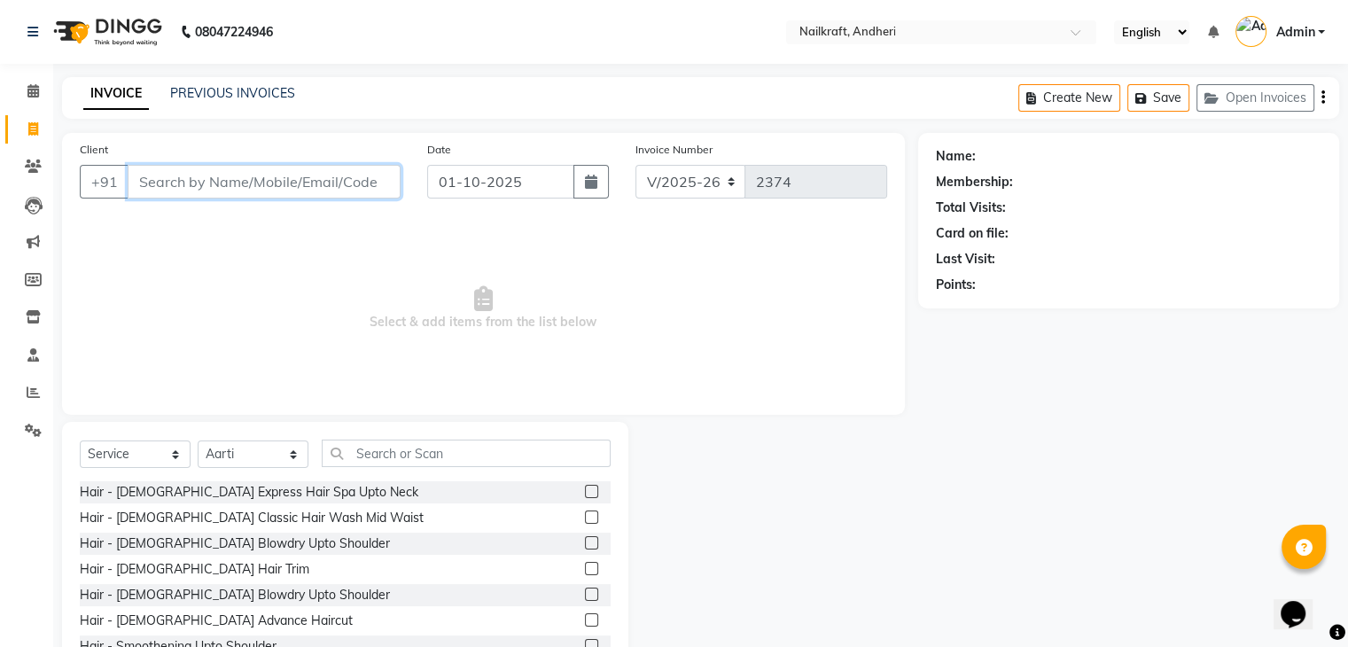
click at [216, 194] on input "Client" at bounding box center [264, 182] width 273 height 34
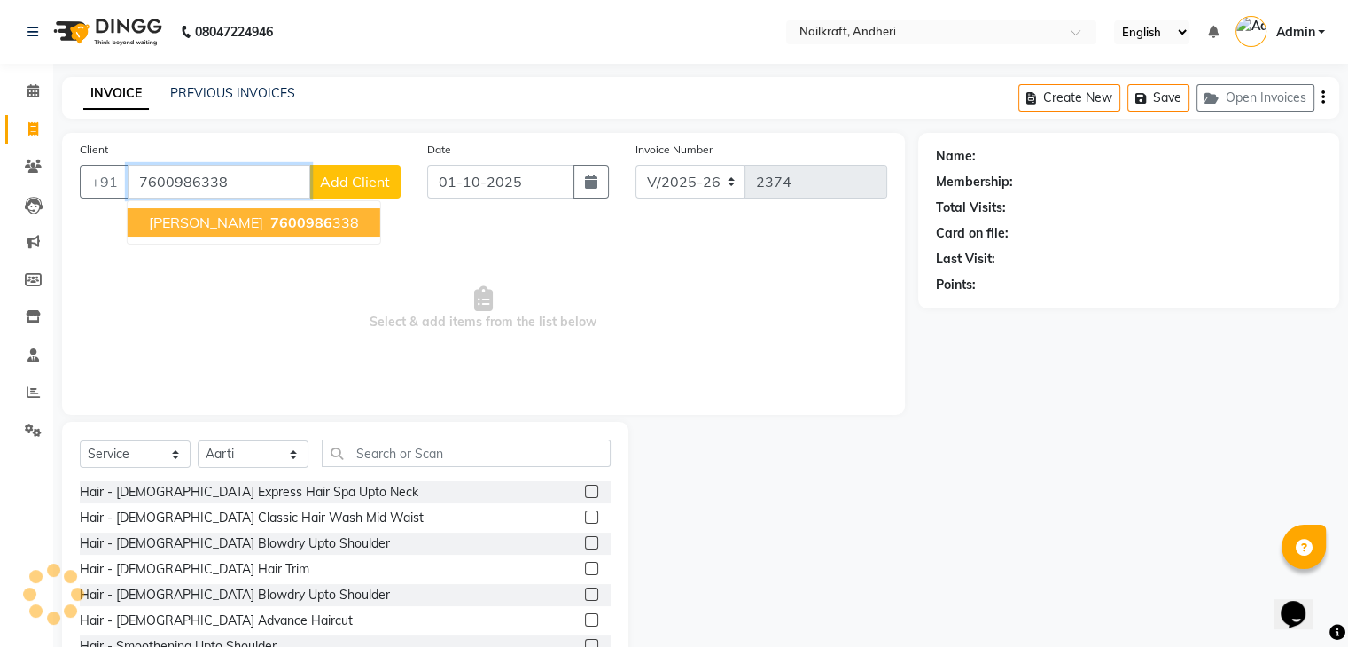
type input "7600986338"
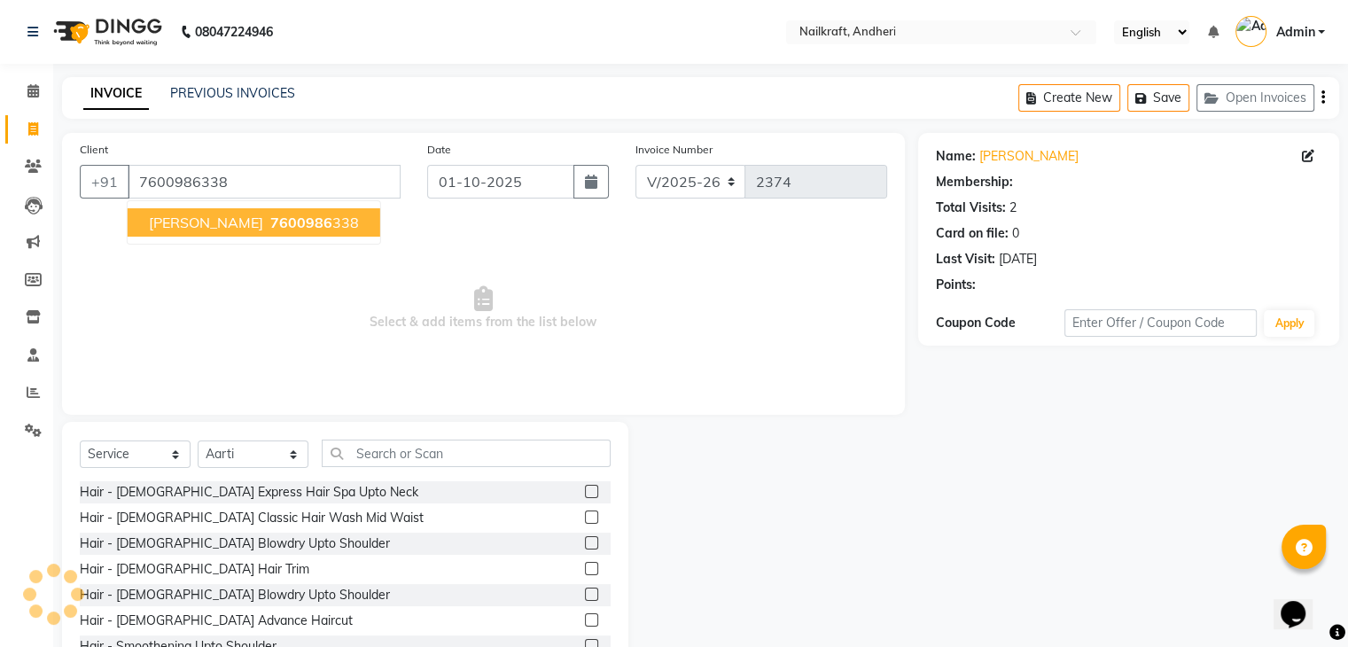
select select "2: Object"
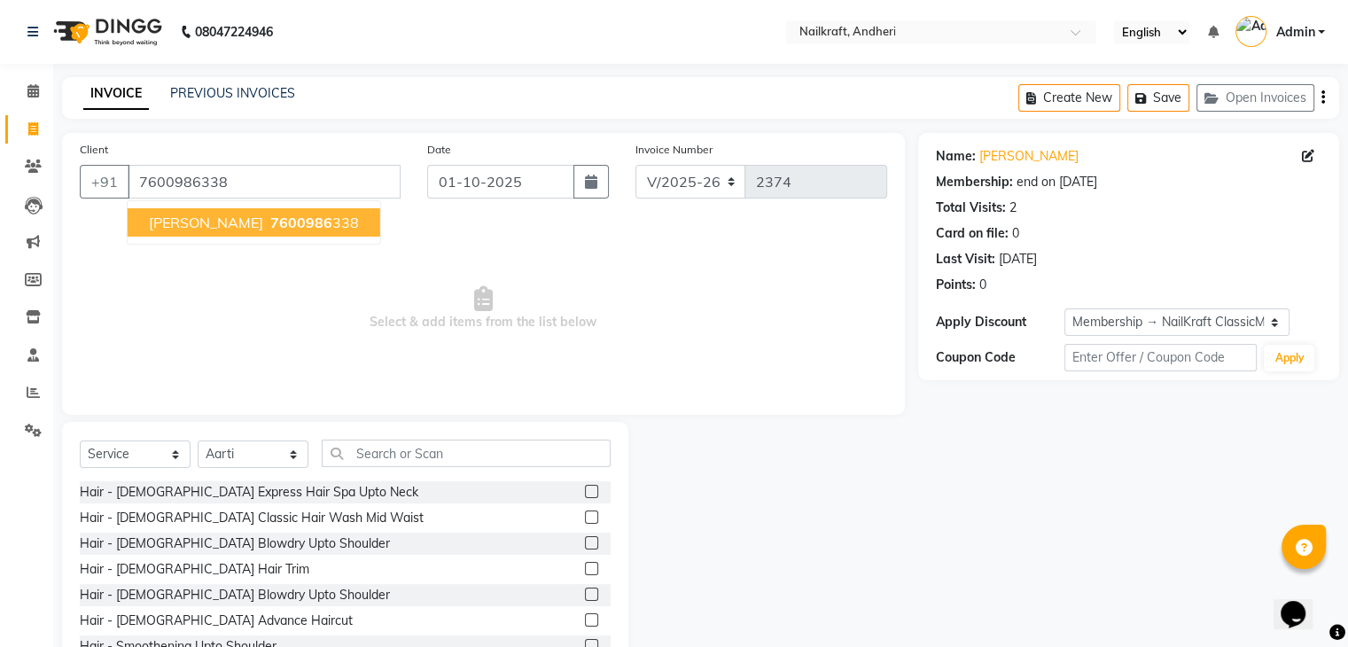
click at [230, 224] on span "Tanya Chanchalani" at bounding box center [206, 223] width 114 height 18
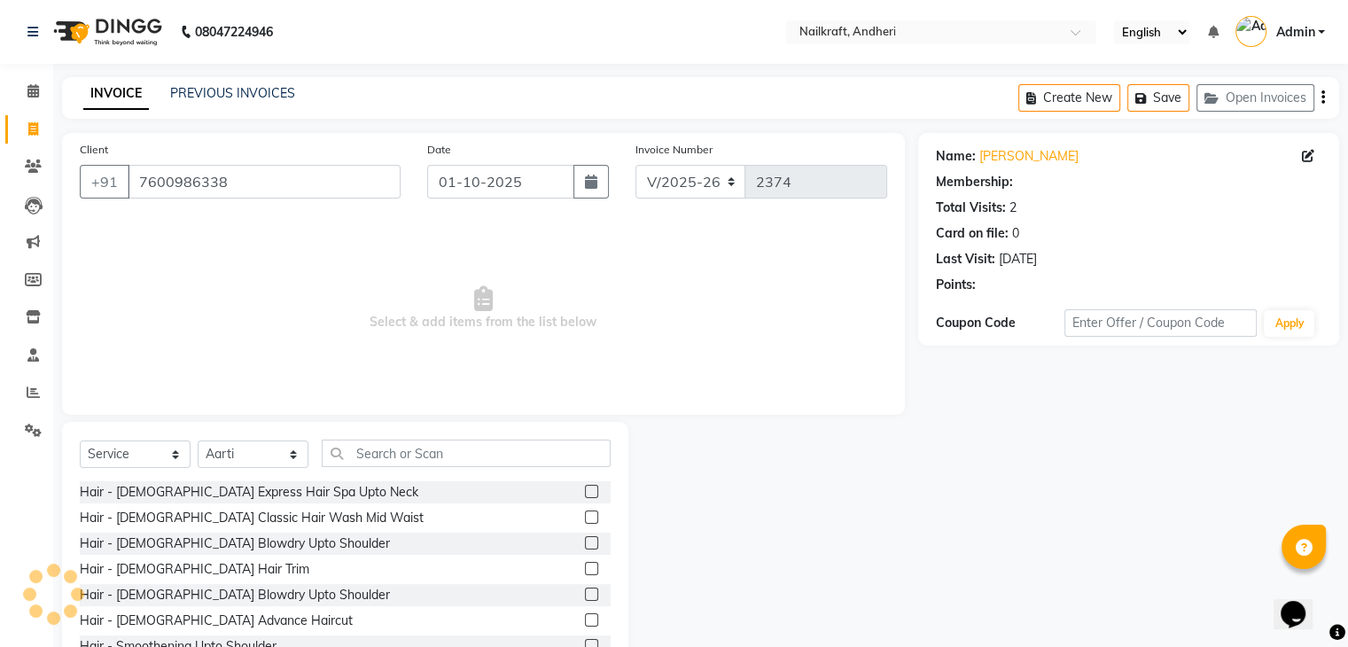
select select "2: Object"
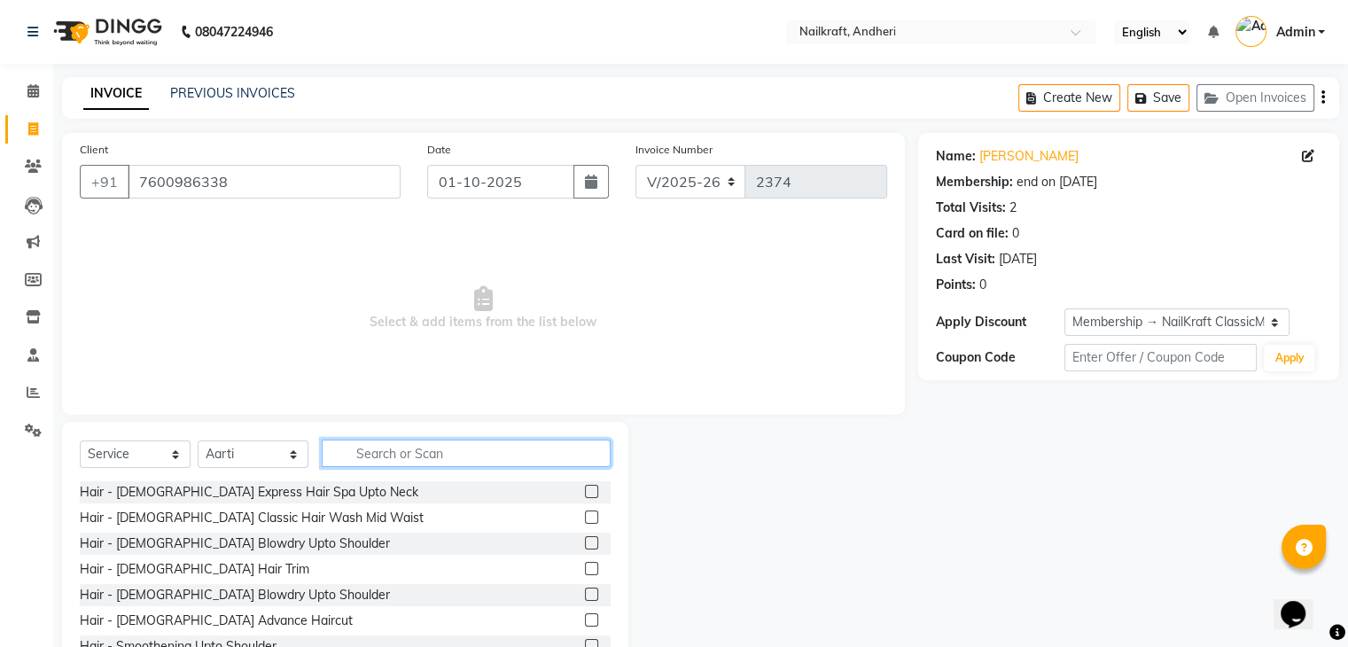
click at [418, 462] on input "text" at bounding box center [466, 453] width 289 height 27
click at [433, 456] on input "text" at bounding box center [466, 453] width 289 height 27
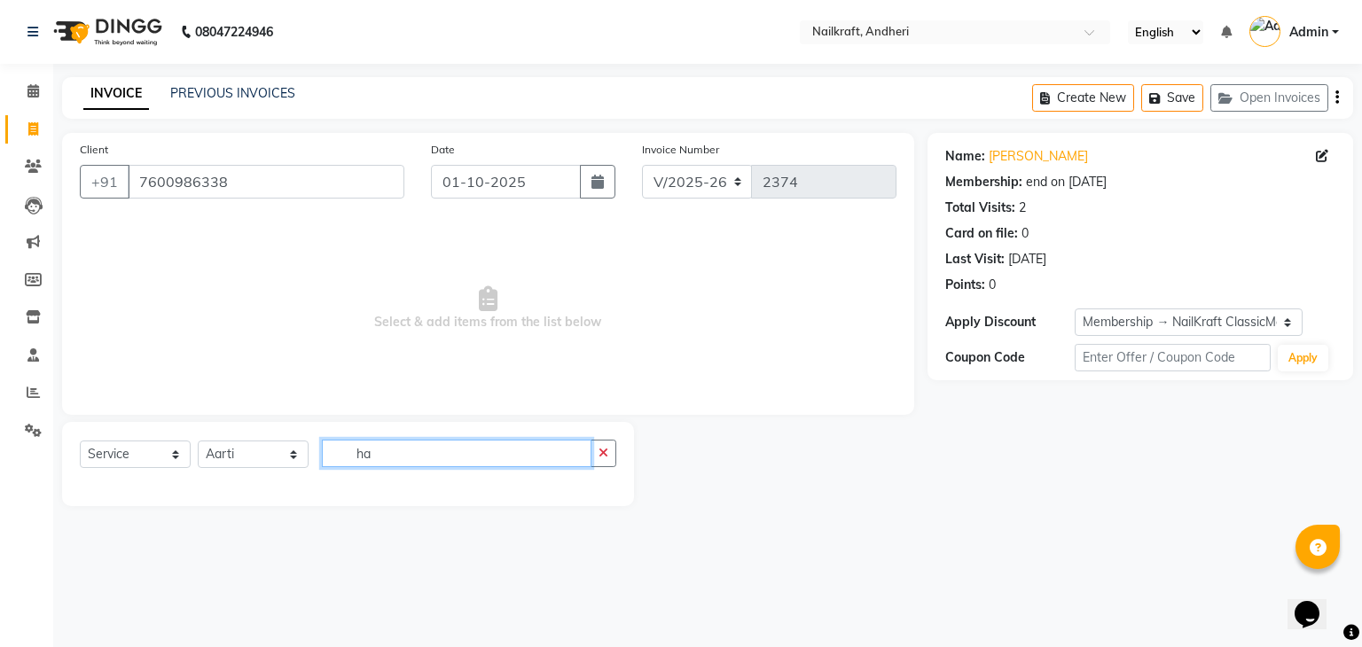
type input "h"
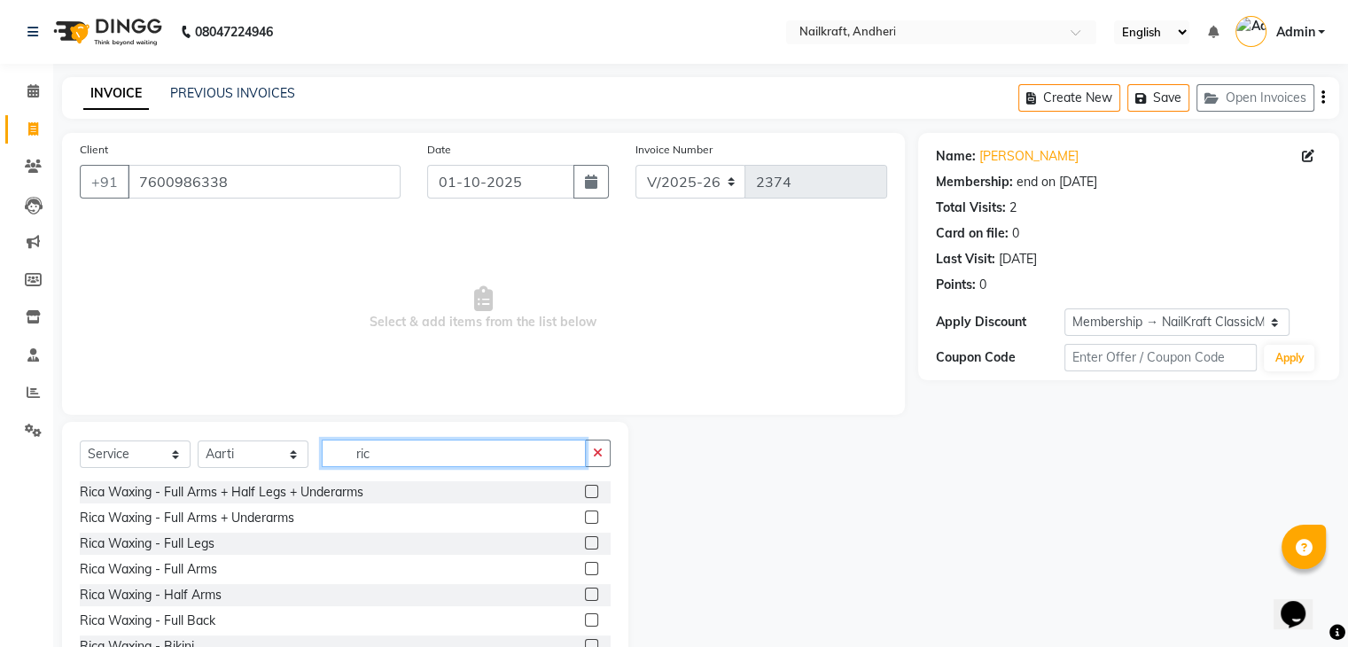
type input "ric"
click at [585, 519] on label at bounding box center [591, 517] width 13 height 13
click at [585, 519] on input "checkbox" at bounding box center [591, 518] width 12 height 12
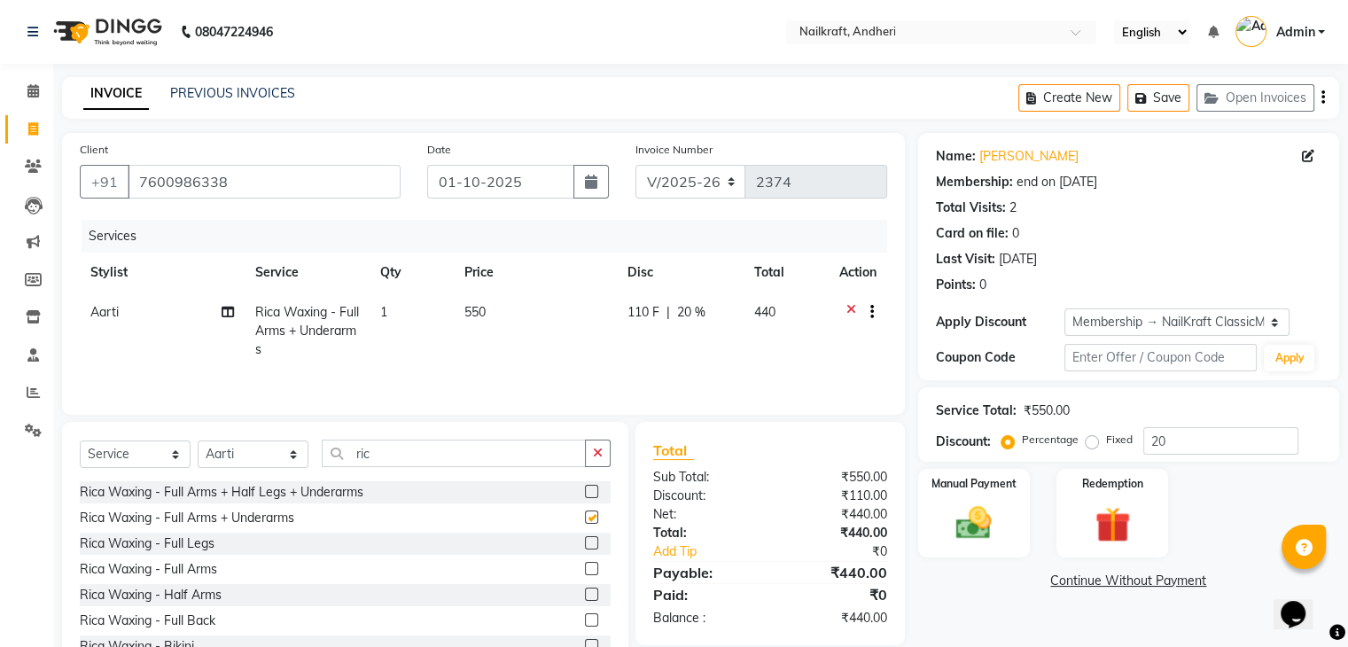
checkbox input "false"
click at [500, 318] on td "550" at bounding box center [536, 331] width 164 height 77
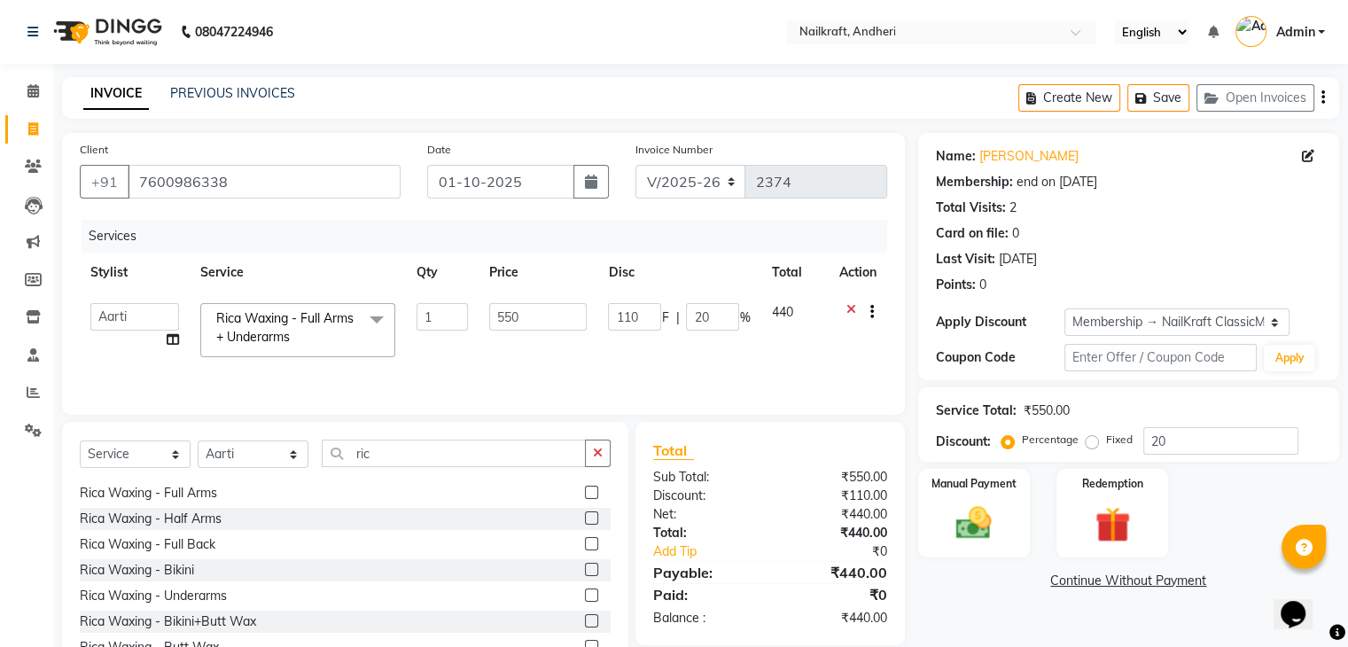
scroll to position [74, 0]
click at [585, 495] on label at bounding box center [591, 494] width 13 height 13
click at [585, 495] on input "checkbox" at bounding box center [591, 495] width 12 height 12
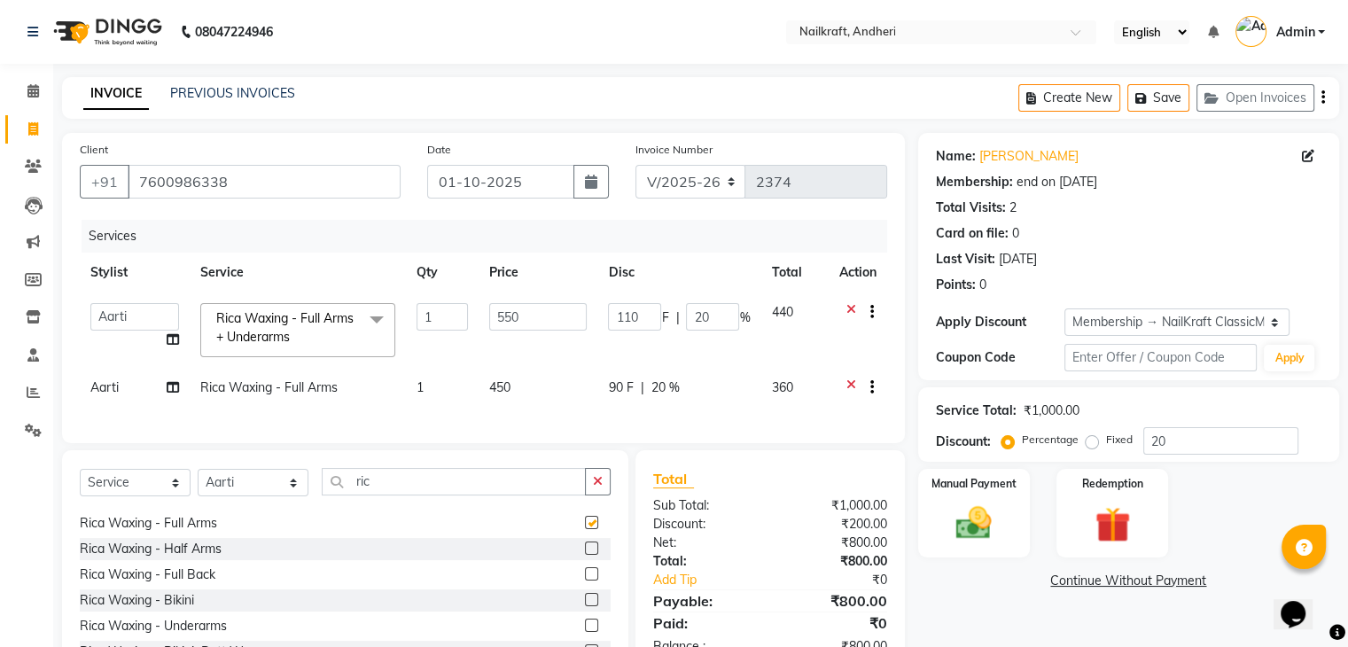
checkbox input "false"
click at [856, 310] on div at bounding box center [865, 314] width 18 height 22
click at [847, 307] on icon at bounding box center [852, 314] width 10 height 22
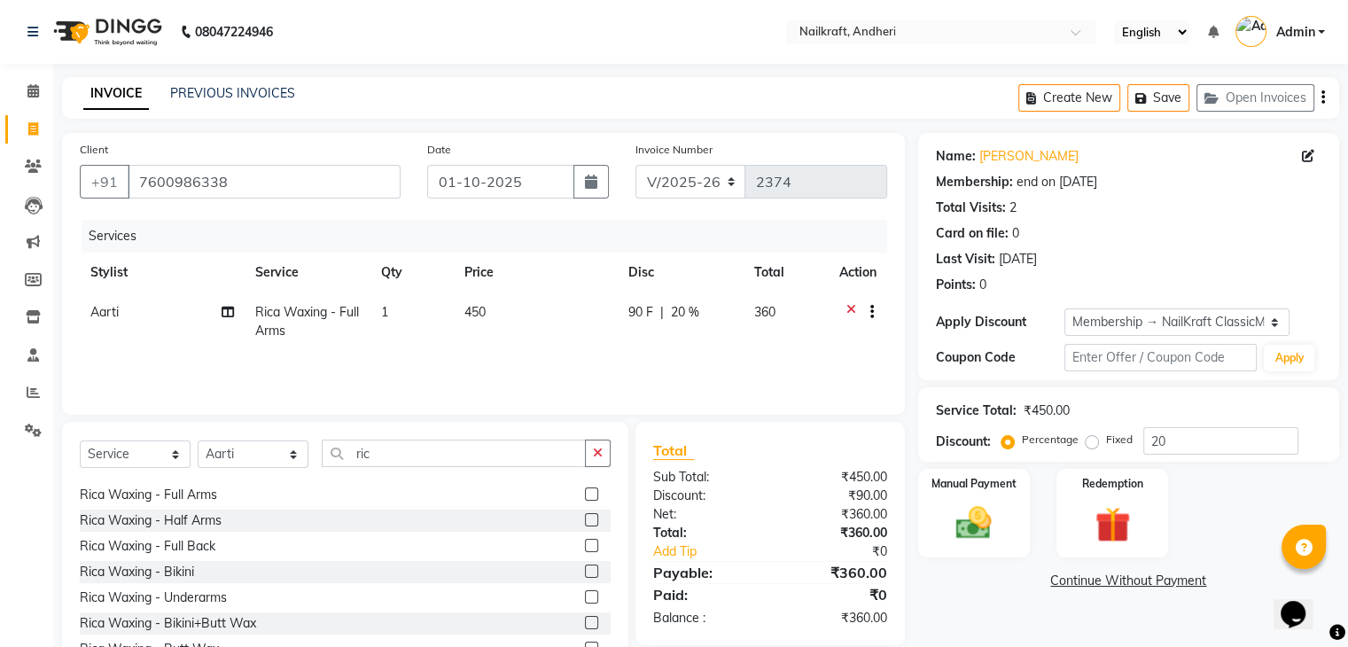
click at [469, 306] on span "450" at bounding box center [475, 312] width 21 height 16
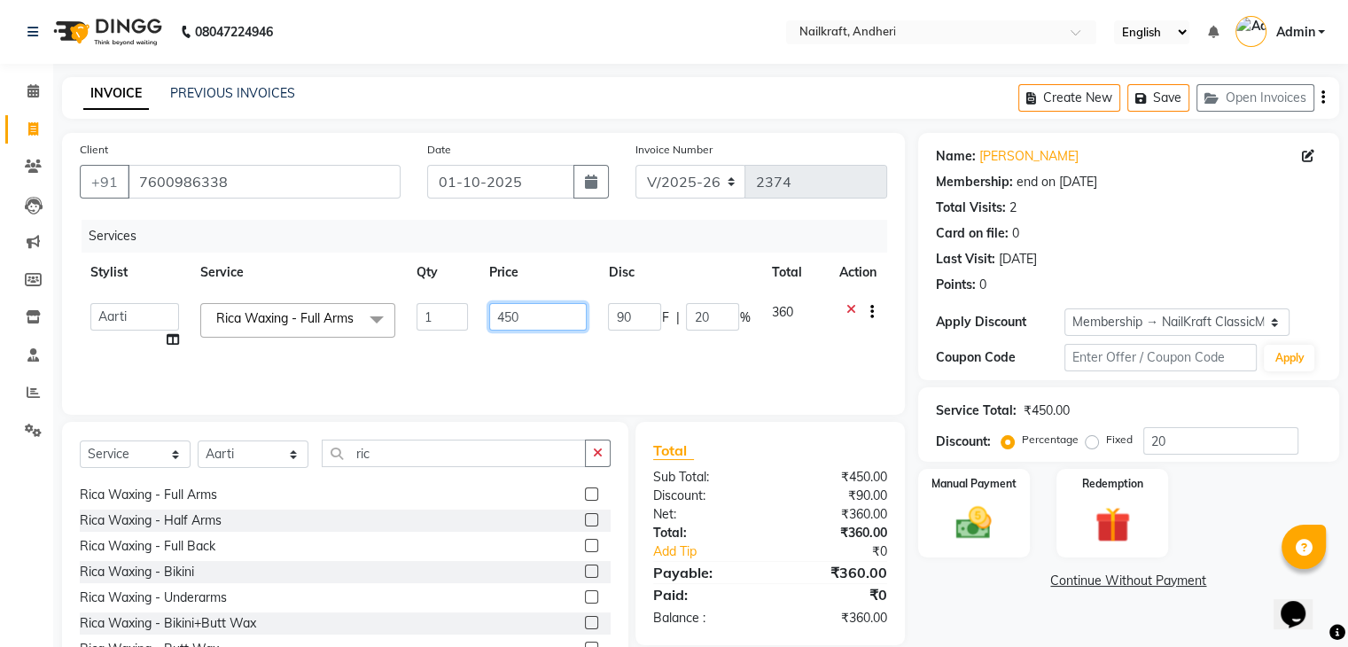
click at [507, 316] on input "450" at bounding box center [538, 316] width 98 height 27
type input "550"
click at [585, 600] on label at bounding box center [591, 596] width 13 height 13
click at [585, 600] on input "checkbox" at bounding box center [591, 598] width 12 height 12
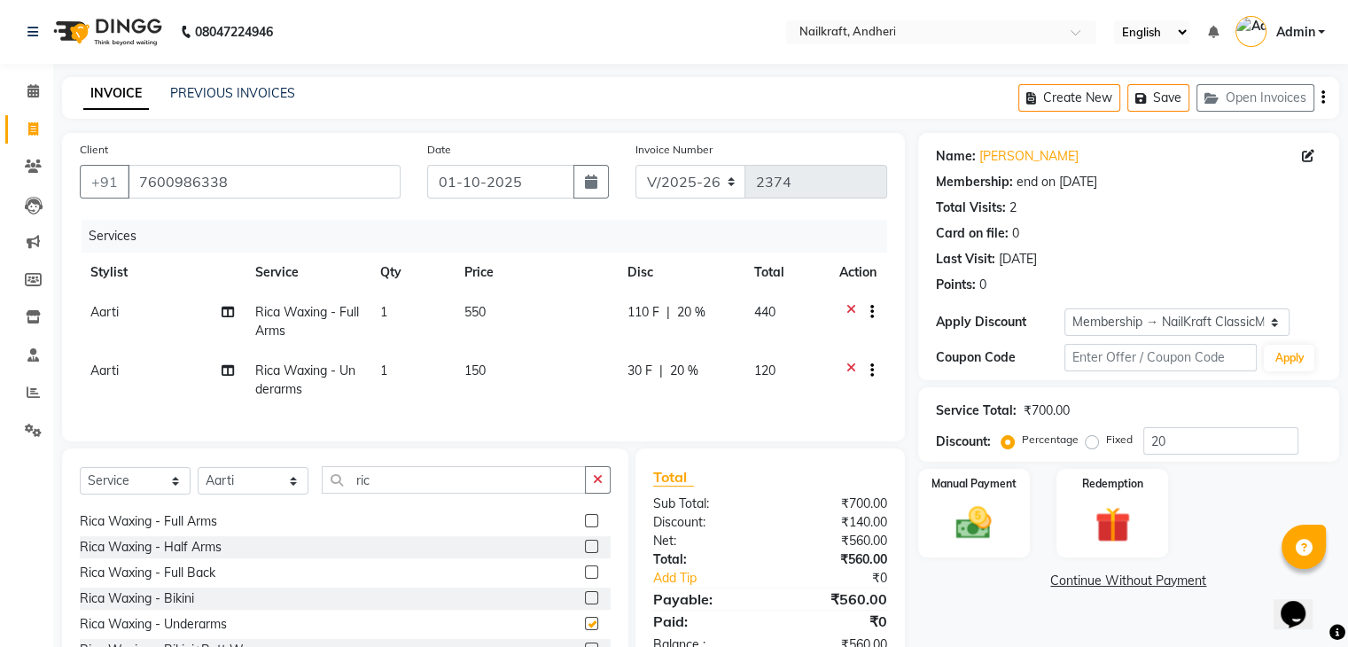
checkbox input "false"
click at [466, 371] on span "150" at bounding box center [475, 371] width 21 height 16
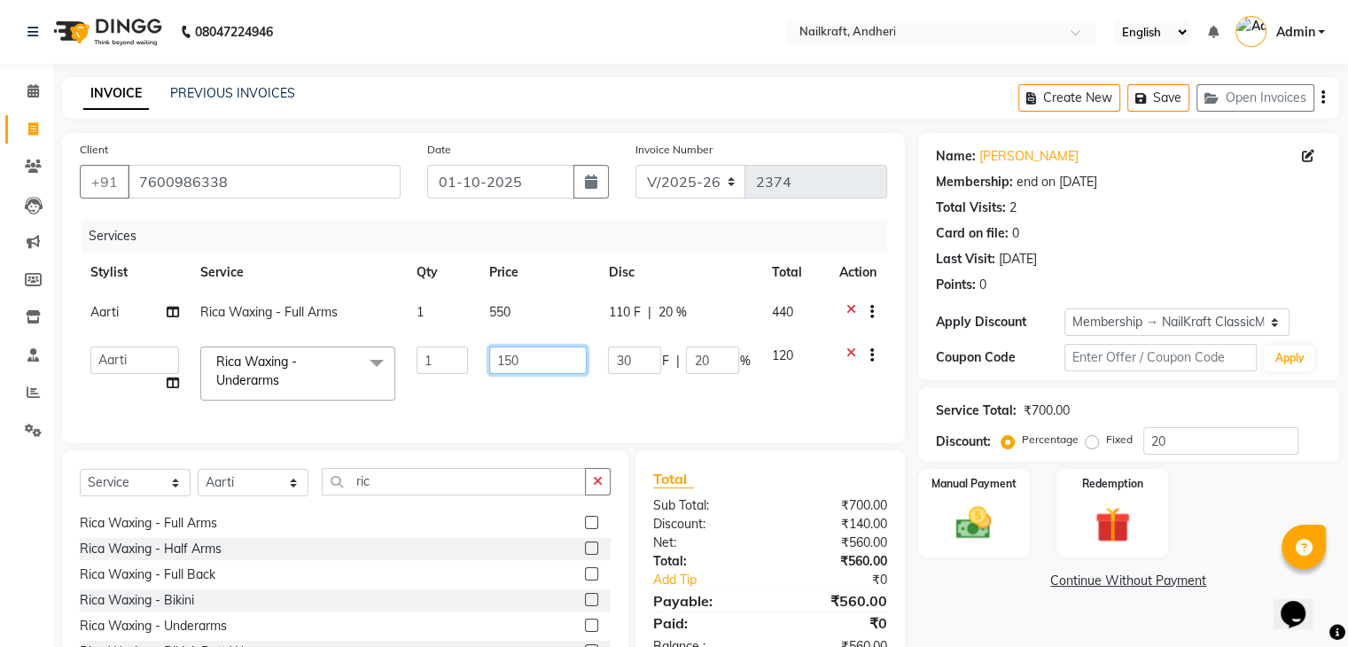
click at [507, 357] on input "150" at bounding box center [538, 360] width 98 height 27
type input "180"
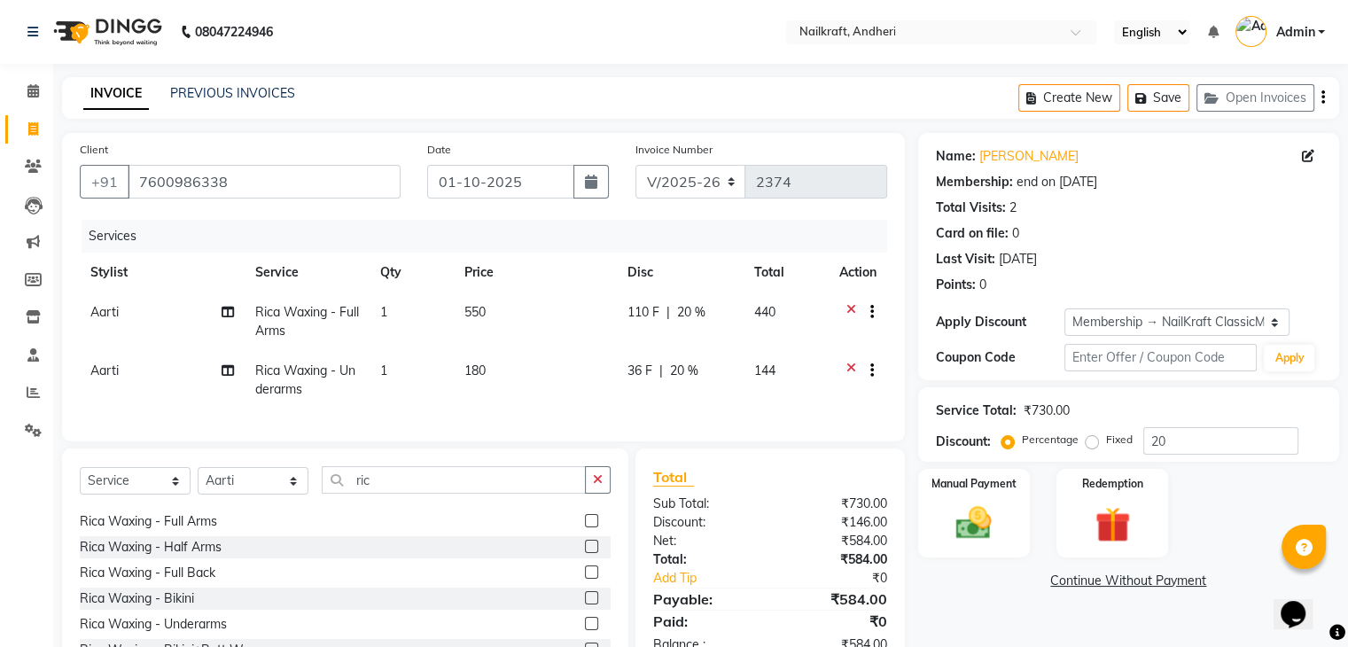
click at [967, 605] on div "Name: Tanya Chanchalani Membership: end on 21-11-2025 Total Visits: 2 Card on f…" at bounding box center [1135, 421] width 434 height 577
click at [390, 494] on input "ric" at bounding box center [454, 479] width 264 height 27
type input "r"
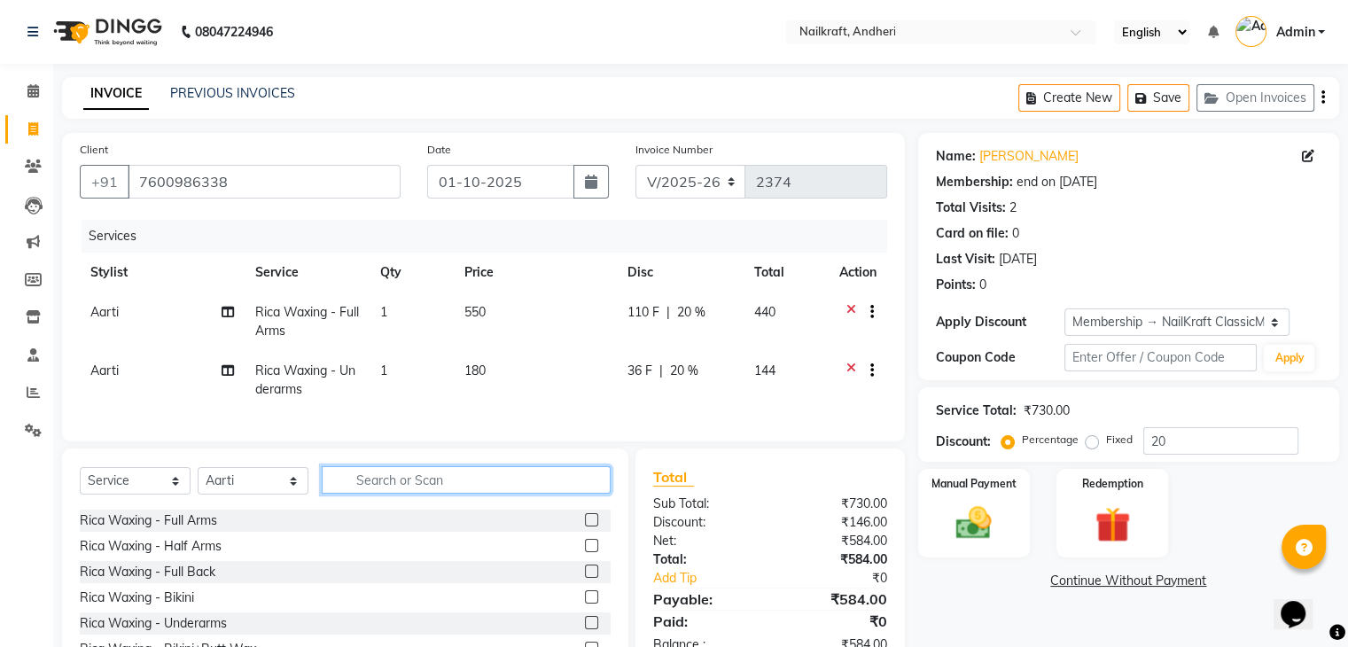
click at [390, 494] on input "text" at bounding box center [466, 479] width 289 height 27
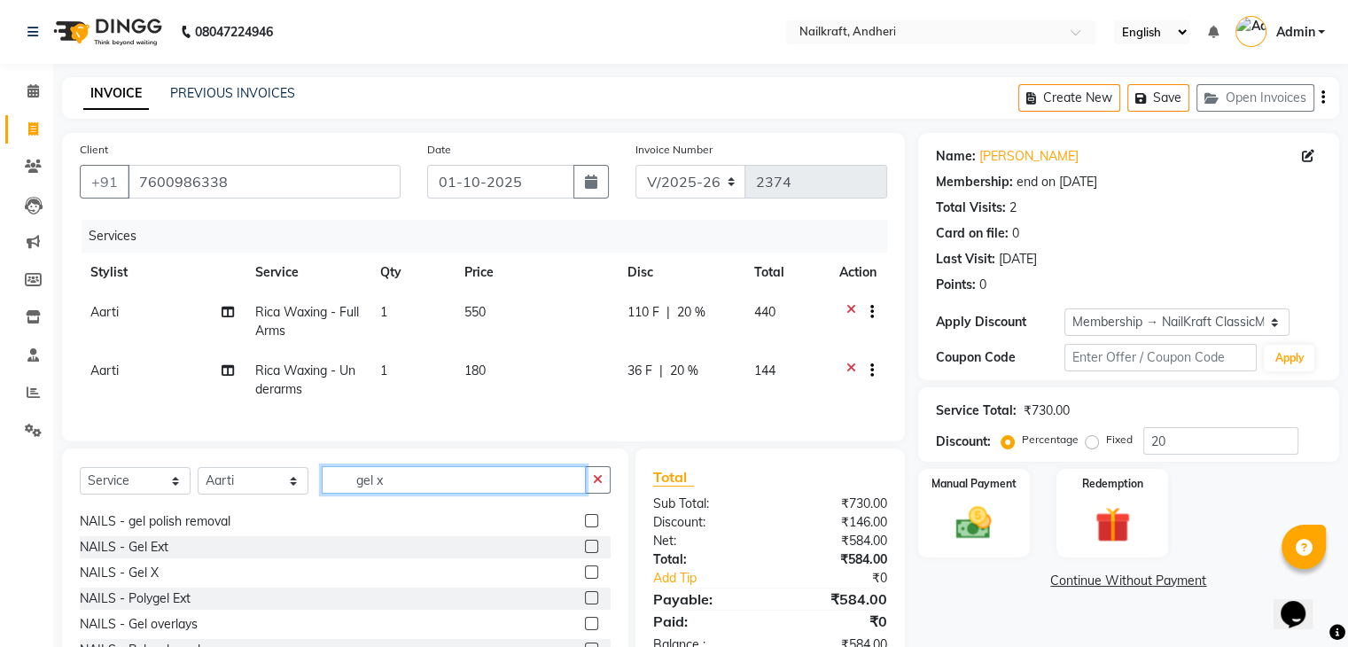
scroll to position [0, 0]
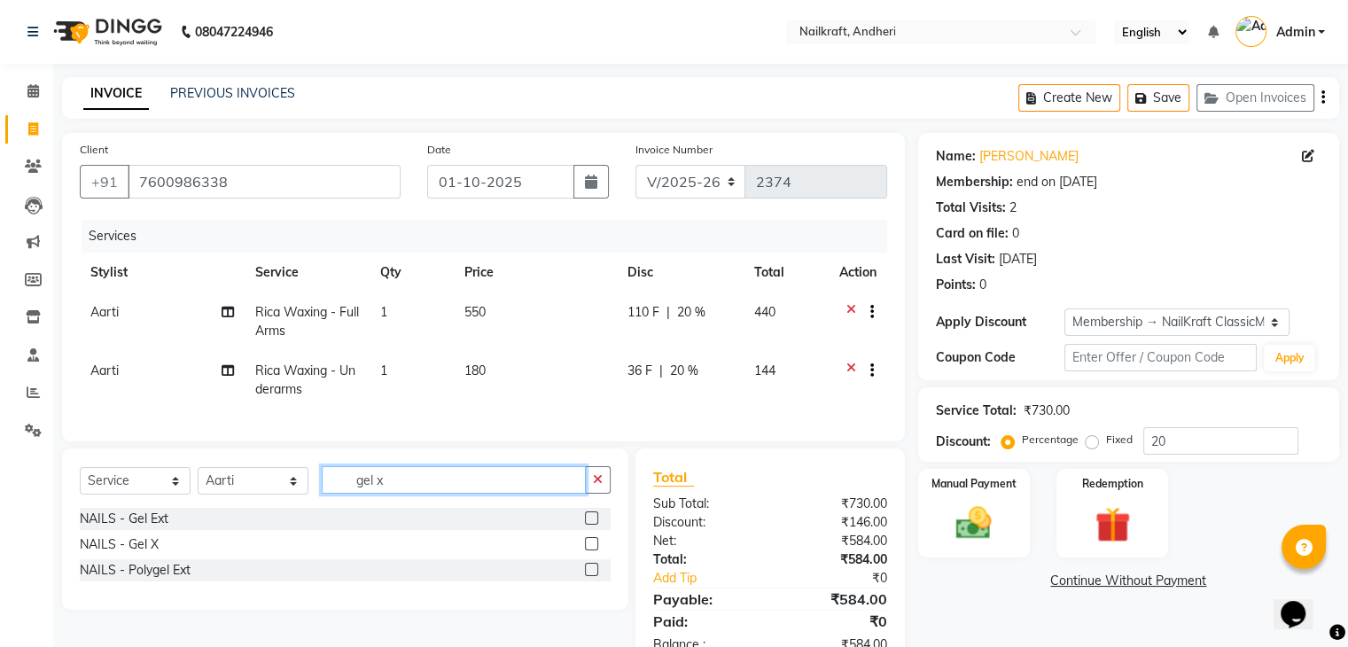
type input "gel x"
click at [590, 525] on label at bounding box center [591, 517] width 13 height 13
click at [590, 525] on input "checkbox" at bounding box center [591, 519] width 12 height 12
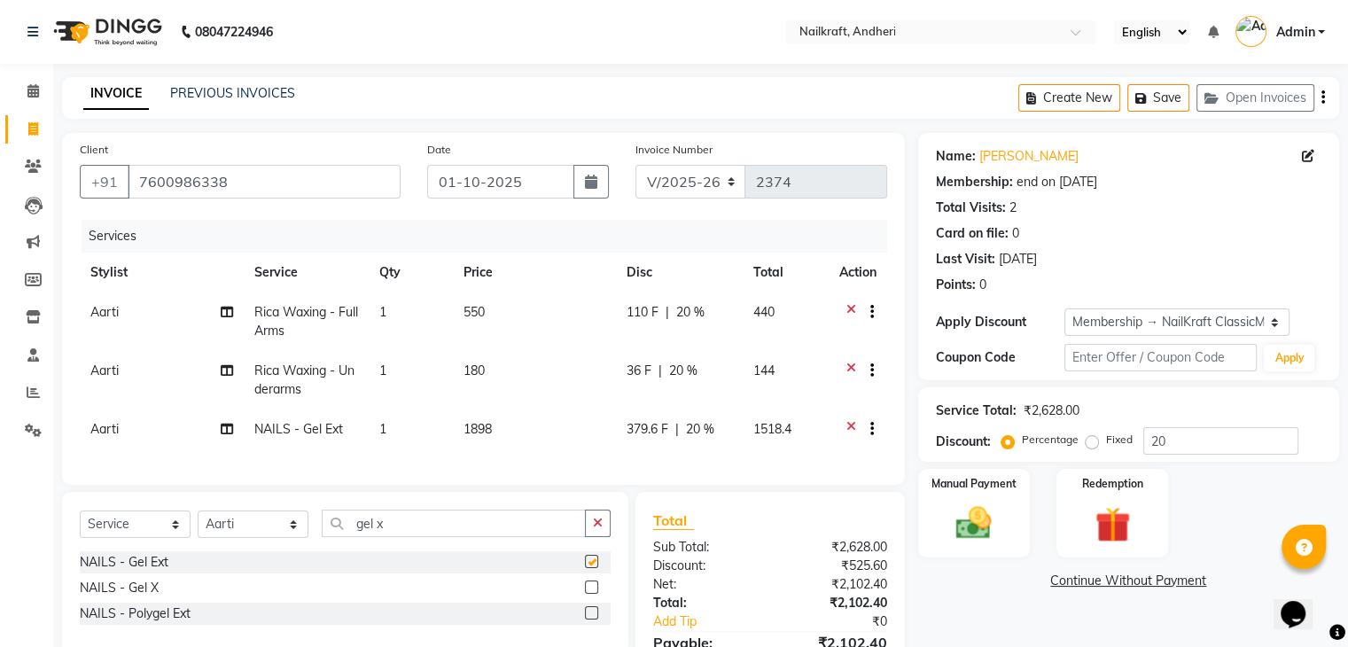
checkbox input "false"
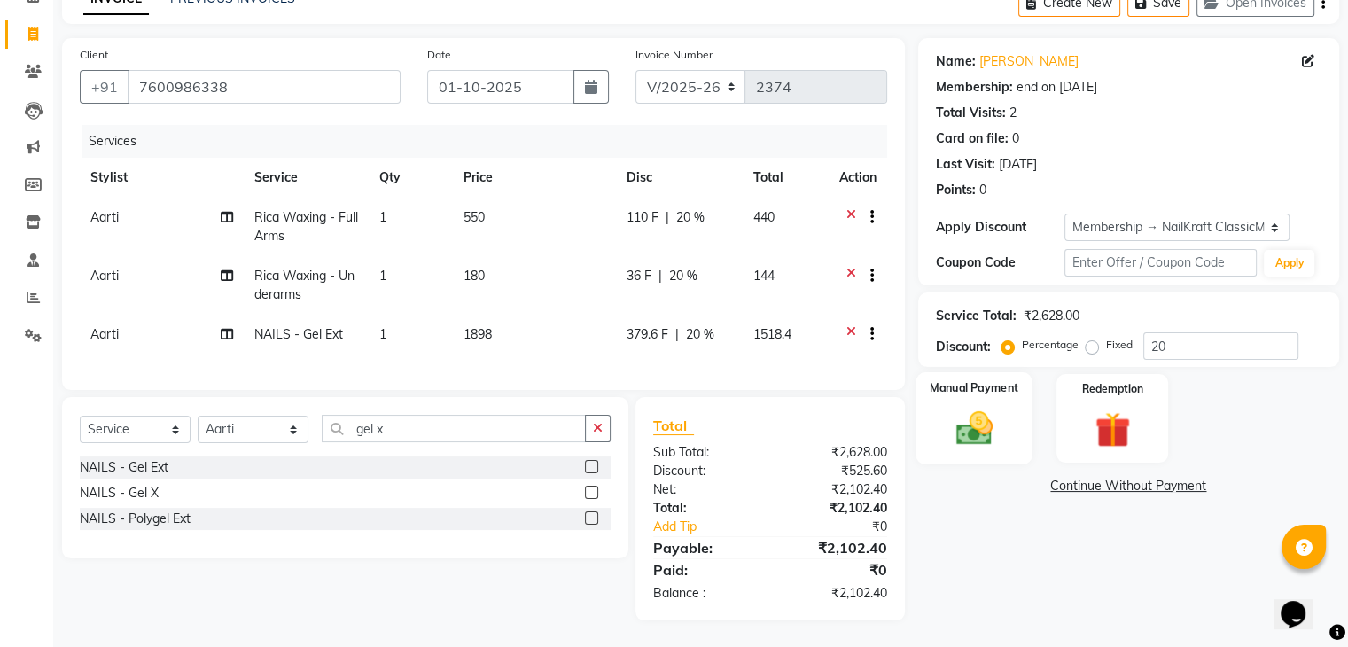
click at [965, 408] on img at bounding box center [973, 429] width 59 height 43
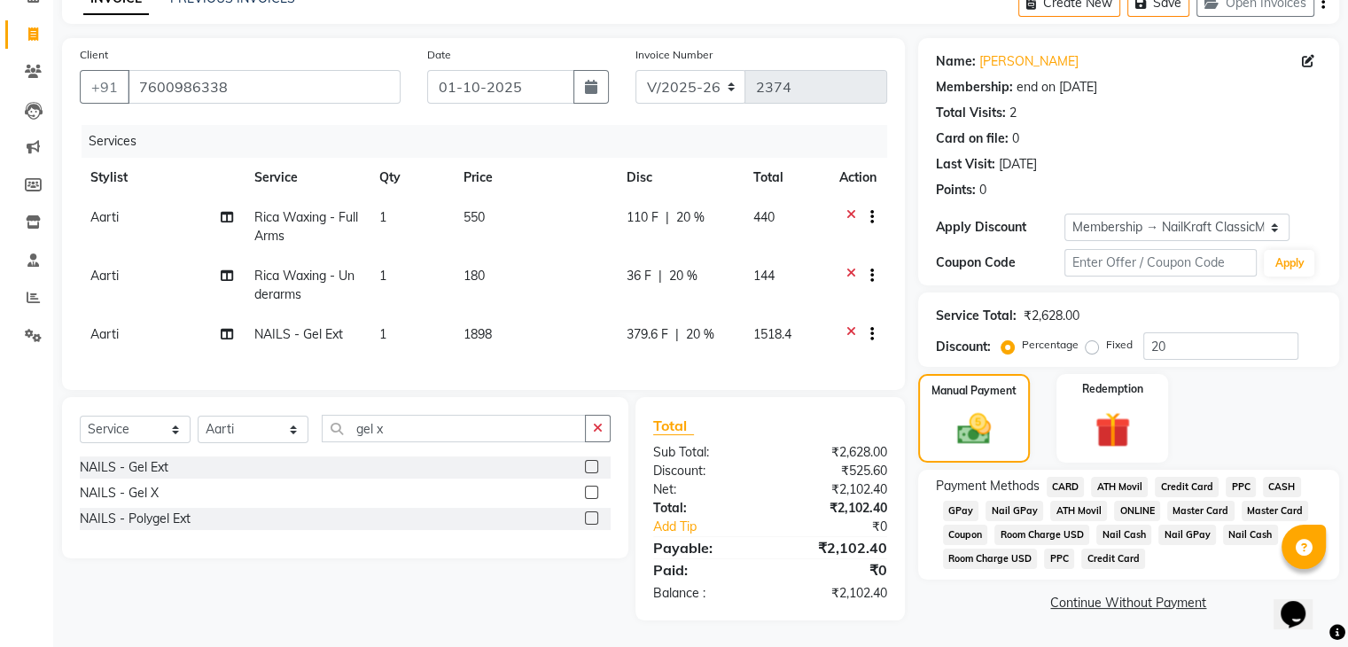
click at [99, 326] on span "Aarti" at bounding box center [104, 334] width 28 height 16
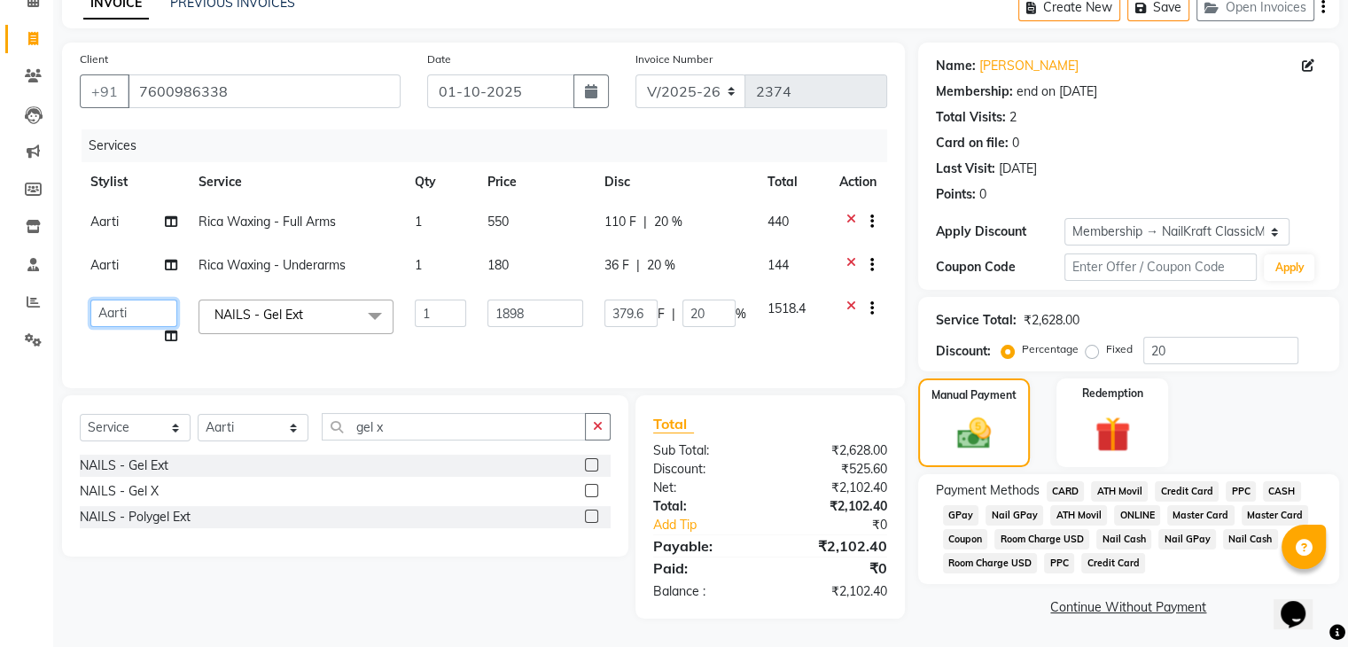
click at [141, 300] on select "Aarti Alam Alfred Dakashta Deepali Deepu Chatry NailKraft Nikita Rohit sangeeta…" at bounding box center [133, 313] width 87 height 27
select select "76535"
click at [959, 505] on span "GPay" at bounding box center [961, 515] width 36 height 20
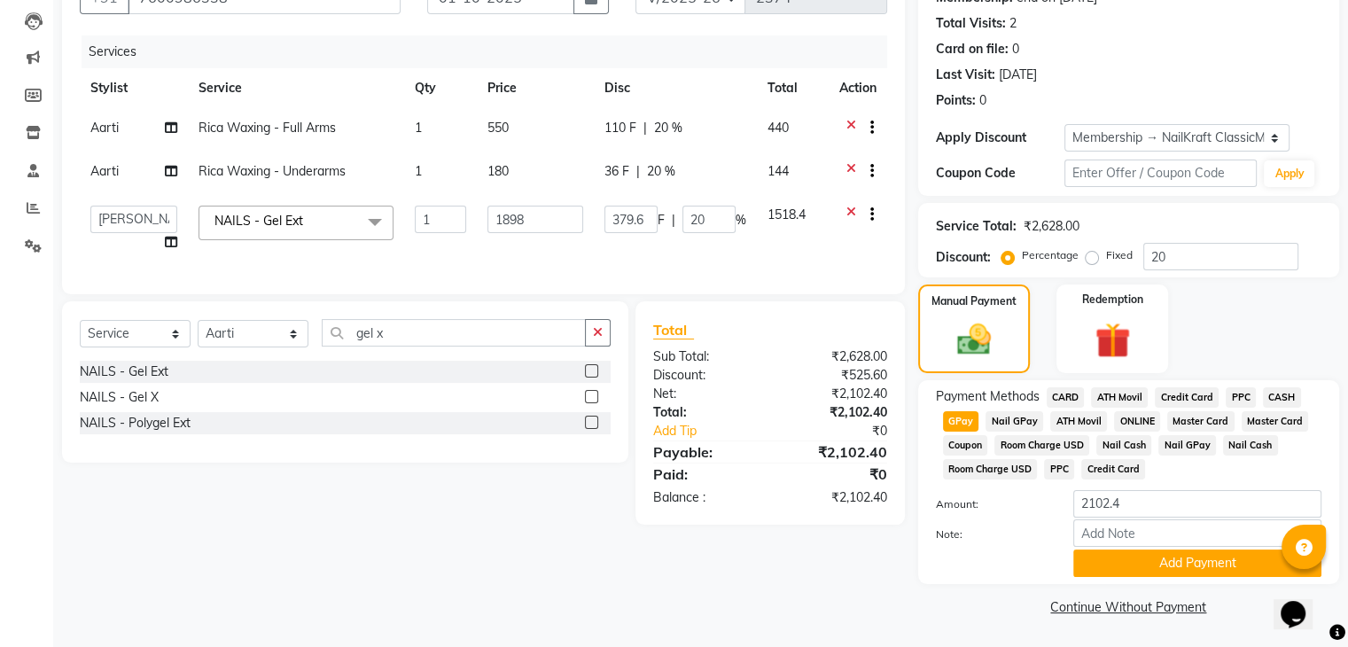
scroll to position [188, 0]
click at [1110, 559] on button "Add Payment" at bounding box center [1198, 563] width 248 height 27
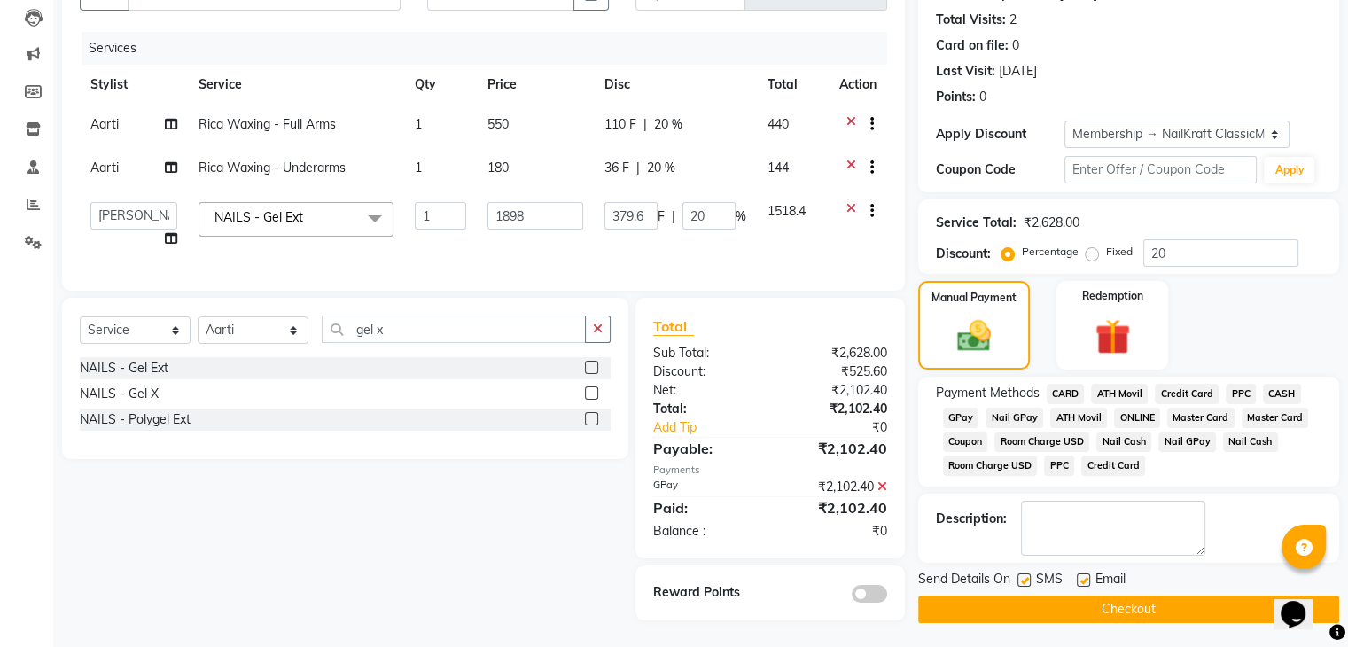
scroll to position [202, 0]
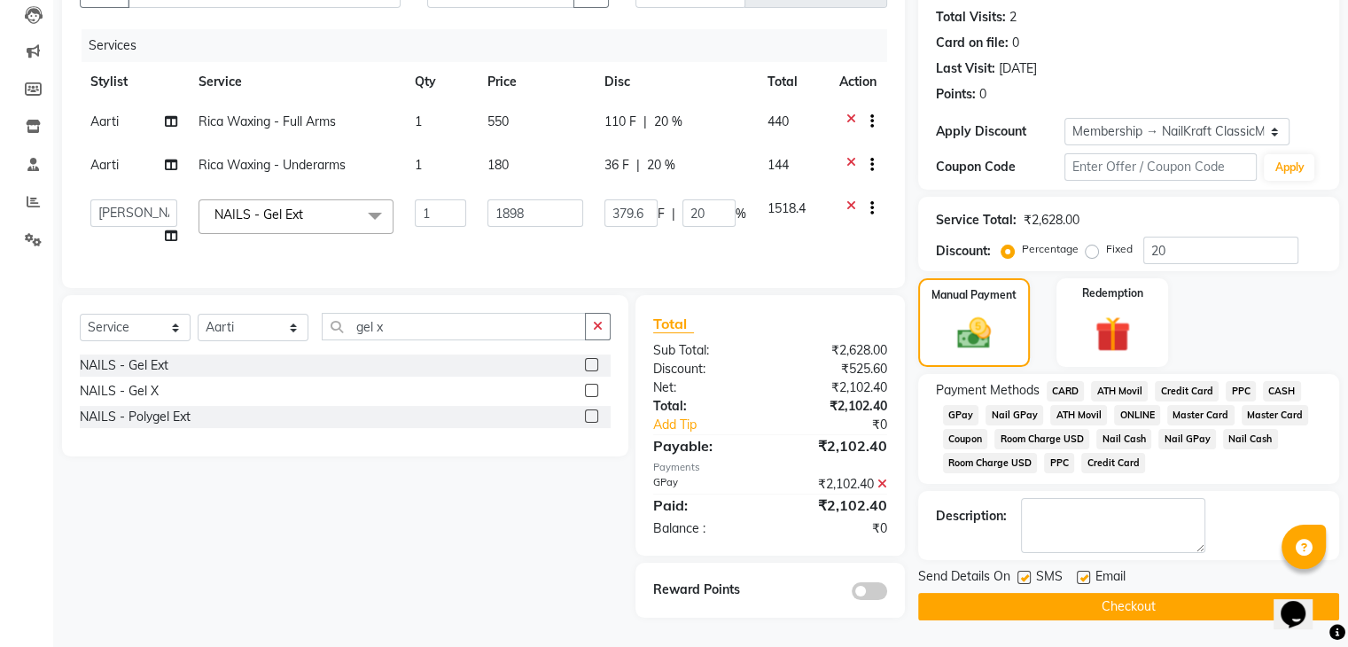
click at [1027, 593] on button "Checkout" at bounding box center [1128, 606] width 421 height 27
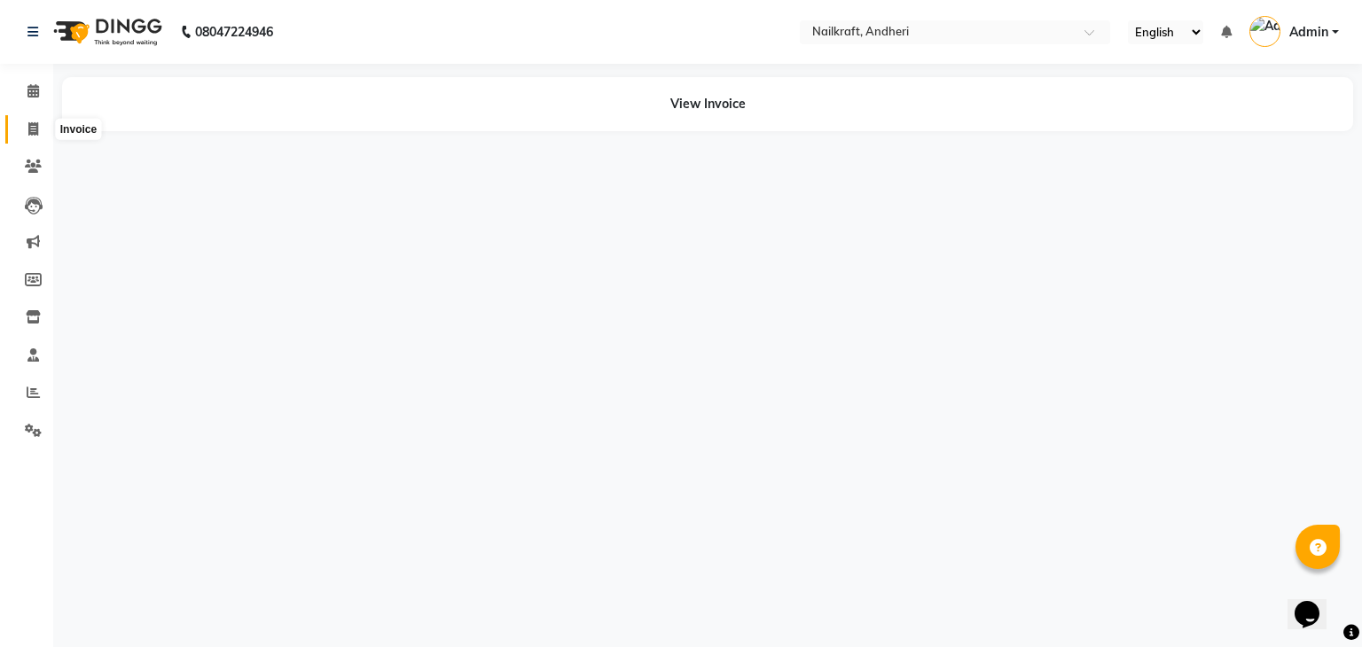
click at [28, 126] on icon at bounding box center [33, 128] width 10 height 13
select select "service"
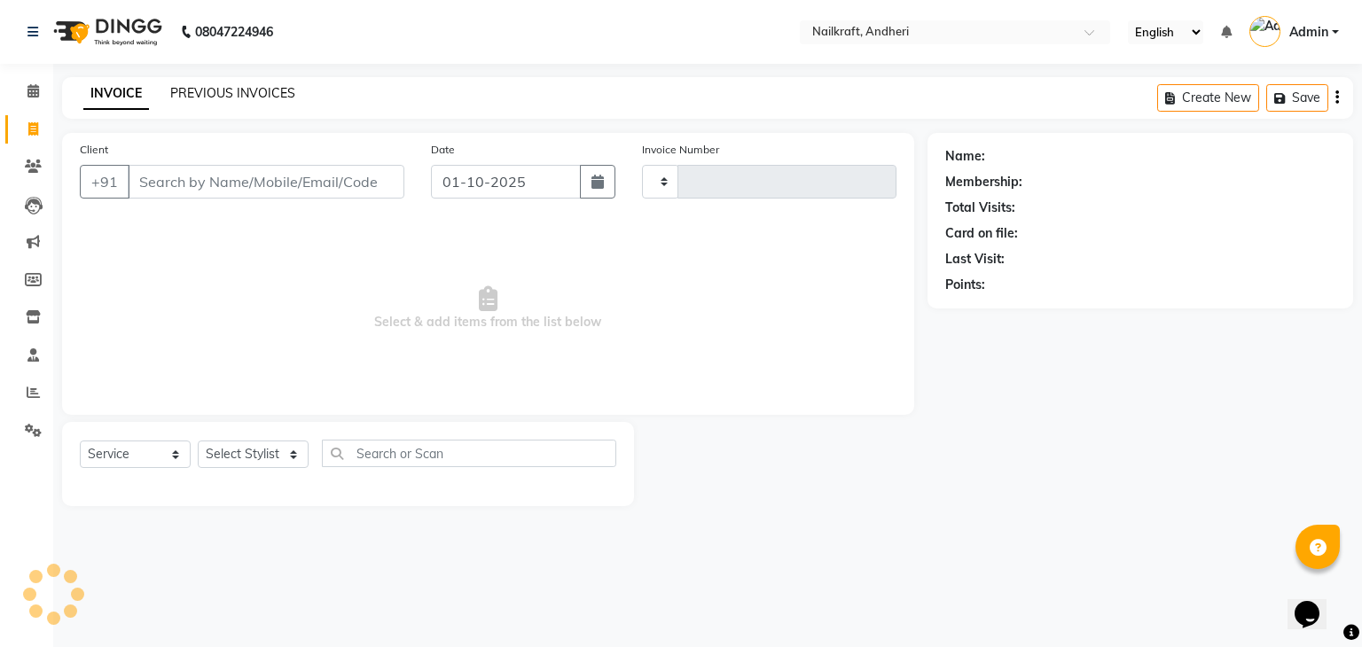
type input "2375"
select select "6081"
click at [246, 82] on div "INVOICE PREVIOUS INVOICES Create New Save Open Invoices" at bounding box center [707, 98] width 1291 height 42
click at [251, 94] on link "PREVIOUS INVOICES" at bounding box center [232, 93] width 125 height 16
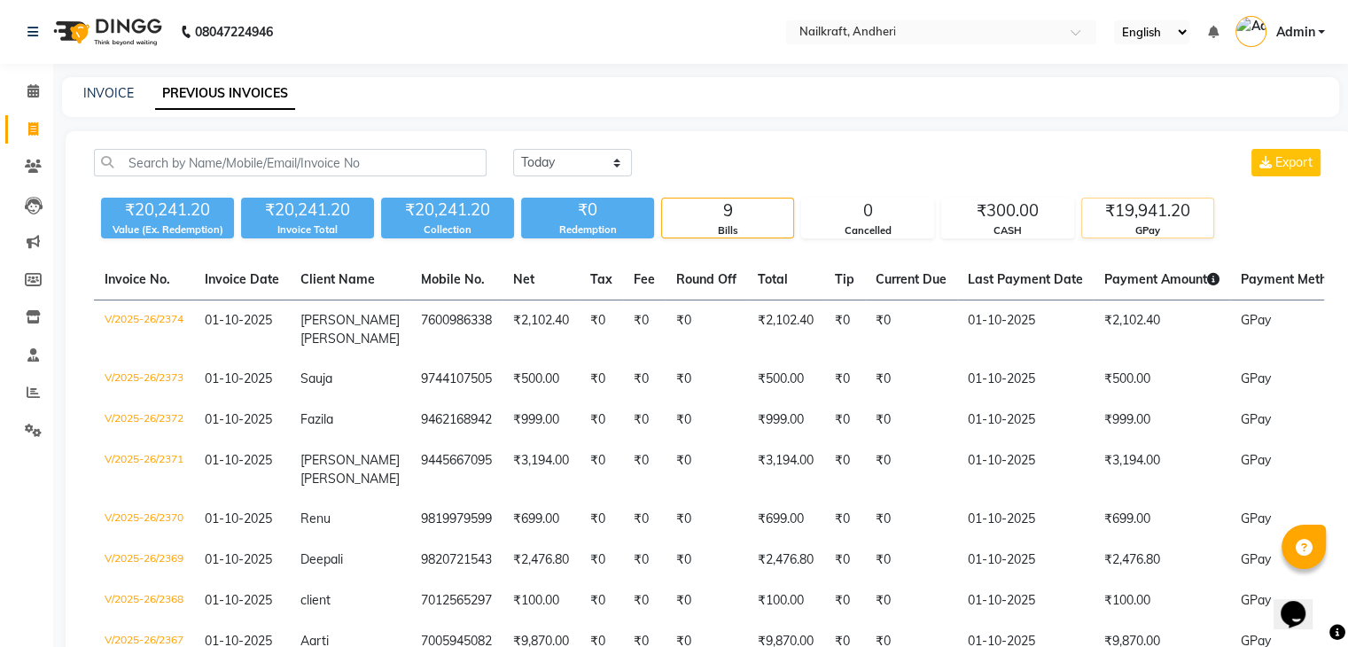
click at [1160, 215] on div "₹19,941.20" at bounding box center [1147, 211] width 131 height 25
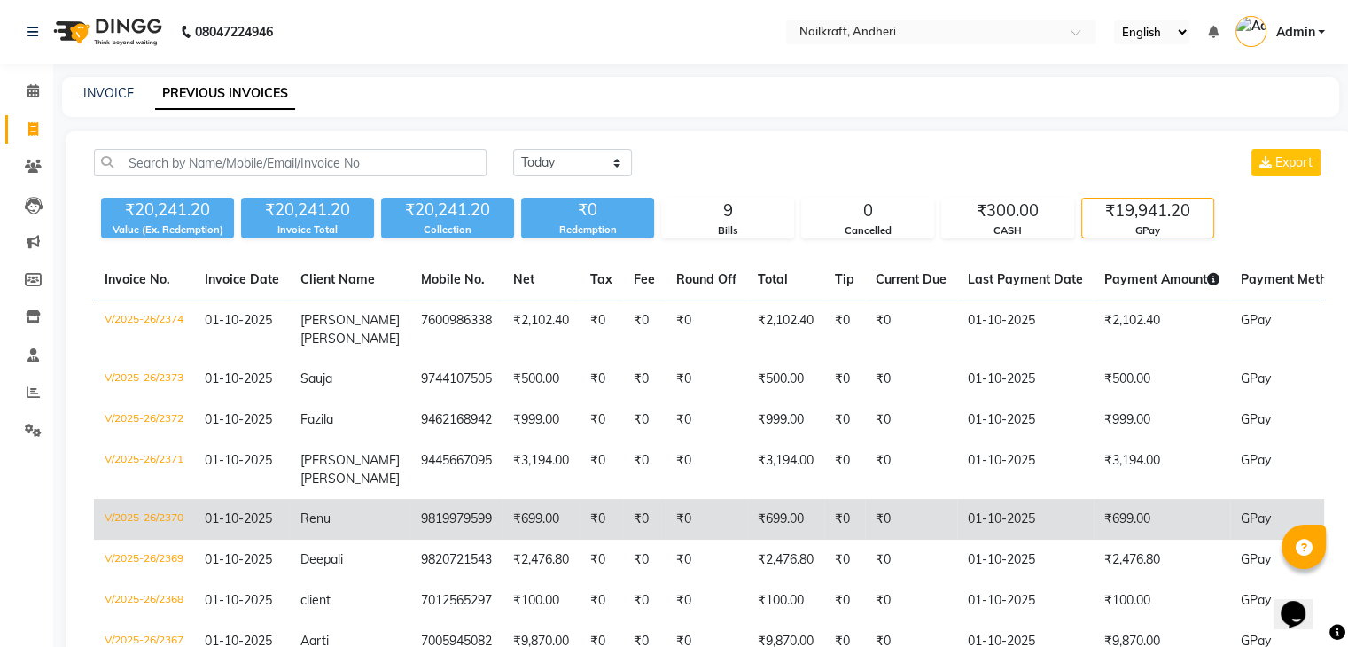
scroll to position [126, 0]
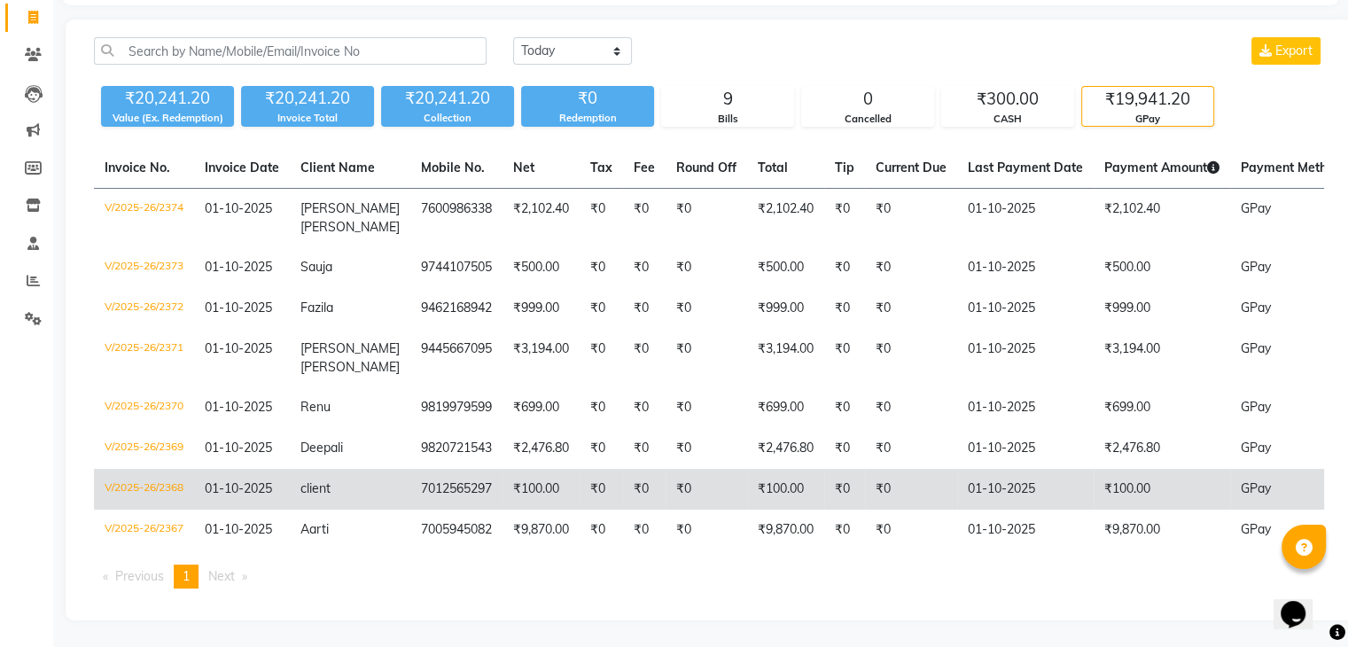
click at [1151, 472] on td "₹100.00" at bounding box center [1162, 489] width 137 height 41
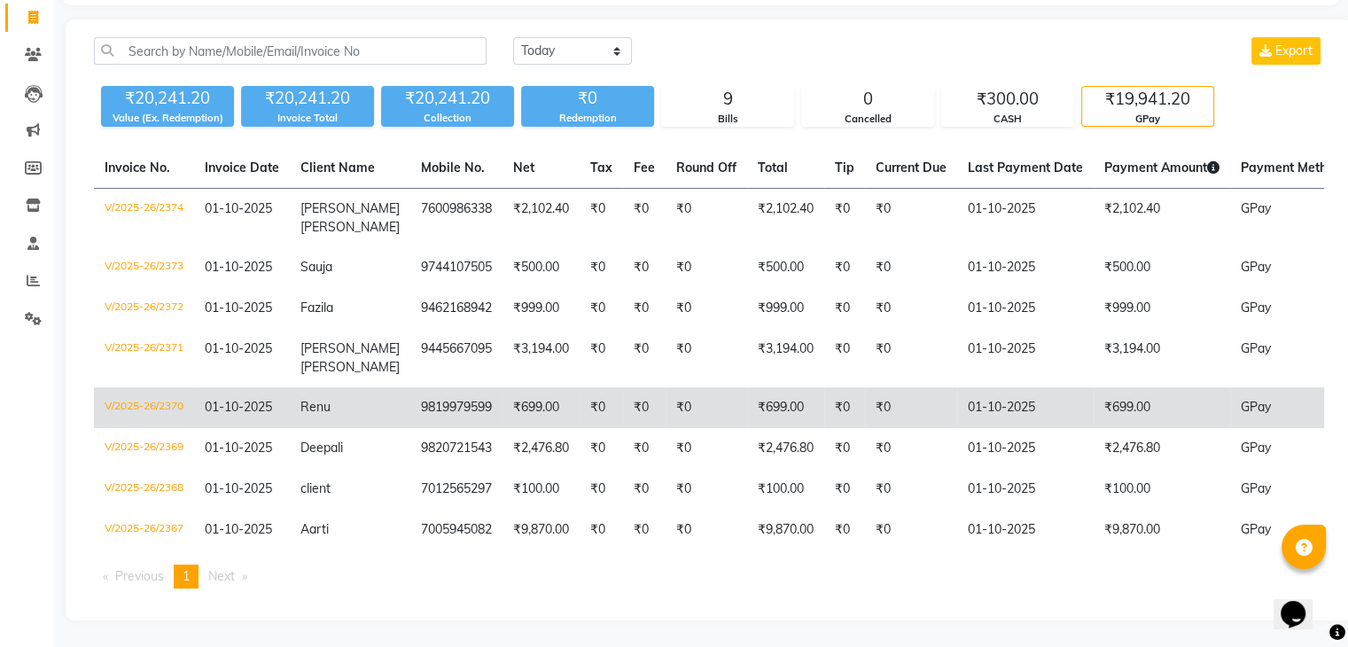
click at [1060, 394] on td "01-10-2025" at bounding box center [1025, 407] width 137 height 41
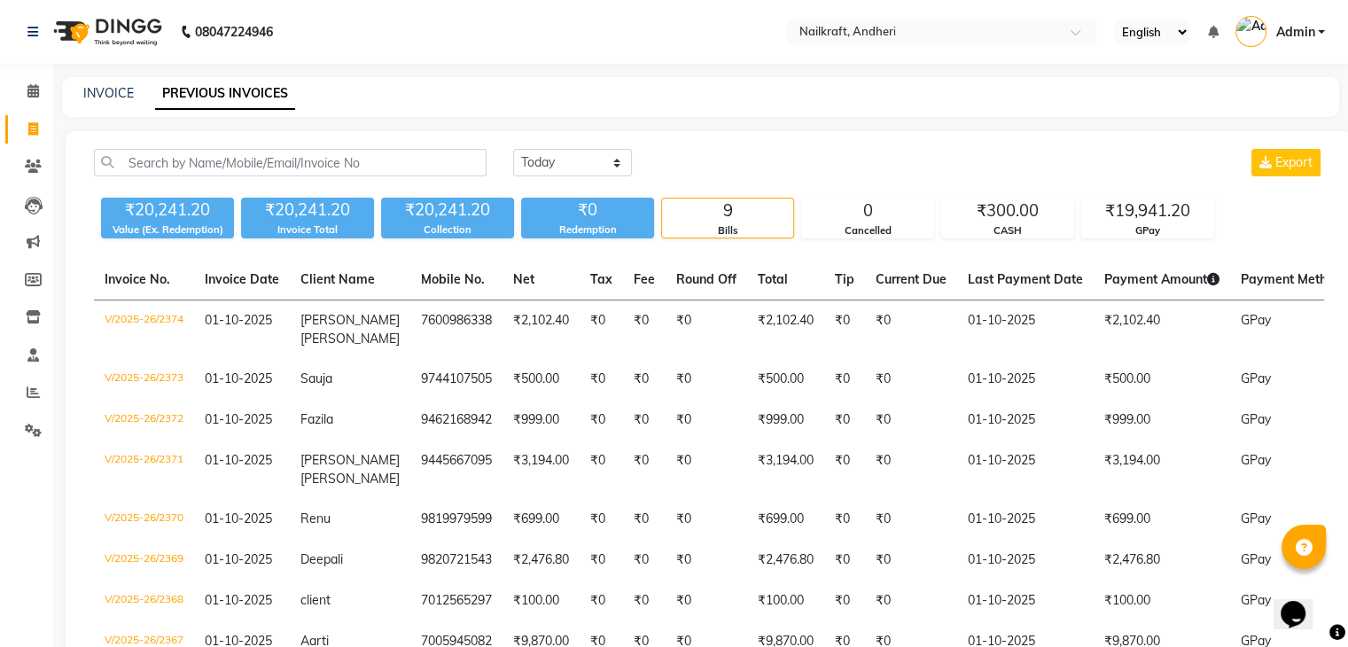
click at [641, 97] on div "INVOICE PREVIOUS INVOICES" at bounding box center [690, 93] width 1256 height 19
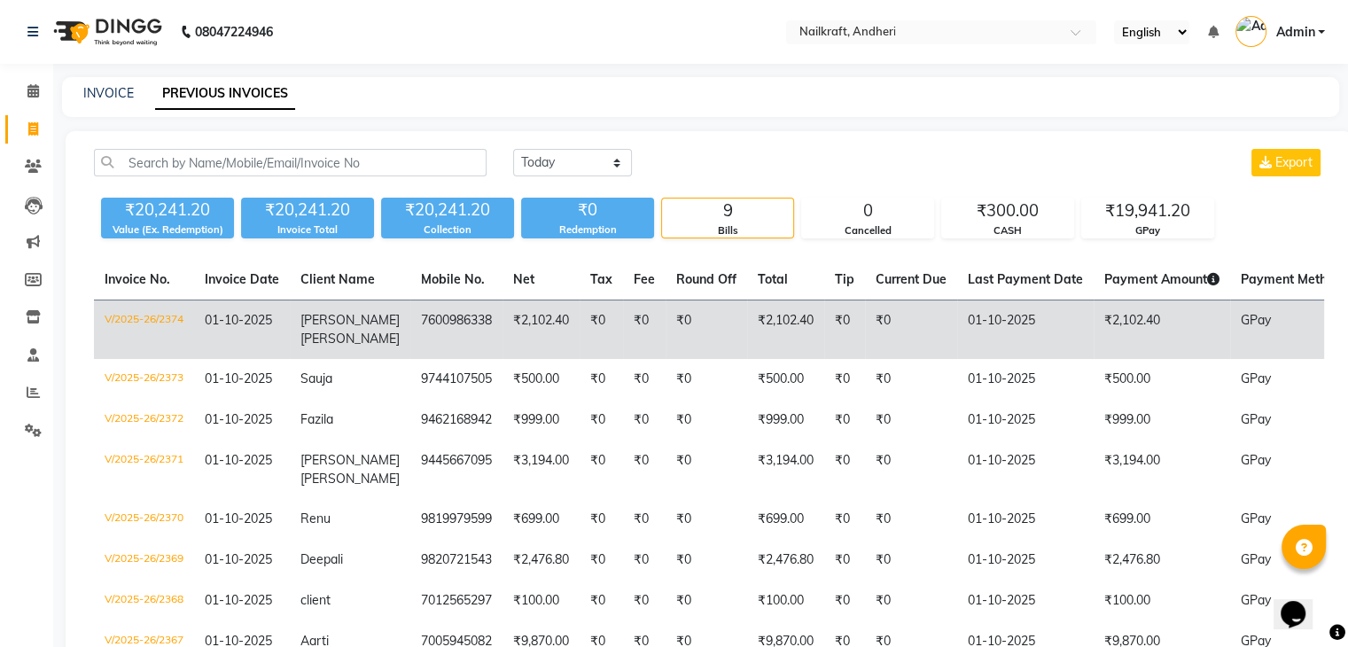
click at [128, 312] on td "V/2025-26/2374" at bounding box center [144, 330] width 100 height 59
click at [308, 324] on span "[PERSON_NAME]" at bounding box center [350, 320] width 99 height 16
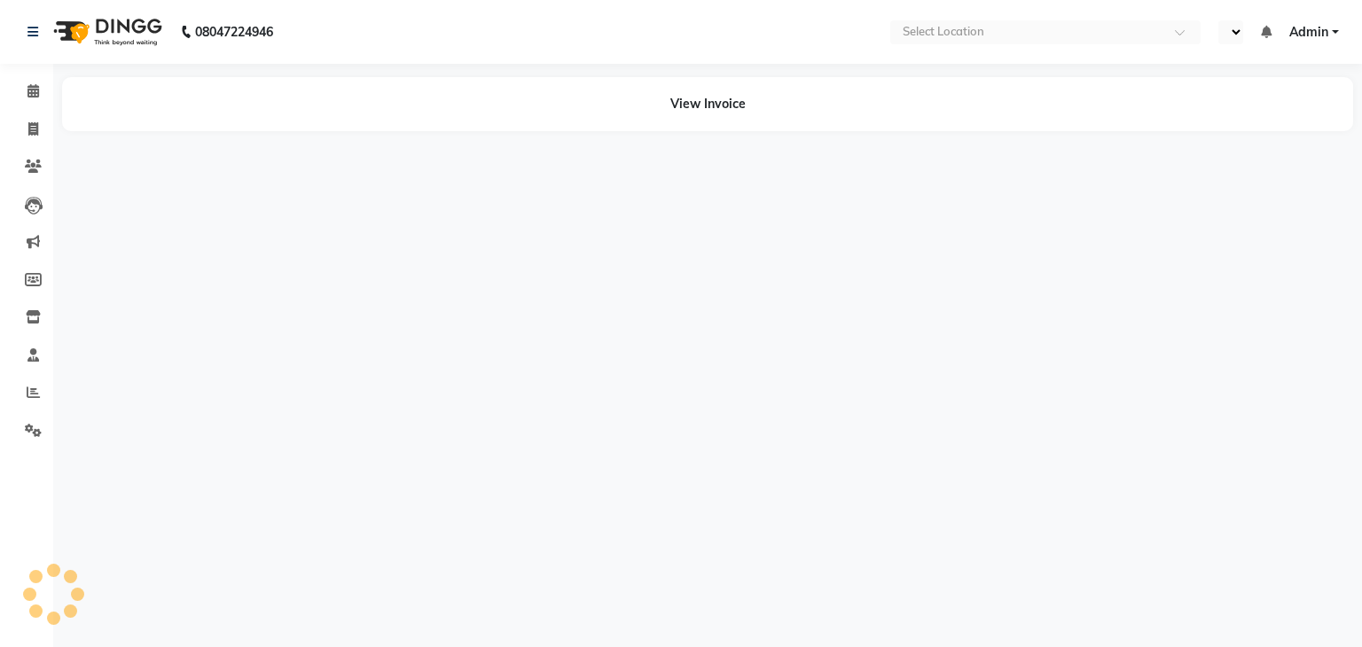
select select "en"
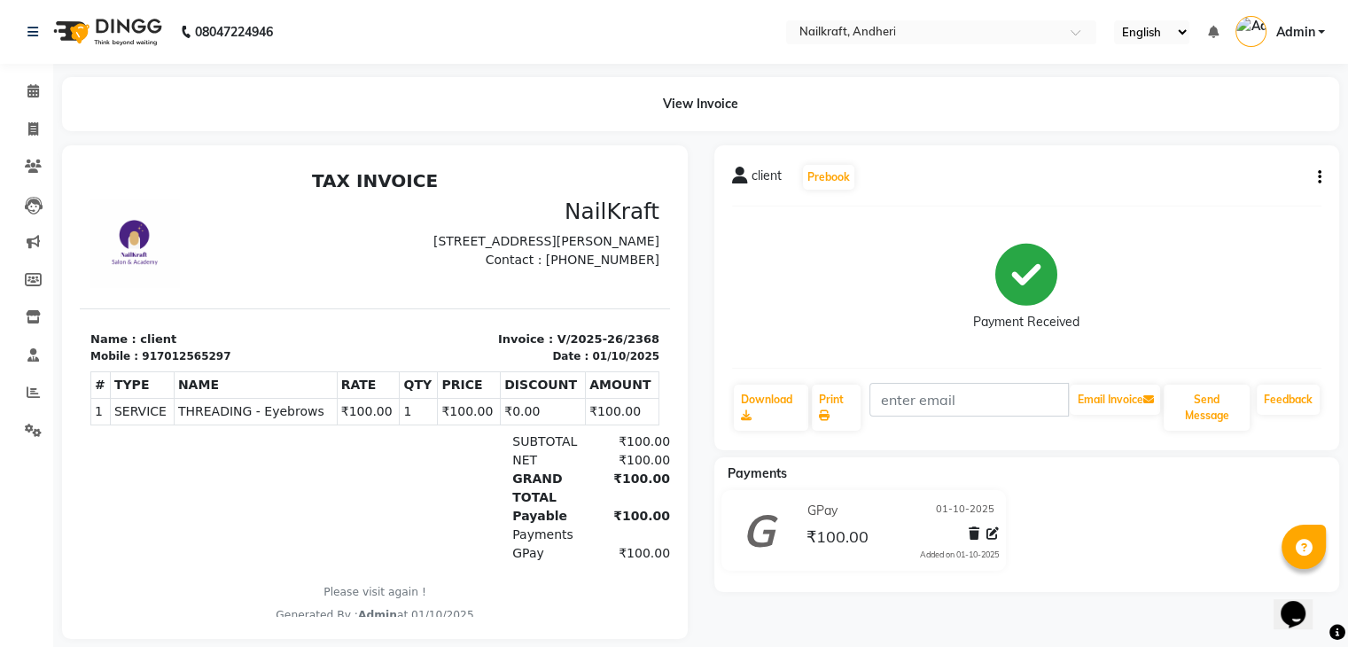
click at [1319, 177] on icon "button" at bounding box center [1320, 177] width 4 height 1
click at [1208, 200] on div "Edit Invoice" at bounding box center [1202, 200] width 182 height 22
select select "service"
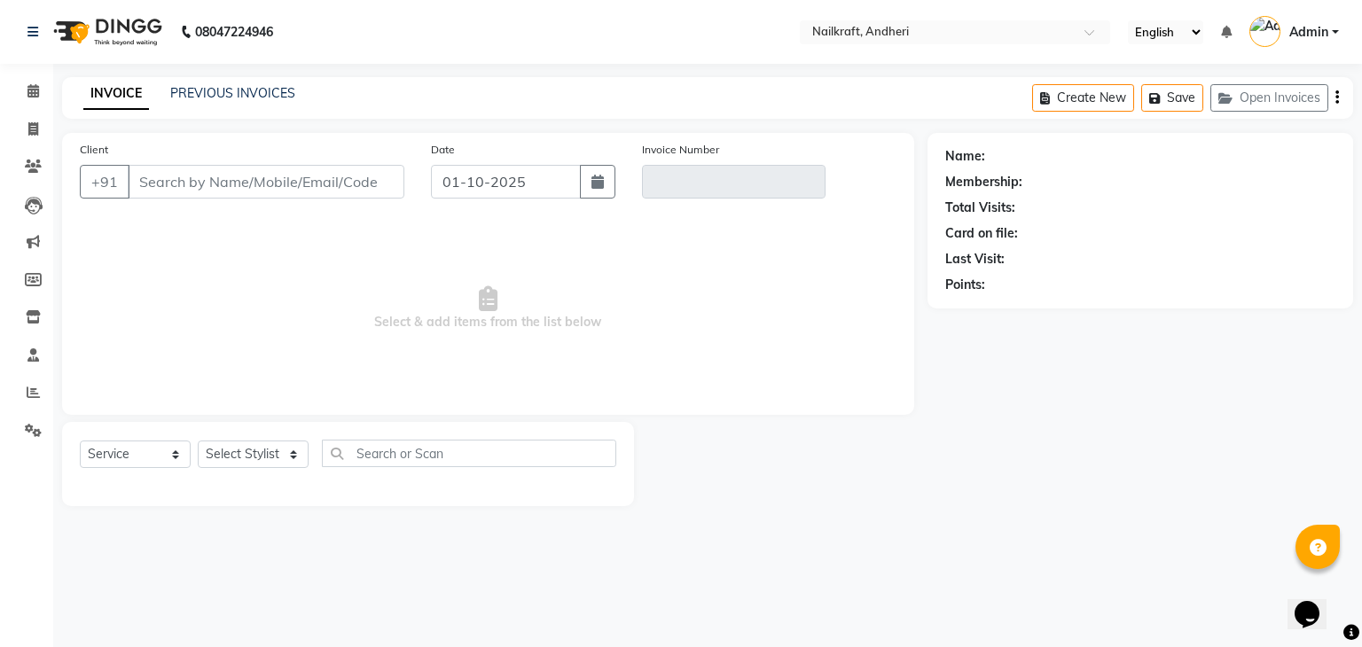
type input "7012565297"
type input "V/2025-26/2368"
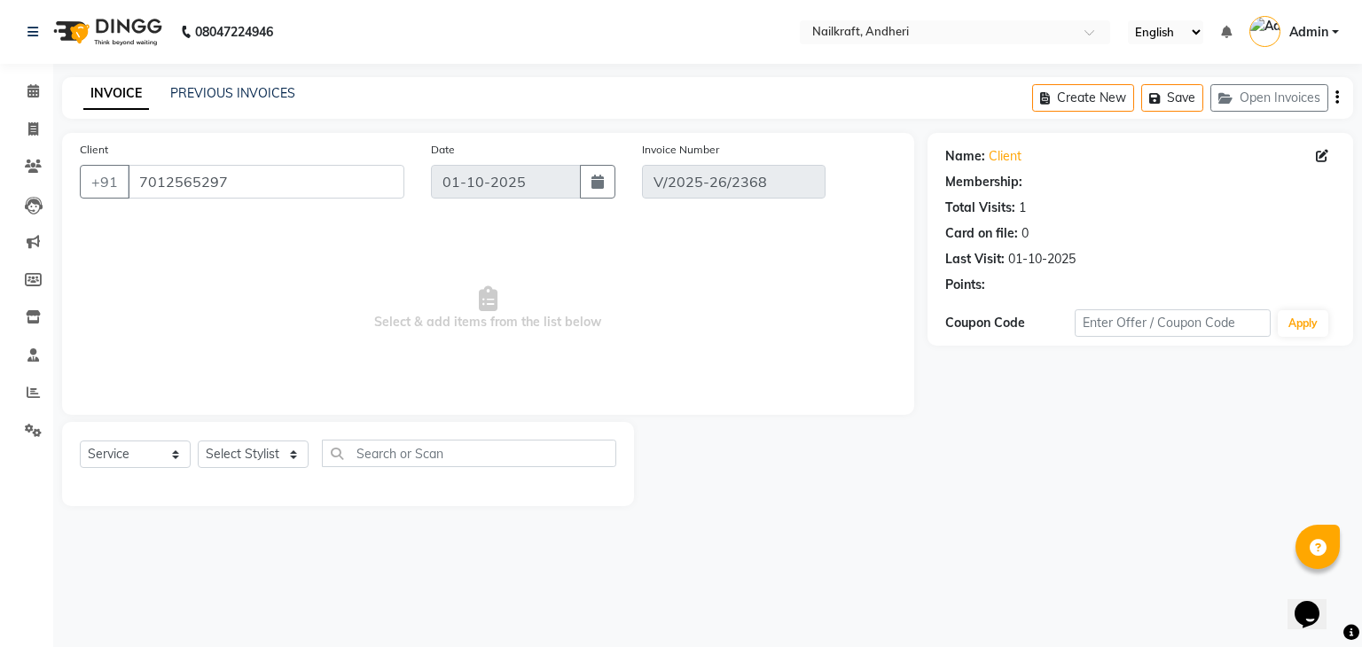
select select "1: Object"
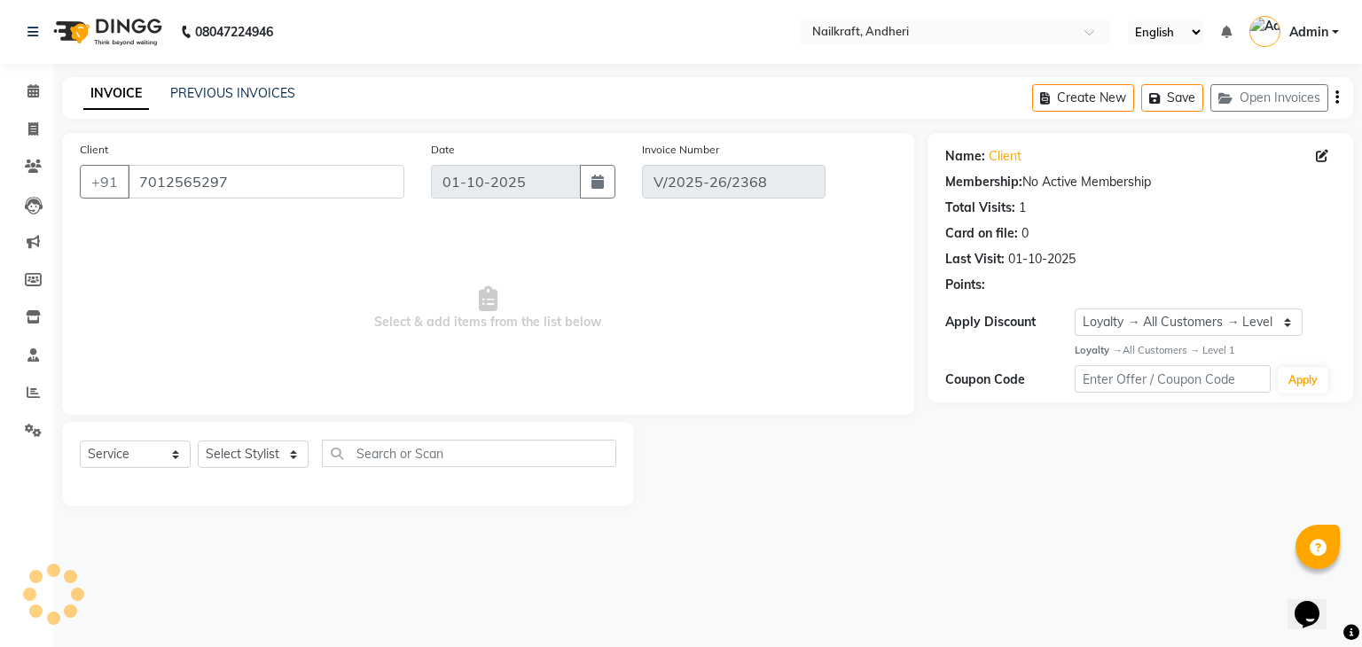
select select "select"
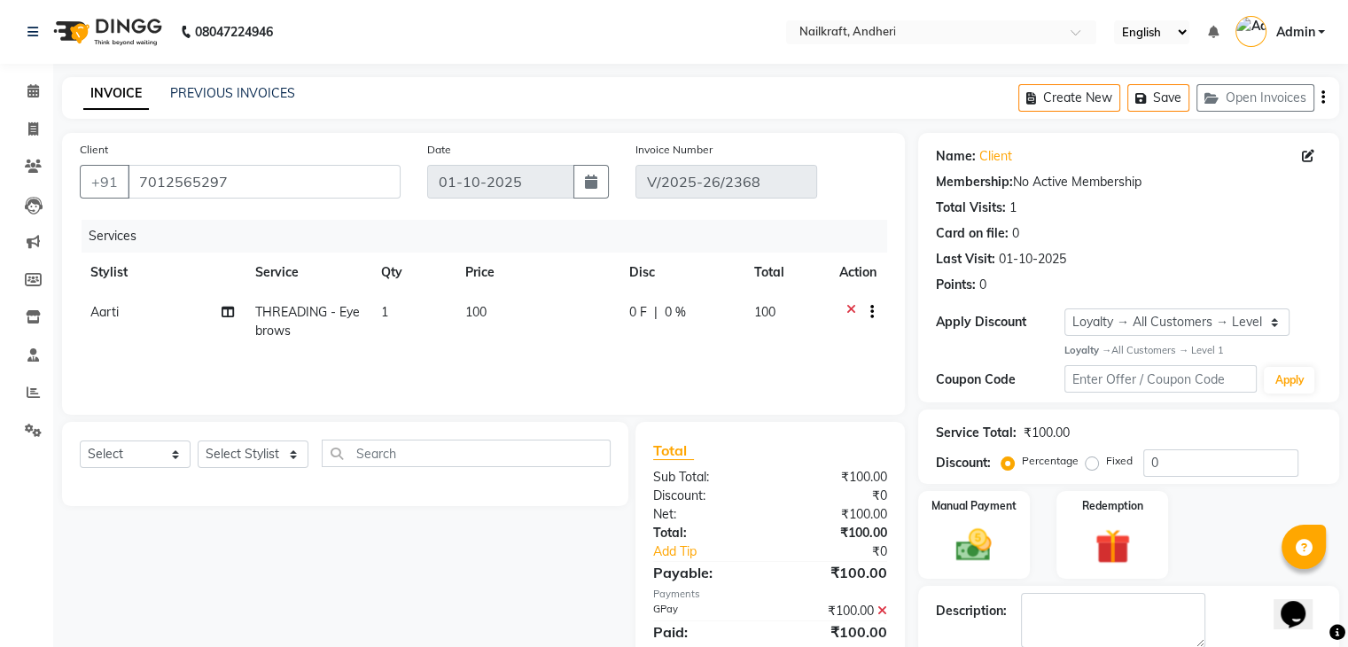
click at [484, 318] on span "100" at bounding box center [475, 312] width 21 height 16
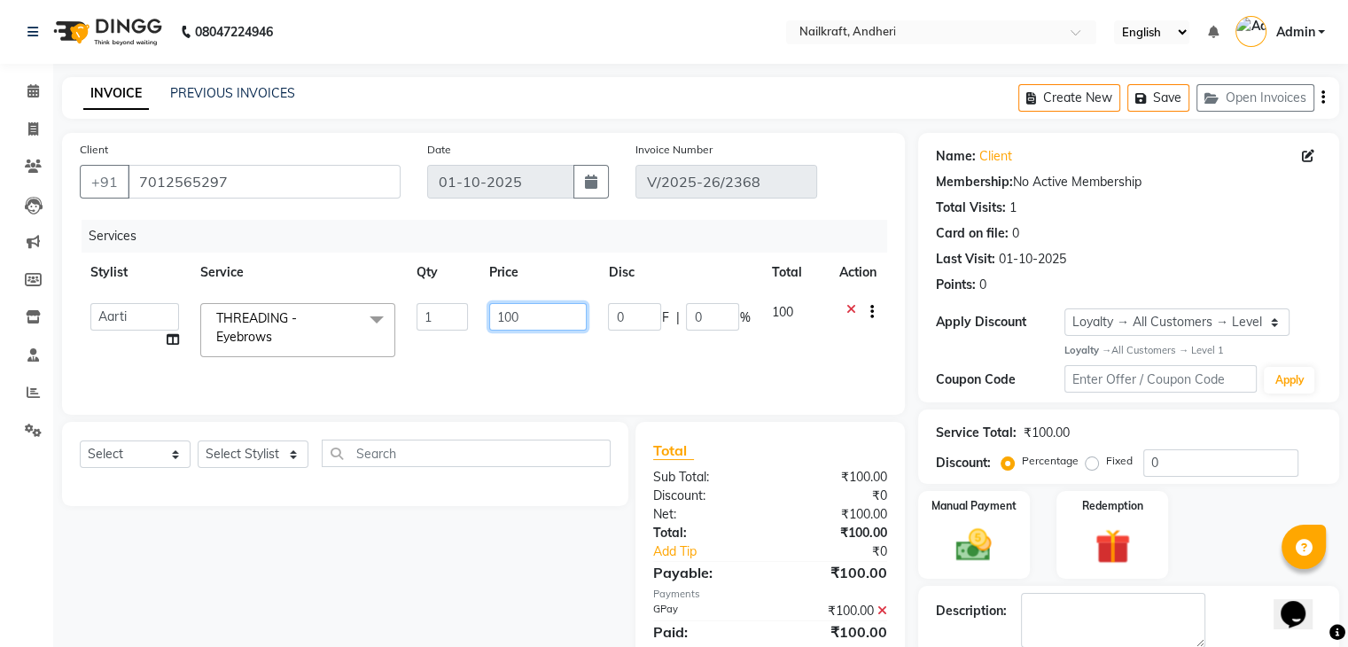
click at [512, 309] on input "100" at bounding box center [538, 316] width 98 height 27
type input "70"
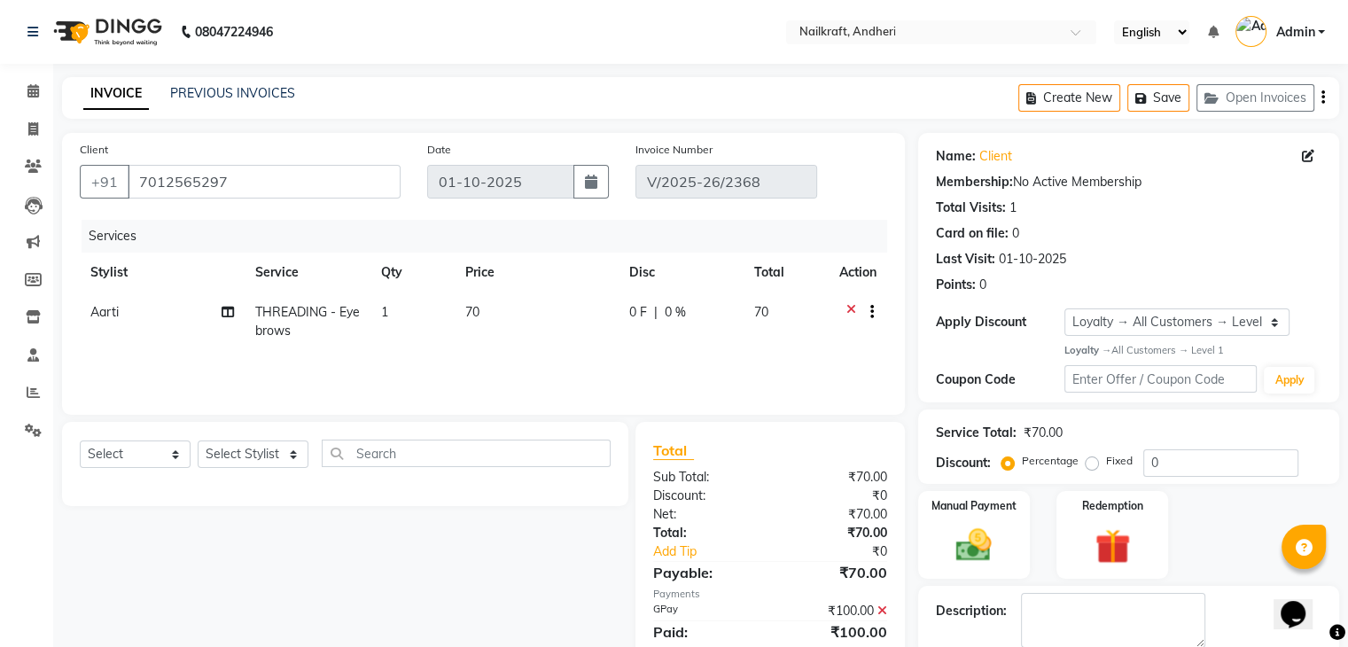
click at [1229, 522] on div "Manual Payment Redemption" at bounding box center [1129, 535] width 448 height 89
click at [1181, 508] on div "Manual Payment Redemption" at bounding box center [1129, 535] width 448 height 89
click at [882, 608] on icon at bounding box center [883, 611] width 10 height 12
click at [1001, 519] on div "Manual Payment" at bounding box center [974, 534] width 116 height 91
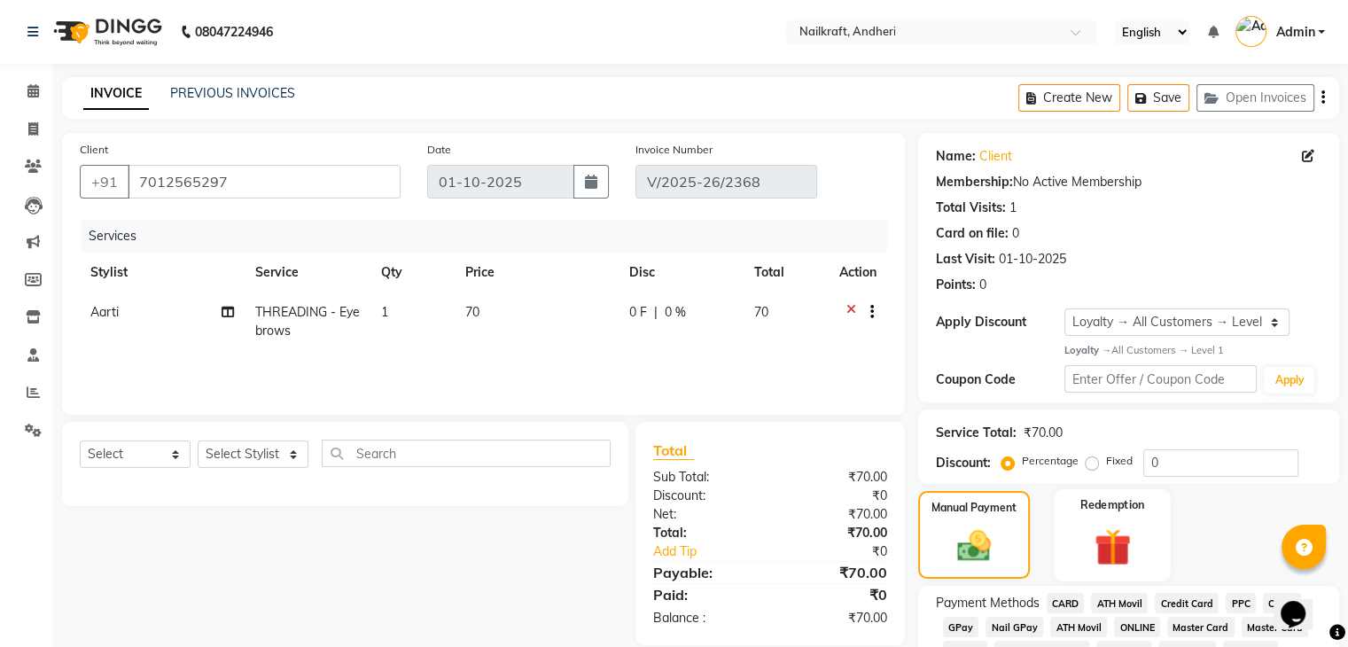
scroll to position [114, 0]
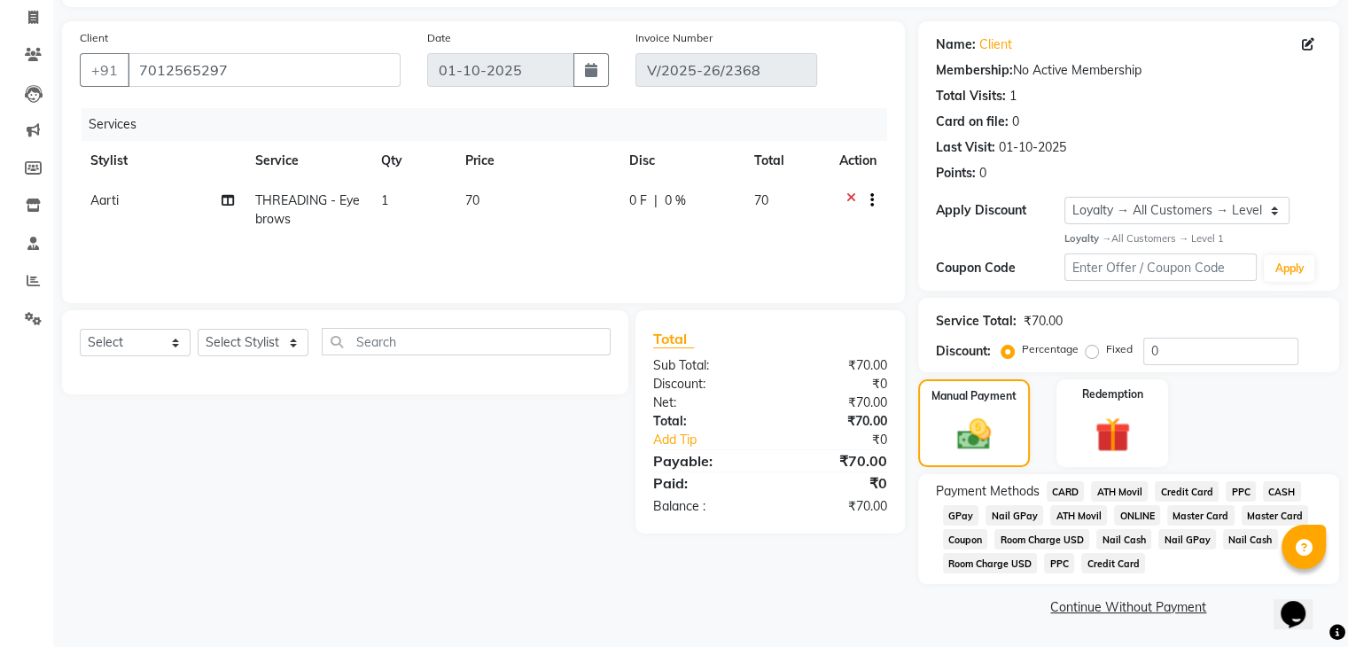
click at [954, 506] on span "GPay" at bounding box center [961, 515] width 36 height 20
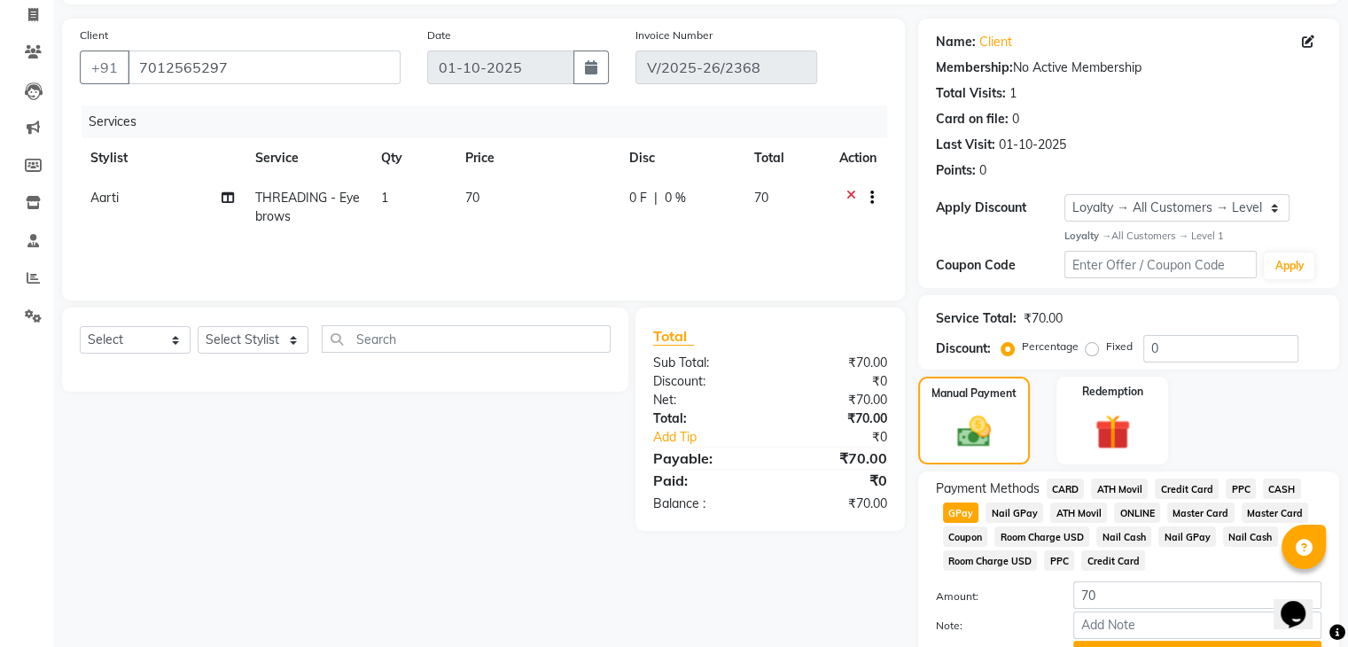
scroll to position [209, 0]
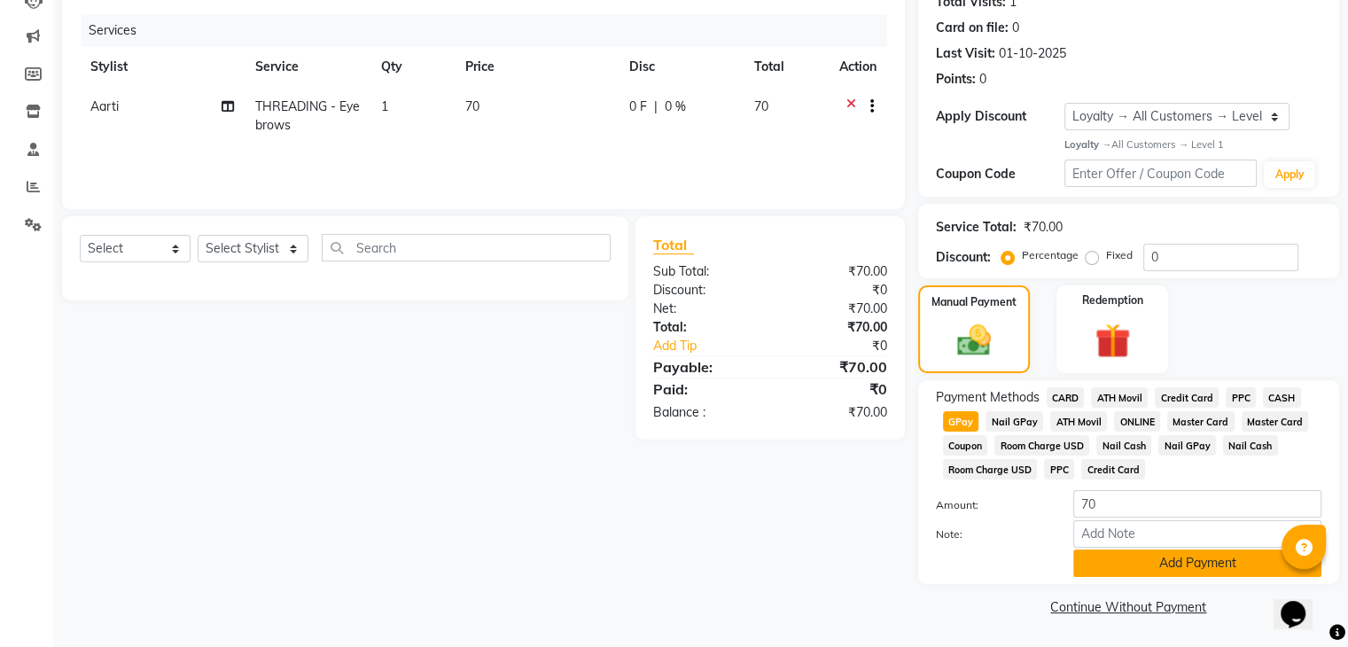
click at [1135, 559] on button "Add Payment" at bounding box center [1198, 563] width 248 height 27
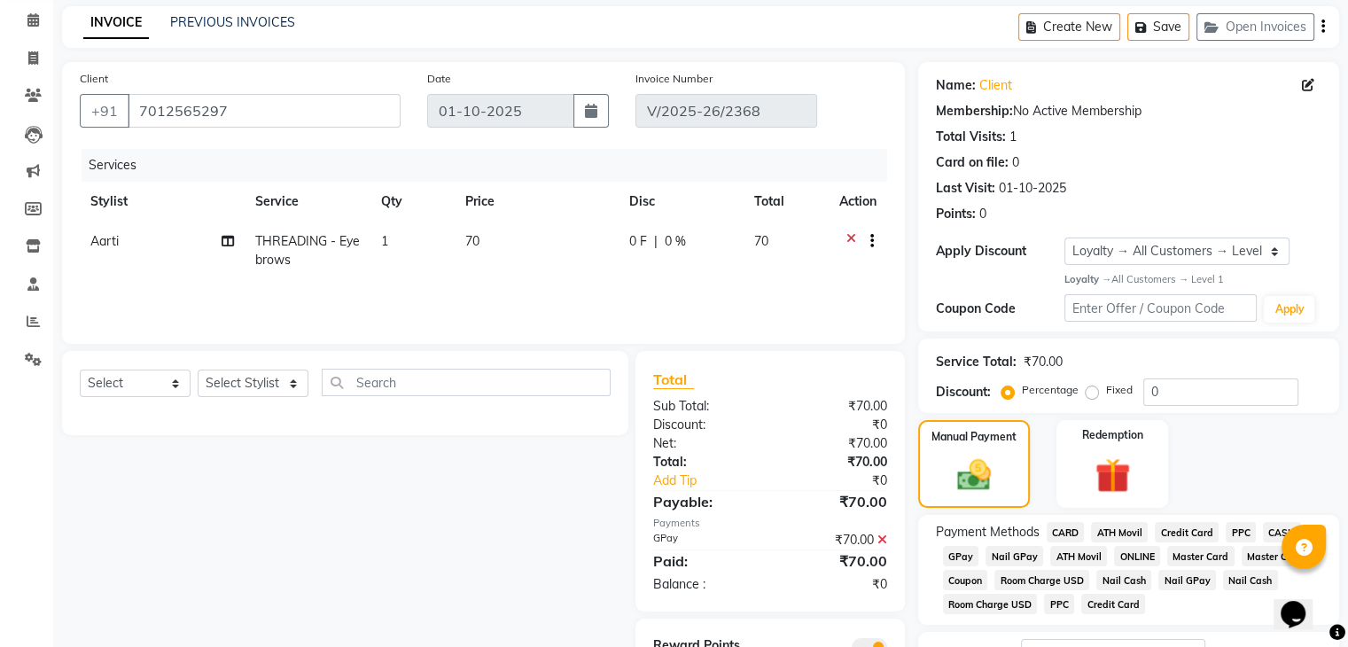
scroll to position [188, 0]
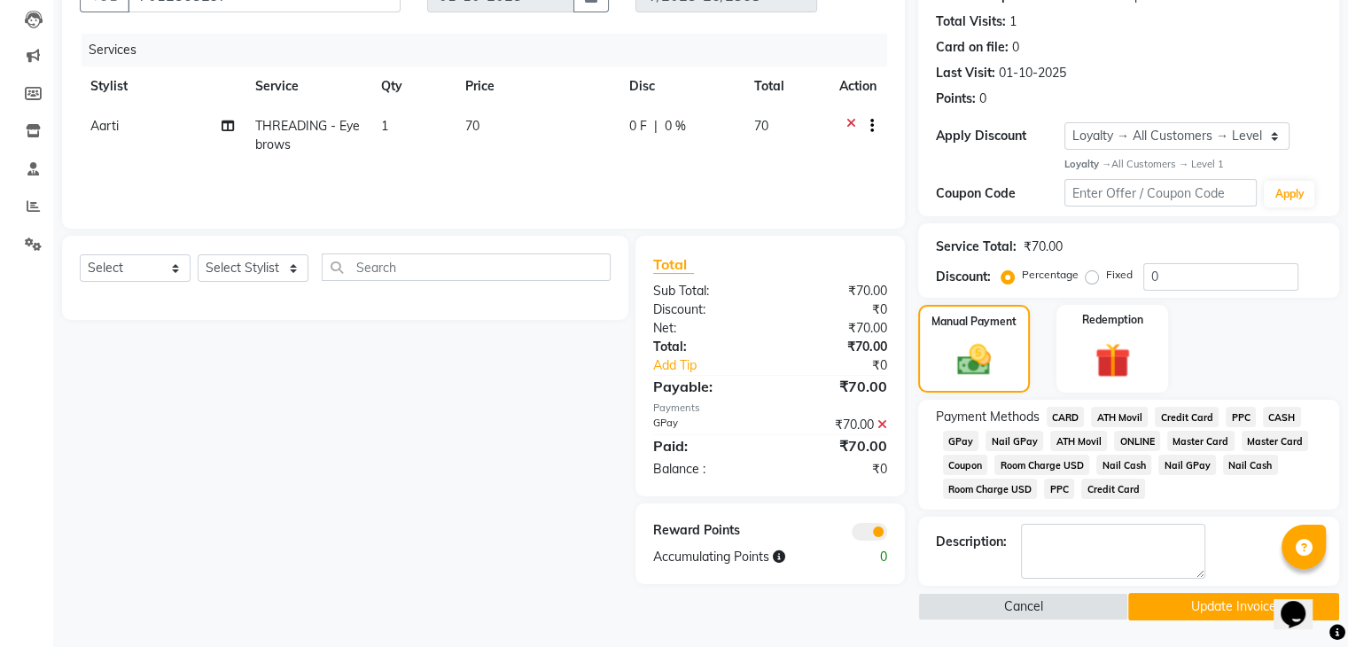
click at [284, 136] on span "THREADING - Eyebrows" at bounding box center [307, 135] width 105 height 35
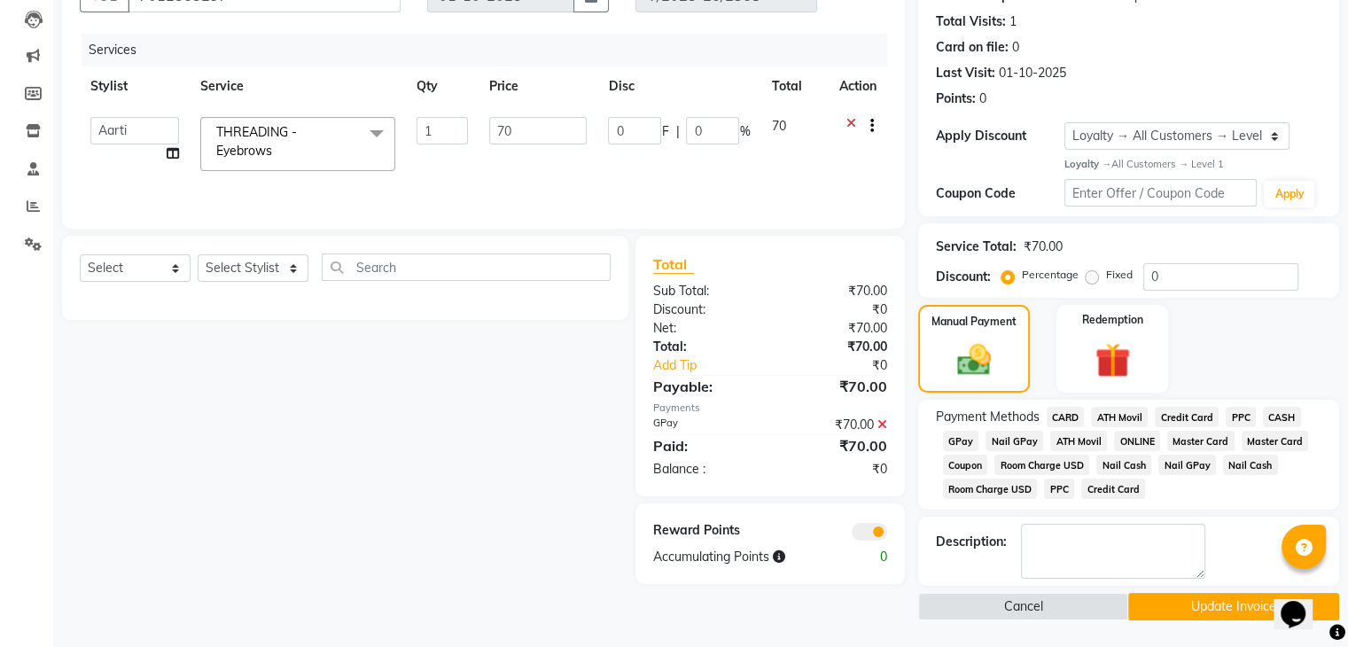
click at [318, 140] on span "THREADING - Eyebrows x" at bounding box center [290, 142] width 156 height 38
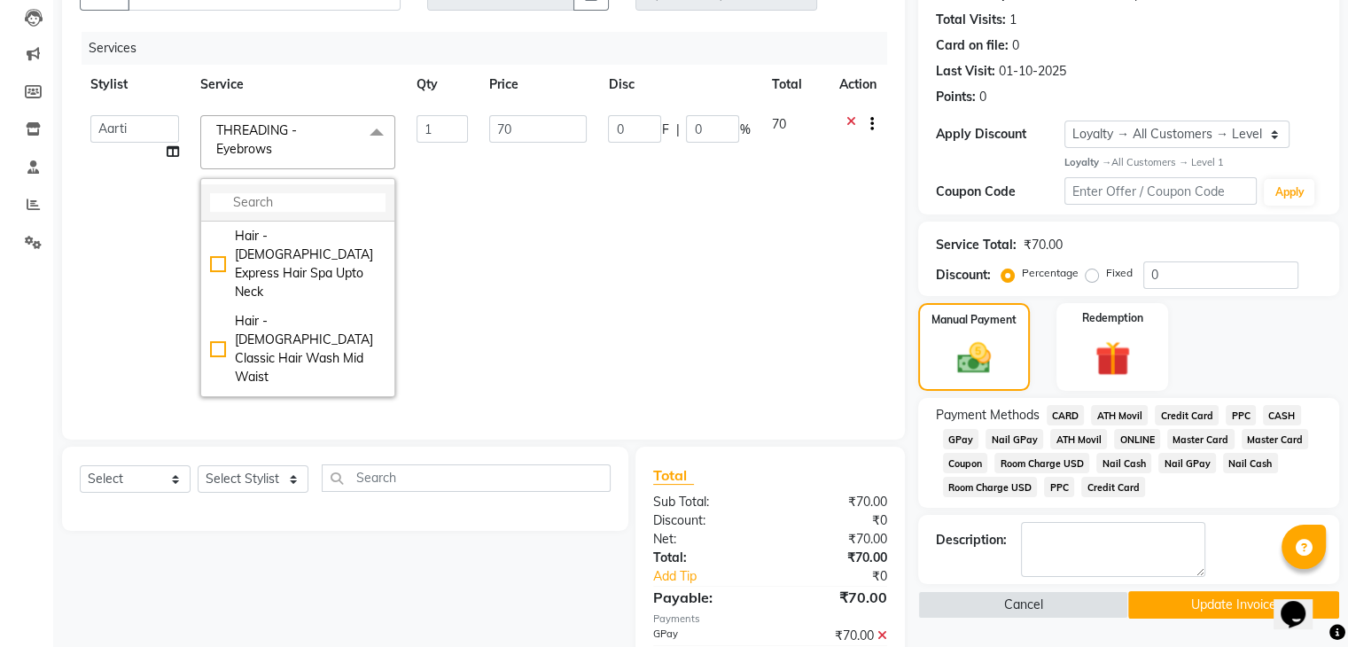
click at [277, 203] on input "multiselect-search" at bounding box center [298, 202] width 176 height 19
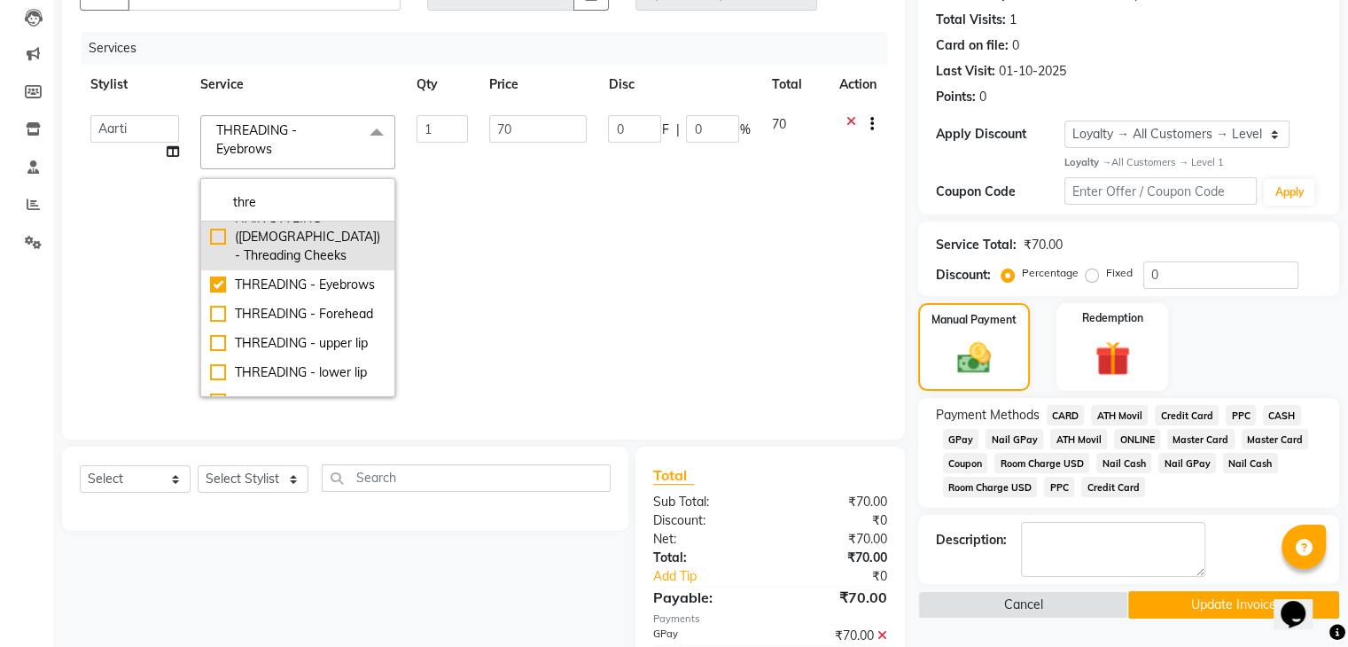
scroll to position [85, 0]
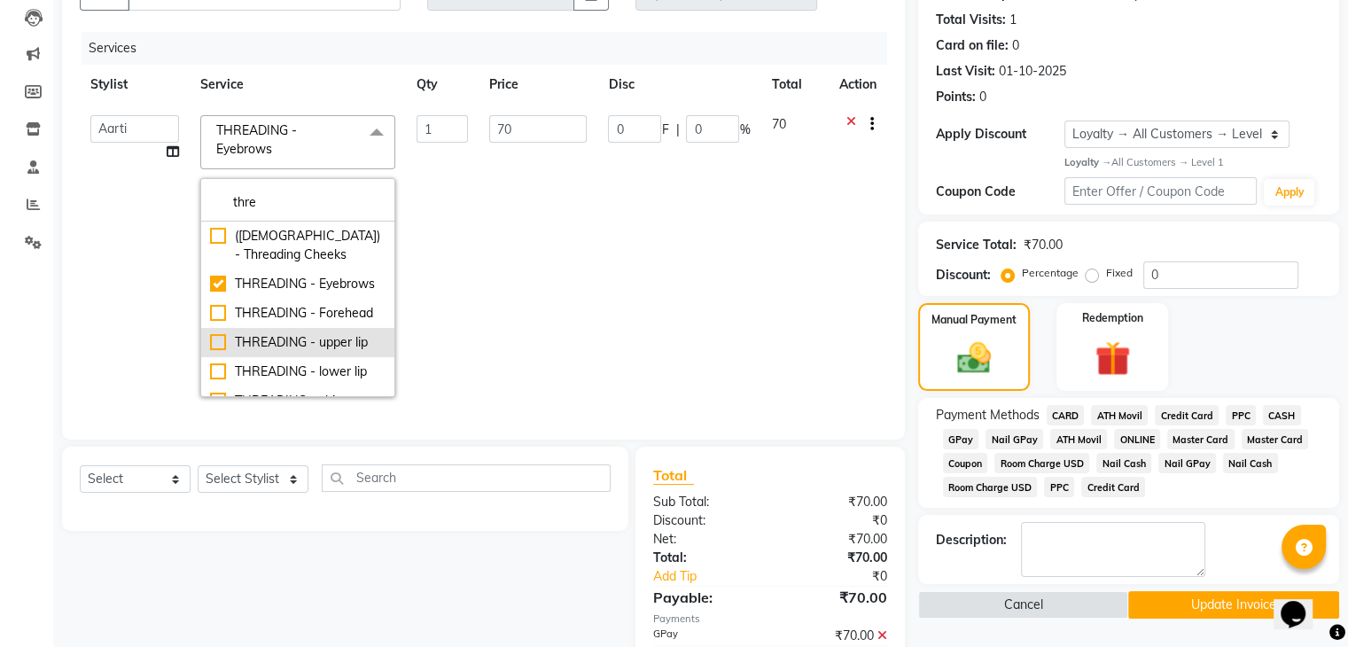
type input "thre"
click at [216, 345] on div "THREADING - upper lip" at bounding box center [298, 342] width 176 height 19
checkbox input "false"
checkbox input "true"
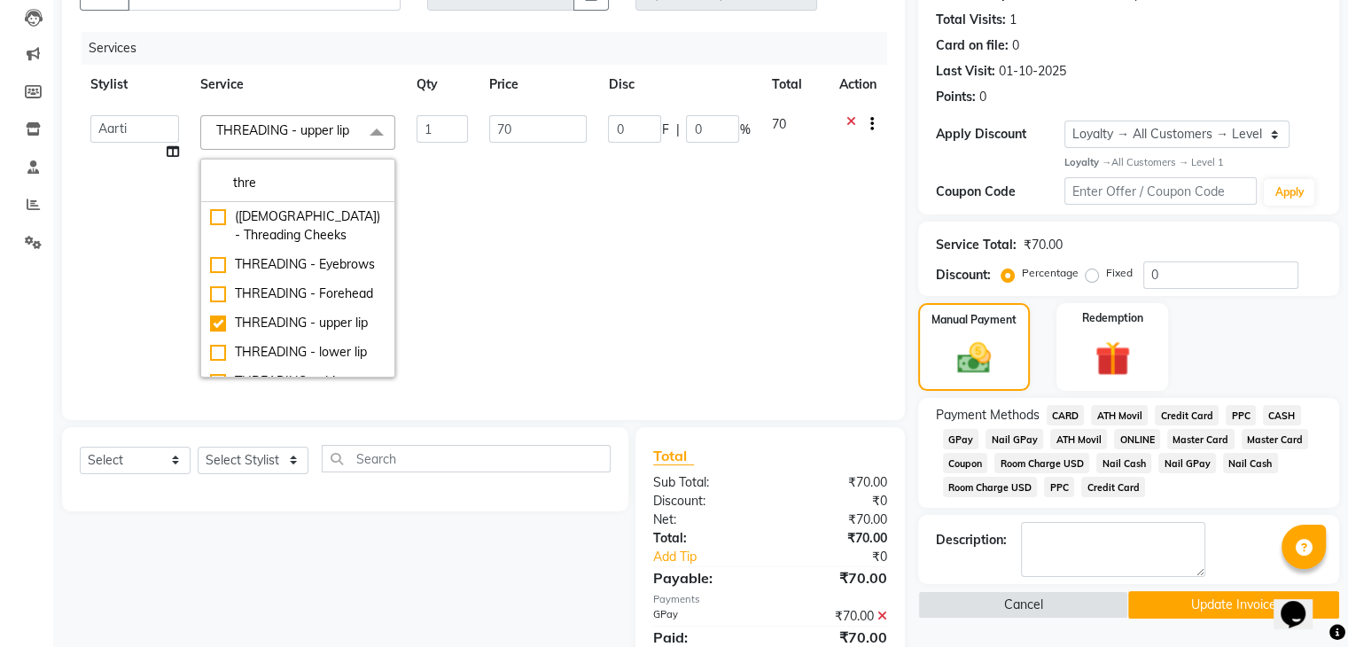
click at [497, 624] on div "Select Service Product Membership Package Voucher Prepaid Gift Card Select Styl…" at bounding box center [339, 601] width 580 height 348
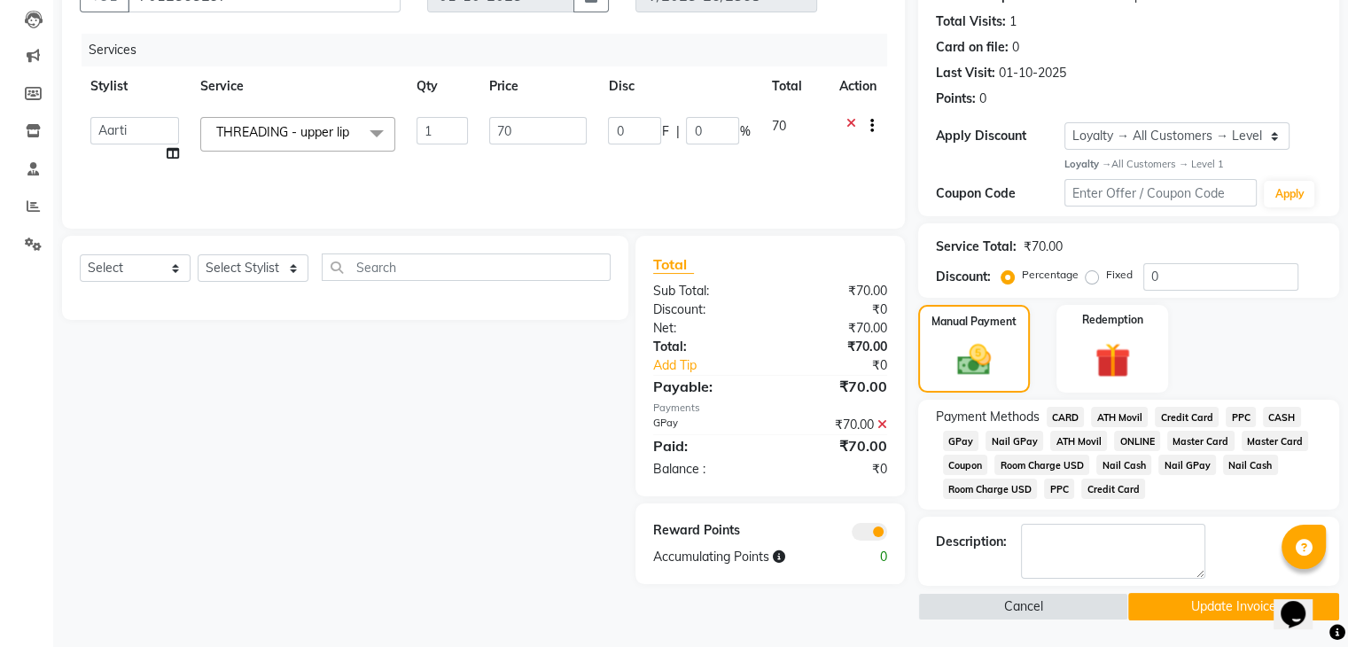
click at [877, 527] on span at bounding box center [869, 532] width 35 height 18
click at [887, 535] on input "checkbox" at bounding box center [887, 535] width 0 height 0
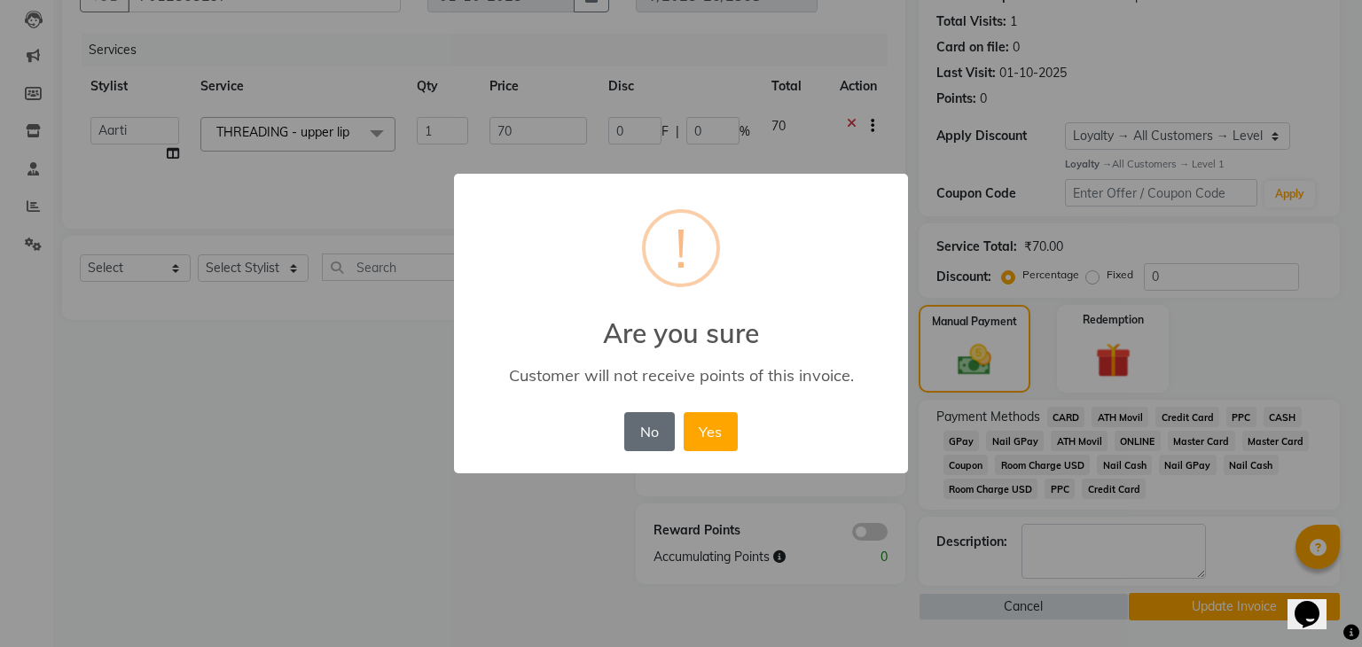
click at [649, 426] on button "No" at bounding box center [649, 431] width 50 height 39
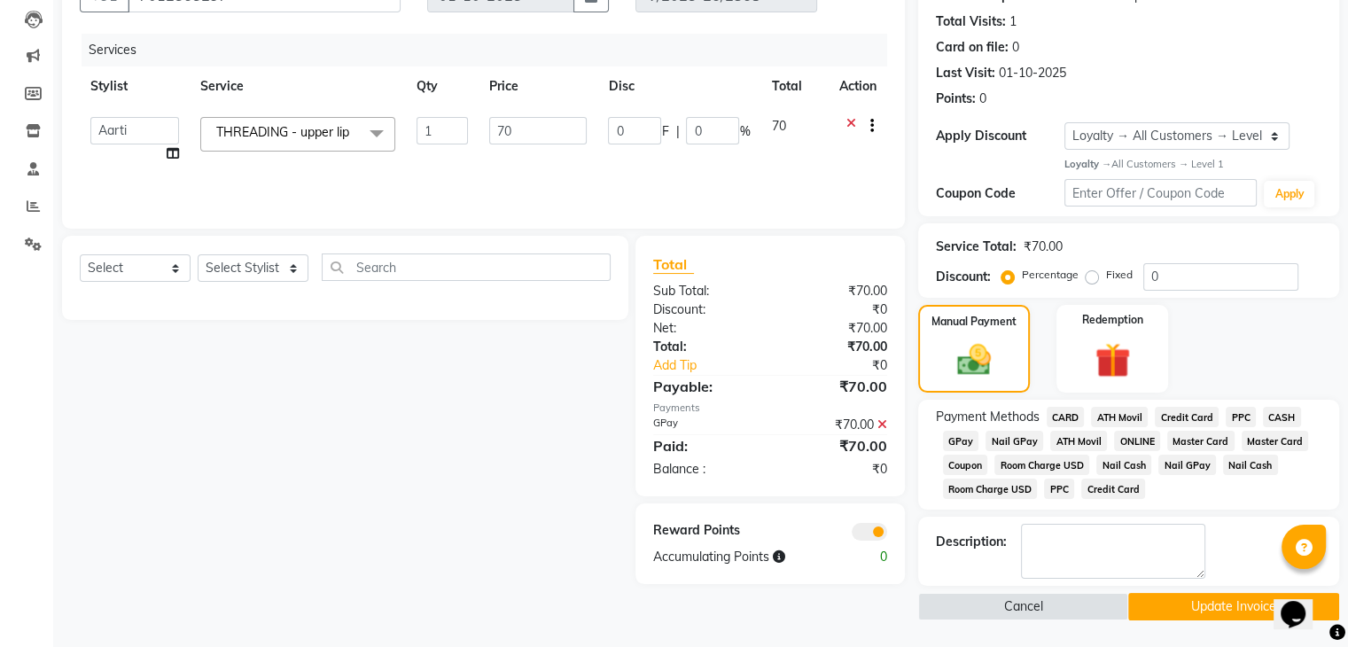
click at [1189, 600] on button "Update Invoice" at bounding box center [1233, 606] width 211 height 27
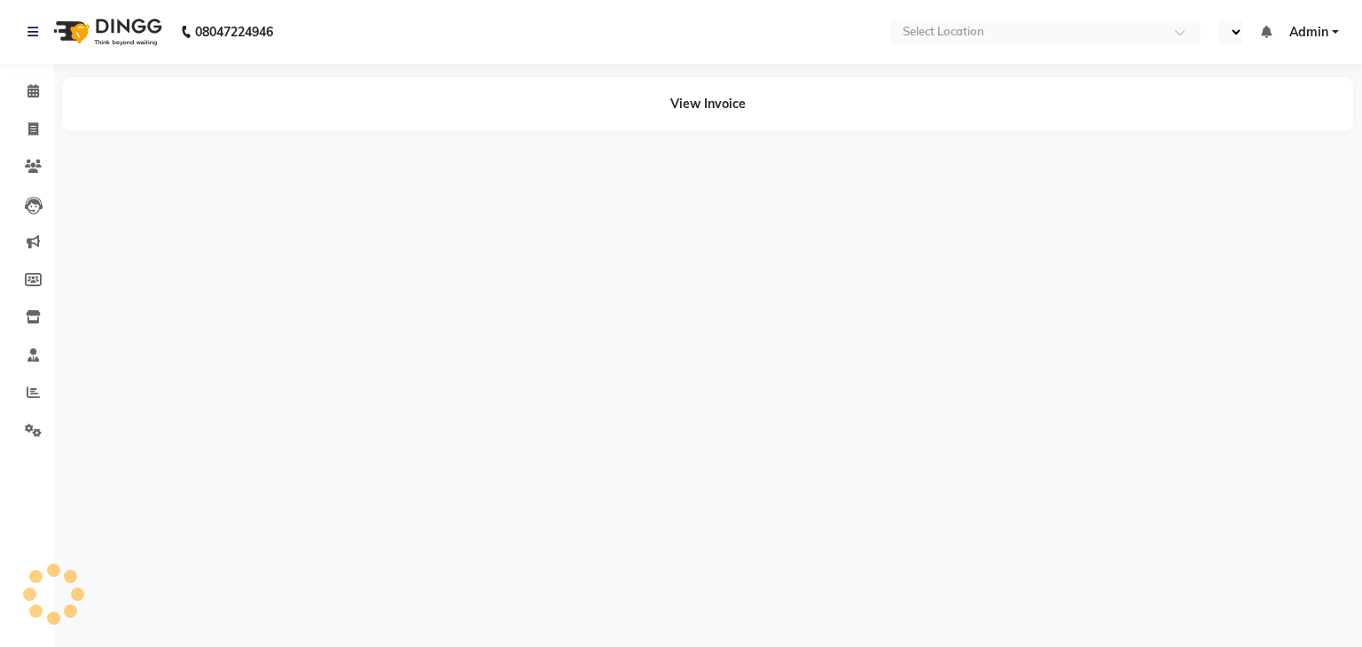
select select "en"
